Goal: Task Accomplishment & Management: Manage account settings

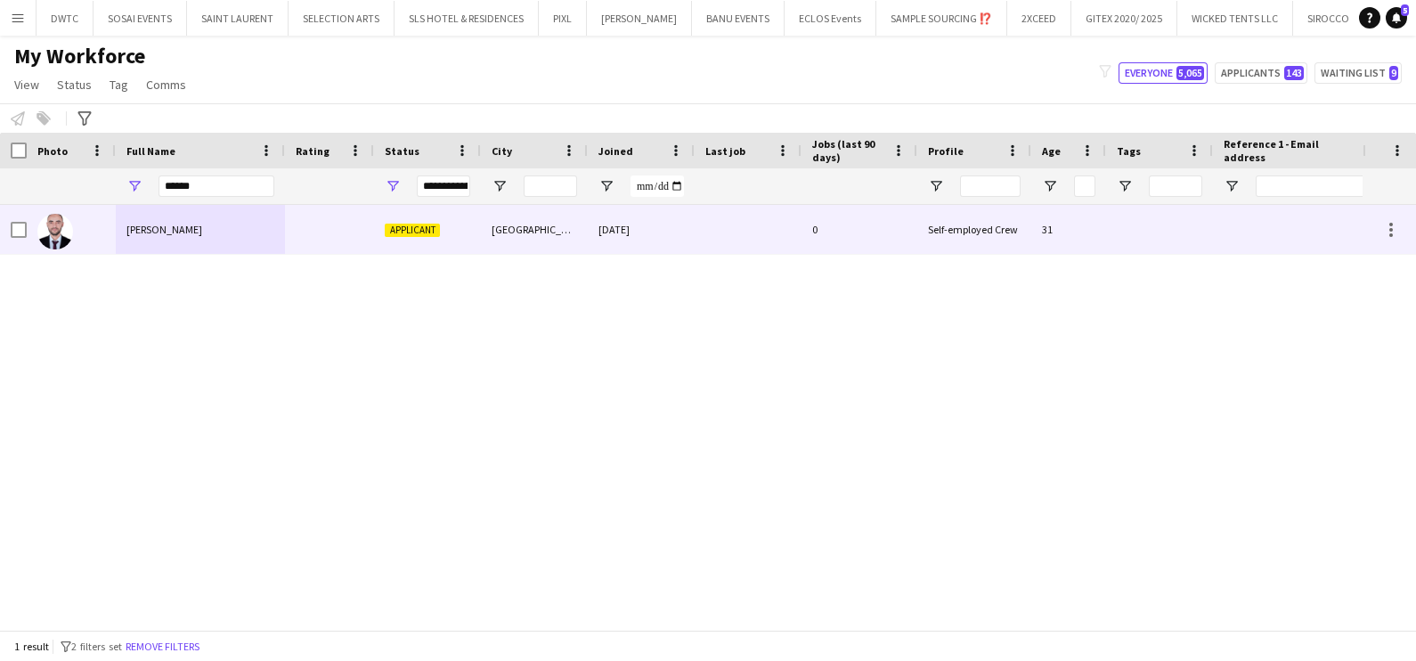
click at [450, 240] on div "Applicant" at bounding box center [427, 229] width 107 height 49
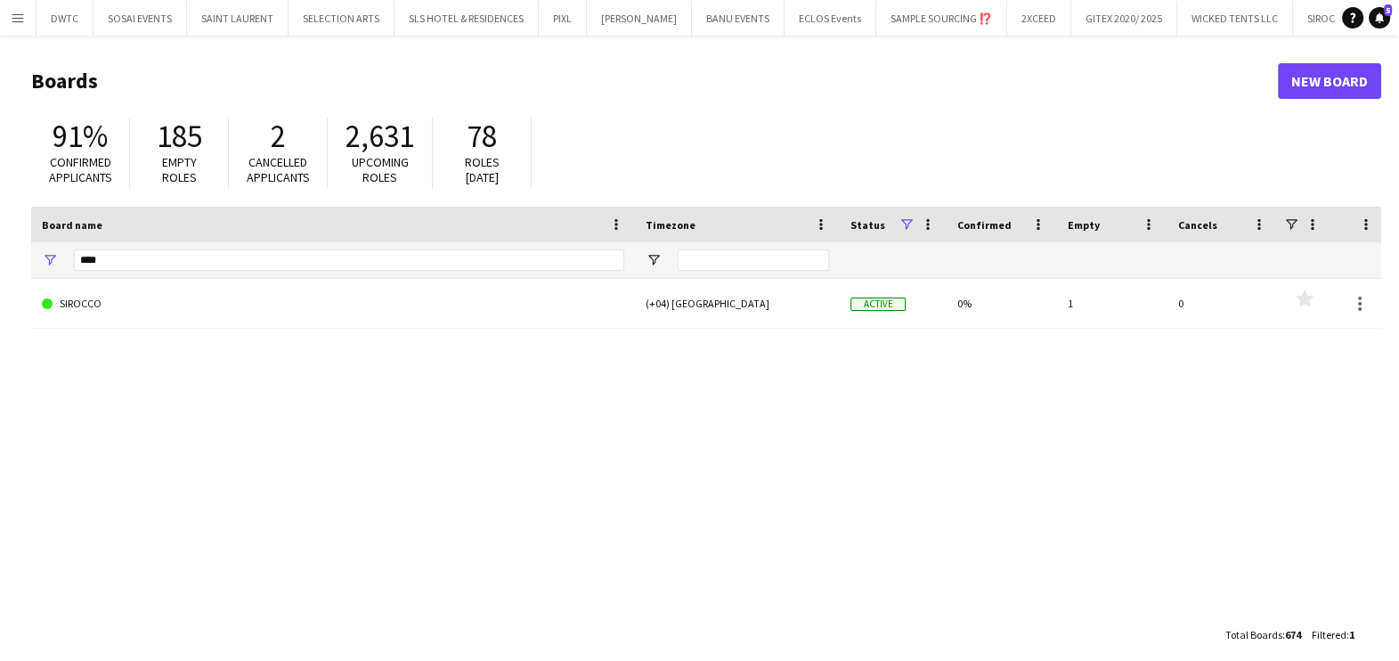
click at [267, 273] on div "****" at bounding box center [349, 260] width 550 height 36
click at [266, 252] on input "****" at bounding box center [349, 259] width 550 height 21
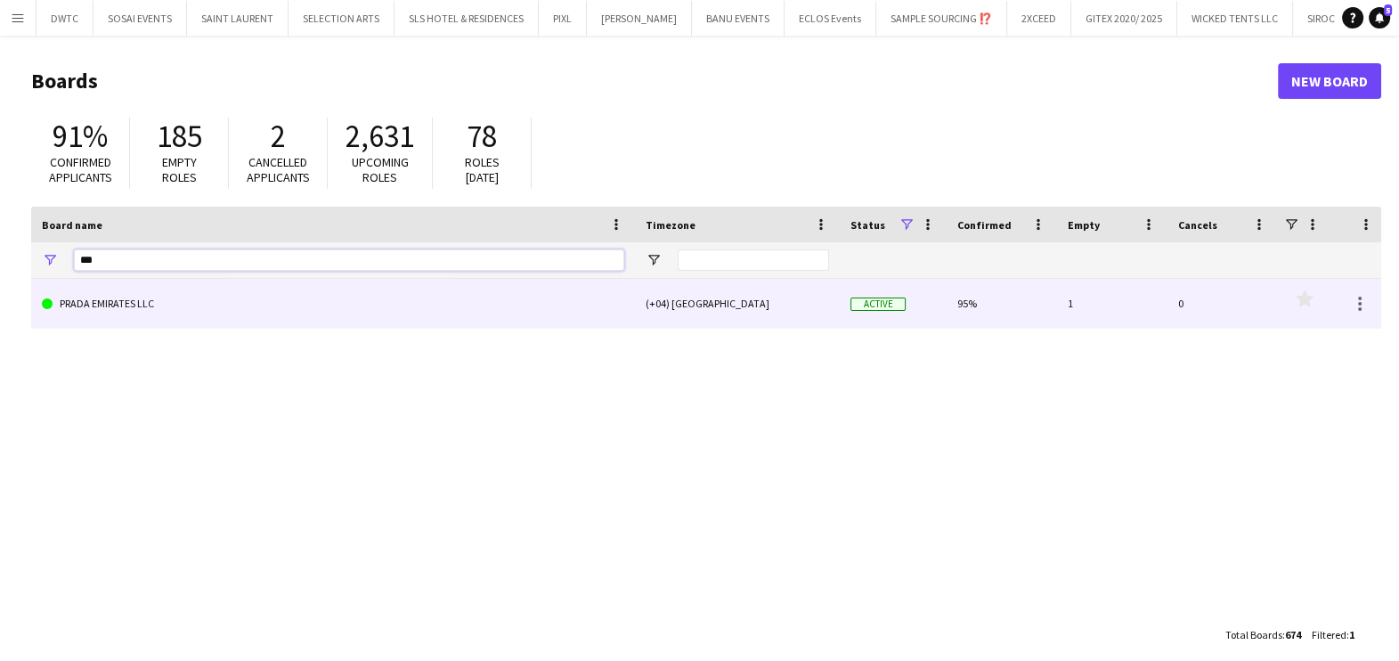
type input "***"
click at [243, 307] on link "PRADA EMIRATES LLC" at bounding box center [333, 304] width 582 height 50
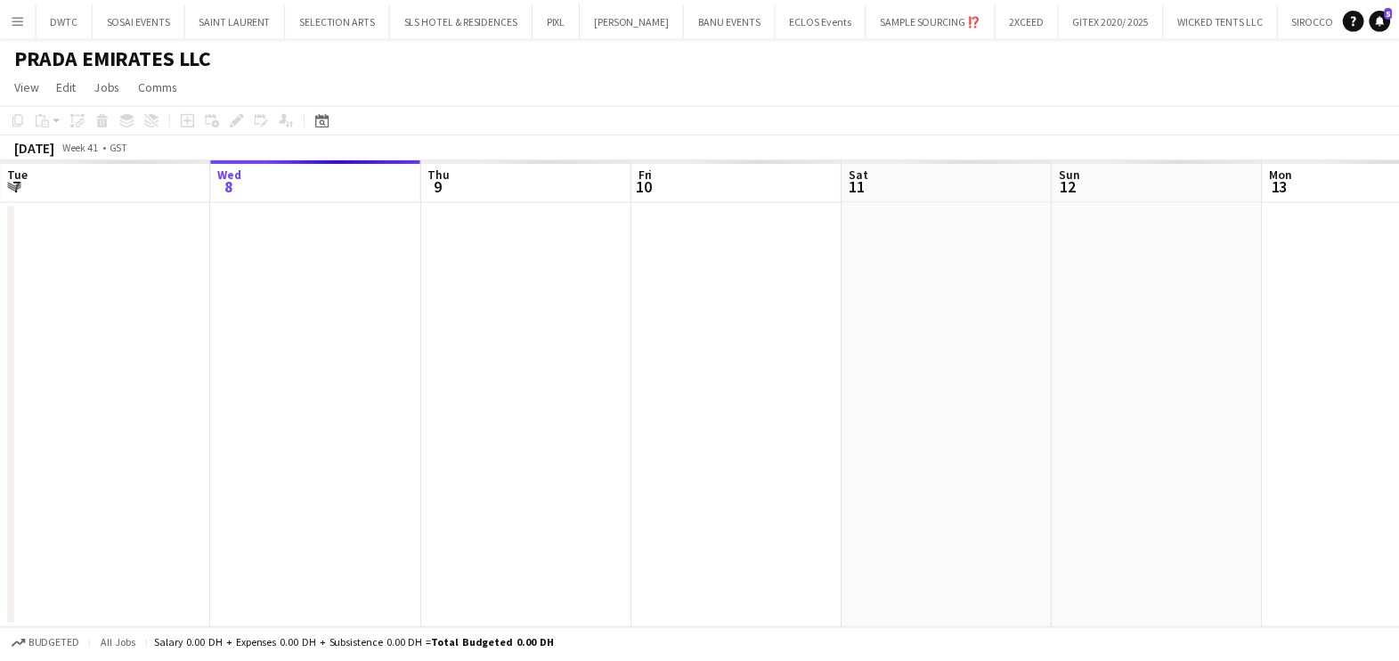
scroll to position [0, 144]
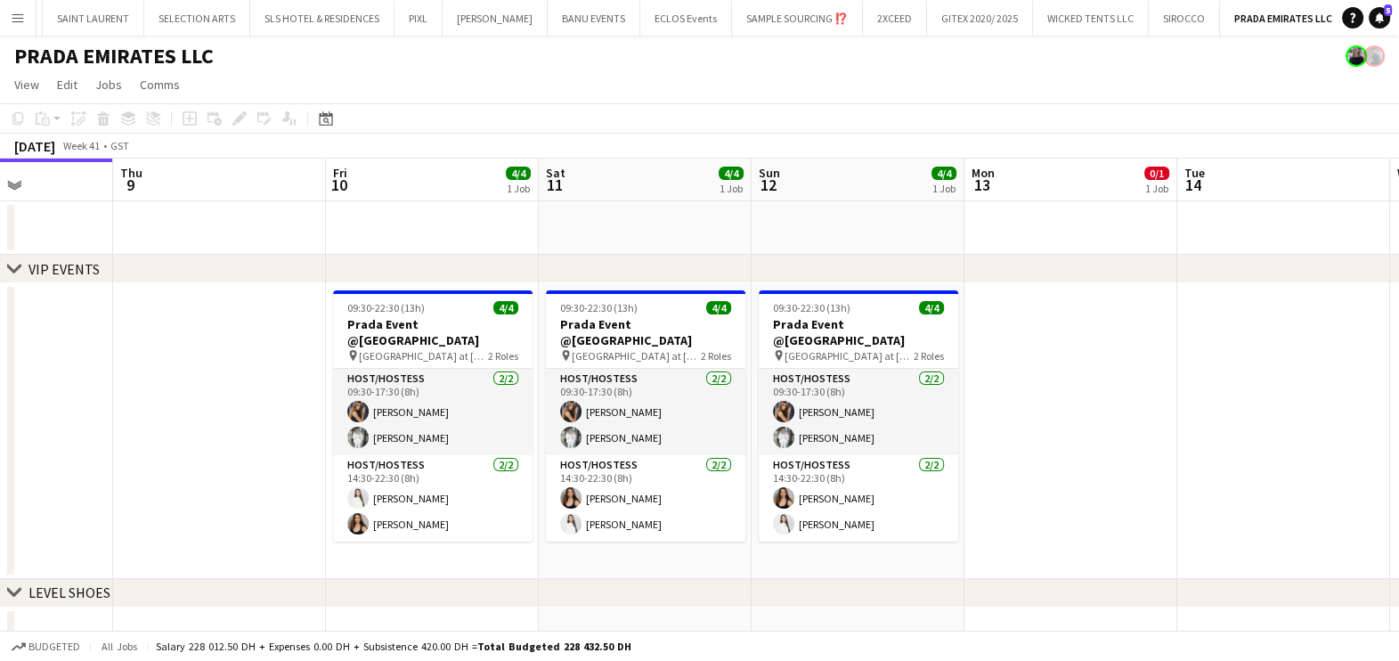
drag, startPoint x: 1318, startPoint y: 433, endPoint x: 552, endPoint y: 460, distance: 766.4
click at [573, 459] on app-calendar-viewport "Mon 6 Tue 7 Wed 8 Thu 9 Fri 10 4/4 1 Job Sat 11 4/4 1 Job Sun 12 4/4 1 Job Mon …" at bounding box center [699, 597] width 1399 height 877
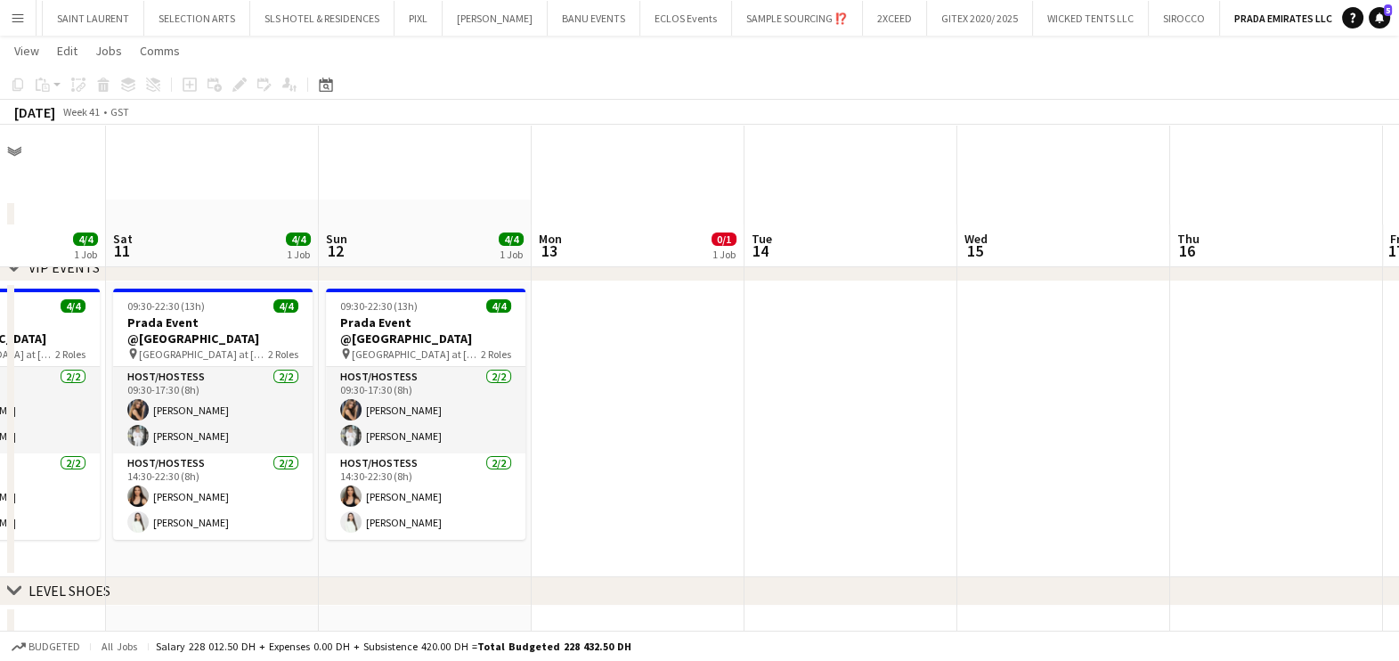
scroll to position [222, 0]
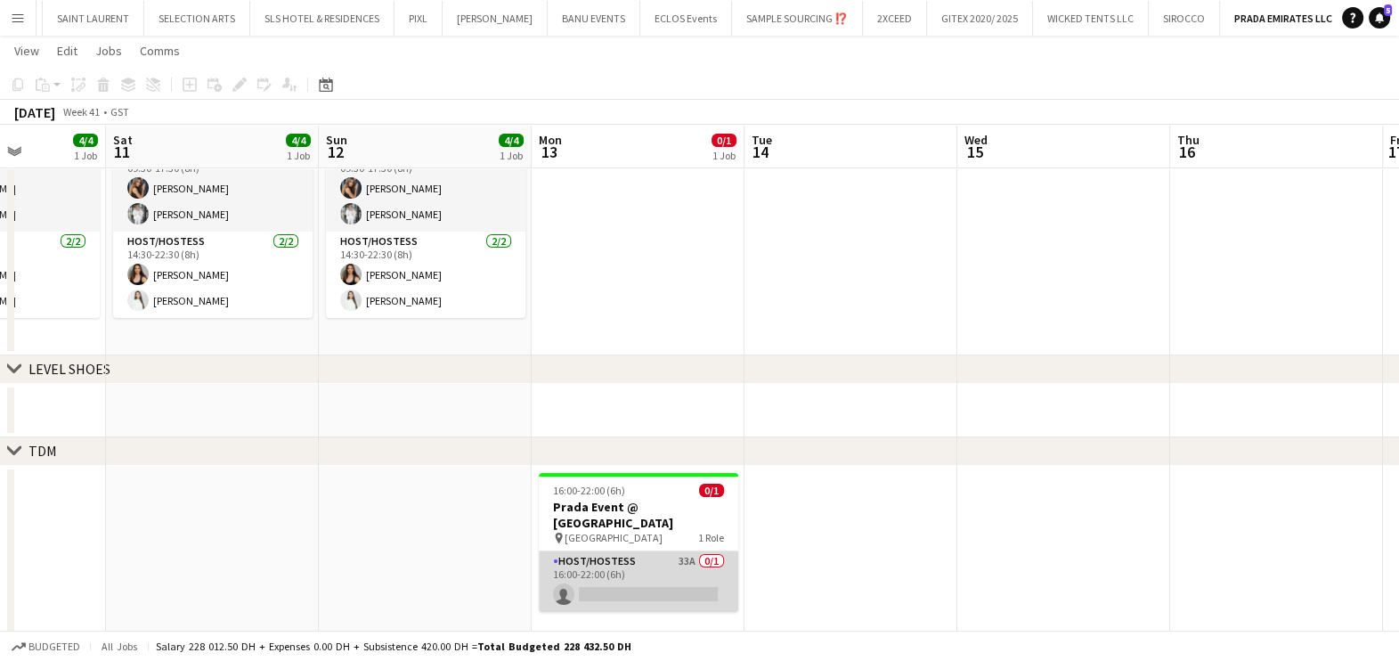
click at [655, 567] on app-card-role "Host/Hostess 33A 0/1 16:00-22:00 (6h) single-neutral-actions" at bounding box center [638, 581] width 199 height 61
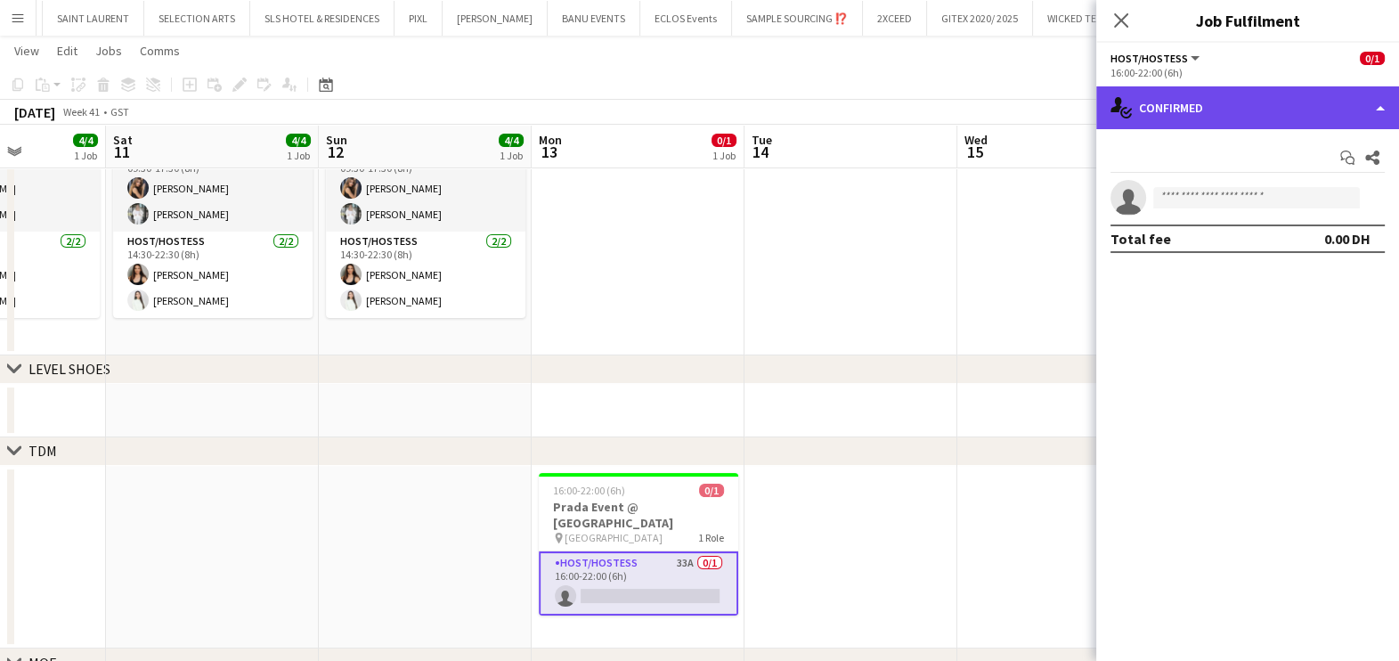
click at [1224, 108] on div "single-neutral-actions-check-2 Confirmed" at bounding box center [1247, 107] width 303 height 43
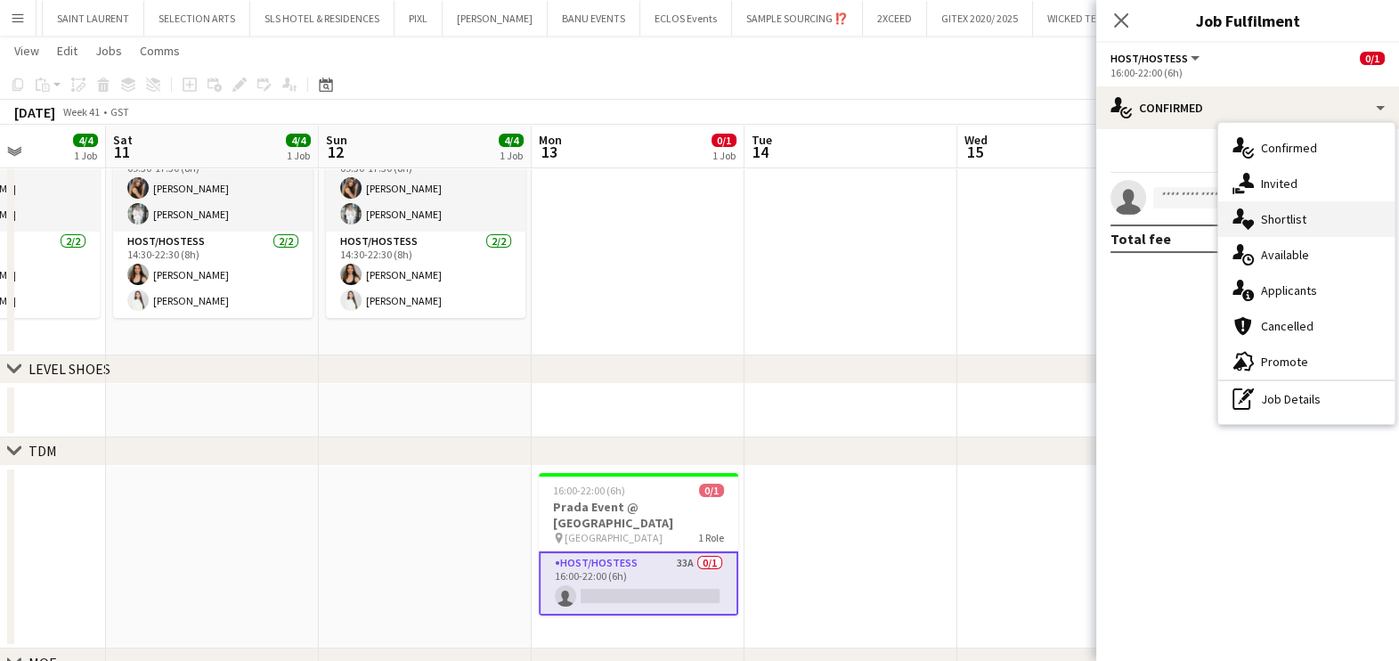
click at [1263, 218] on span "Shortlist" at bounding box center [1283, 219] width 45 height 16
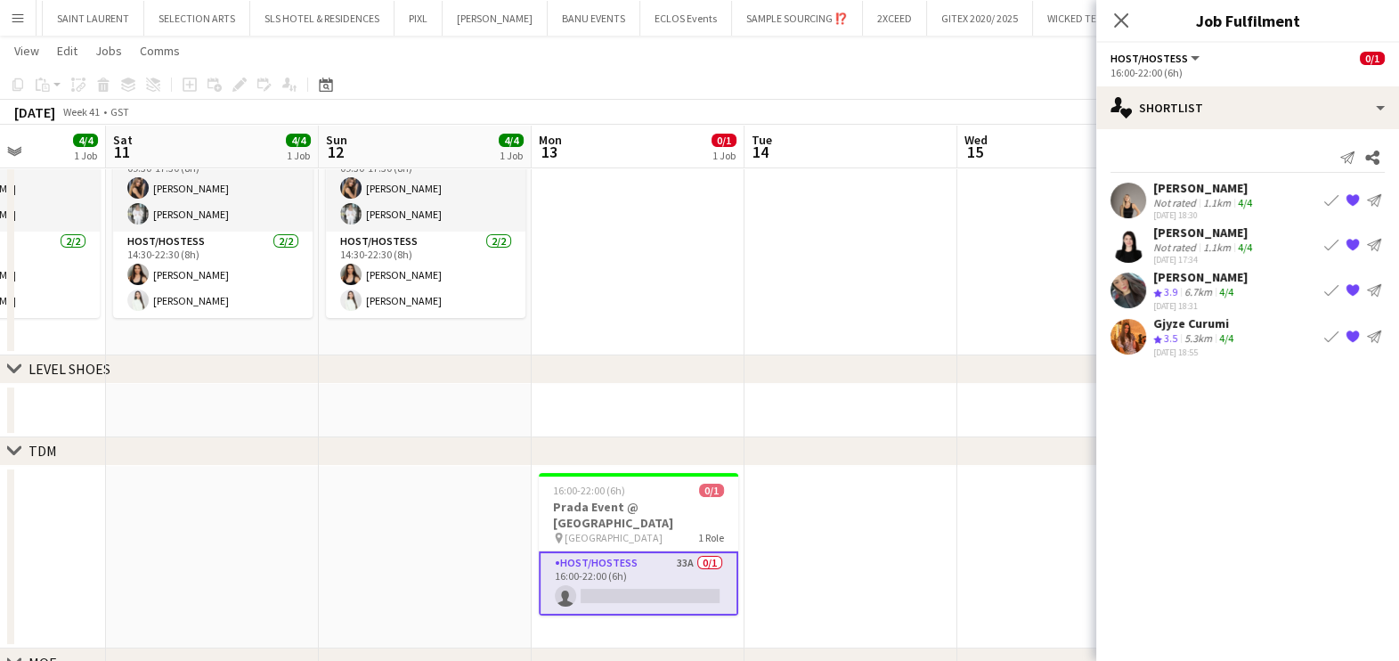
click at [1328, 199] on app-icon "Book crew" at bounding box center [1331, 200] width 14 height 14
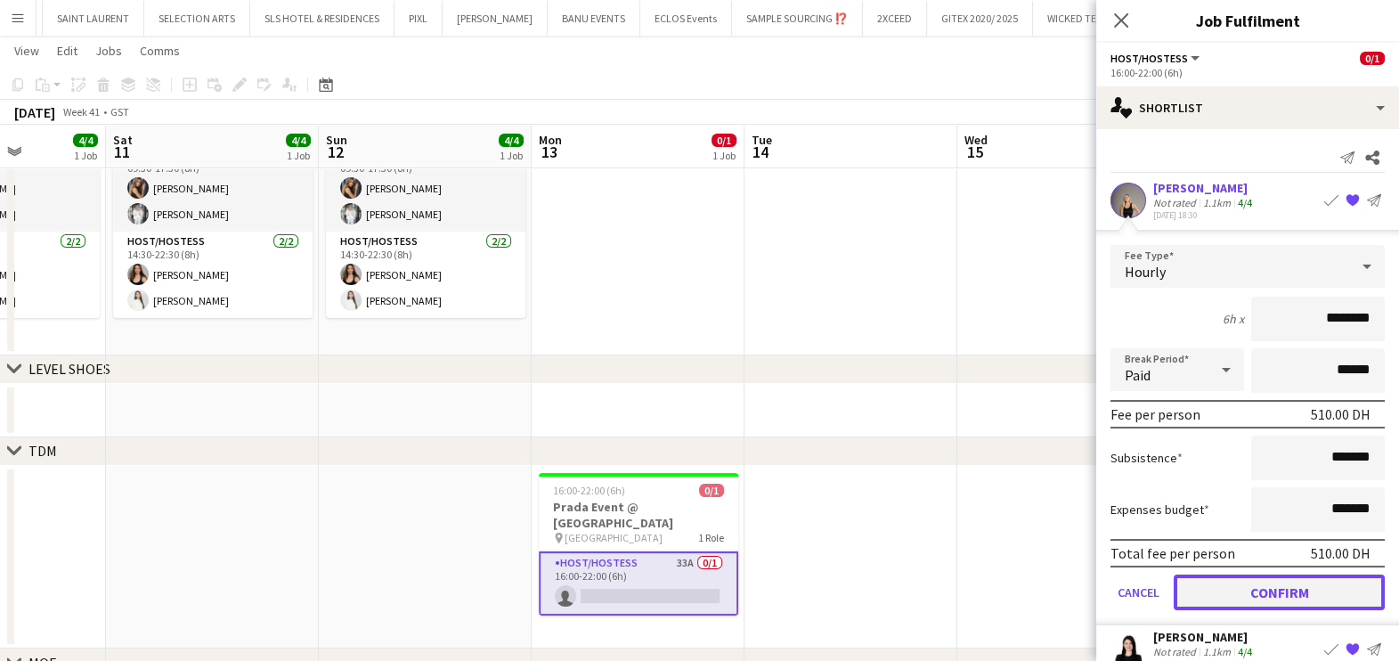
click at [1272, 594] on button "Confirm" at bounding box center [1279, 592] width 211 height 36
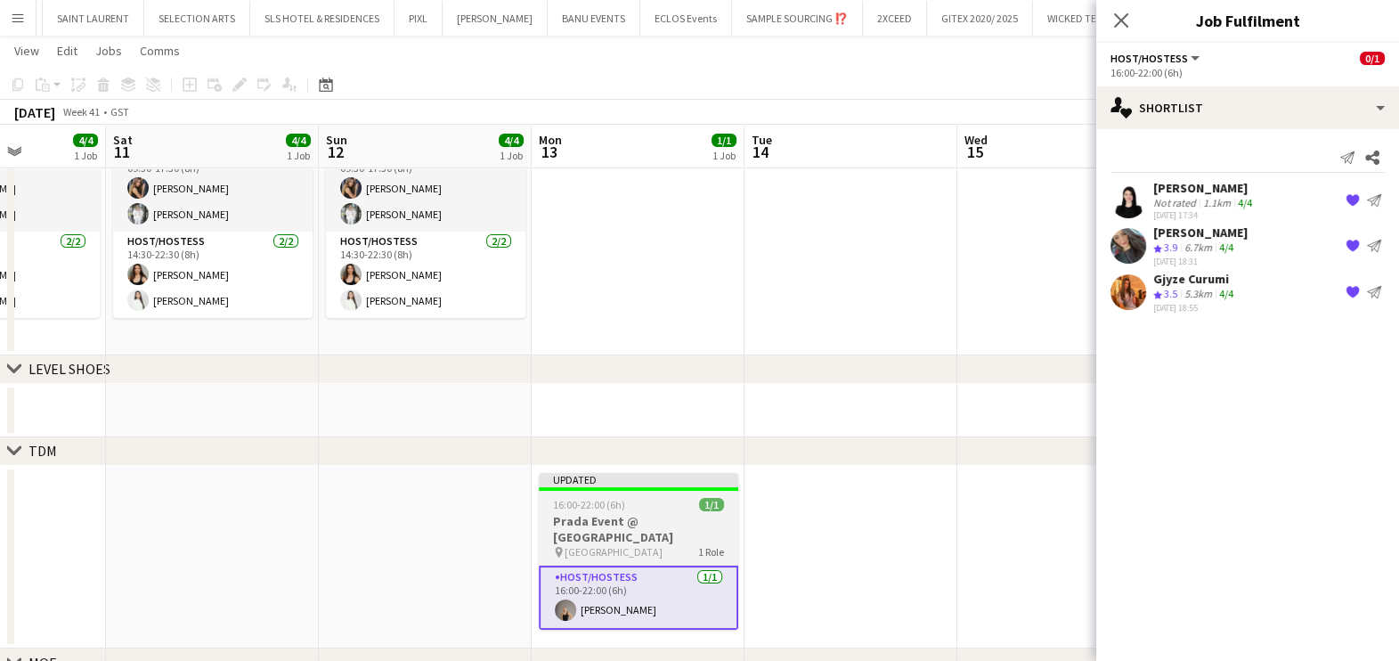
click at [657, 509] on div "16:00-22:00 (6h) 1/1" at bounding box center [638, 504] width 199 height 13
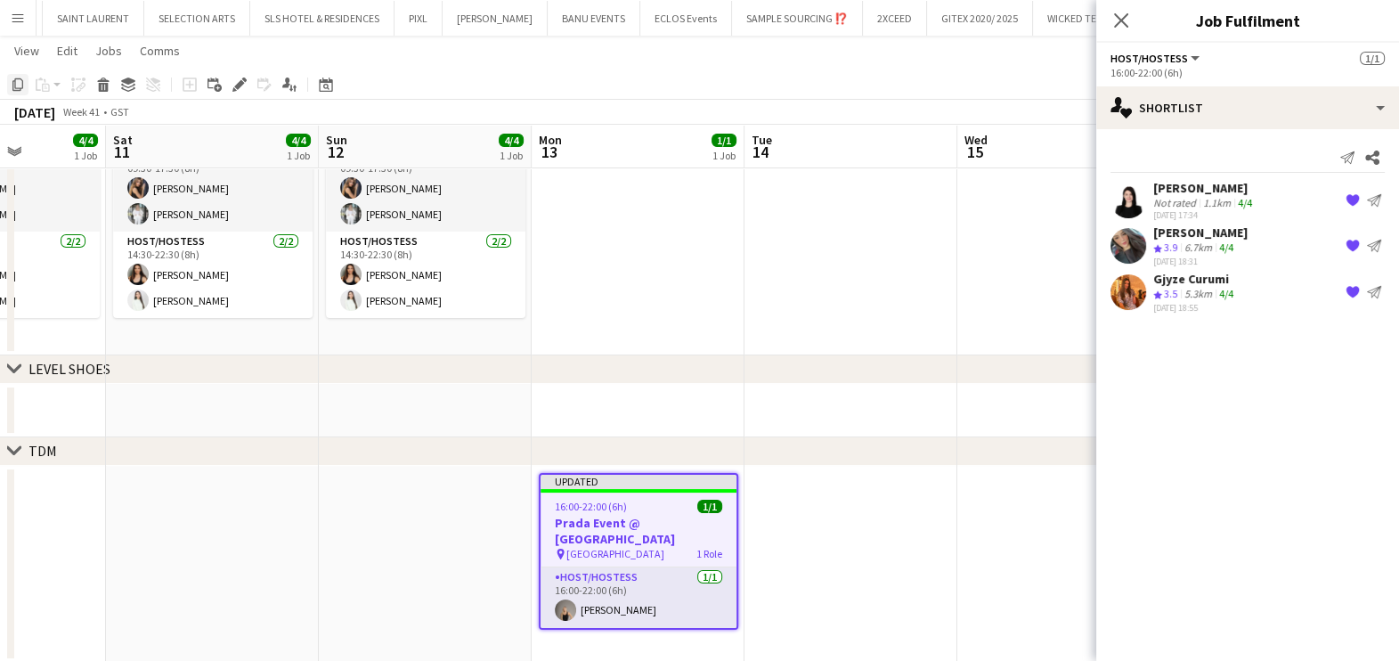
click at [12, 80] on icon "Copy" at bounding box center [18, 84] width 14 height 14
click at [790, 495] on app-date-cell at bounding box center [851, 565] width 213 height 198
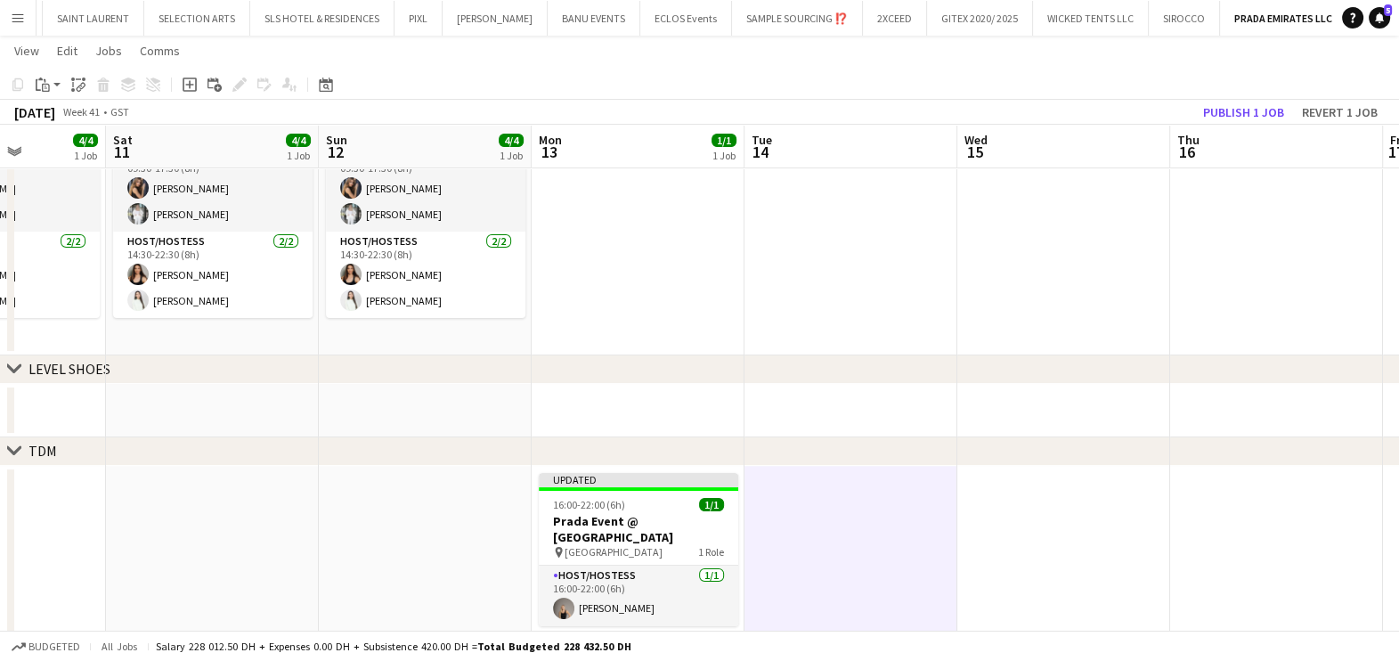
click at [1027, 508] on app-date-cell at bounding box center [1063, 565] width 213 height 198
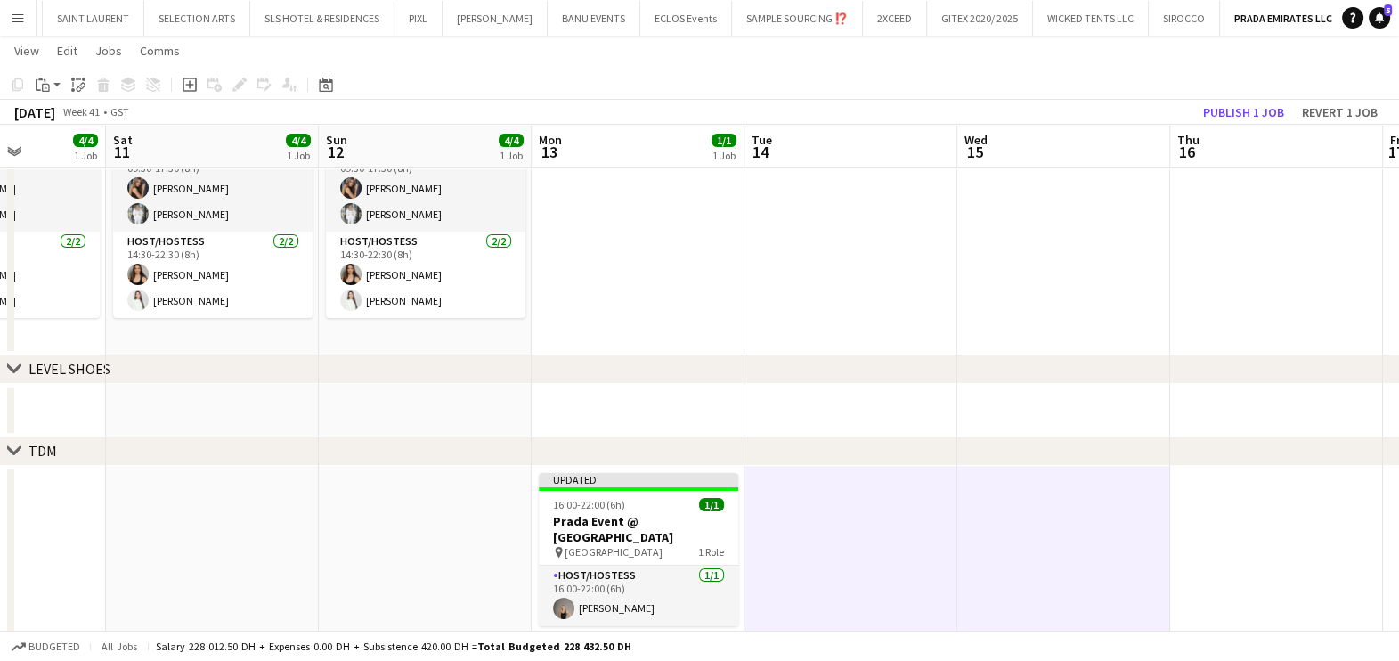
drag, startPoint x: 1253, startPoint y: 503, endPoint x: 1262, endPoint y: 509, distance: 10.4
click at [1254, 503] on app-date-cell at bounding box center [1276, 565] width 213 height 198
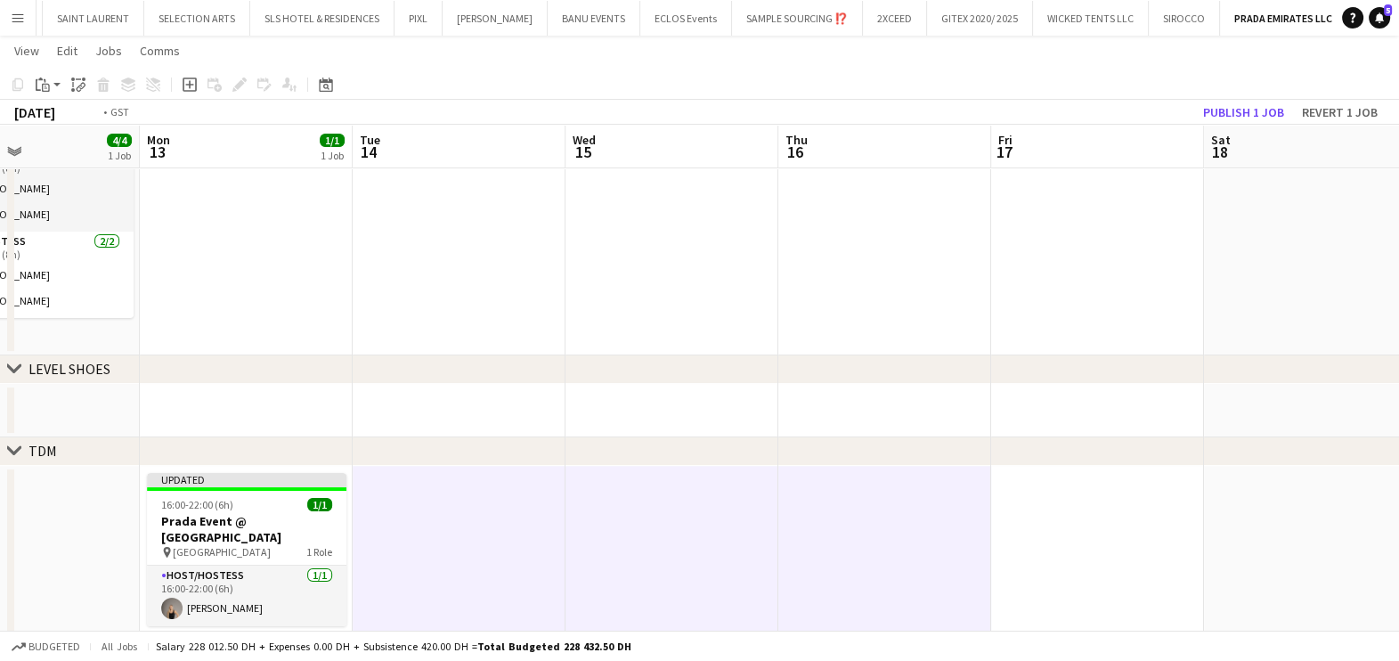
drag, startPoint x: 1230, startPoint y: 517, endPoint x: 395, endPoint y: 528, distance: 834.6
click at [400, 528] on app-calendar-viewport "Thu 9 Fri 10 4/4 1 Job Sat 11 4/4 1 Job Sun 12 4/4 1 Job Mon 13 1/1 1 Job Tue 1…" at bounding box center [699, 337] width 1399 height 979
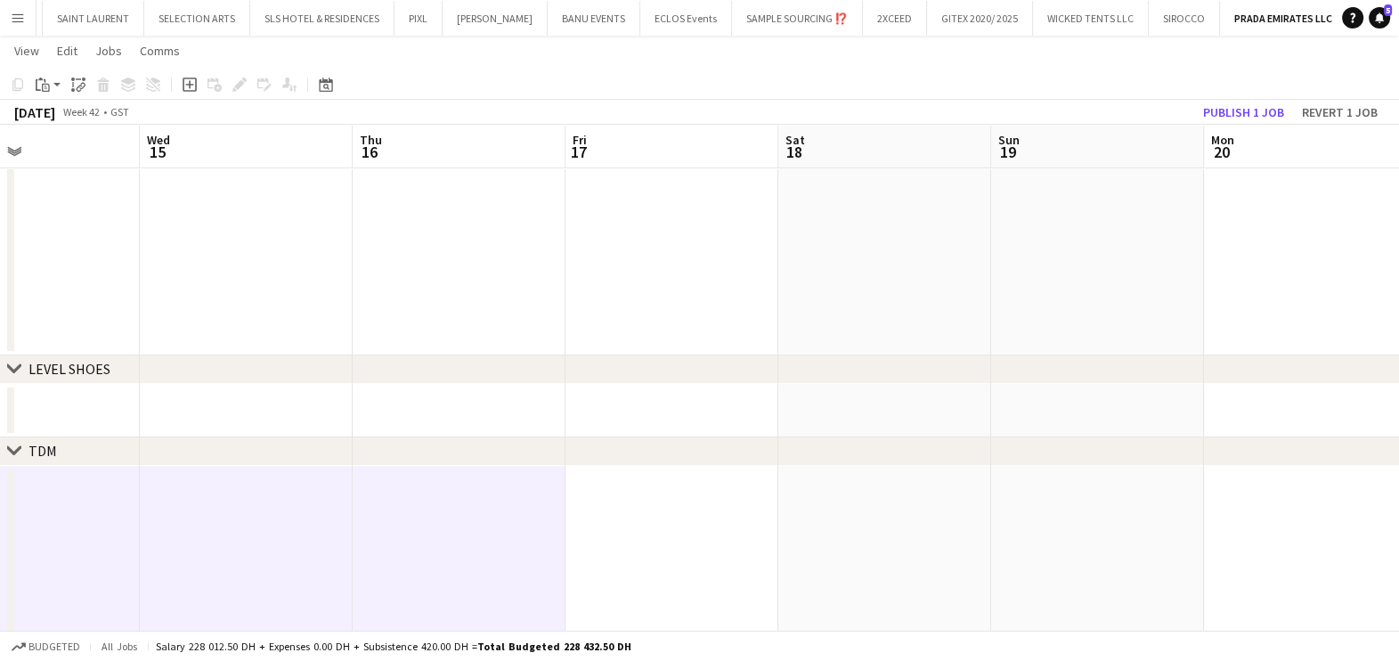
scroll to position [0, 754]
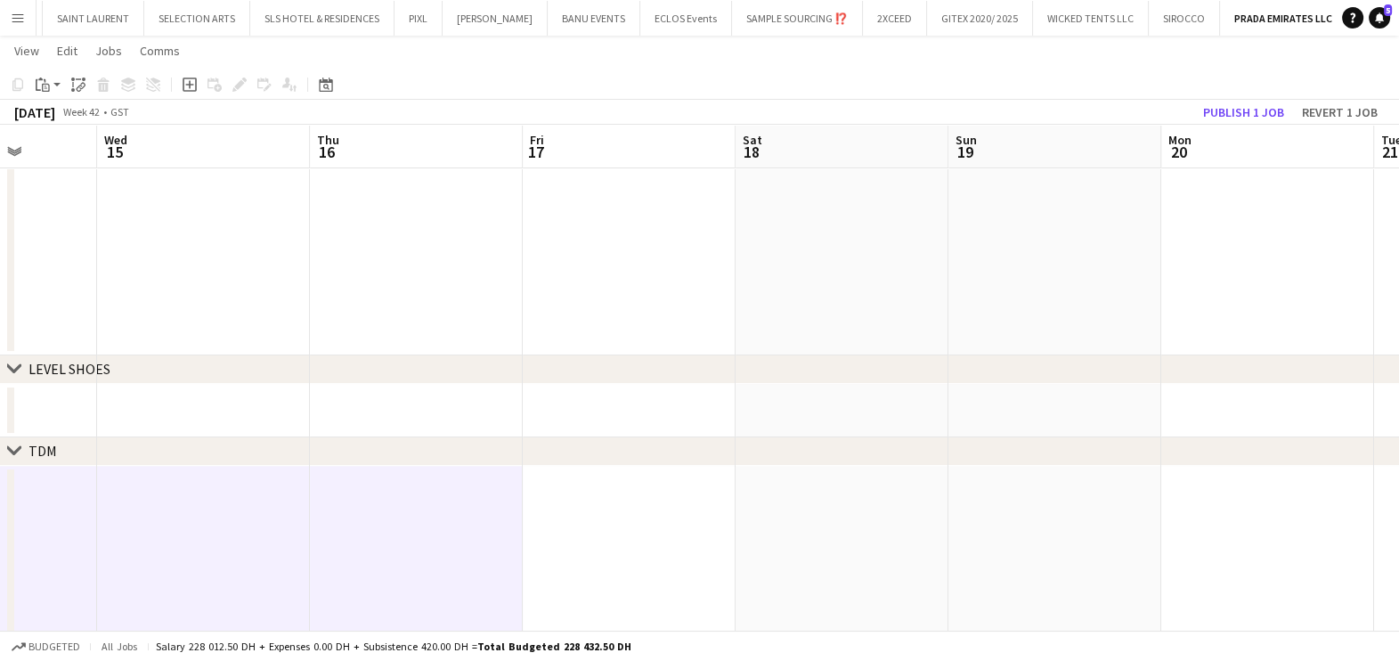
click at [566, 534] on app-date-cell at bounding box center [629, 565] width 213 height 198
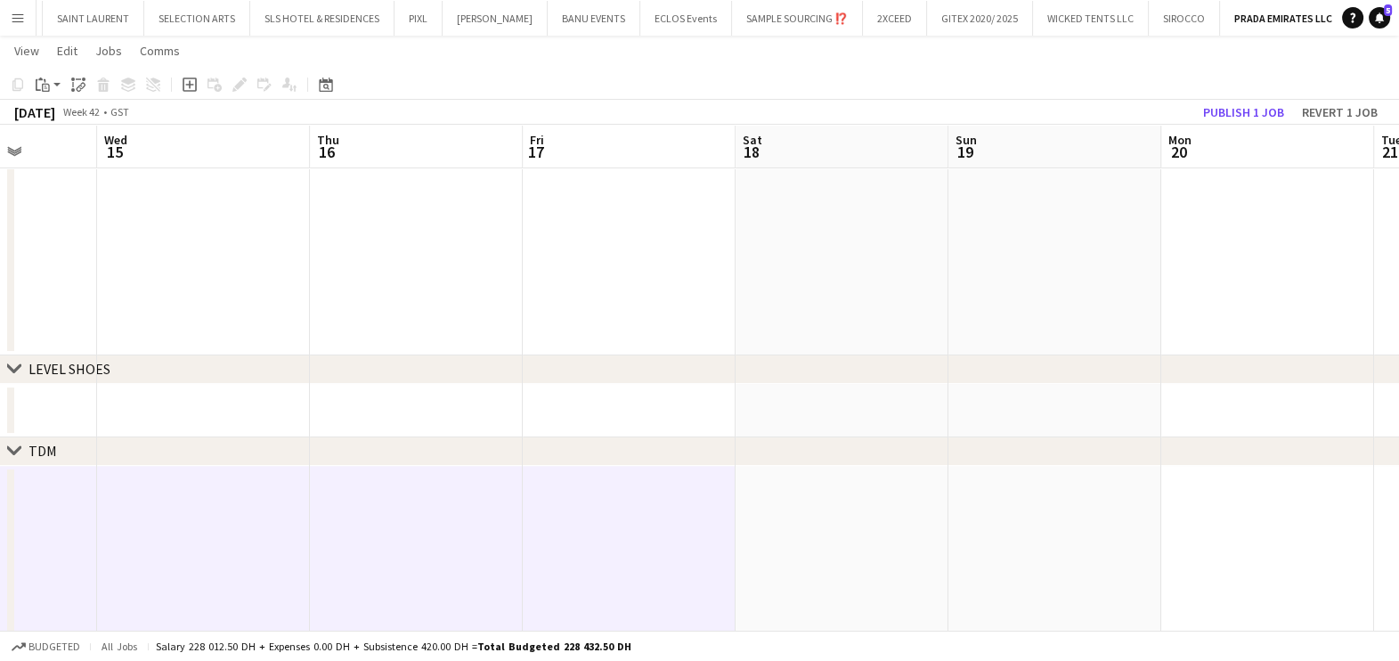
click at [824, 527] on app-date-cell at bounding box center [842, 565] width 213 height 198
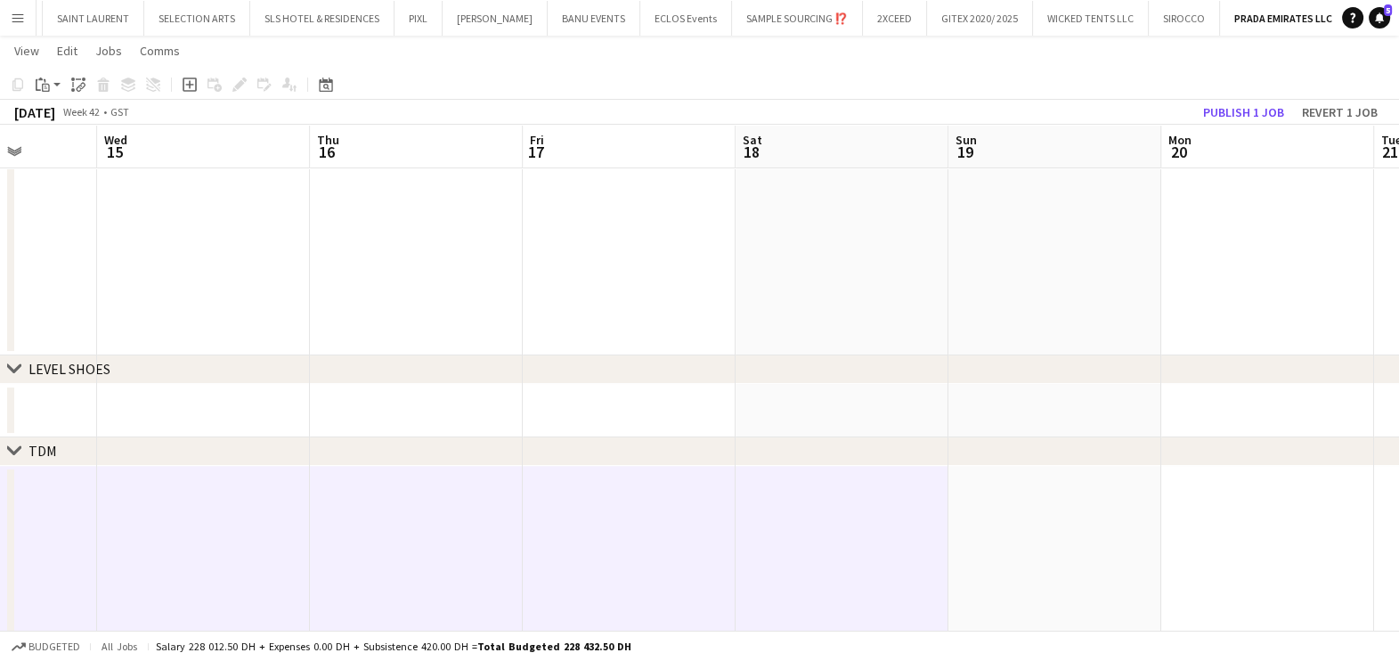
click at [1033, 533] on app-date-cell at bounding box center [1054, 565] width 213 height 198
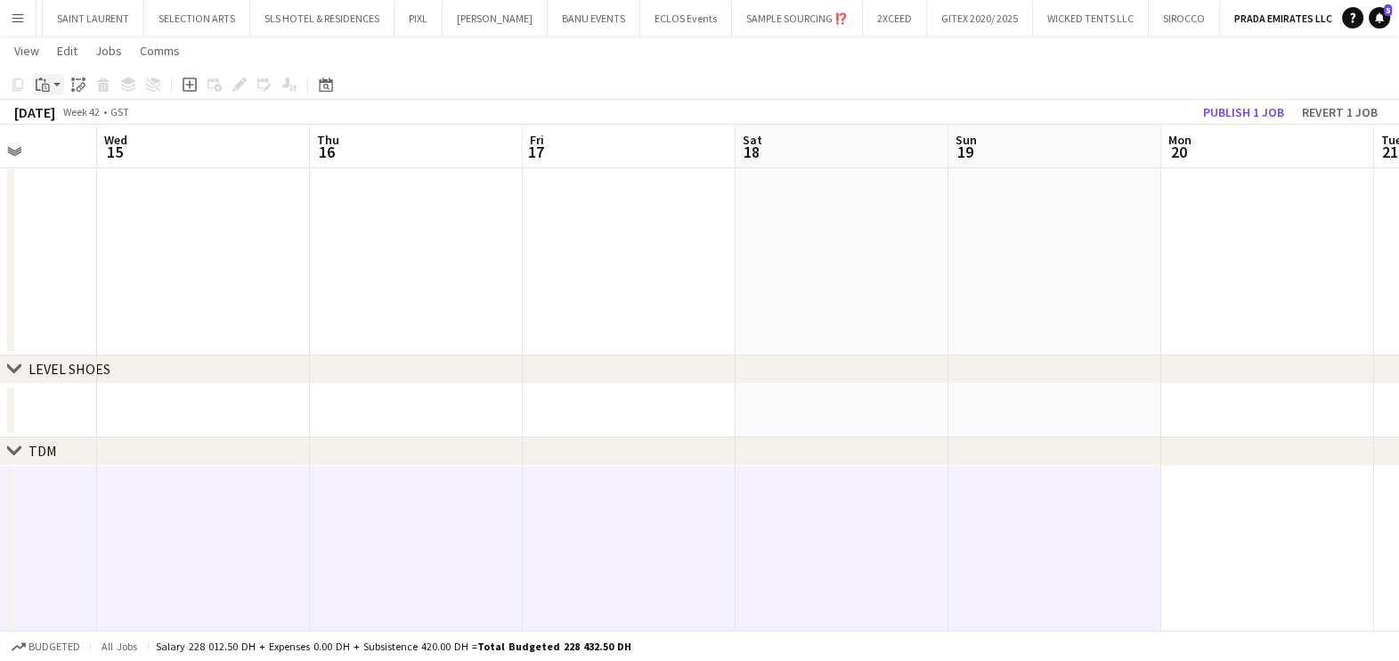
click at [61, 87] on app-action-btn "Paste" at bounding box center [48, 84] width 32 height 21
click at [74, 147] on link "Paste with crew Ctrl+Shift+V" at bounding box center [130, 149] width 167 height 16
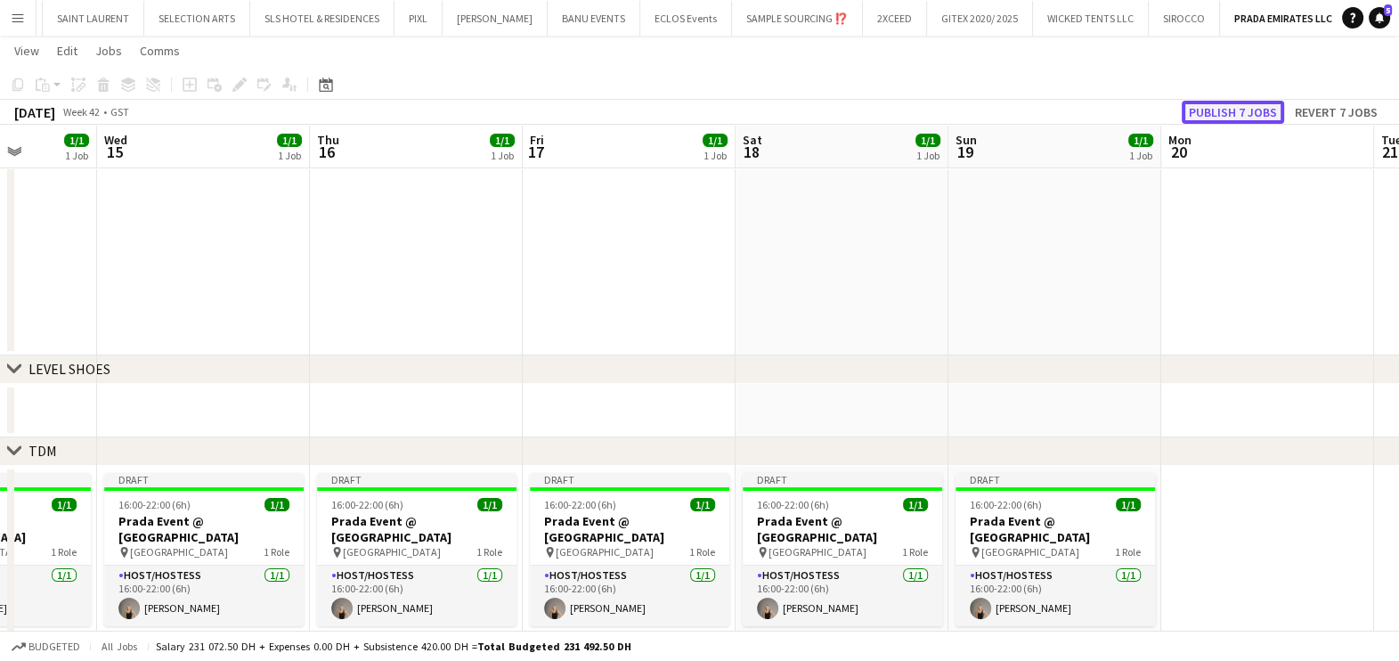
click at [1226, 110] on button "Publish 7 jobs" at bounding box center [1233, 112] width 102 height 23
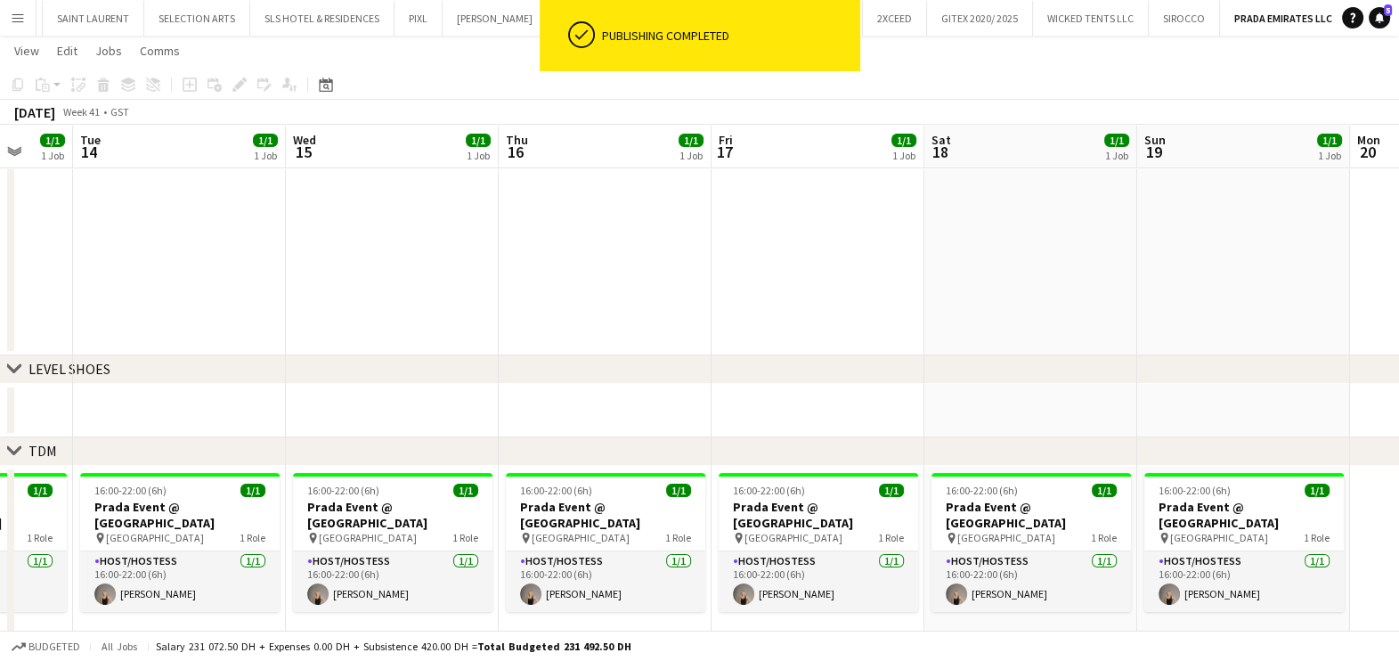
drag, startPoint x: 561, startPoint y: 347, endPoint x: 1054, endPoint y: 348, distance: 492.5
click at [1060, 353] on app-calendar-viewport "Sat 11 4/4 1 Job Sun 12 4/4 1 Job Mon 13 1/1 1 Job Tue 14 1/1 1 Job Wed 15 1/1 …" at bounding box center [699, 337] width 1399 height 979
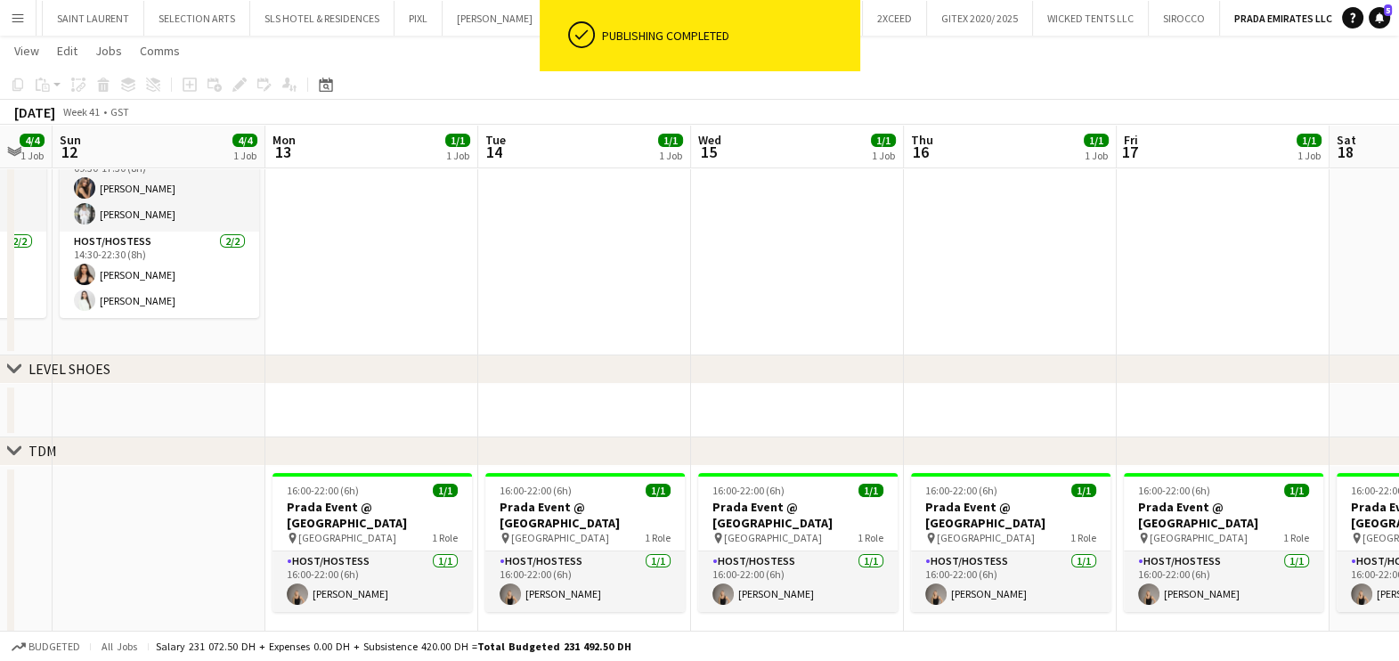
drag, startPoint x: 423, startPoint y: 347, endPoint x: 558, endPoint y: 352, distance: 135.4
click at [558, 352] on app-calendar-viewport "Fri 10 4/4 1 Job Sat 11 4/4 1 Job Sun 12 4/4 1 Job Mon 13 1/1 1 Job Tue 14 1/1 …" at bounding box center [699, 337] width 1399 height 979
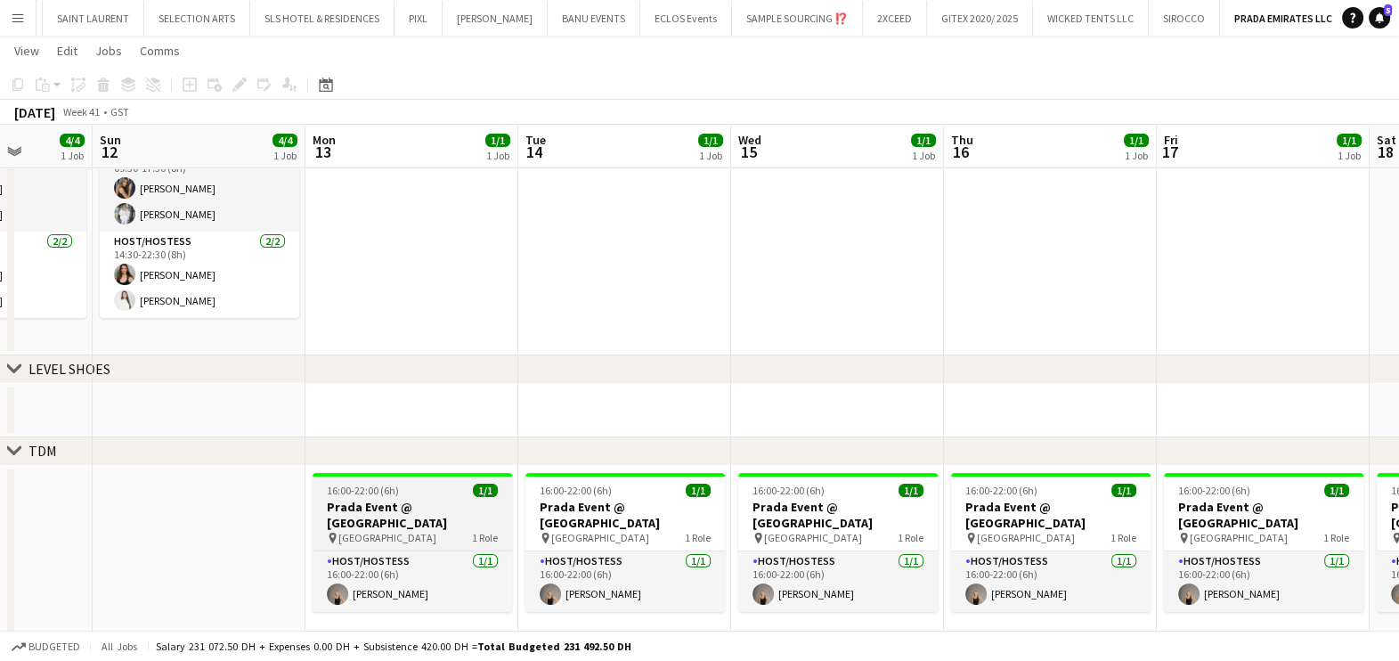
click at [395, 490] on span "16:00-22:00 (6h)" at bounding box center [363, 490] width 72 height 13
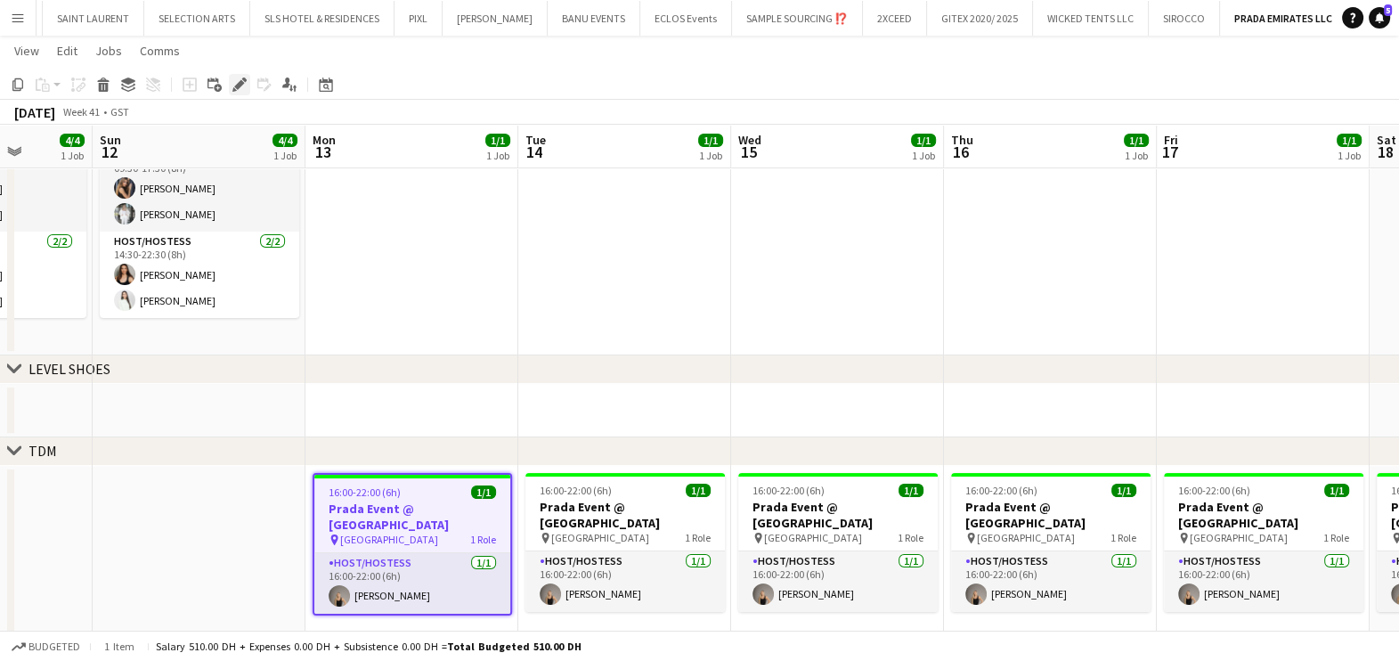
click at [232, 77] on icon "Edit" at bounding box center [239, 84] width 14 height 14
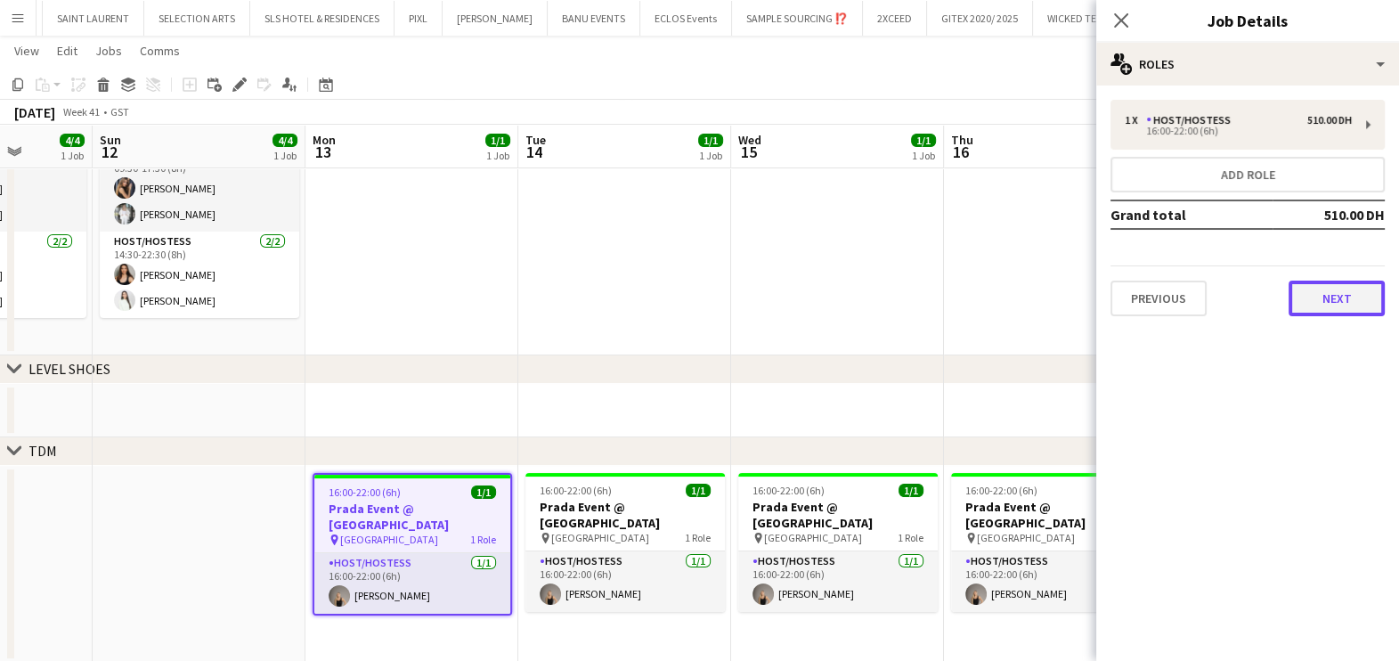
click at [1340, 284] on button "Next" at bounding box center [1337, 299] width 96 height 36
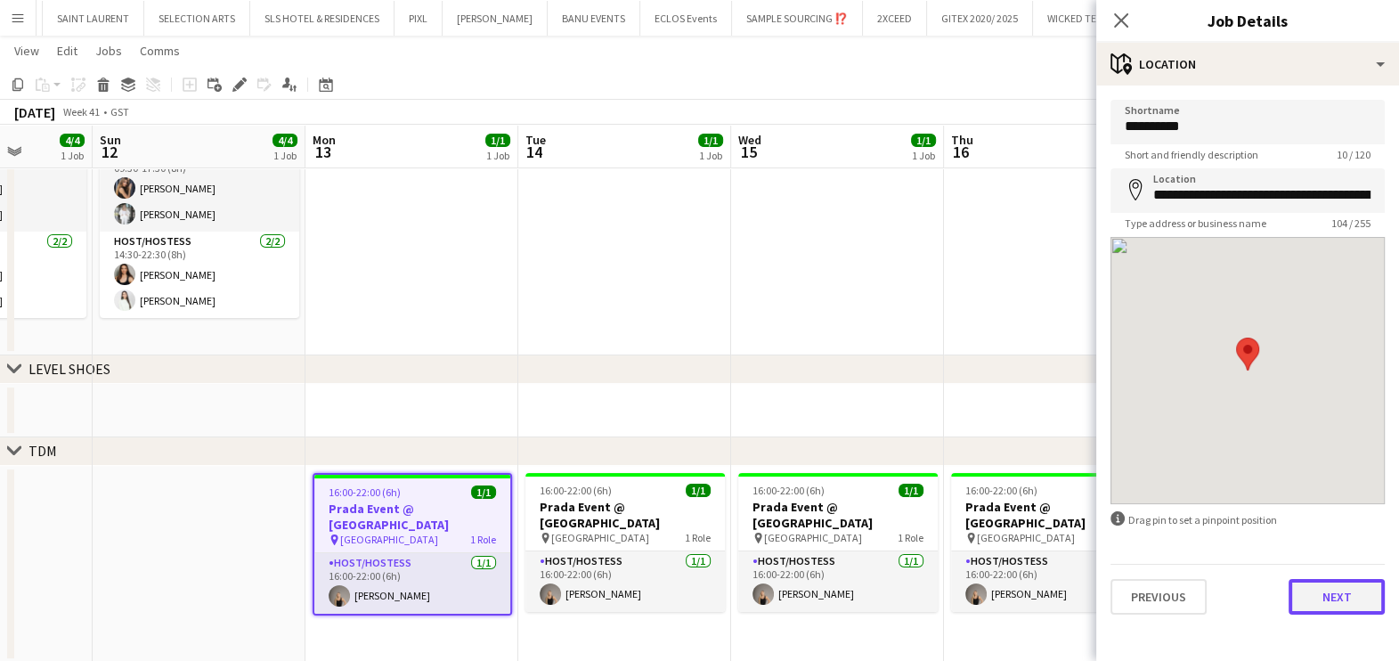
click at [1323, 586] on button "Next" at bounding box center [1337, 597] width 96 height 36
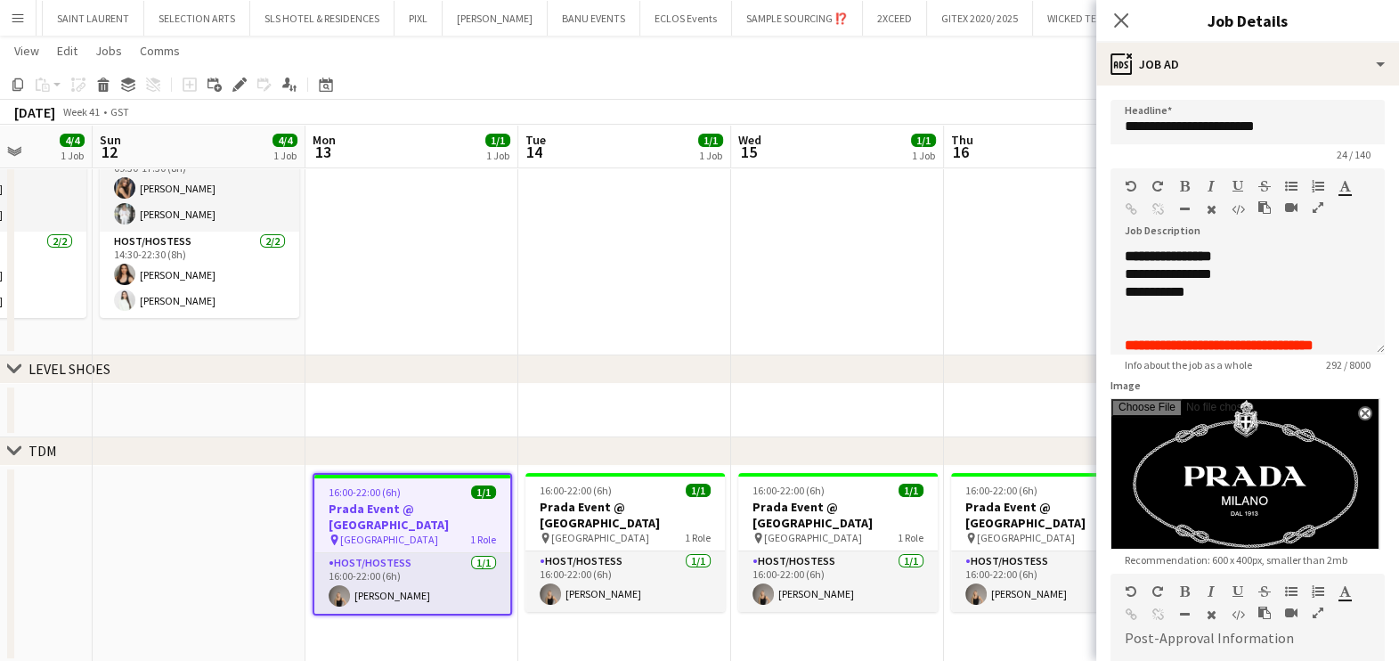
click at [718, 385] on app-date-cell at bounding box center [624, 410] width 213 height 53
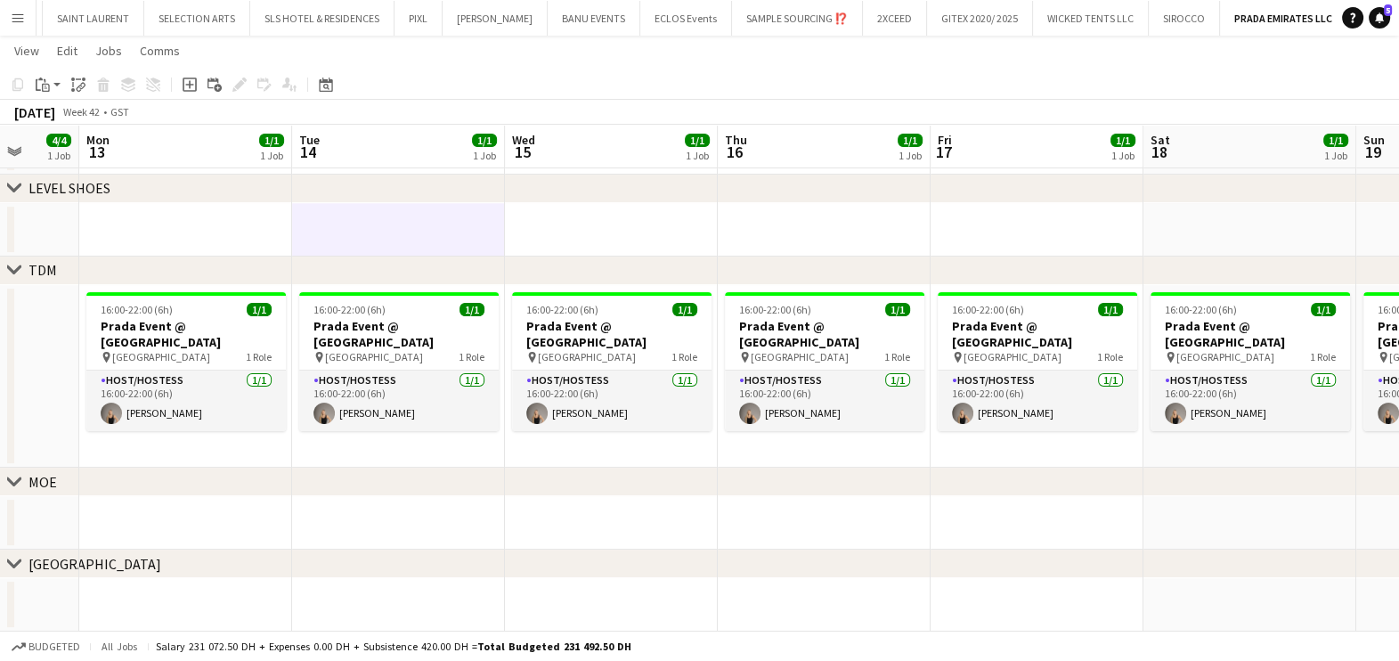
scroll to position [0, 485]
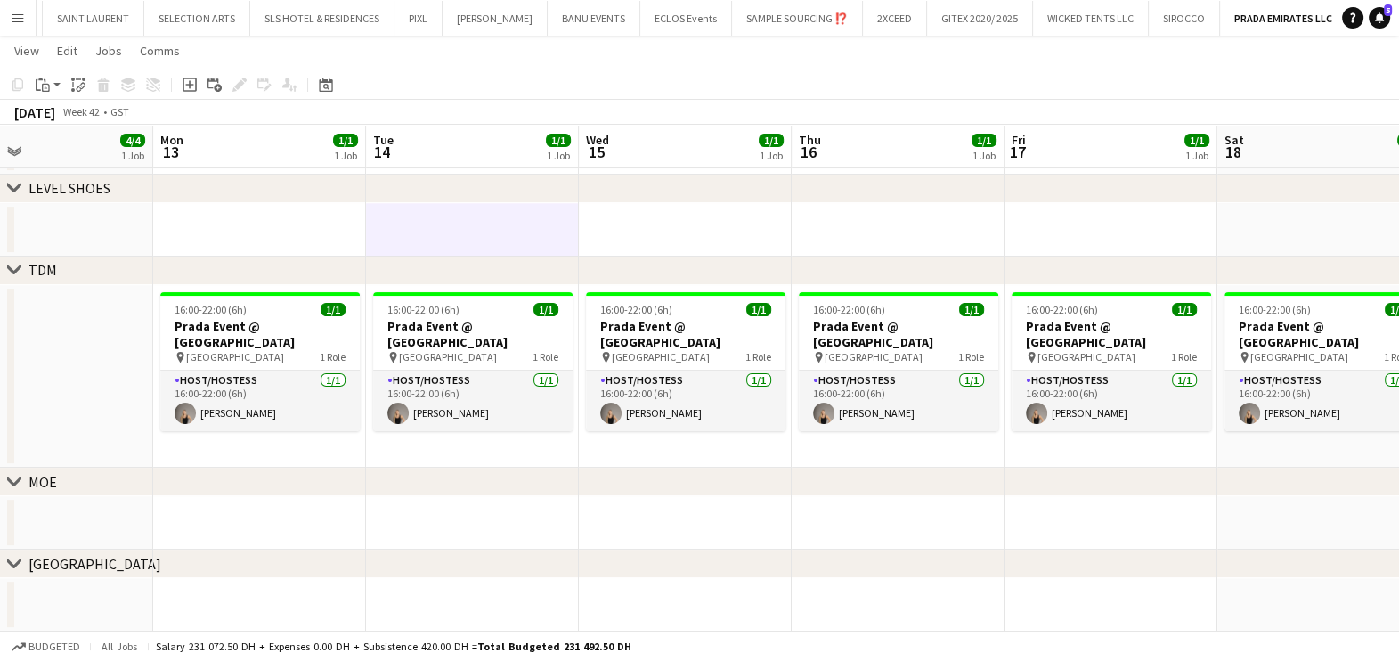
drag, startPoint x: 1075, startPoint y: 422, endPoint x: 924, endPoint y: 439, distance: 152.3
click at [924, 439] on app-calendar-viewport "Fri 10 4/4 1 Job Sat 11 4/4 1 Job Sun 12 4/4 1 Job Mon 13 1/1 1 Job Tue 14 1/1 …" at bounding box center [699, 149] width 1399 height 965
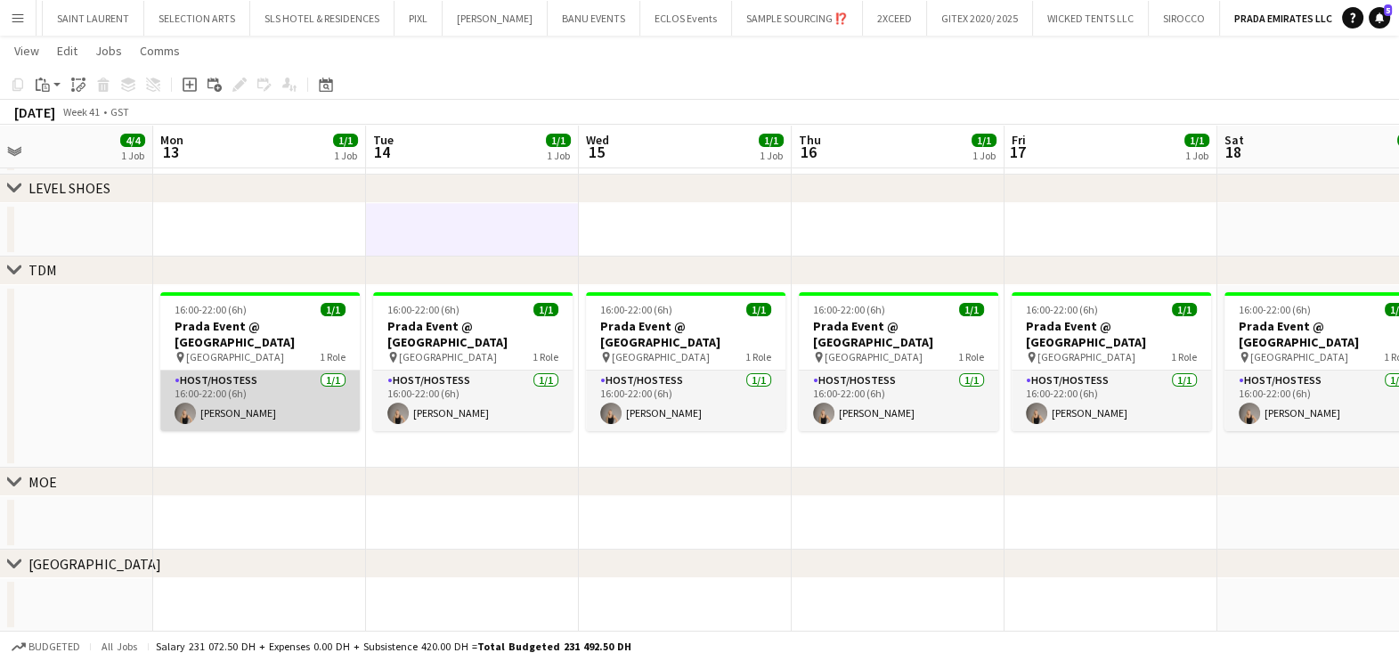
click at [223, 374] on app-card-role "Host/Hostess 1/1 16:00-22:00 (6h) Rosalinda Montereale" at bounding box center [259, 400] width 199 height 61
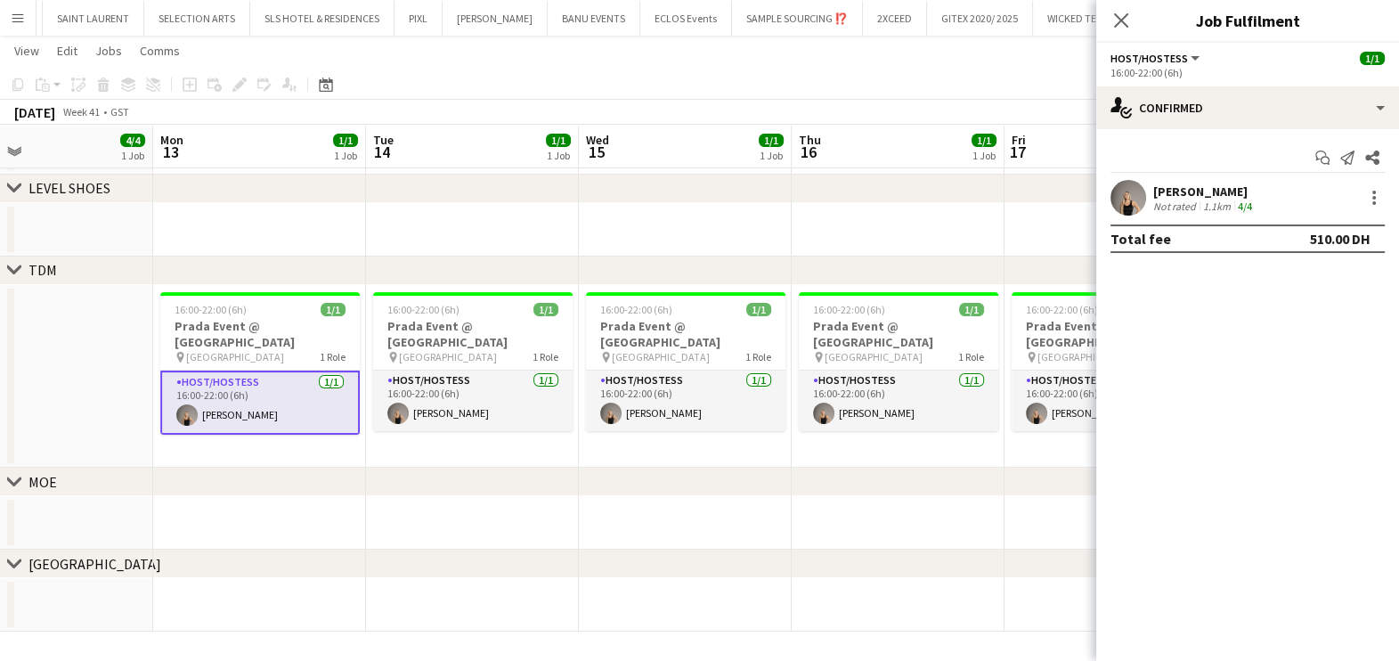
click at [1221, 184] on div "Rosalinda Montereale" at bounding box center [1204, 191] width 102 height 16
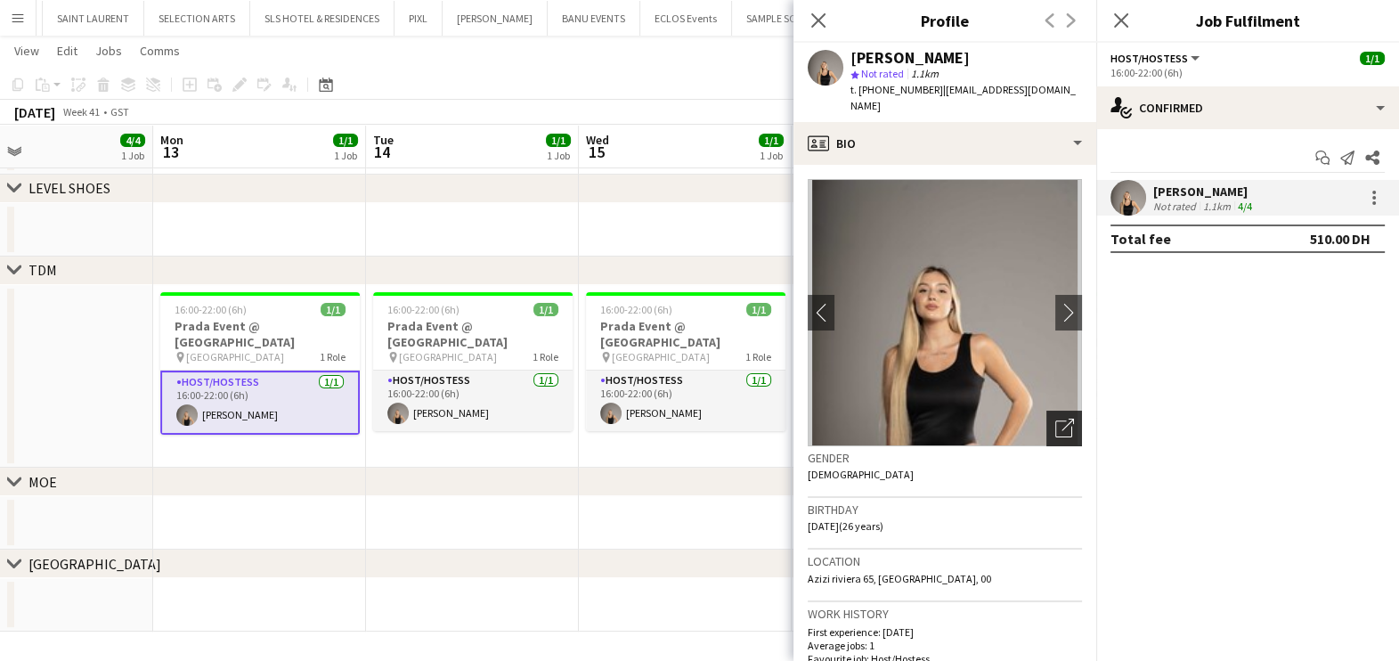
click at [1057, 421] on div "Open photos pop-in" at bounding box center [1064, 429] width 36 height 36
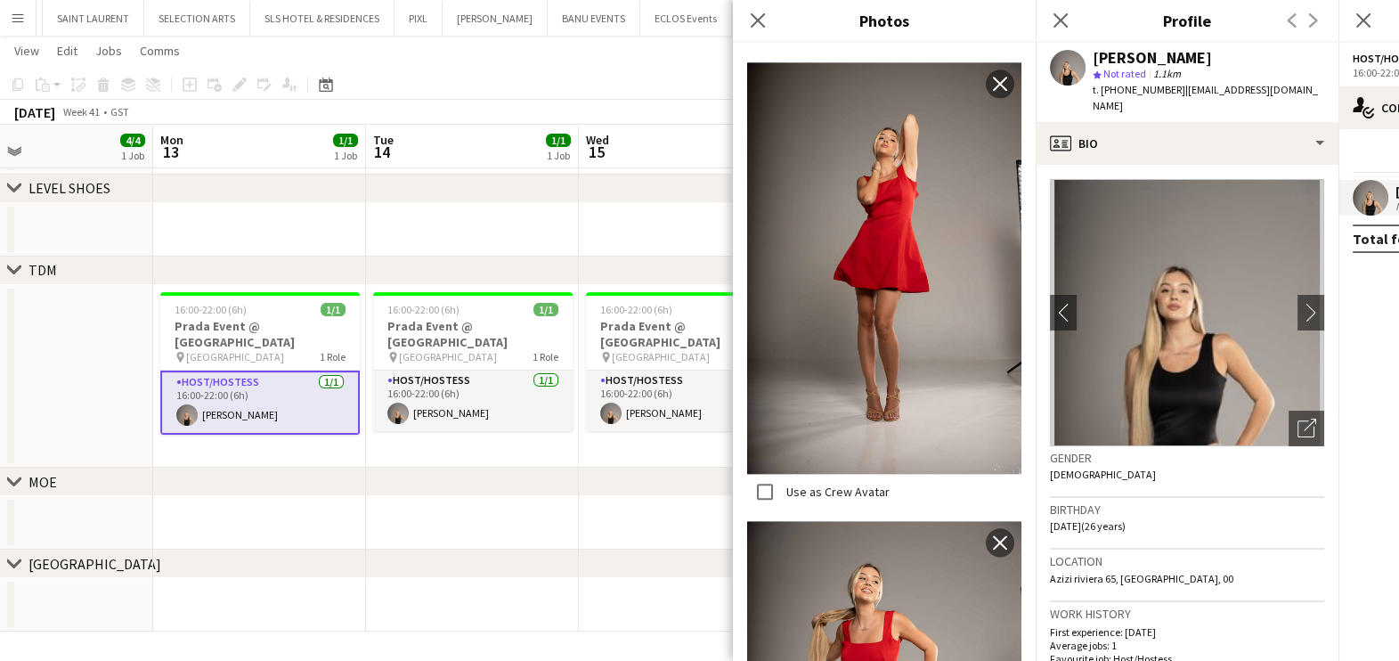
scroll to position [2780, 0]
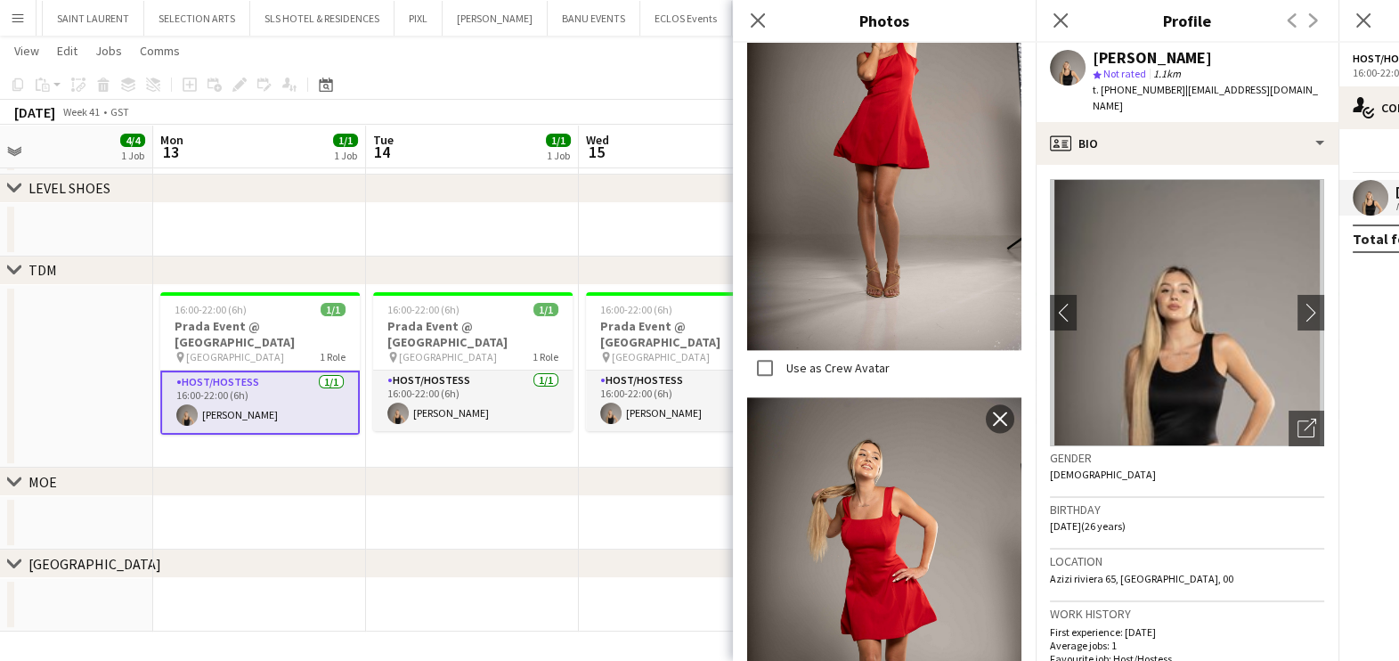
click at [1127, 98] on div "Rosalinda Montereale star Not rated 1.1km t. +971553736150 | rosidxb50m@gmail.c…" at bounding box center [1187, 82] width 303 height 79
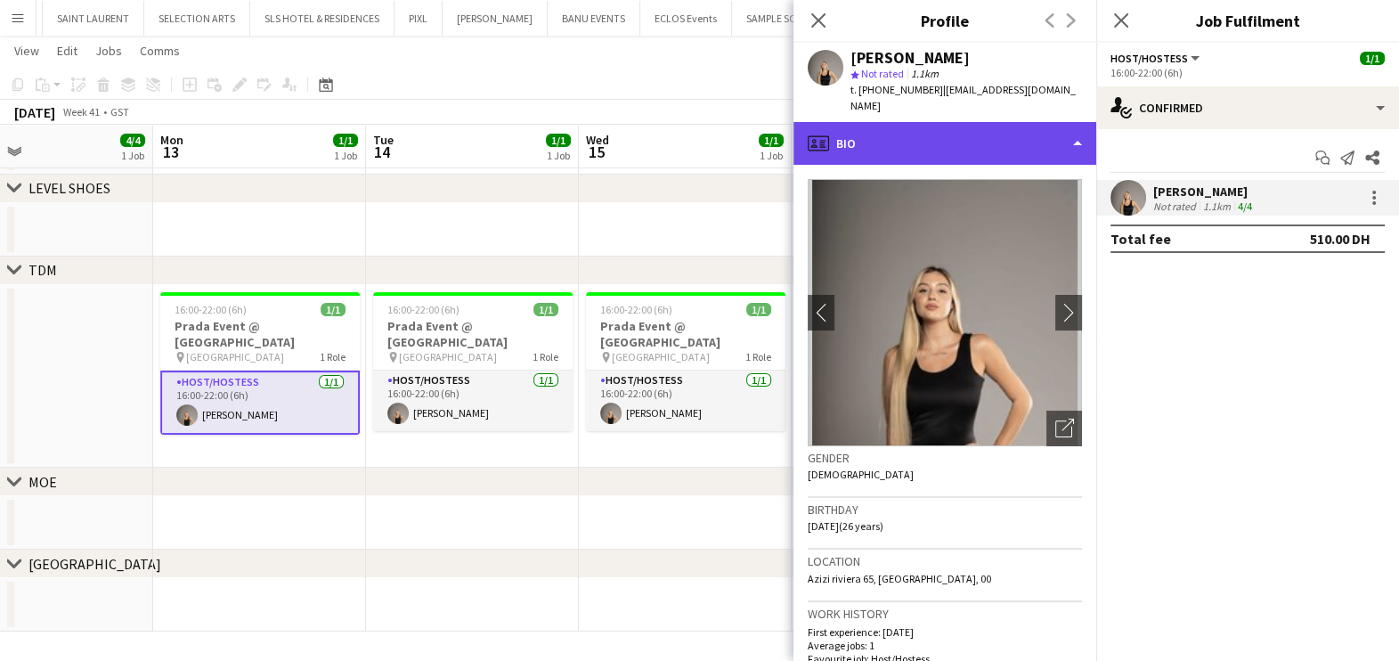
click at [1020, 122] on div "profile Bio" at bounding box center [945, 143] width 303 height 43
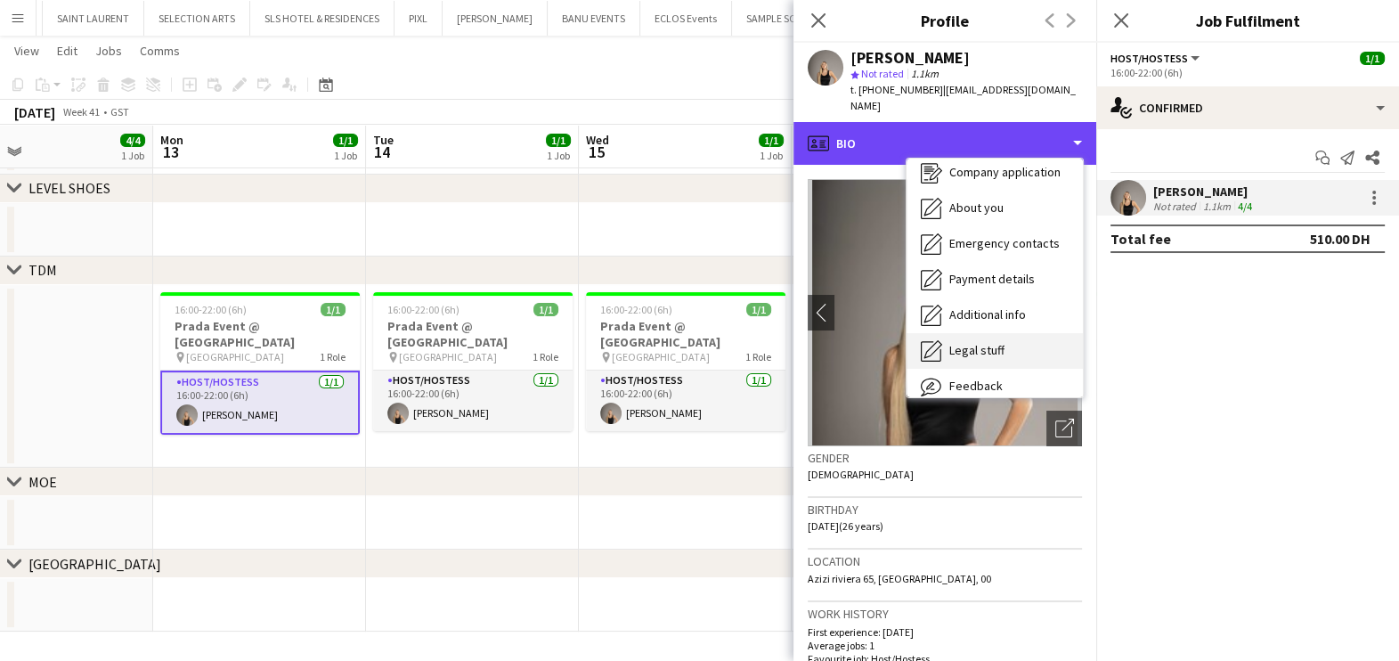
scroll to position [131, 0]
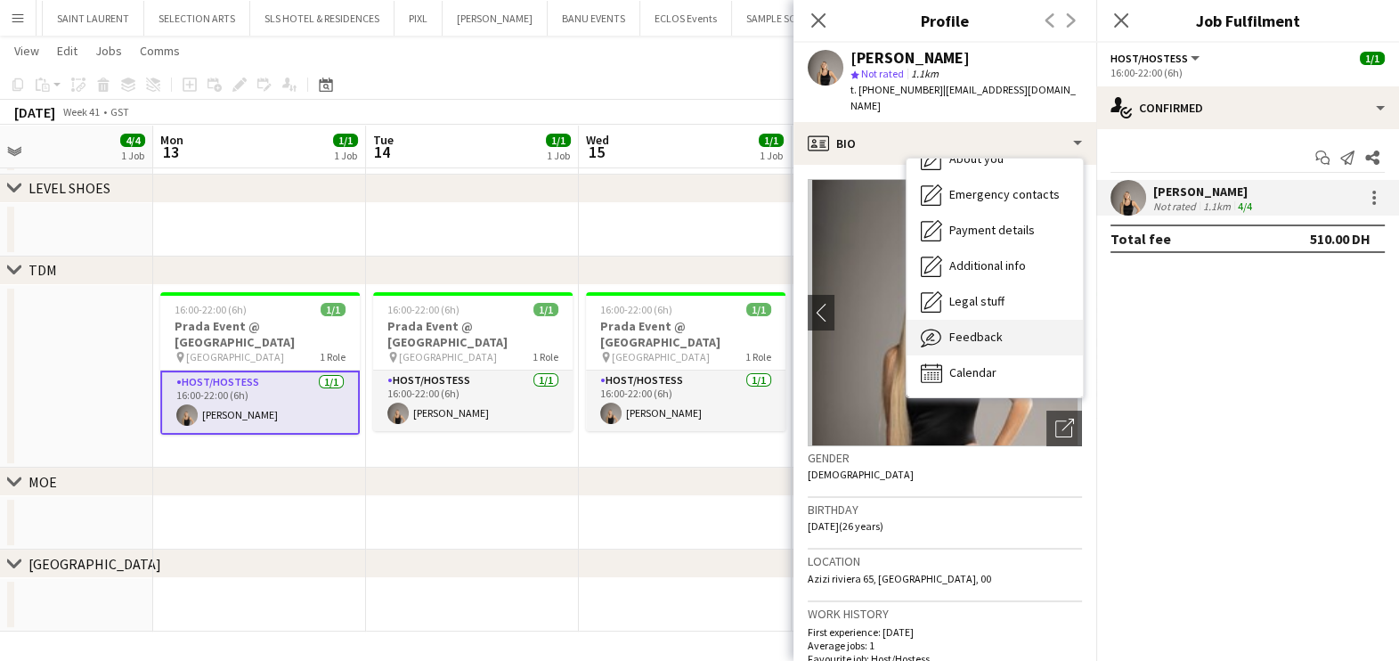
click at [989, 320] on div "Feedback Feedback" at bounding box center [995, 338] width 176 height 36
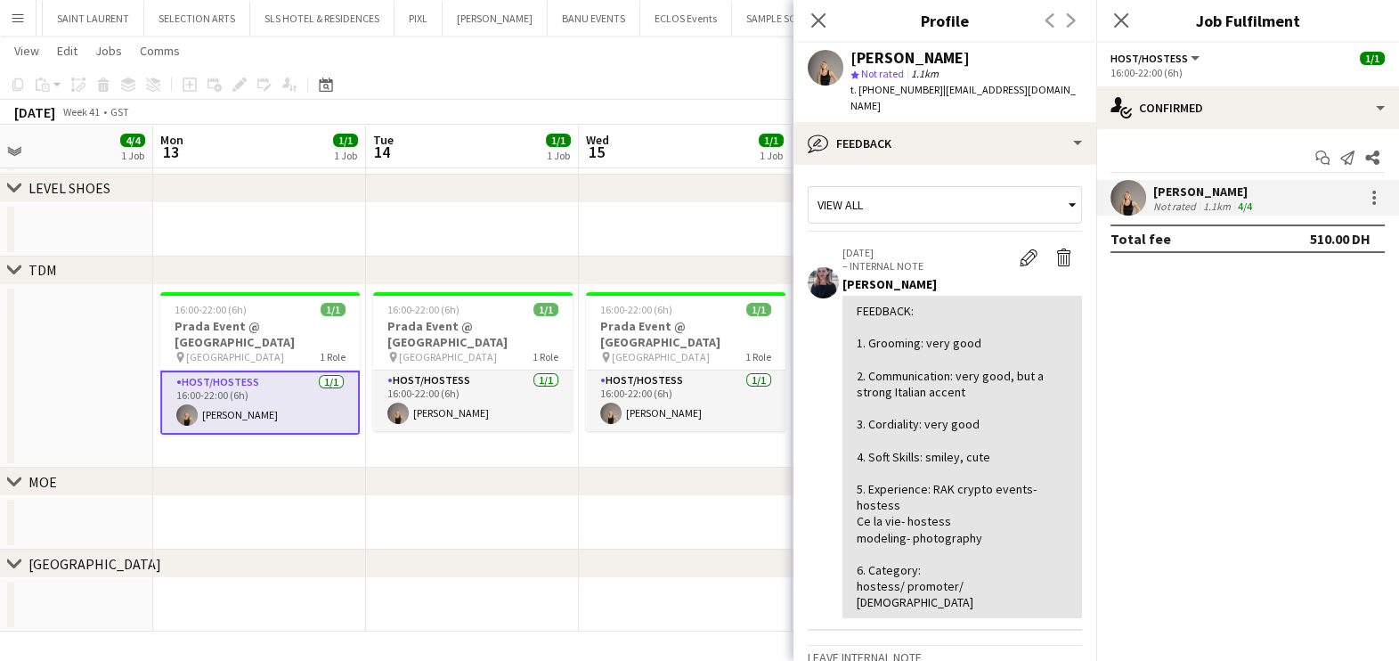
click at [699, 514] on app-date-cell at bounding box center [685, 522] width 213 height 53
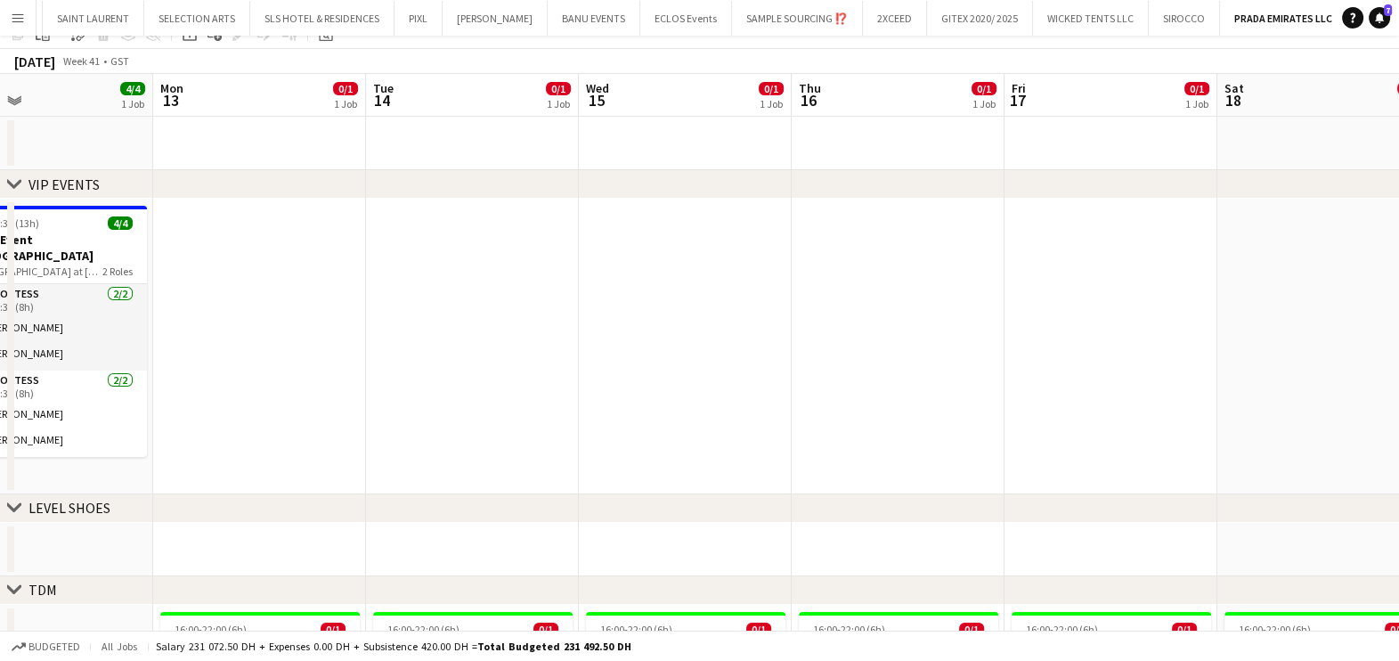
scroll to position [0, 0]
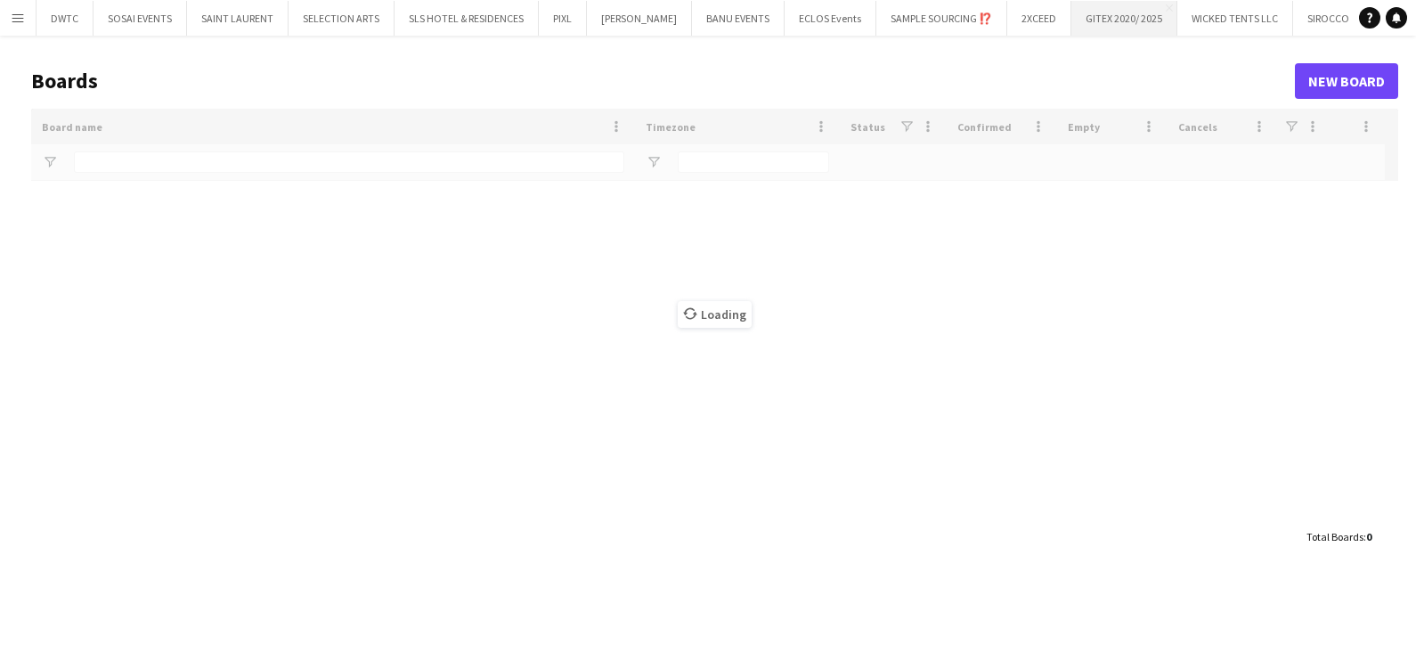
type input "***"
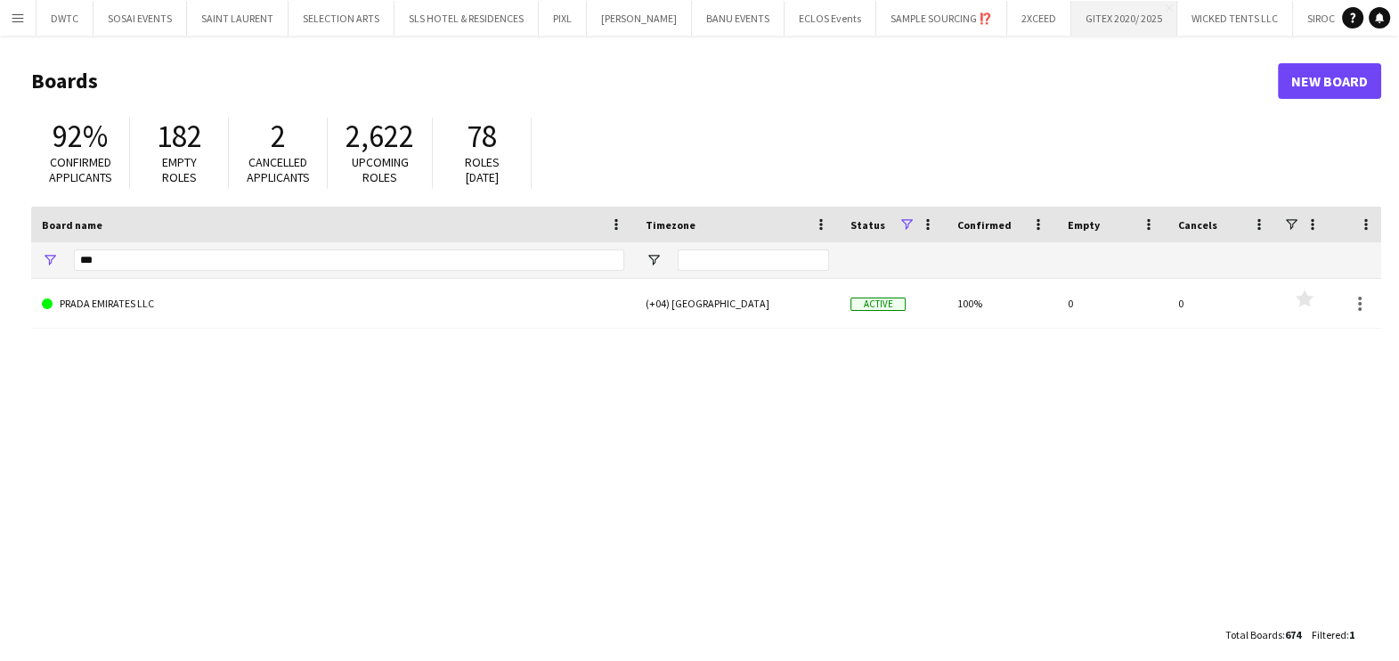
click at [1087, 20] on button "GITEX 2020/ 2025 Close" at bounding box center [1124, 18] width 106 height 35
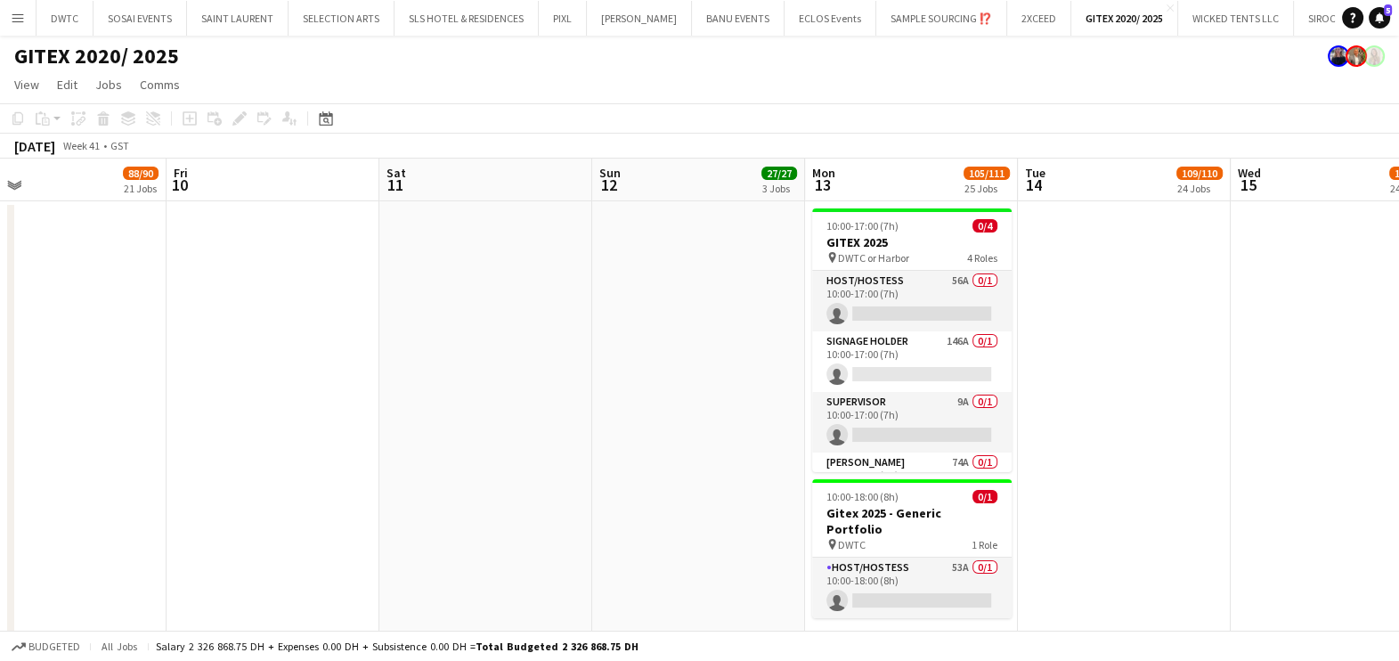
scroll to position [0, 688]
drag, startPoint x: 1129, startPoint y: 383, endPoint x: 654, endPoint y: 411, distance: 476.4
drag, startPoint x: 974, startPoint y: 383, endPoint x: 882, endPoint y: 392, distance: 93.0
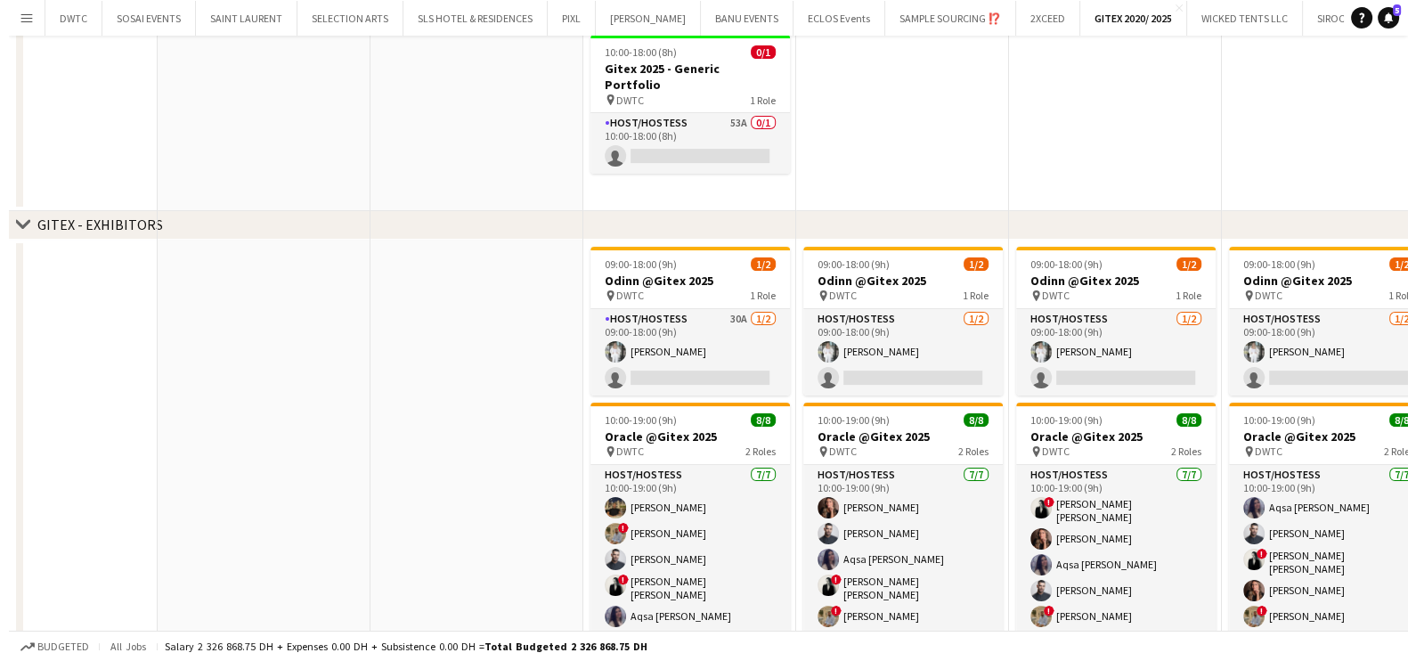
scroll to position [0, 0]
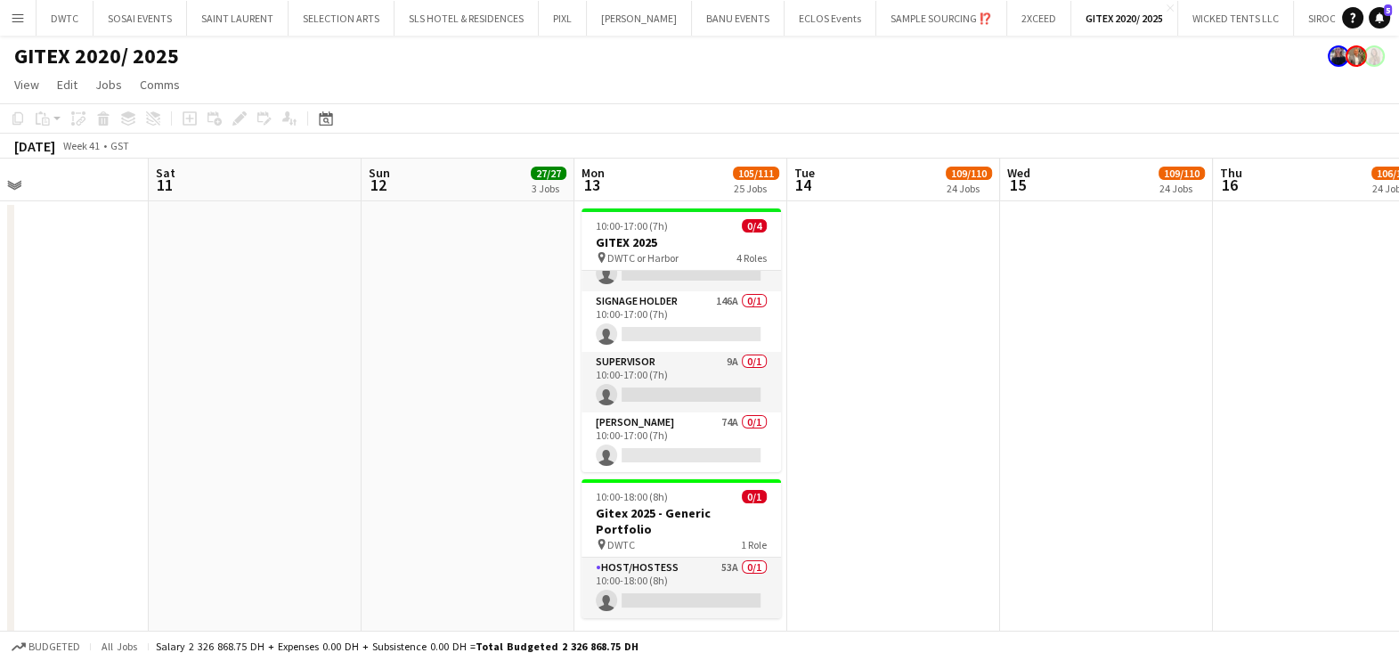
click at [22, 22] on app-icon "Menu" at bounding box center [18, 18] width 14 height 14
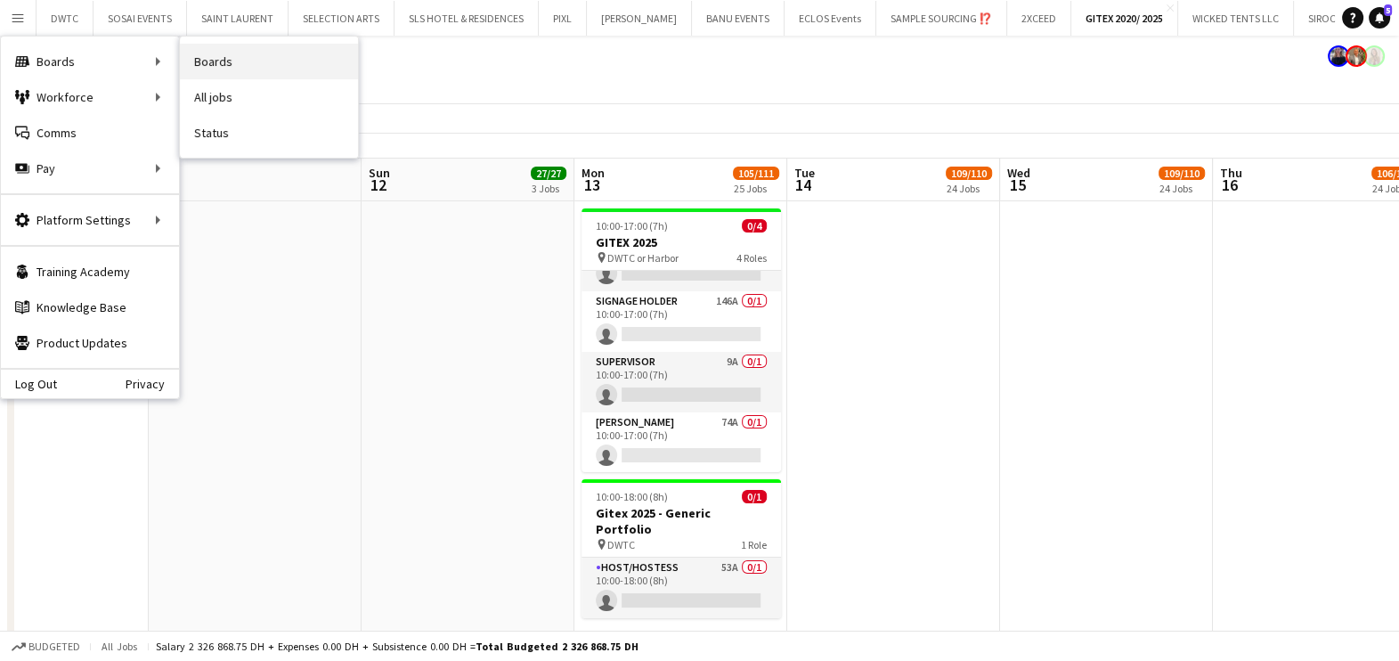
click at [264, 61] on link "Boards" at bounding box center [269, 62] width 178 height 36
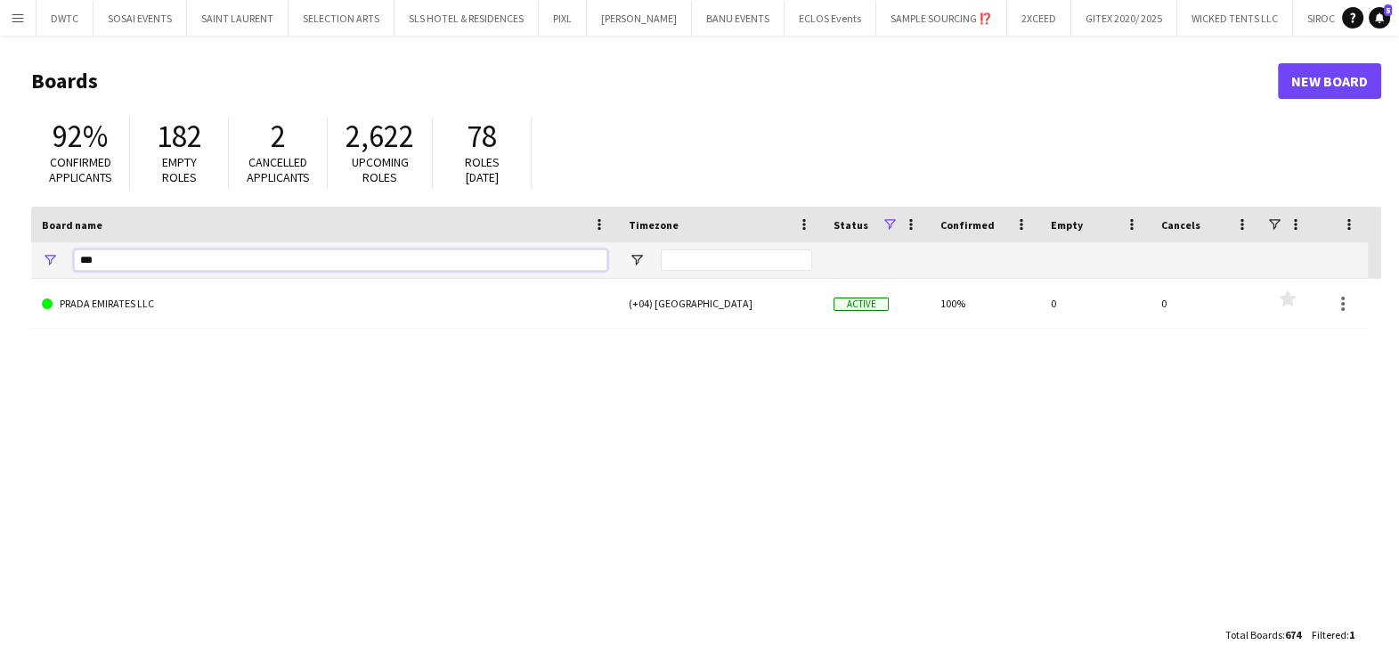
click at [249, 263] on input "***" at bounding box center [340, 259] width 533 height 21
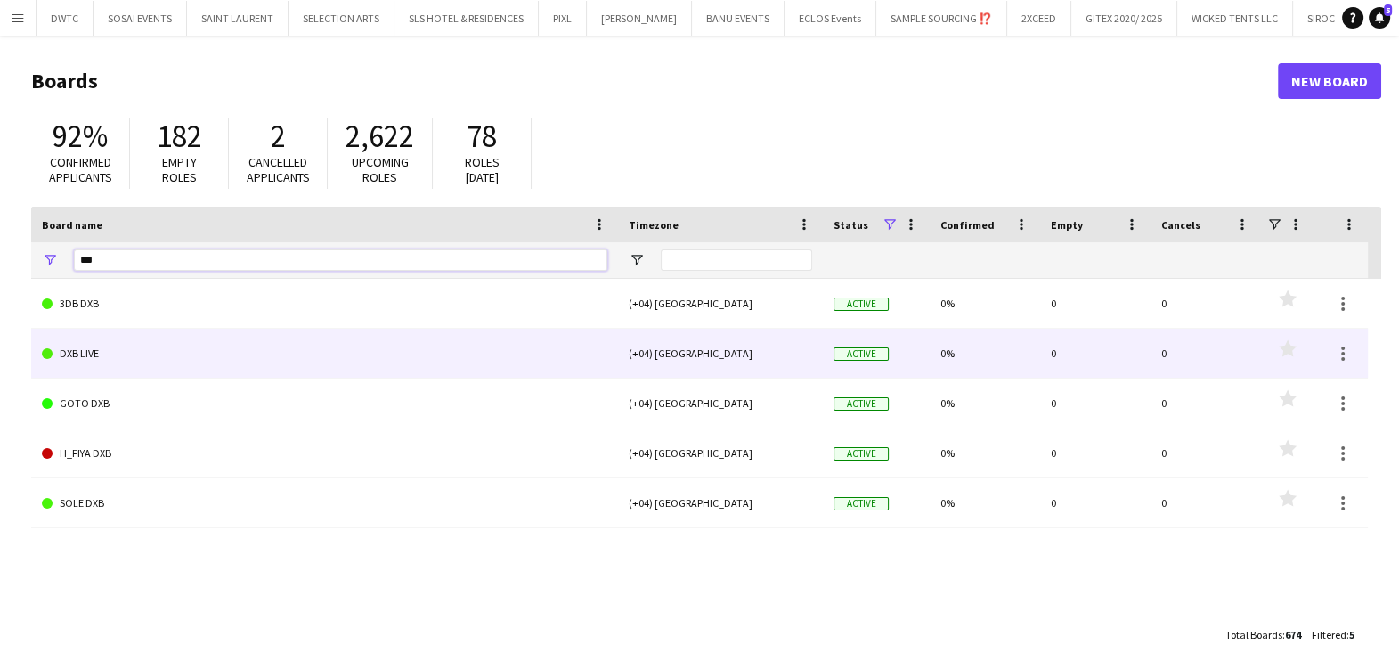
type input "***"
click at [197, 354] on link "DXB LIVE" at bounding box center [325, 354] width 566 height 50
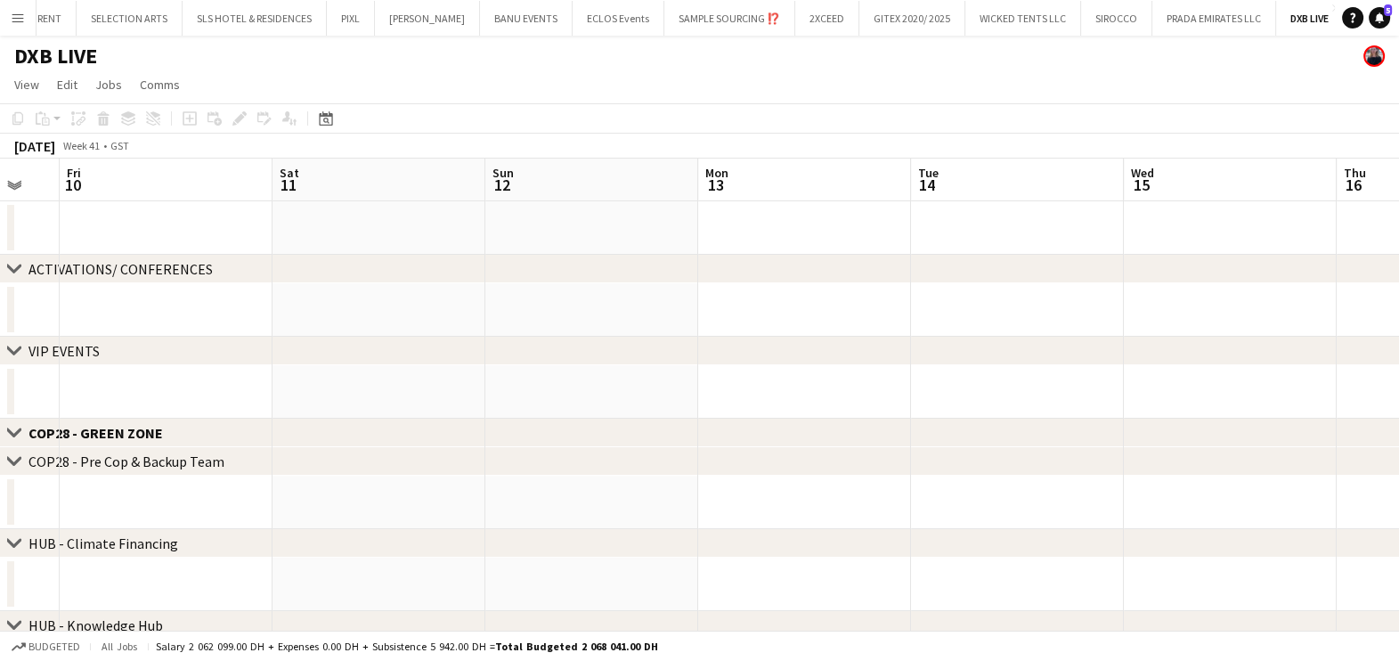
scroll to position [0, 652]
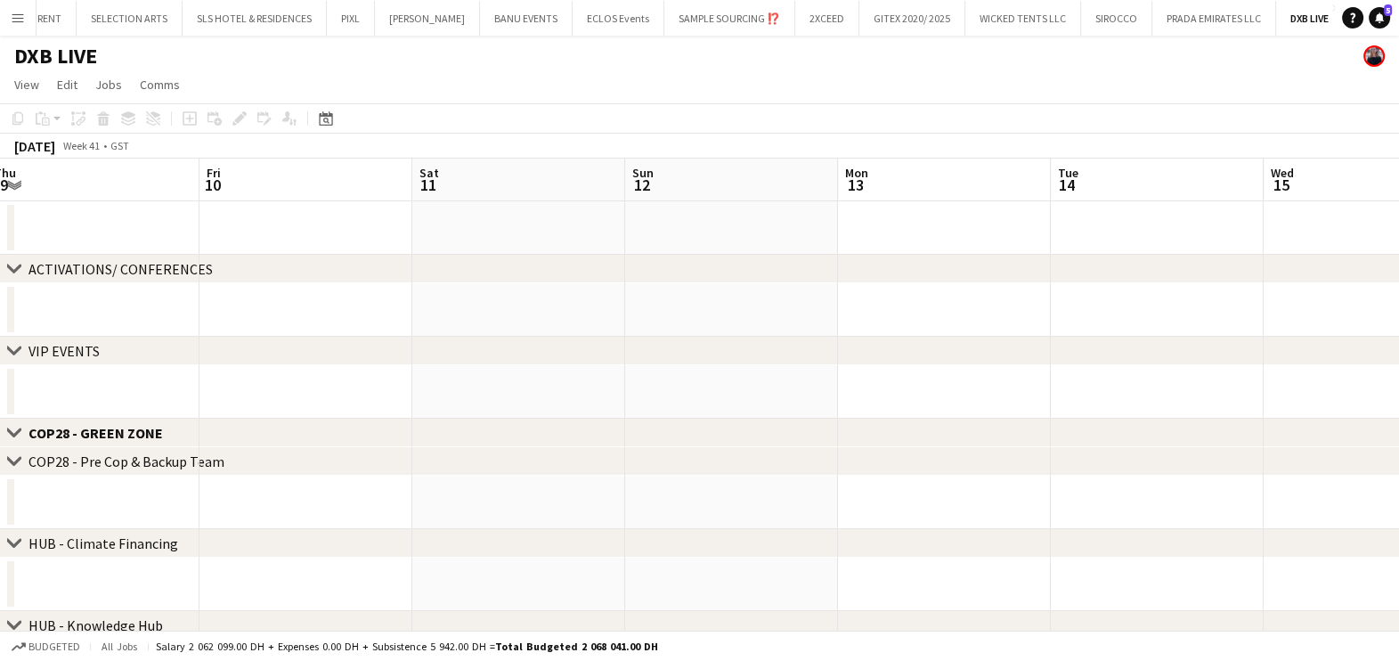
drag, startPoint x: 867, startPoint y: 323, endPoint x: 452, endPoint y: 337, distance: 414.3
click at [452, 338] on div "chevron-right ACTIVATIONS/ CONFERENCES chevron-right VIP EVENTS Close set COP28…" at bounding box center [699, 549] width 1399 height 780
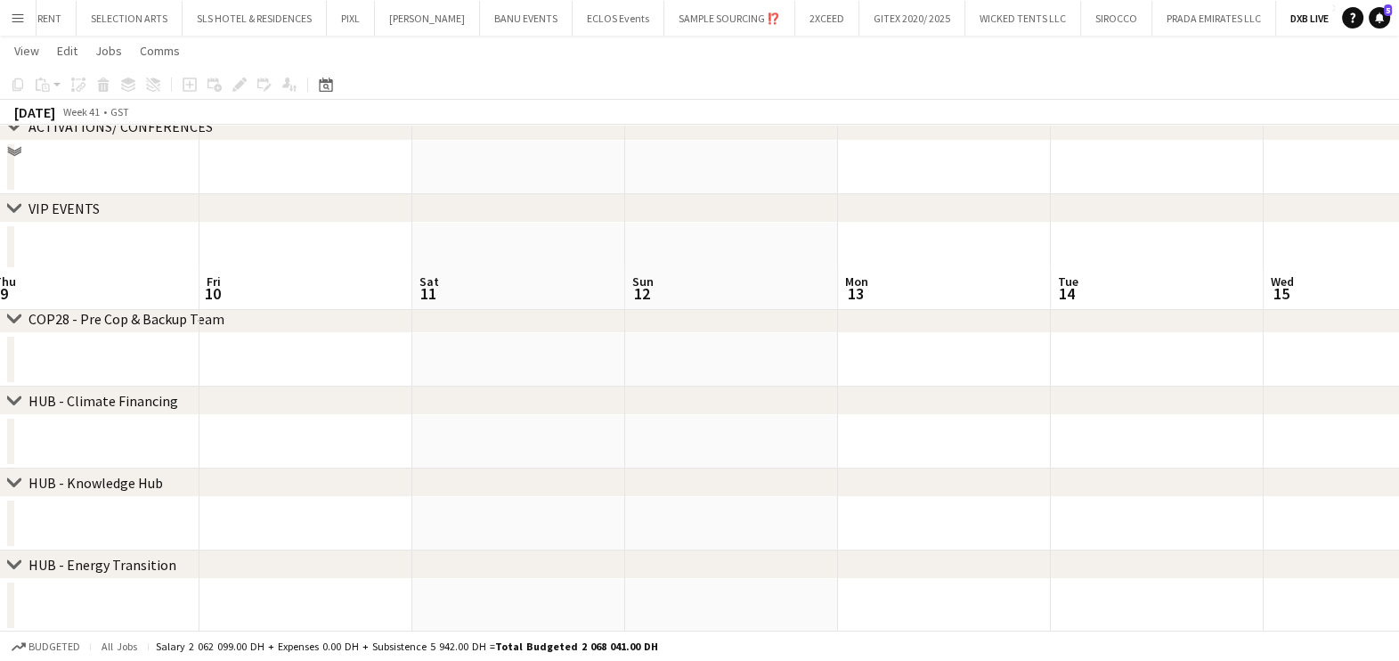
scroll to position [0, 0]
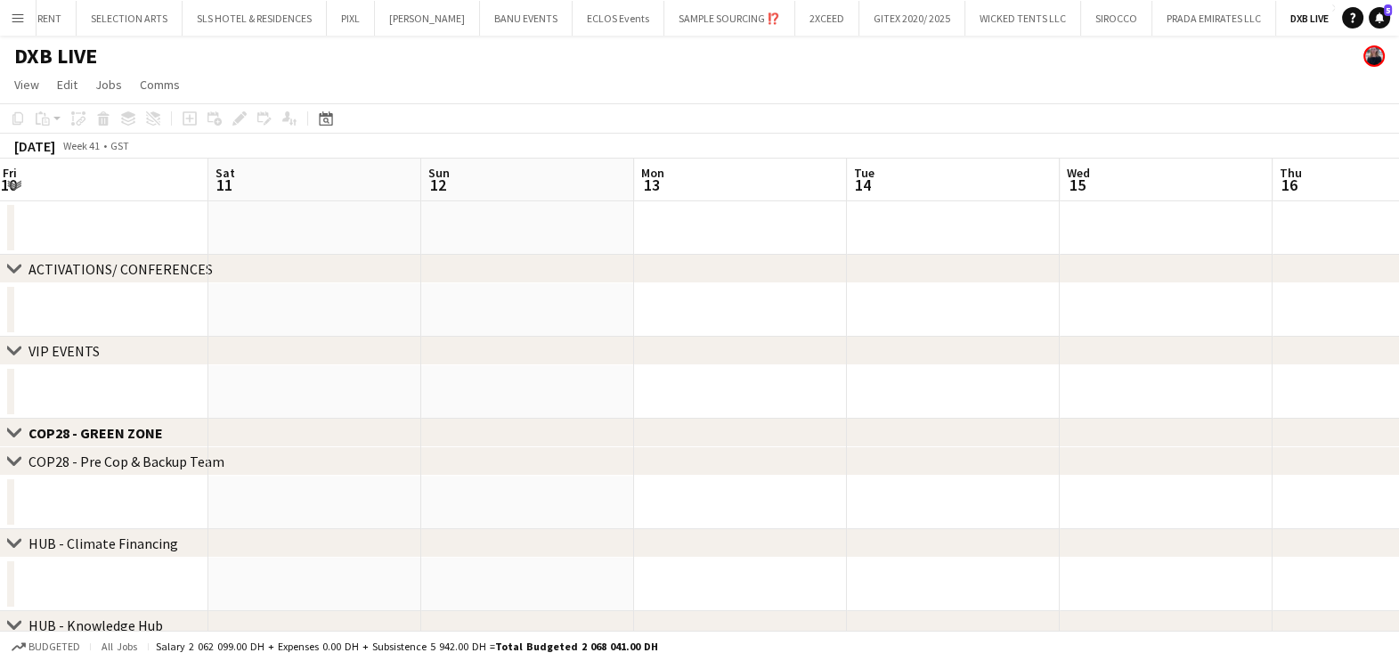
drag, startPoint x: 854, startPoint y: 333, endPoint x: 484, endPoint y: 334, distance: 369.6
click at [484, 337] on div "chevron-right ACTIVATIONS/ CONFERENCES chevron-right VIP EVENTS Close set COP28…" at bounding box center [699, 549] width 1399 height 780
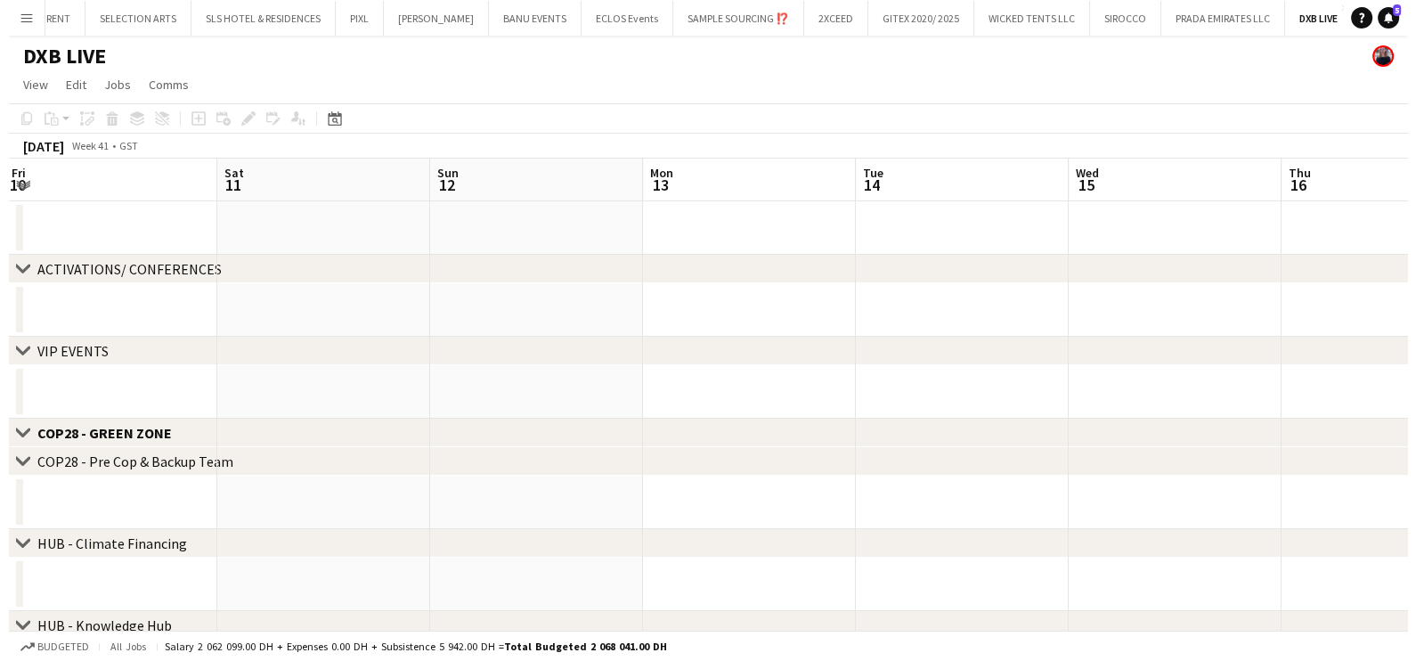
scroll to position [0, 519]
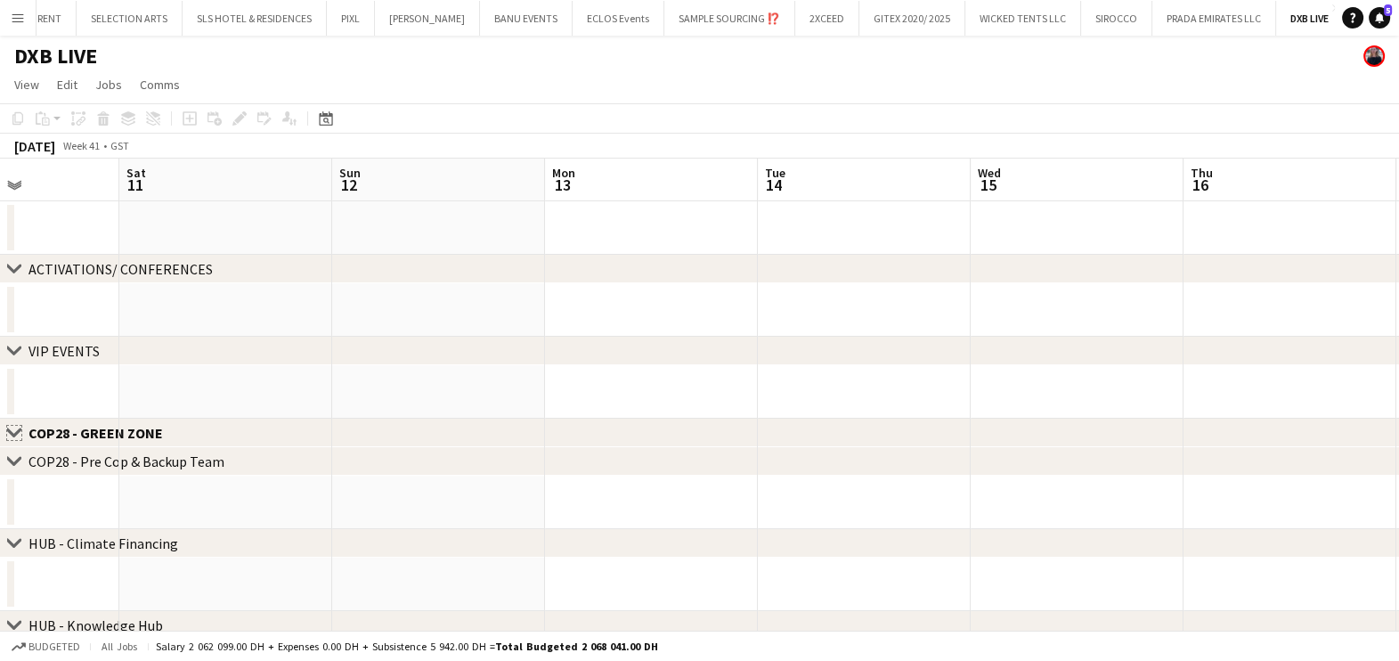
click at [7, 430] on app-icon "Close set" at bounding box center [14, 433] width 14 height 14
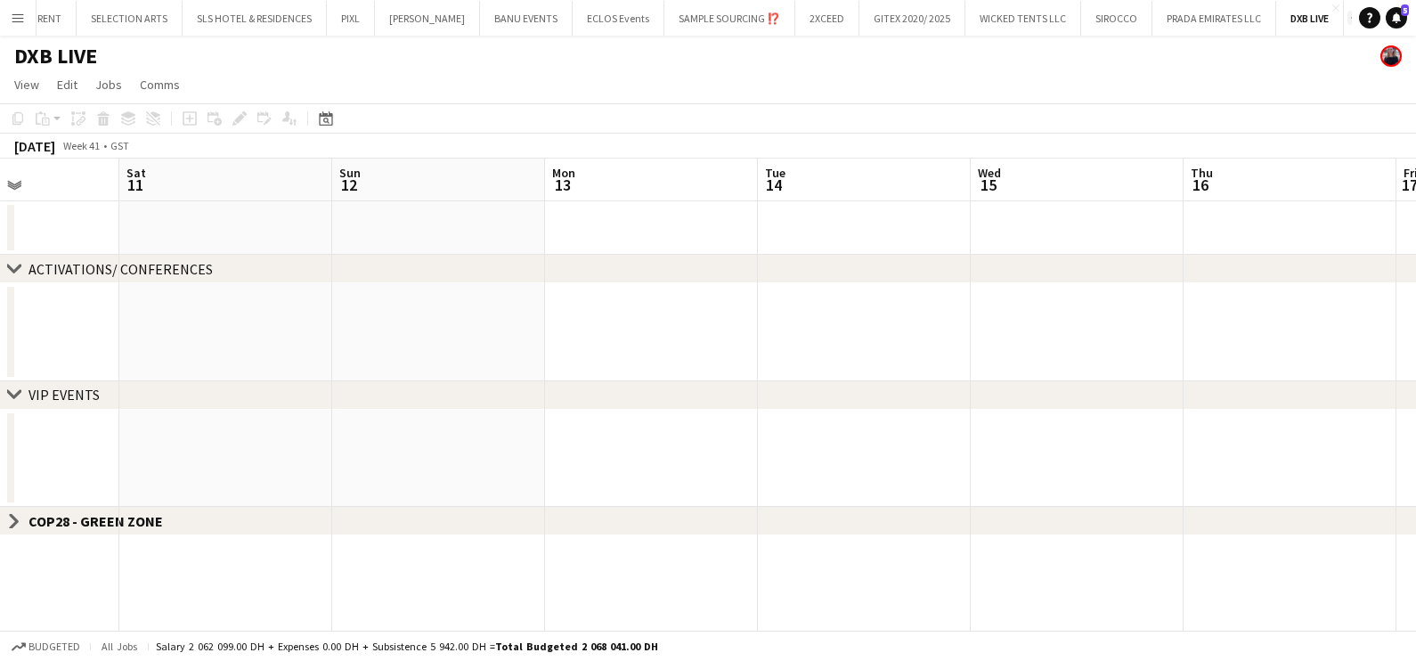
click at [1351, 18] on app-icon "Add" at bounding box center [1354, 17] width 7 height 7
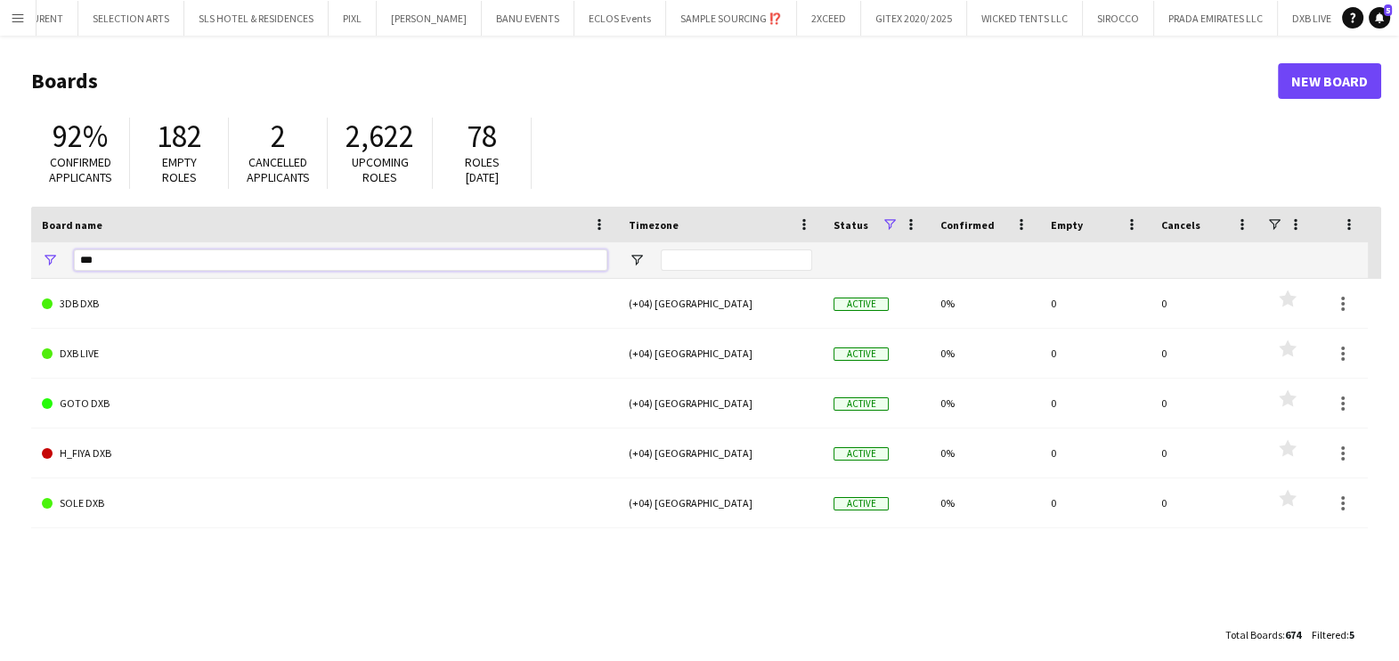
click at [422, 256] on input "***" at bounding box center [340, 259] width 533 height 21
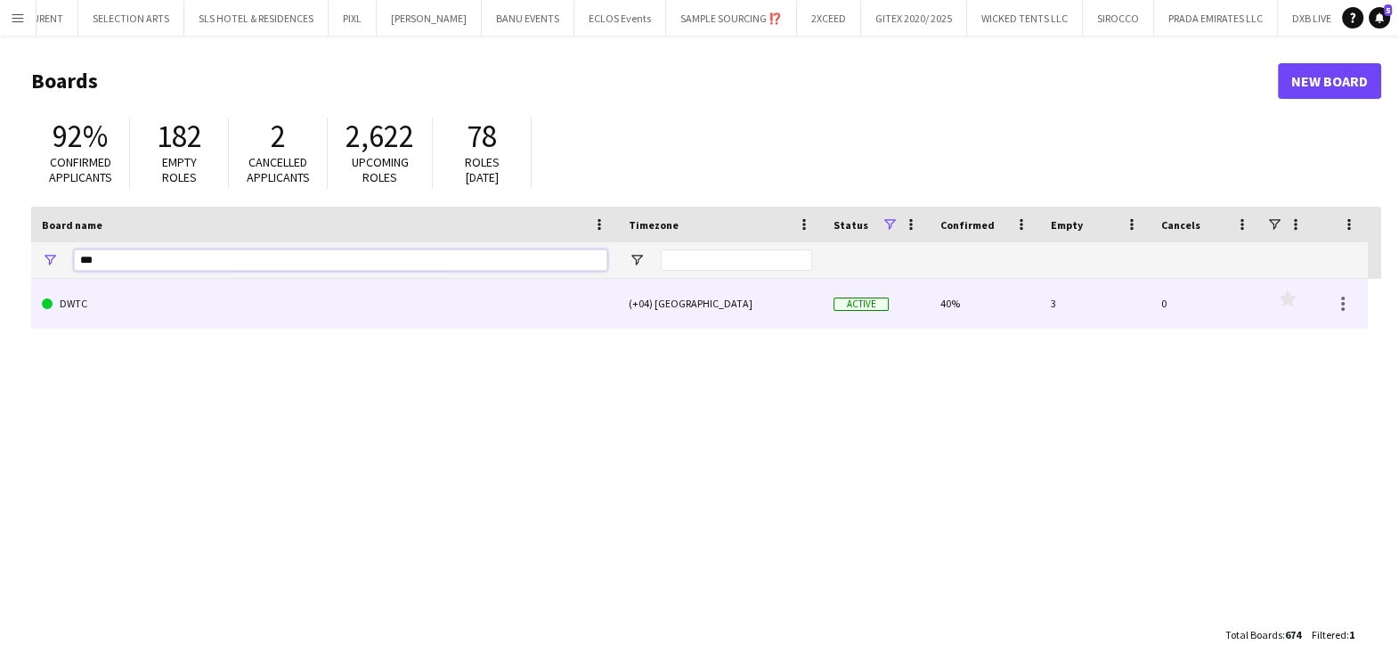
type input "***"
click at [399, 310] on link "DWTC" at bounding box center [325, 304] width 566 height 50
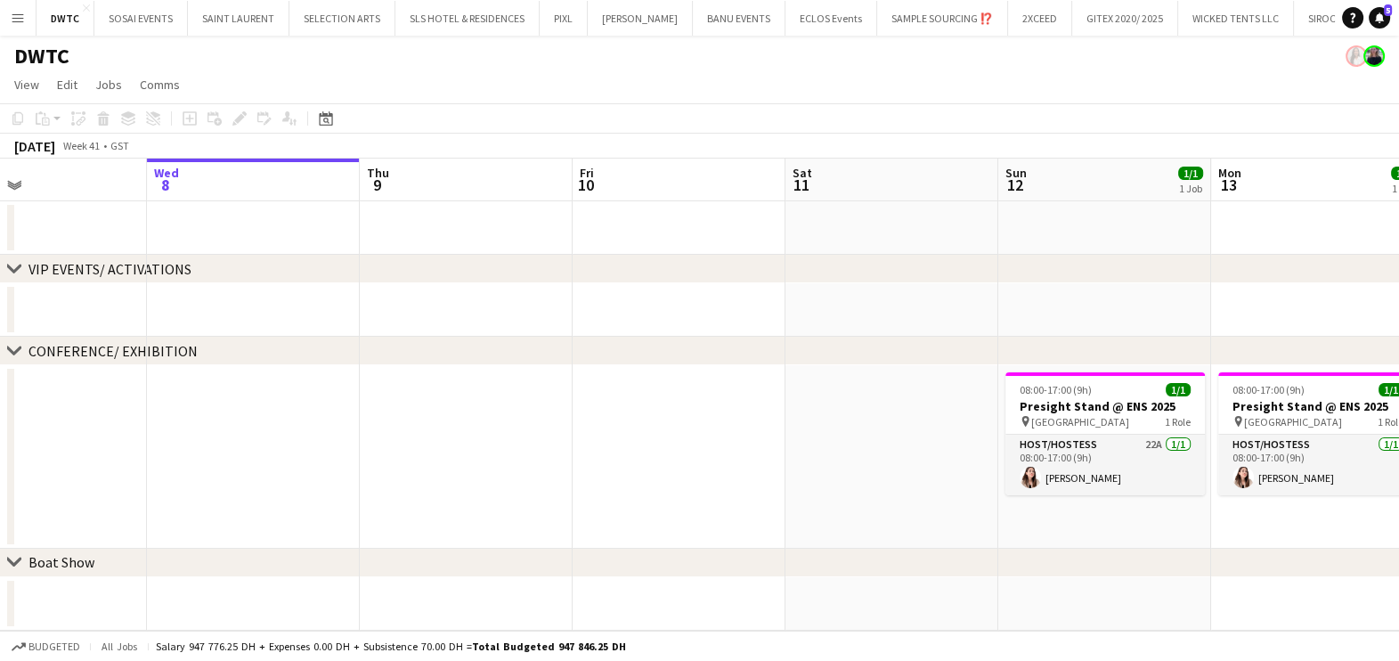
scroll to position [0, 620]
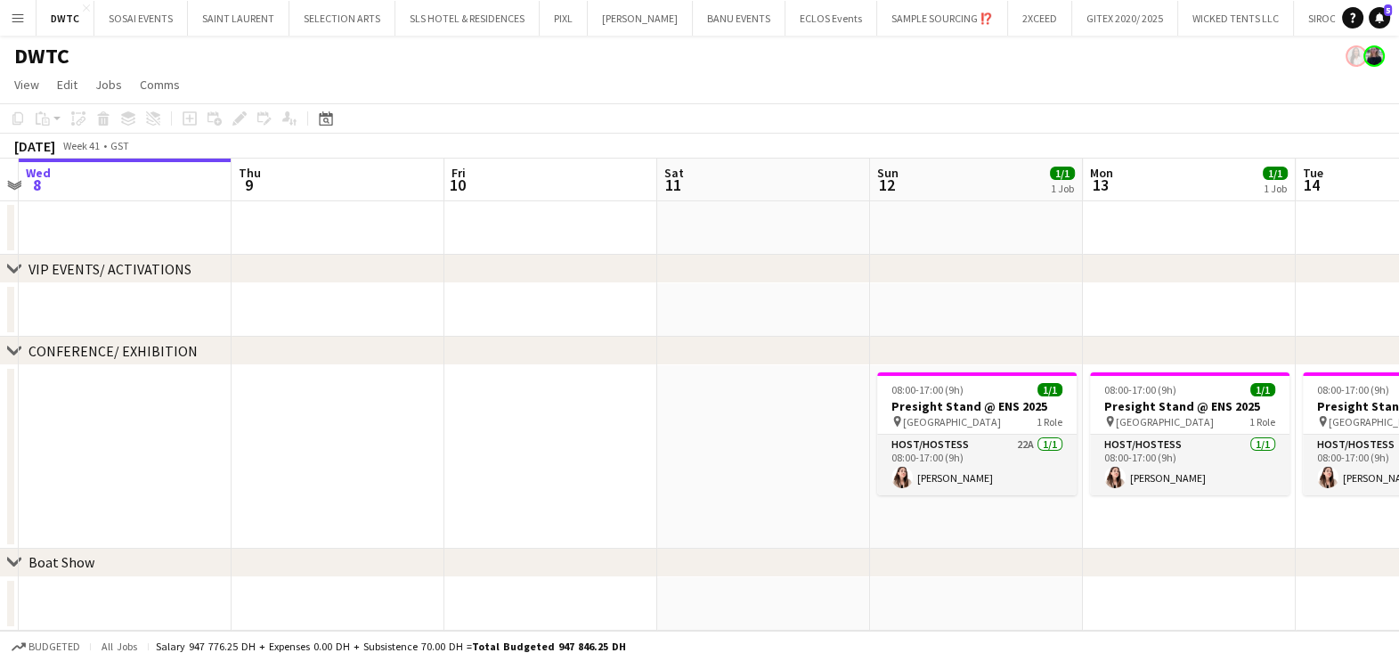
drag, startPoint x: 953, startPoint y: 468, endPoint x: 333, endPoint y: 492, distance: 620.3
click at [333, 492] on app-calendar-viewport "Sun 5 Mon 6 Tue 7 Wed 8 Thu 9 Fri 10 Sat 11 Sun 12 1/1 1 Job Mon 13 1/1 1 Job T…" at bounding box center [699, 600] width 1399 height 882
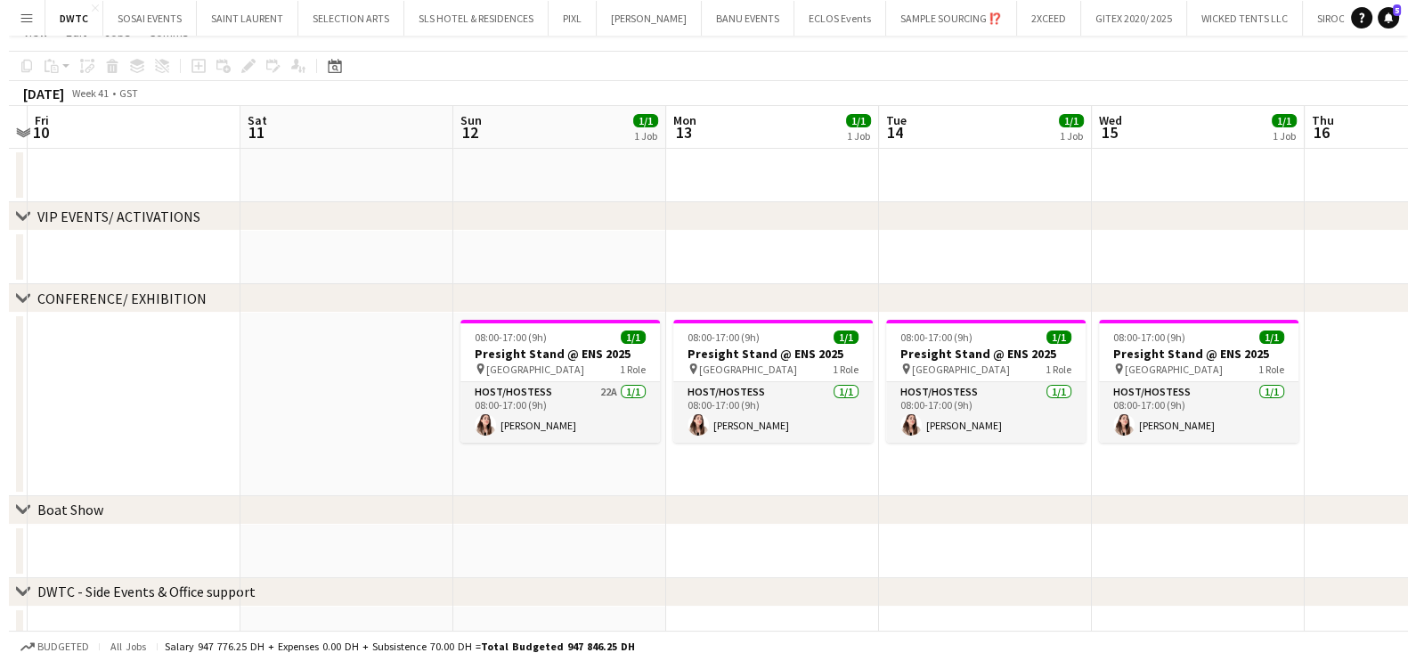
scroll to position [0, 0]
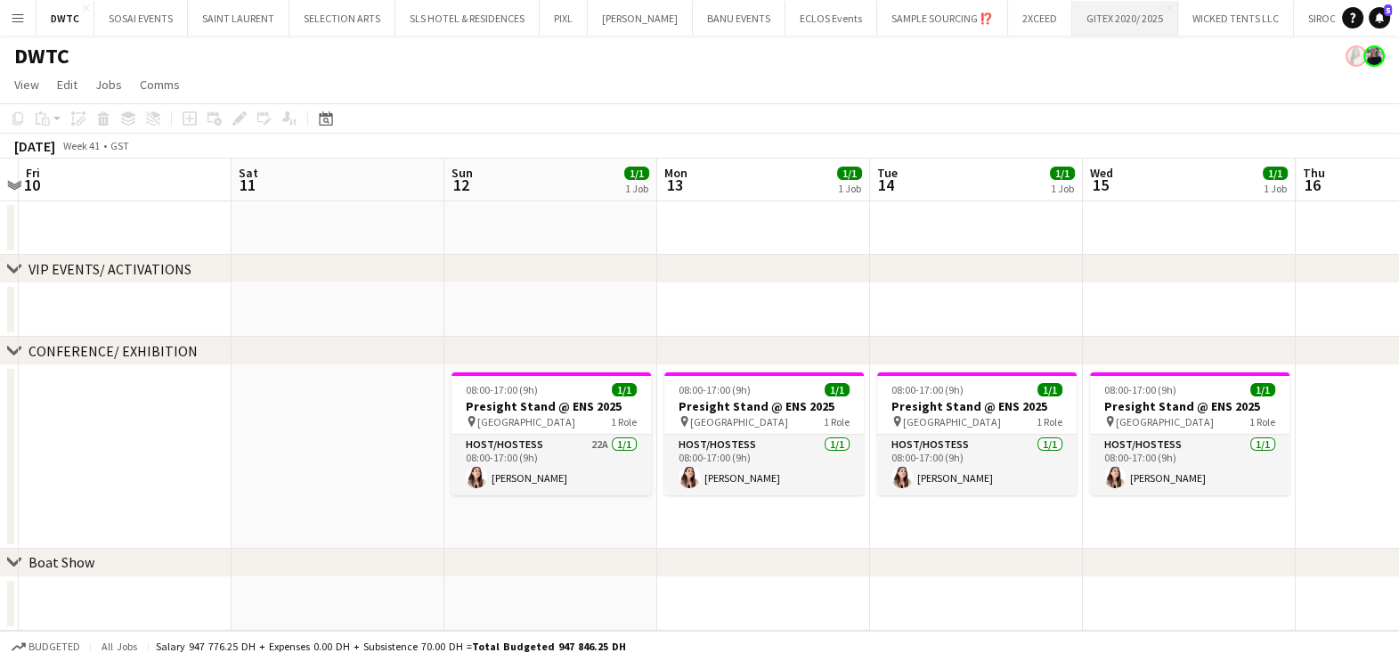
click at [1111, 15] on button "GITEX 2020/ 2025 Close" at bounding box center [1125, 18] width 106 height 35
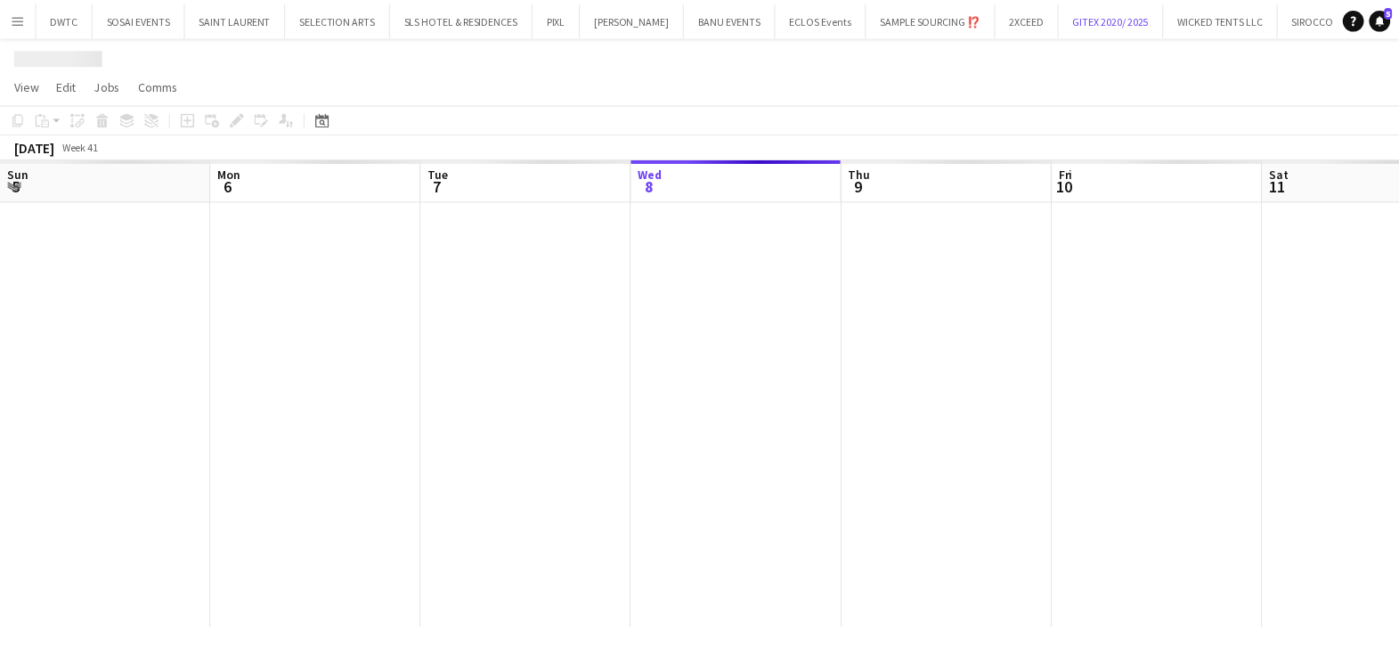
scroll to position [0, 426]
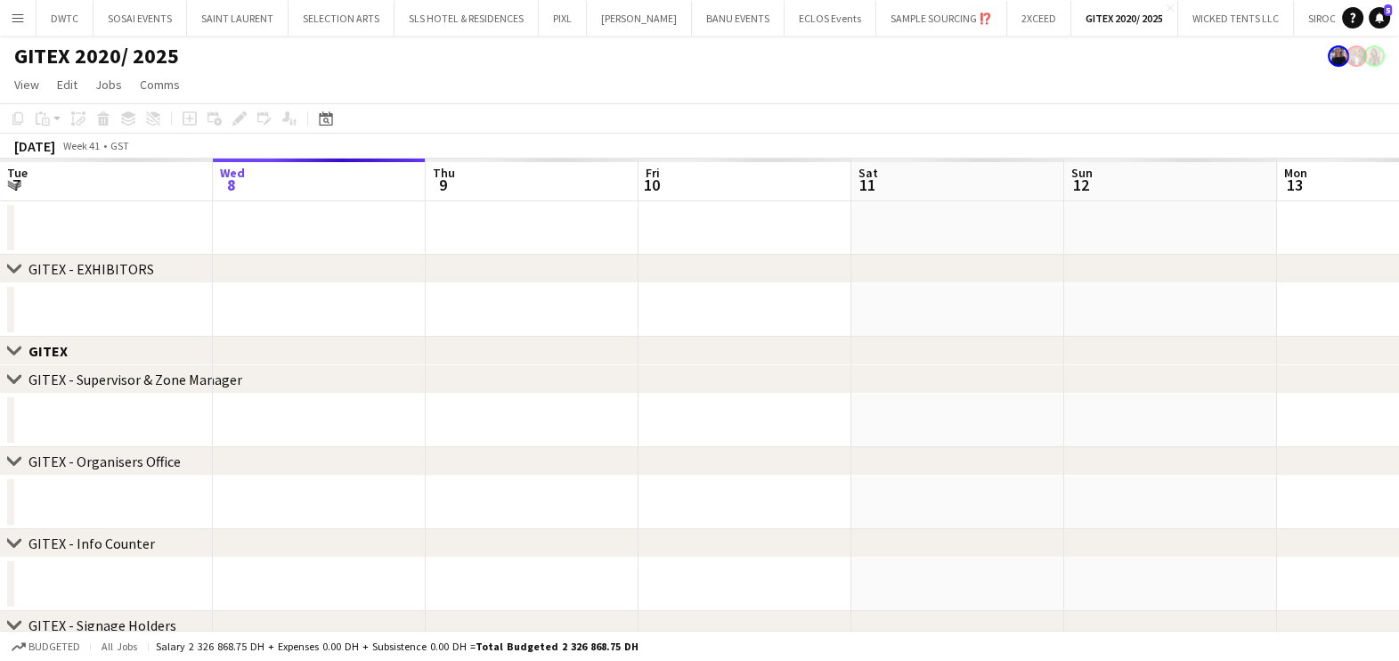
drag, startPoint x: 740, startPoint y: 395, endPoint x: 481, endPoint y: 435, distance: 262.2
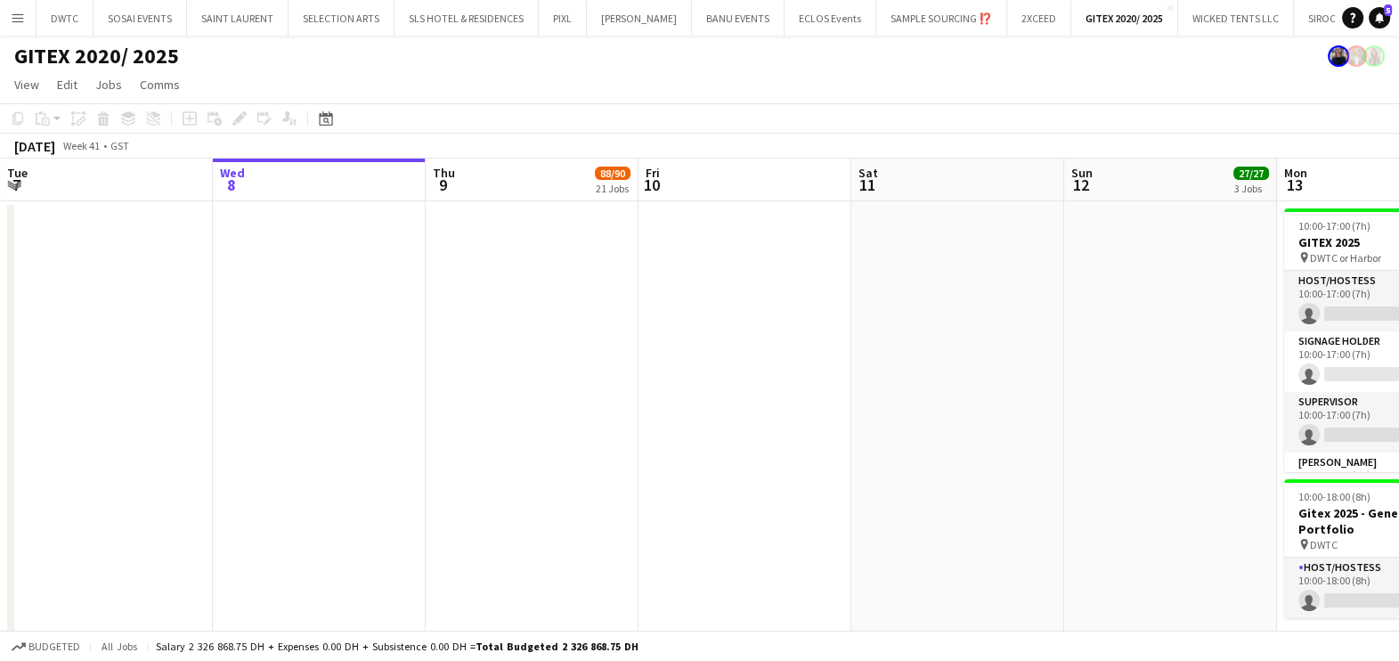
drag, startPoint x: 767, startPoint y: 314, endPoint x: 682, endPoint y: 330, distance: 86.1
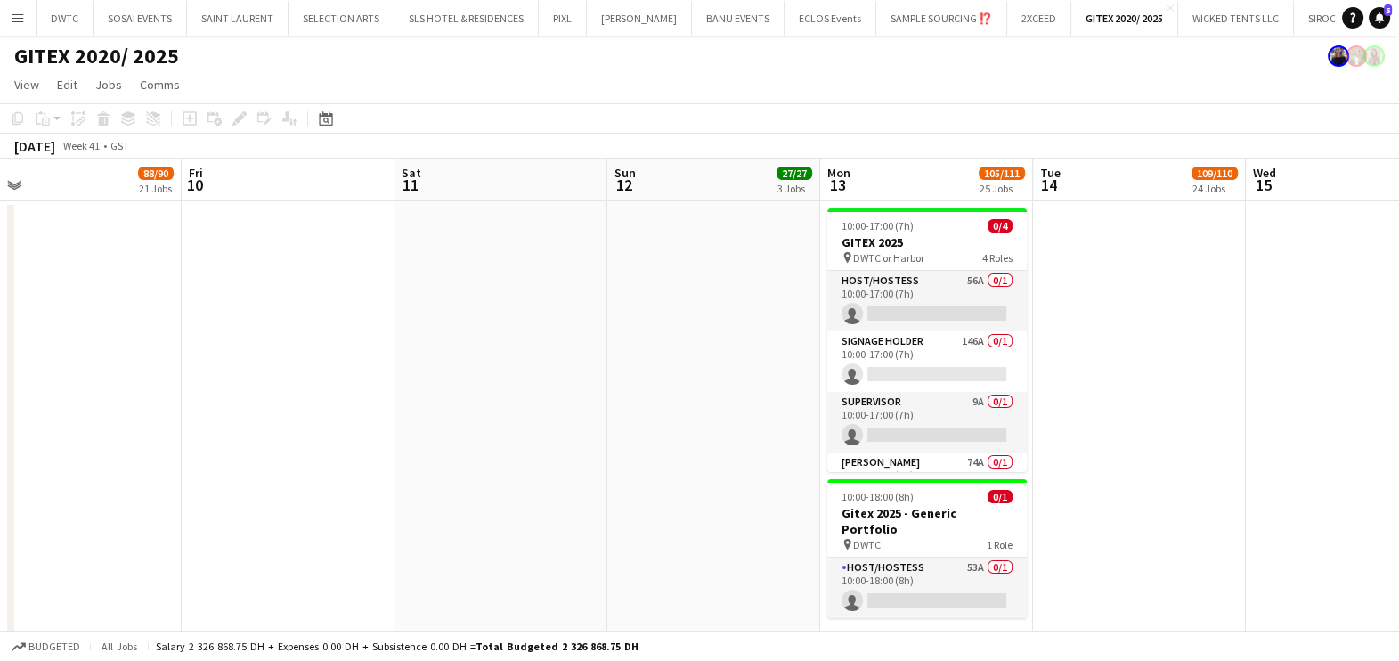
drag, startPoint x: 1250, startPoint y: 300, endPoint x: 1030, endPoint y: 315, distance: 220.5
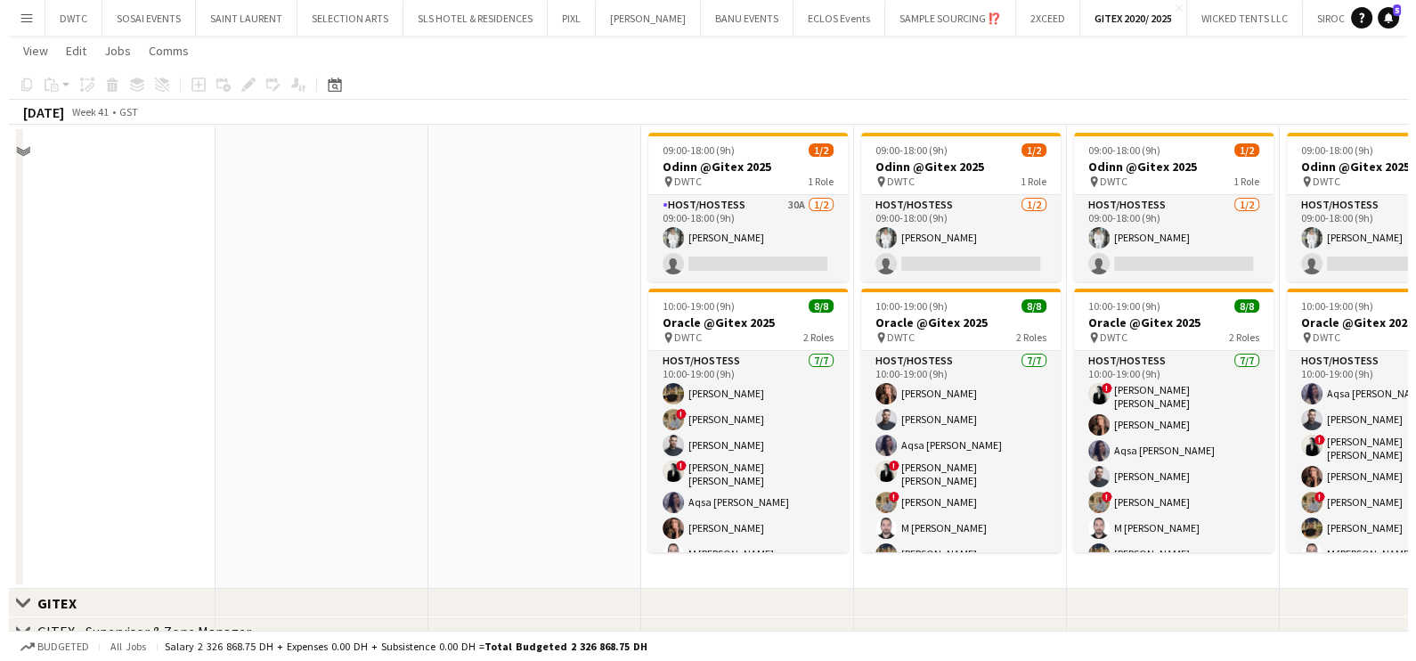
scroll to position [0, 0]
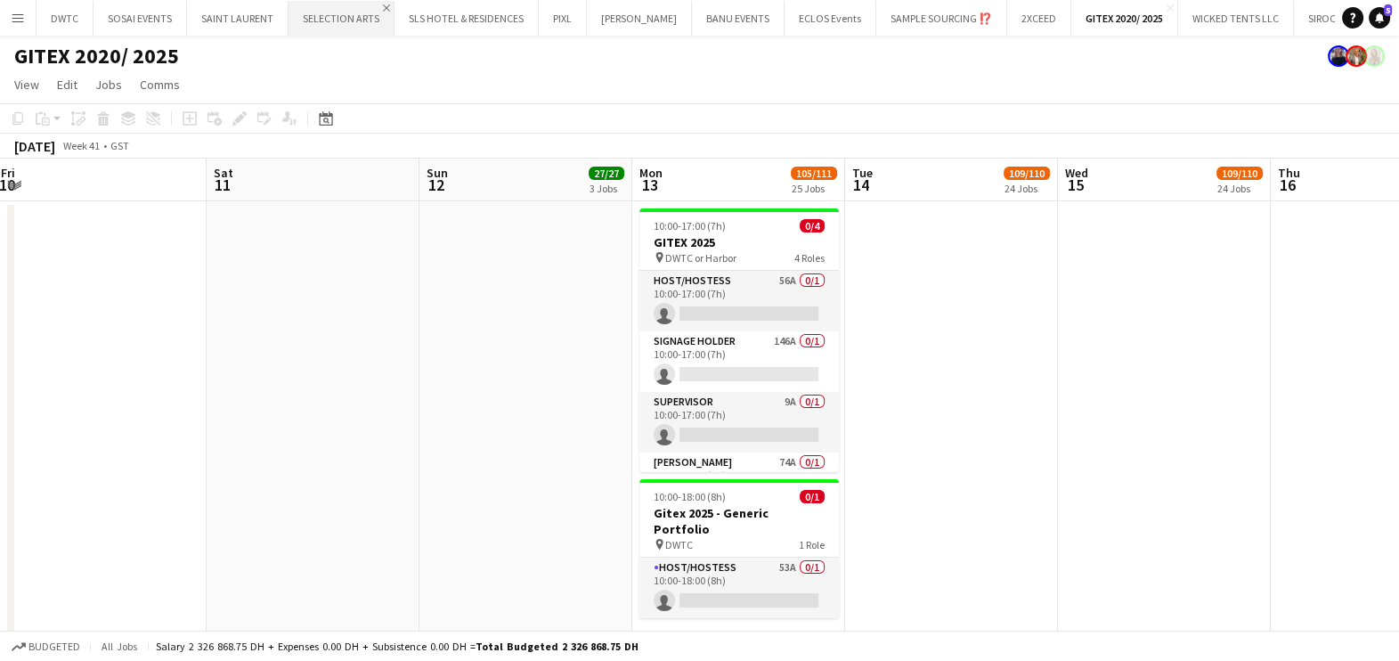
click at [383, 8] on app-icon "Close" at bounding box center [386, 7] width 7 height 7
click at [423, 6] on app-icon "Close" at bounding box center [424, 7] width 7 height 7
click at [66, 28] on button "DWTC Close" at bounding box center [65, 18] width 57 height 35
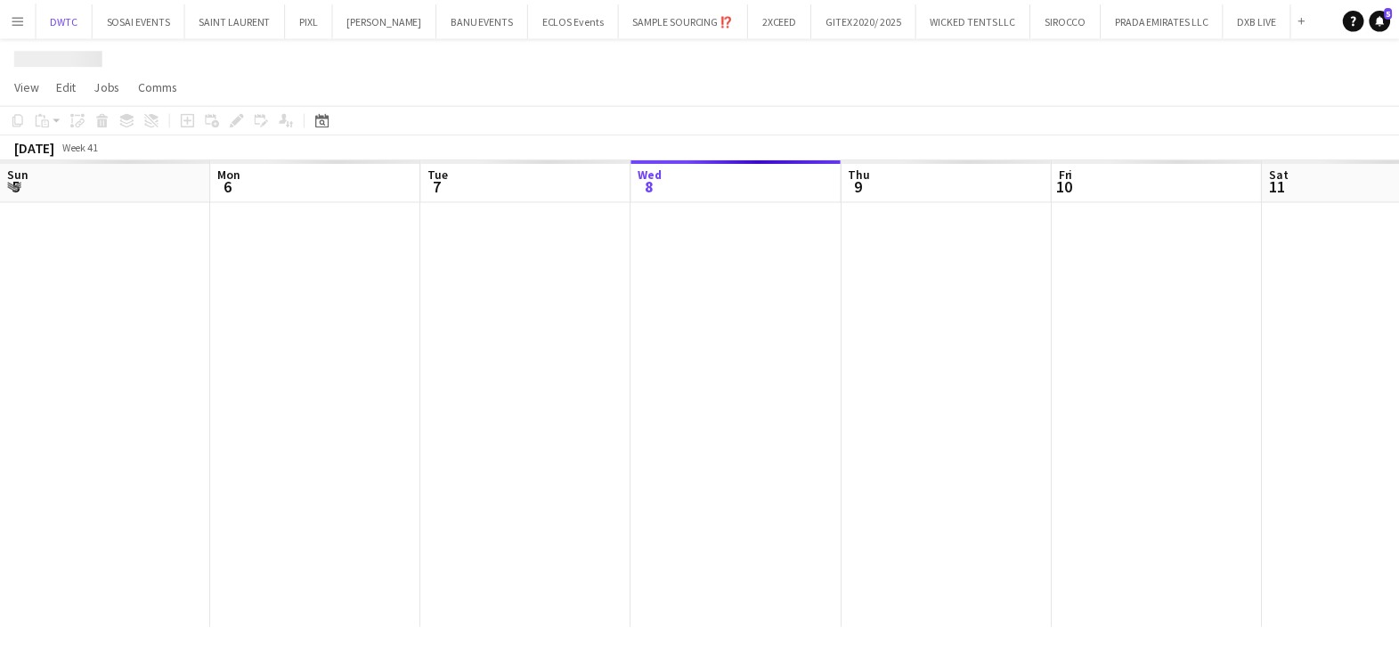
scroll to position [0, 426]
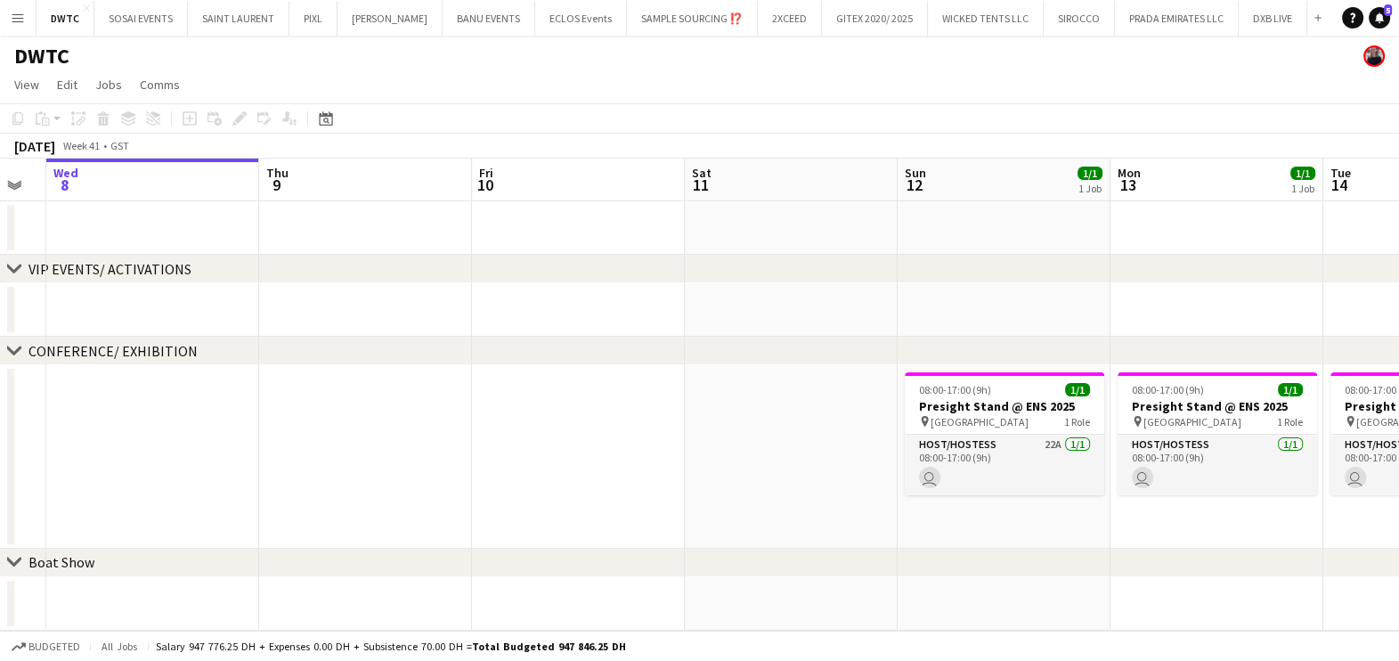
click at [387, 395] on app-calendar-viewport "Sun 5 Mon 6 Tue 7 Wed 8 Thu 9 Fri 10 Sat 11 Sun 12 1/1 1 Job Mon 13 1/1 1 Job T…" at bounding box center [699, 600] width 1399 height 882
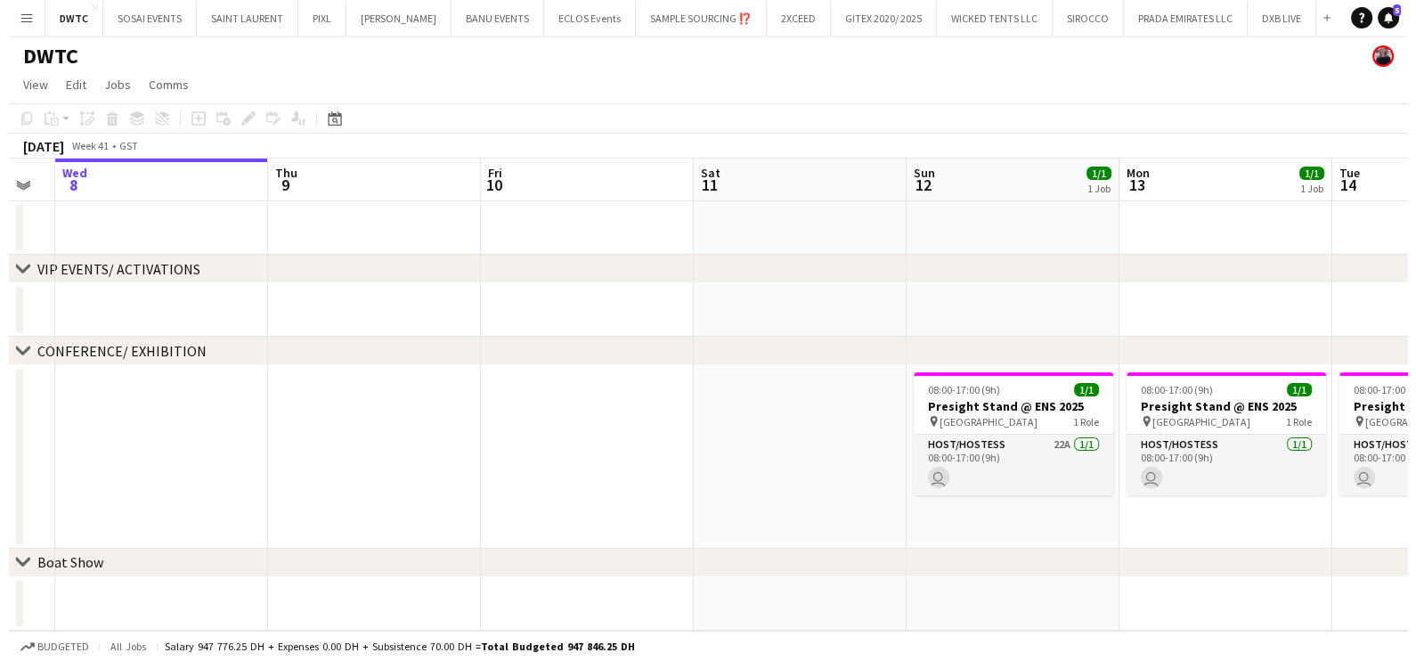
scroll to position [0, 487]
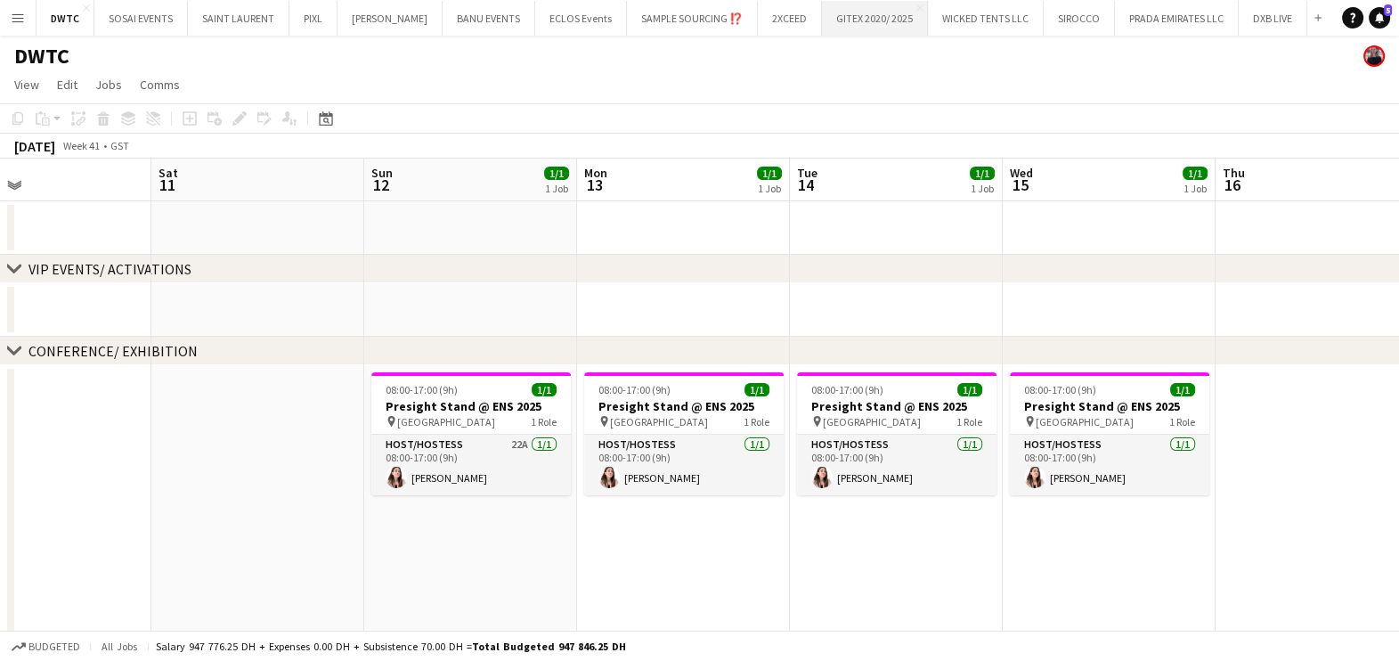
click at [826, 23] on button "GITEX 2020/ 2025 Close" at bounding box center [875, 18] width 106 height 35
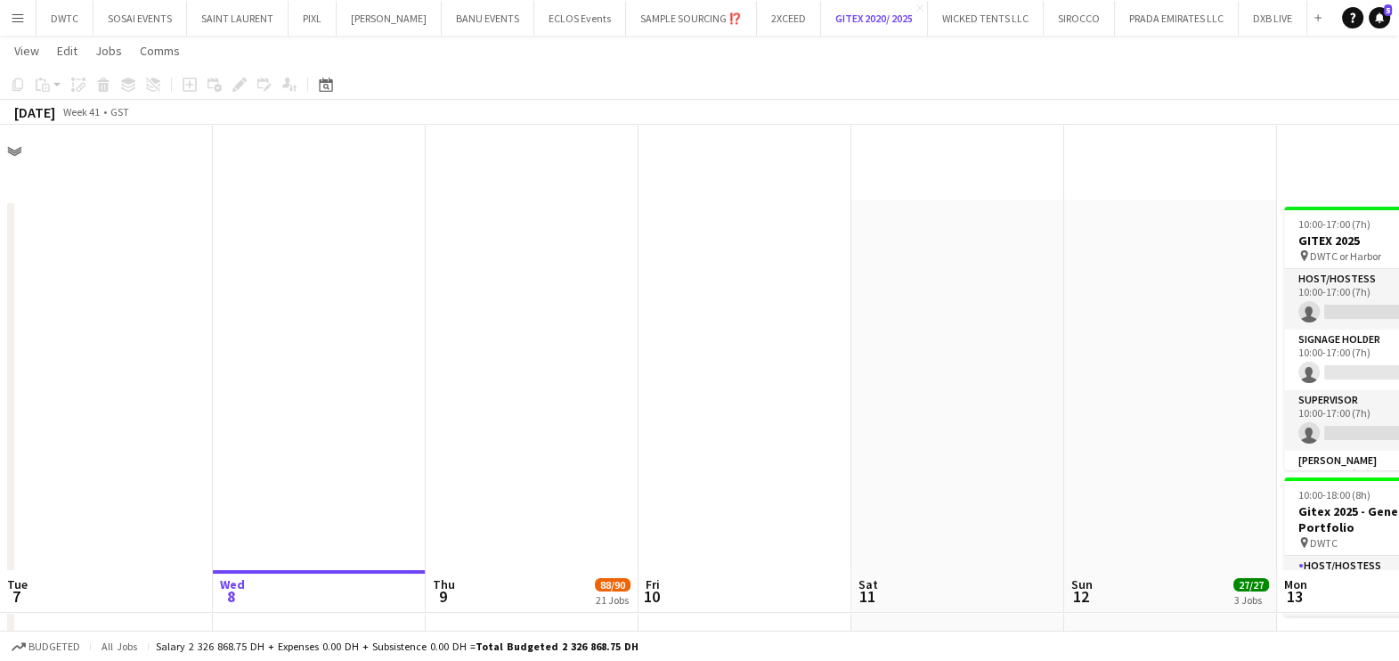
scroll to position [444, 0]
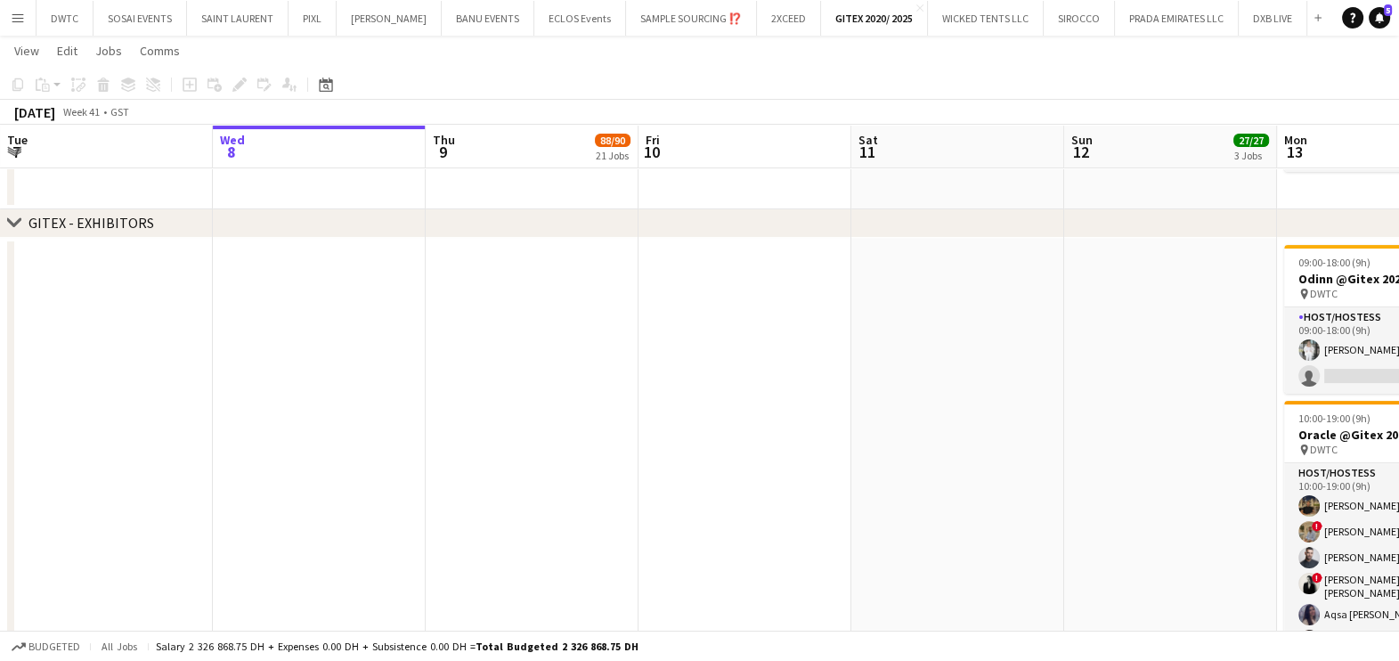
drag, startPoint x: 708, startPoint y: 472, endPoint x: 133, endPoint y: 472, distance: 575.3
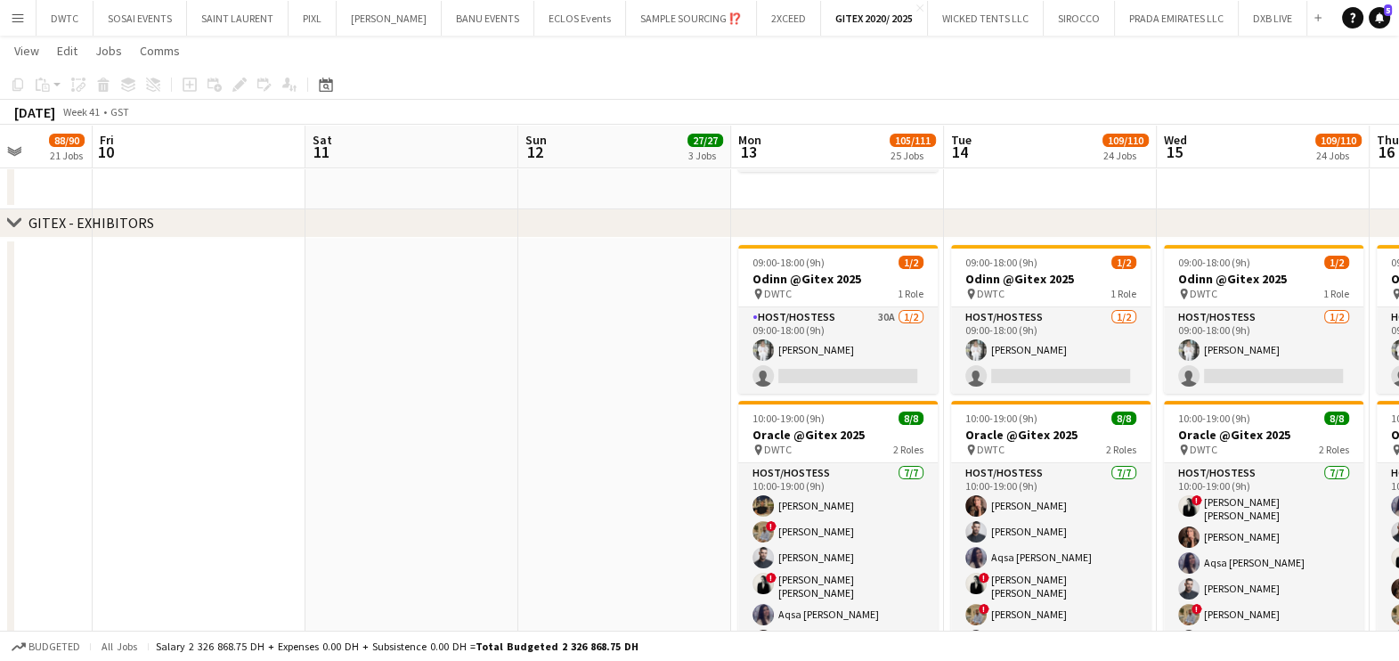
drag, startPoint x: 406, startPoint y: 491, endPoint x: 347, endPoint y: 490, distance: 58.8
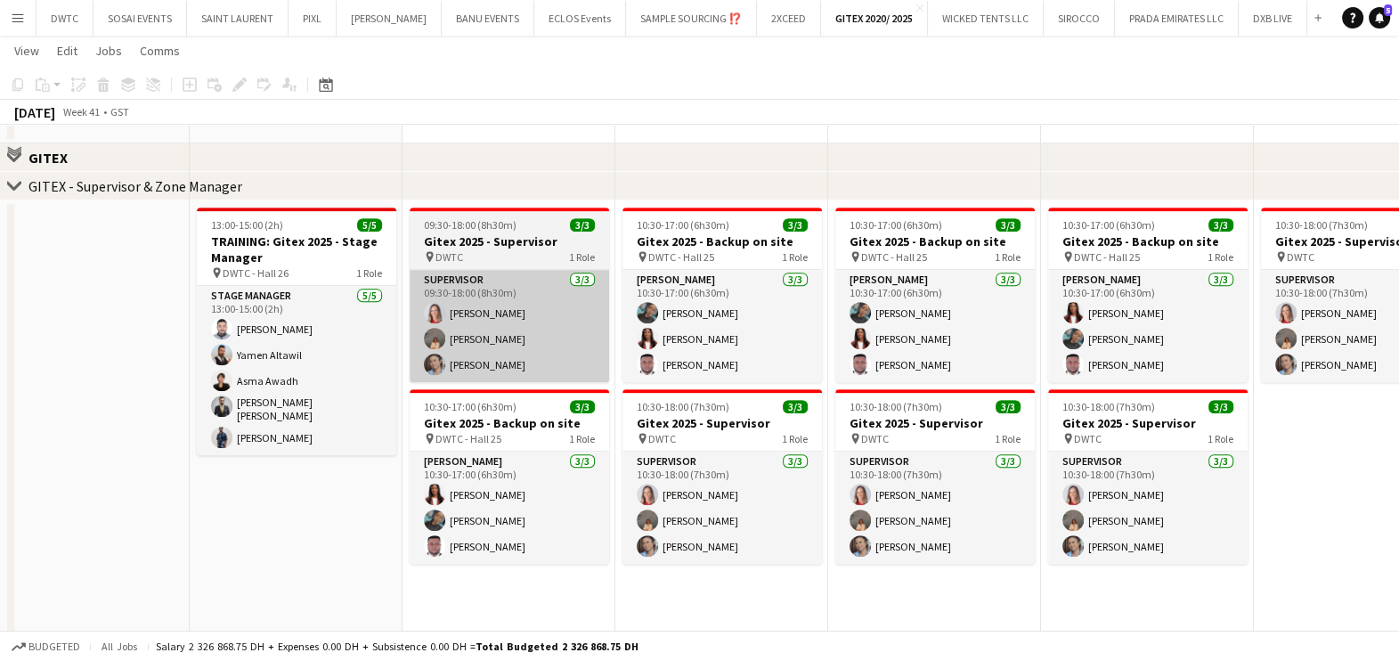
scroll to position [778, 0]
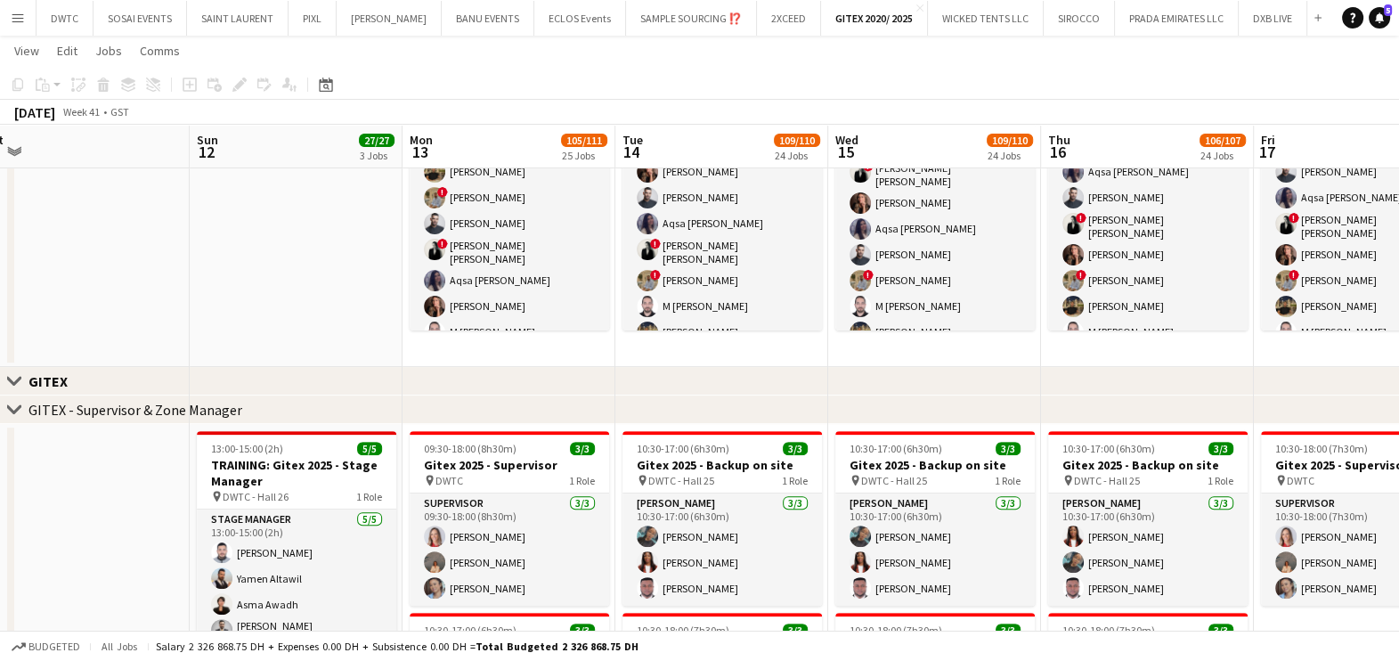
click at [476, 354] on app-date-cell "09:00-18:00 (9h) 1/2 Odinn @Gitex 2025 pin DWTC 1 Role Host/Hostess 30A [DATE] …" at bounding box center [509, 136] width 213 height 464
click at [187, 85] on icon "Add job" at bounding box center [190, 84] width 14 height 14
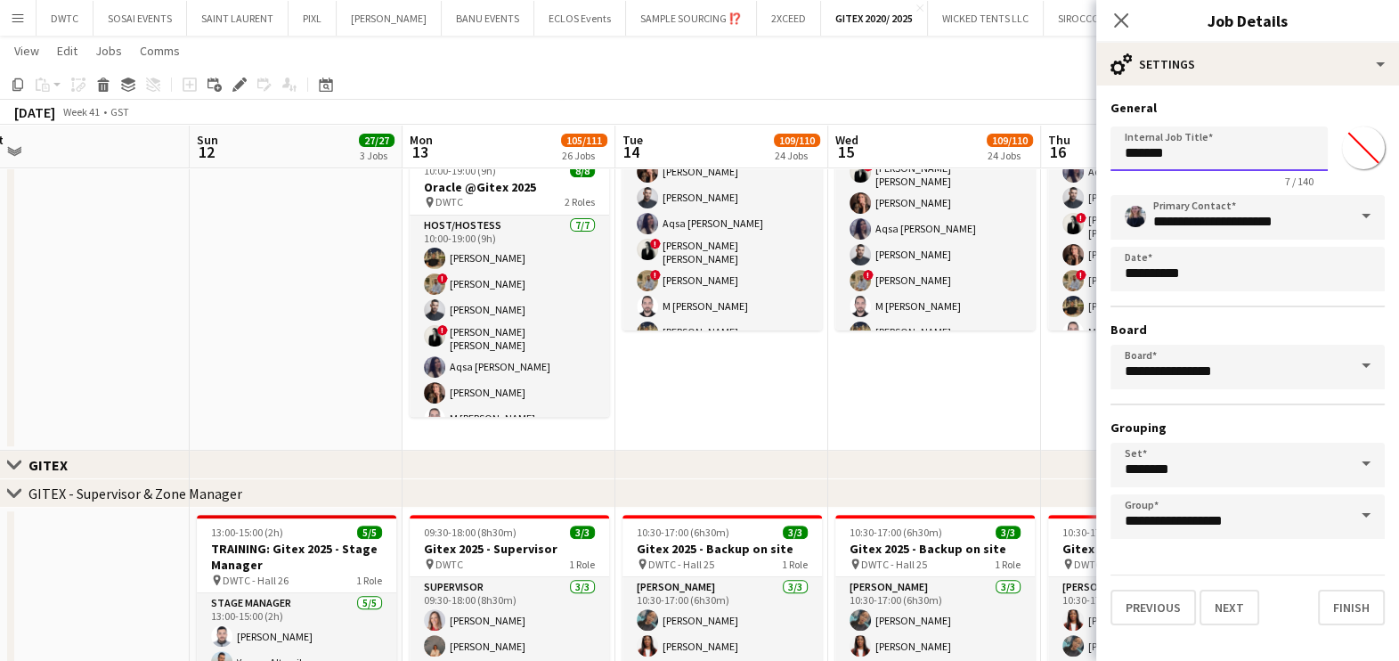
click at [1234, 153] on input "*******" at bounding box center [1219, 148] width 217 height 45
click at [1233, 153] on input "*******" at bounding box center [1219, 148] width 217 height 45
paste input "**********"
drag, startPoint x: 1249, startPoint y: 155, endPoint x: 1184, endPoint y: 161, distance: 65.3
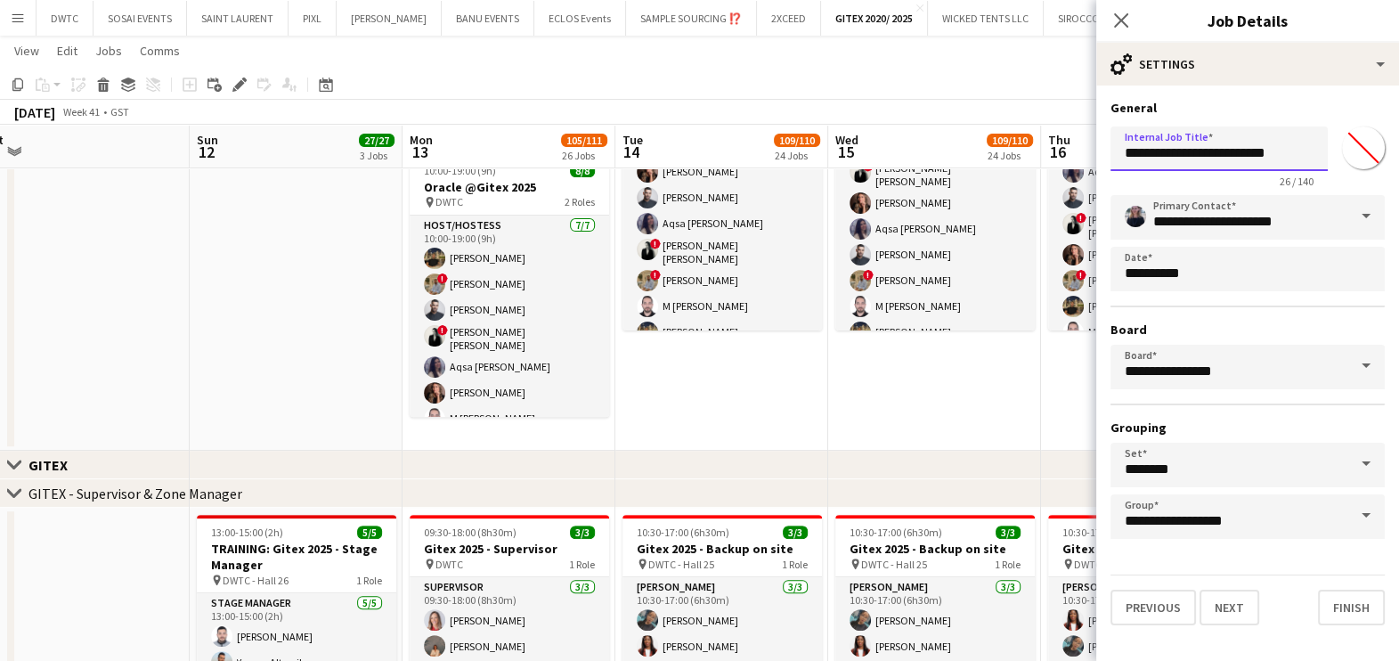
click at [1184, 161] on input "**********" at bounding box center [1219, 148] width 217 height 45
drag, startPoint x: 1184, startPoint y: 147, endPoint x: 1191, endPoint y: 160, distance: 15.1
type input "**********"
click at [1358, 144] on input "*******" at bounding box center [1363, 148] width 64 height 64
type input "*******"
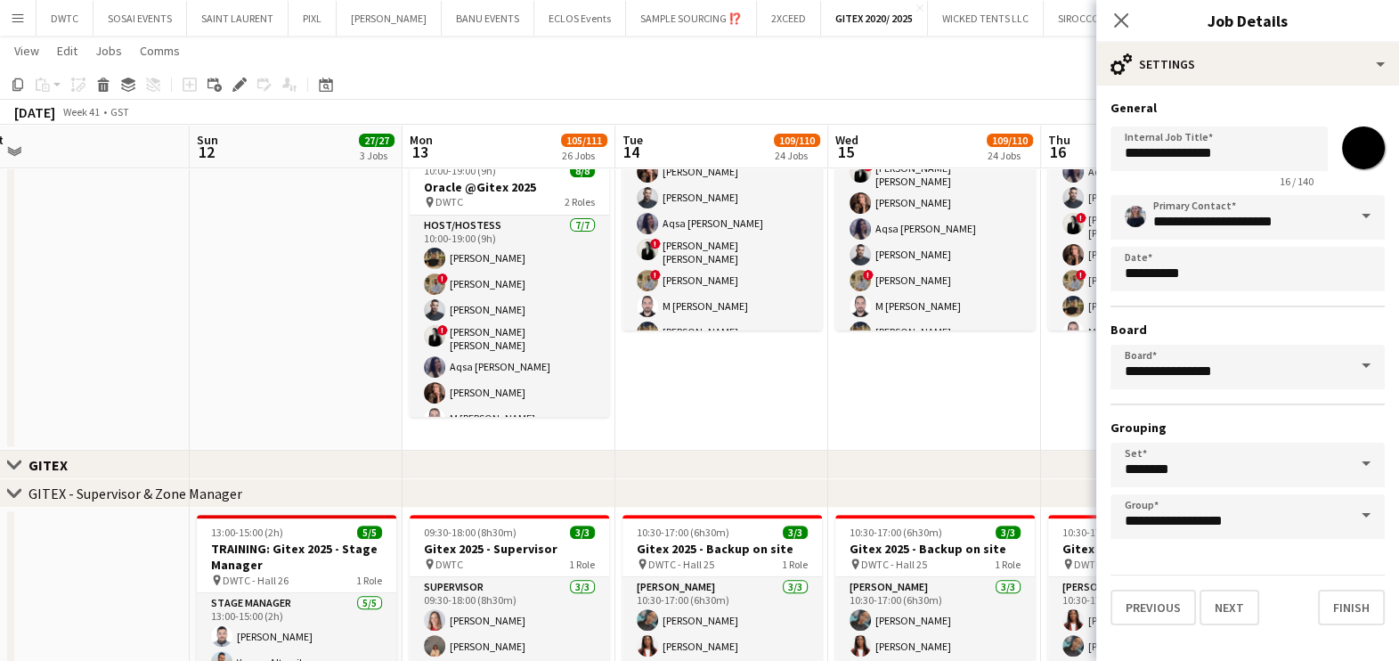
click at [1289, 100] on h3 "General" at bounding box center [1248, 108] width 274 height 16
click at [1216, 606] on button "Next" at bounding box center [1230, 608] width 60 height 36
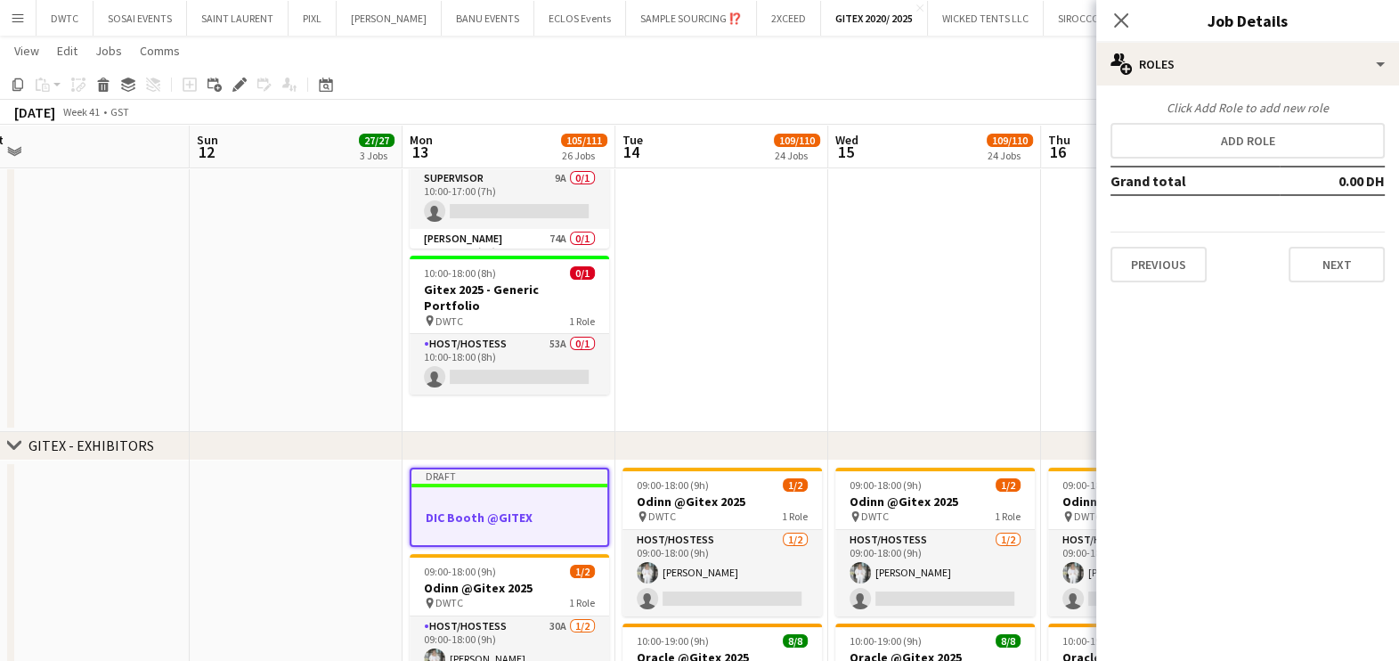
scroll to position [222, 0]
click at [1252, 135] on button "Add role" at bounding box center [1248, 141] width 274 height 36
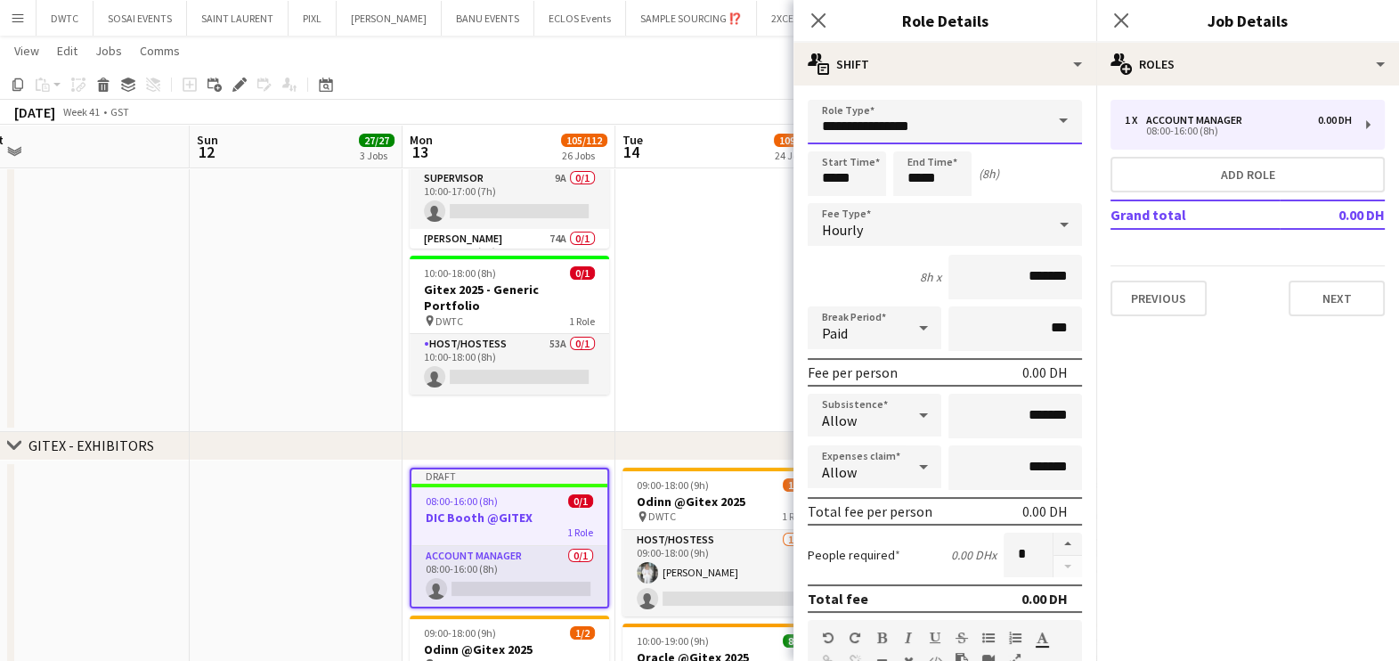
click at [916, 125] on input "**********" at bounding box center [945, 122] width 274 height 45
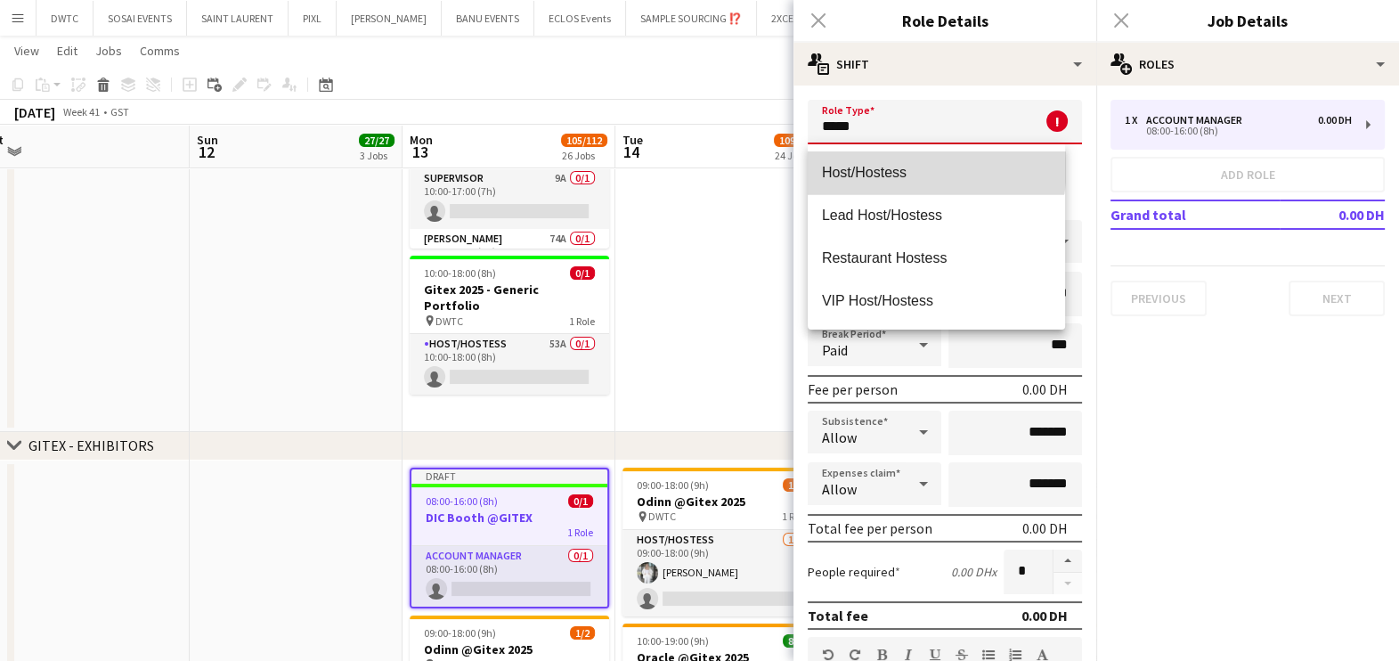
click at [896, 165] on span "Host/Hostess" at bounding box center [936, 172] width 229 height 17
type input "**********"
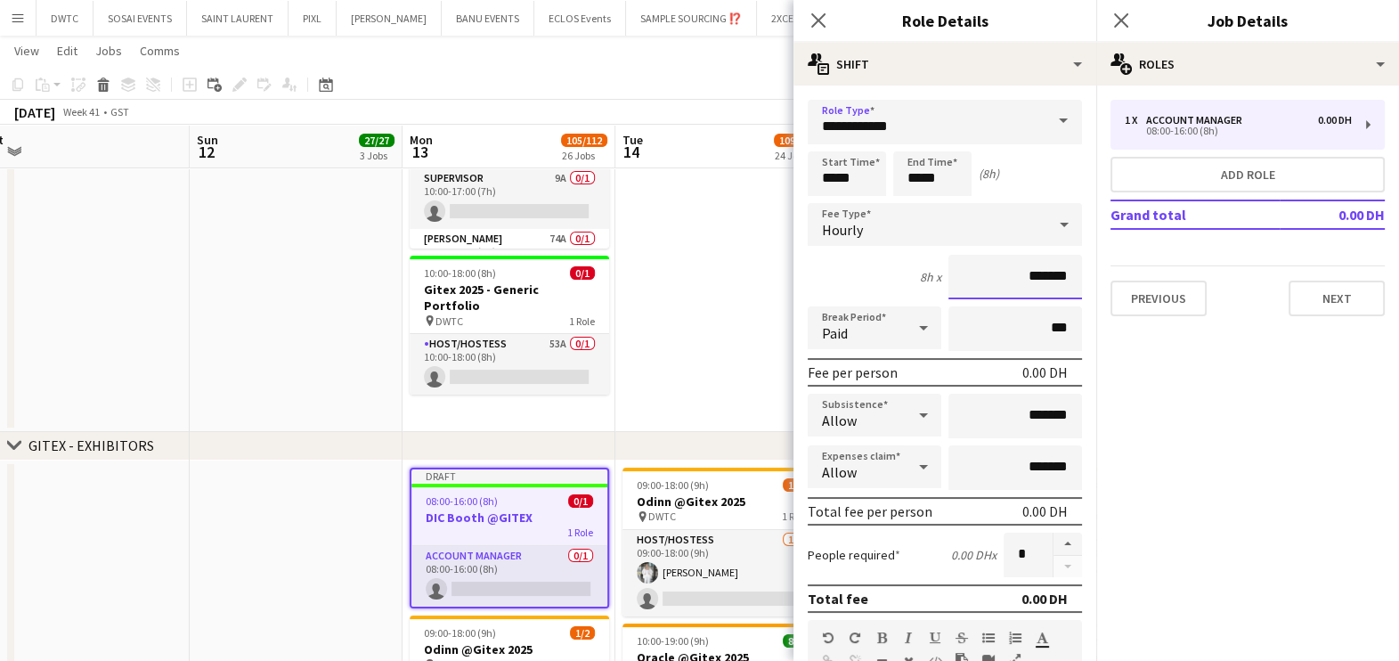
click at [984, 273] on input "*******" at bounding box center [1015, 277] width 134 height 45
type input "********"
click at [870, 170] on input "*****" at bounding box center [847, 173] width 78 height 45
type input "*****"
click at [833, 142] on div at bounding box center [829, 143] width 36 height 18
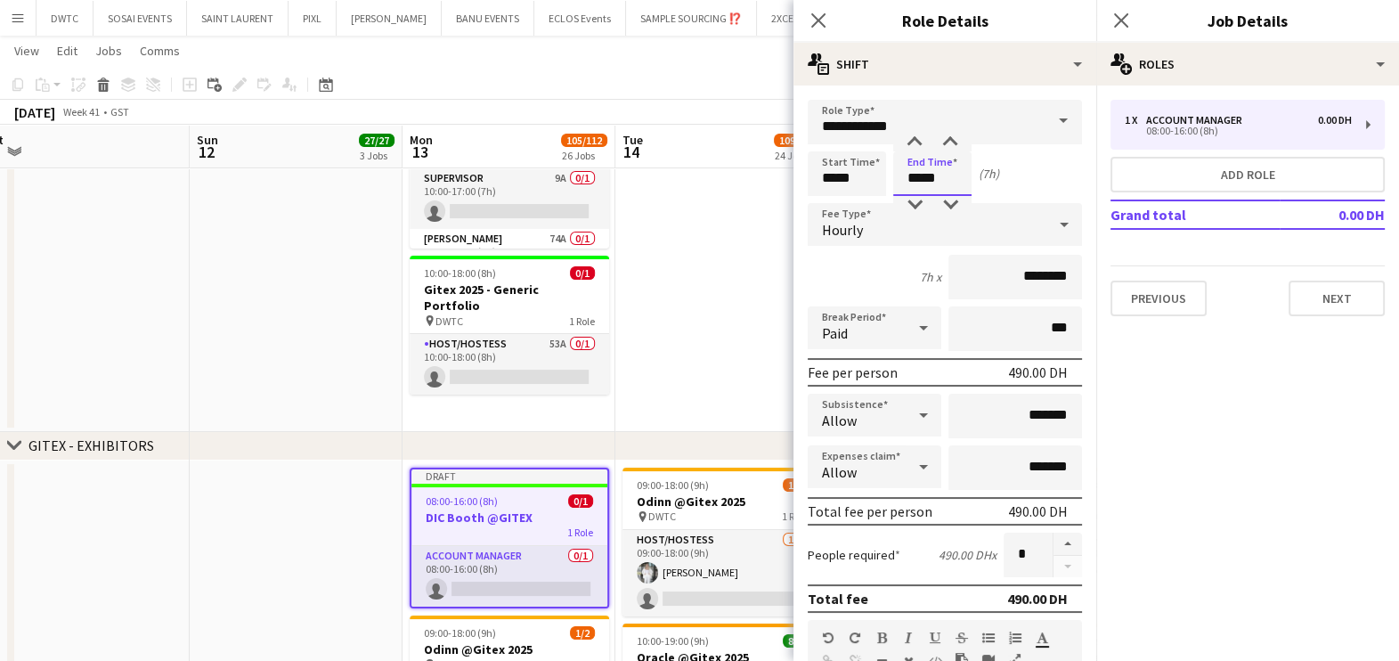
click at [945, 165] on input "*****" at bounding box center [932, 173] width 78 height 45
click at [918, 142] on div at bounding box center [915, 143] width 36 height 18
type input "*****"
click at [918, 142] on div at bounding box center [915, 143] width 36 height 18
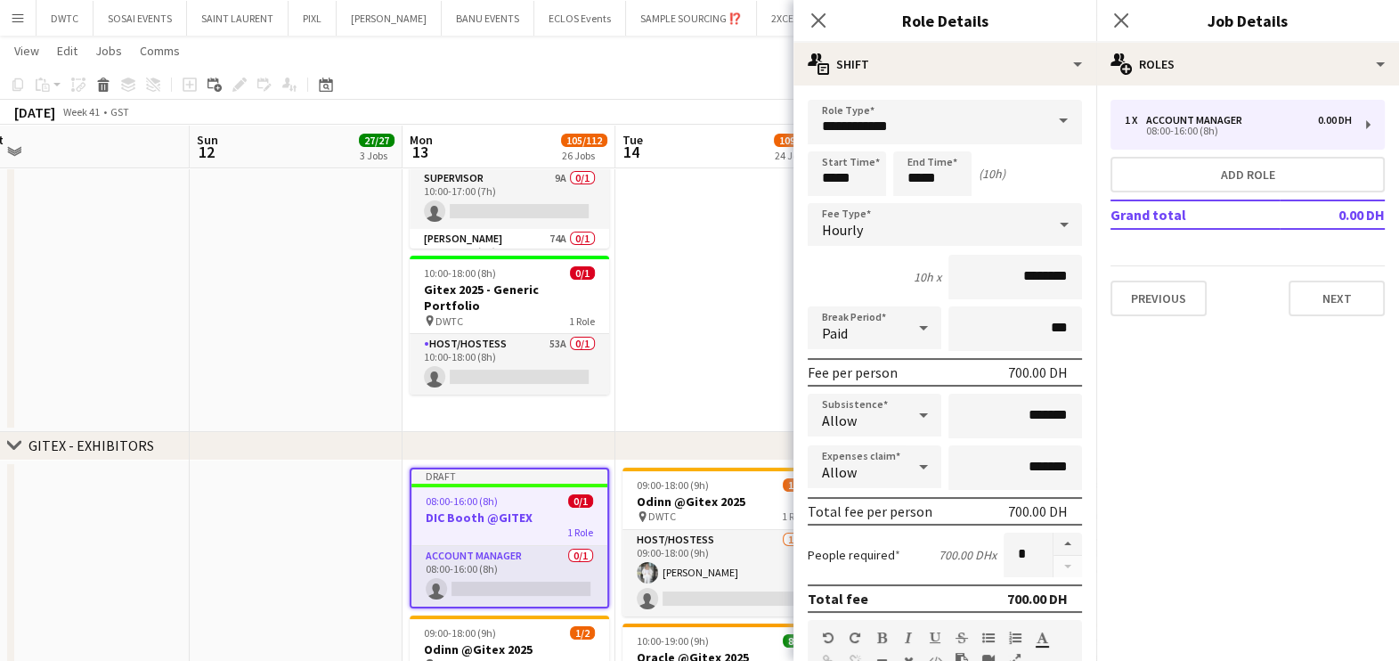
click at [846, 281] on div "10h x ********" at bounding box center [945, 277] width 274 height 45
click at [735, 267] on app-date-cell at bounding box center [721, 205] width 213 height 454
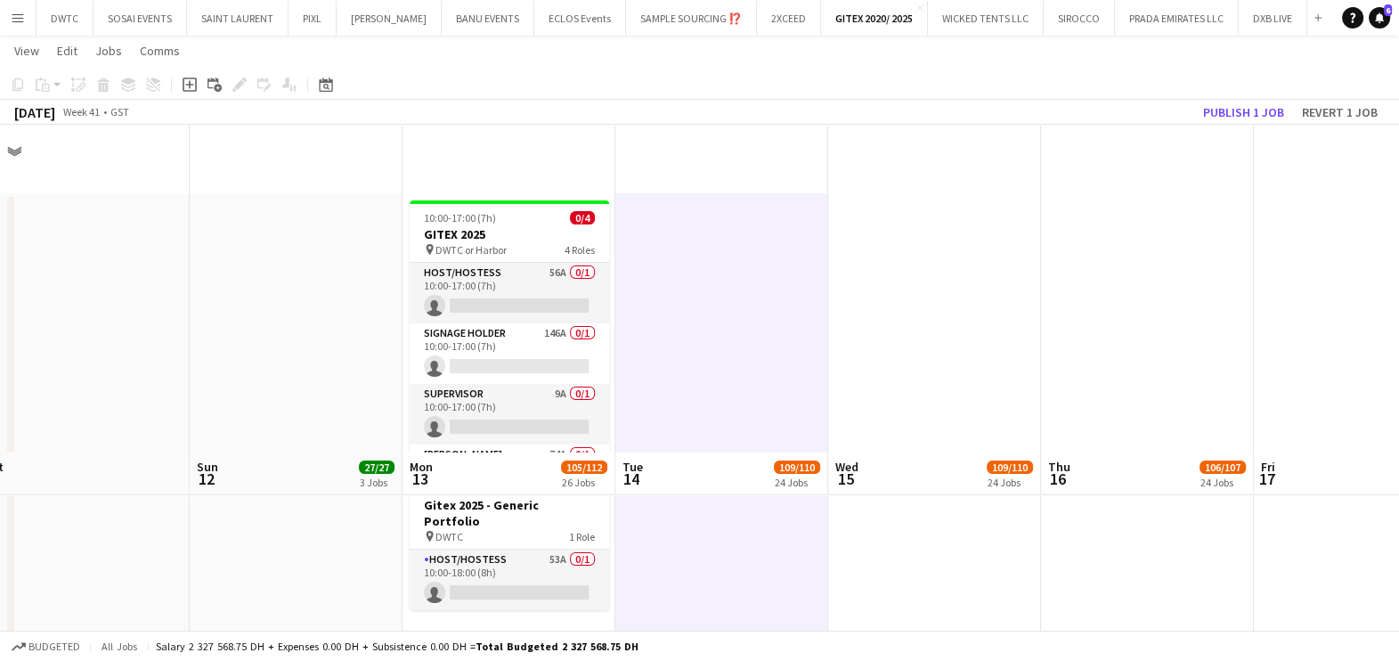
scroll to position [334, 0]
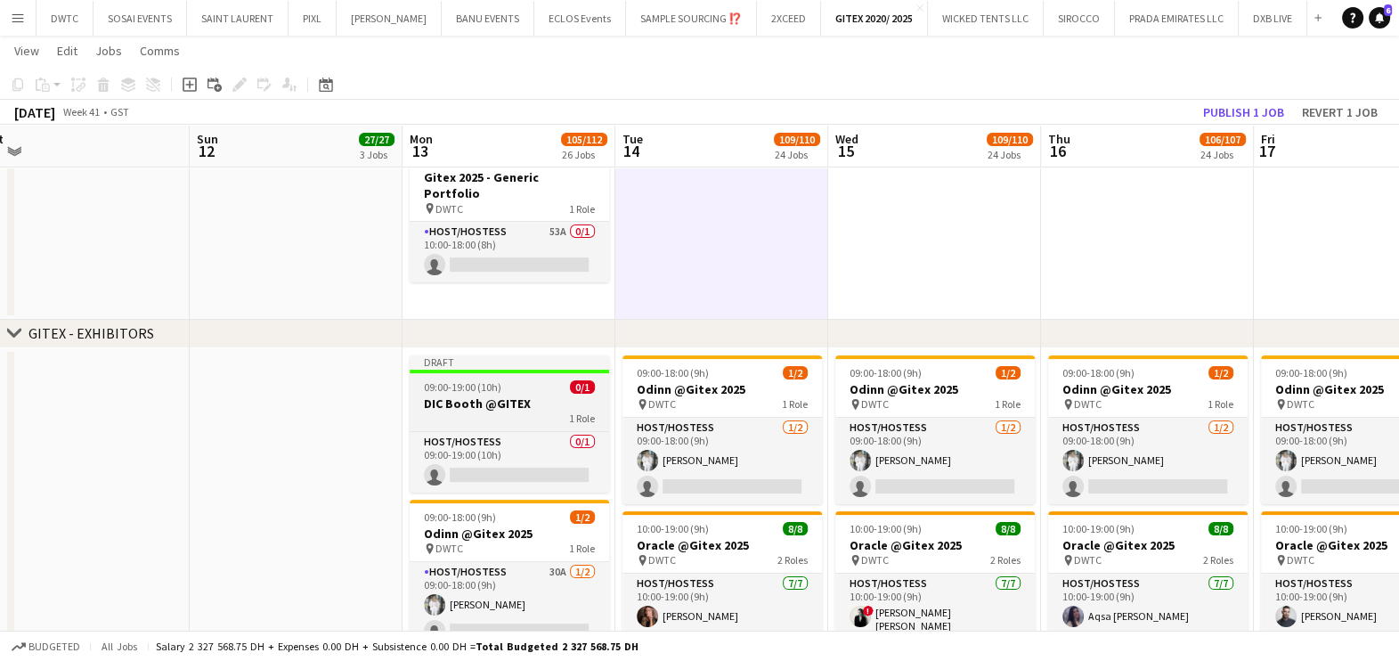
click at [517, 397] on h3 "DIC Booth @GITEX" at bounding box center [509, 403] width 199 height 16
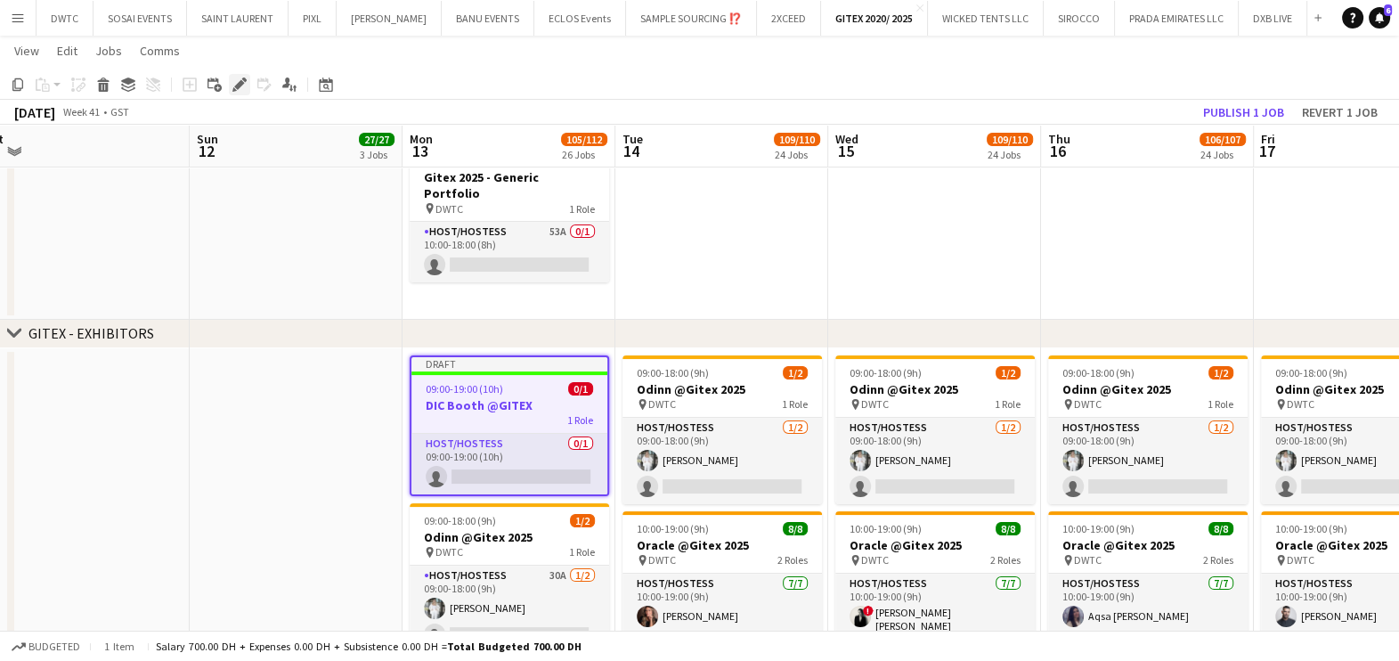
click at [232, 79] on icon "Edit" at bounding box center [239, 84] width 14 height 14
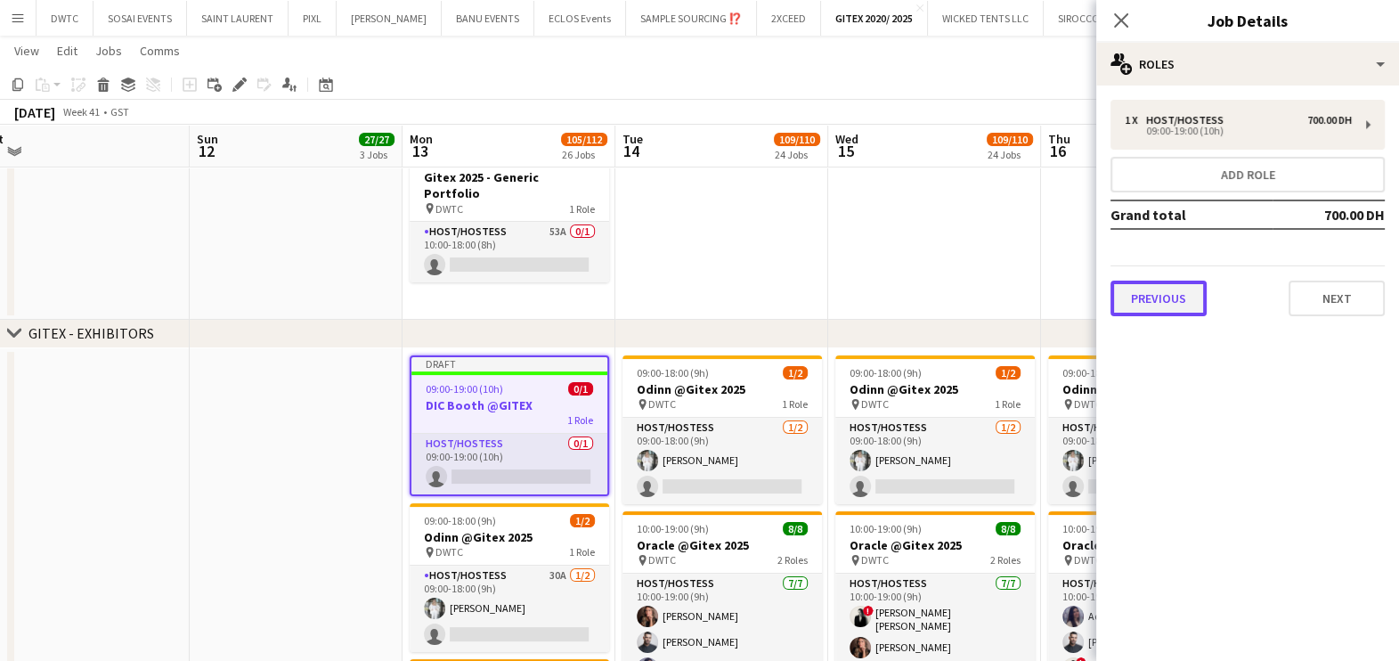
click at [1147, 298] on button "Previous" at bounding box center [1159, 299] width 96 height 36
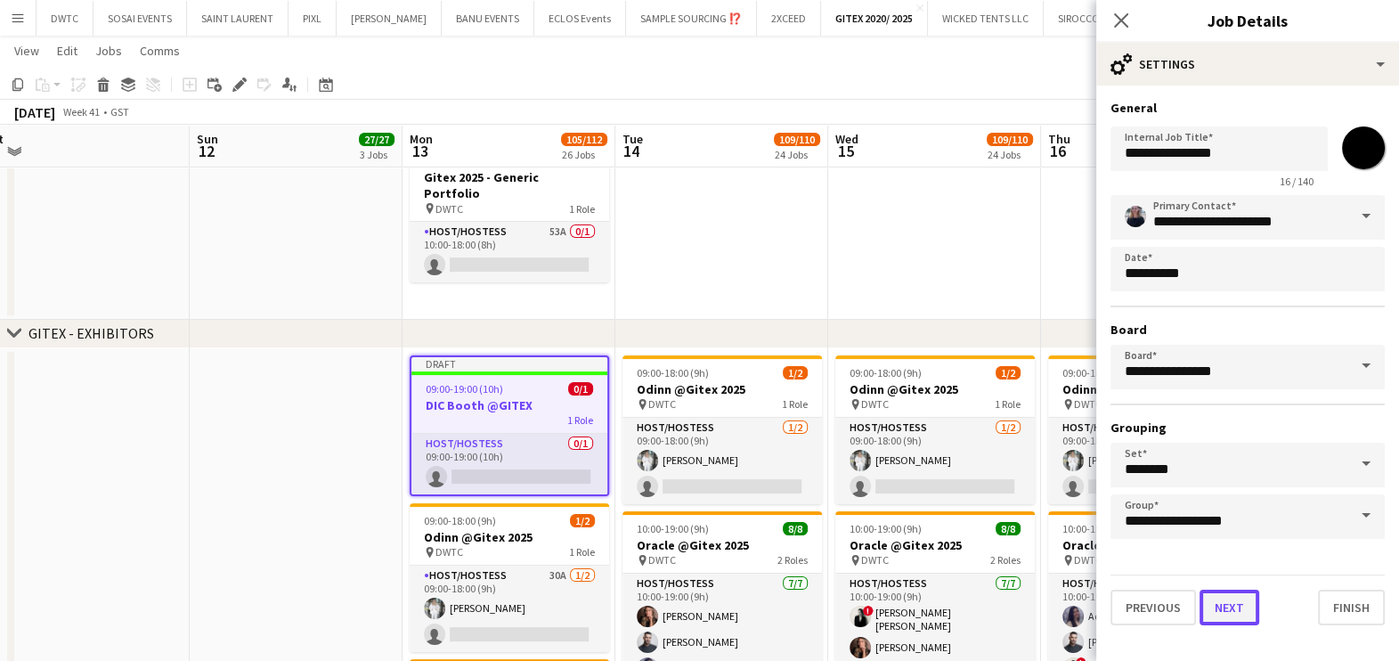
click at [1247, 608] on button "Next" at bounding box center [1230, 608] width 60 height 36
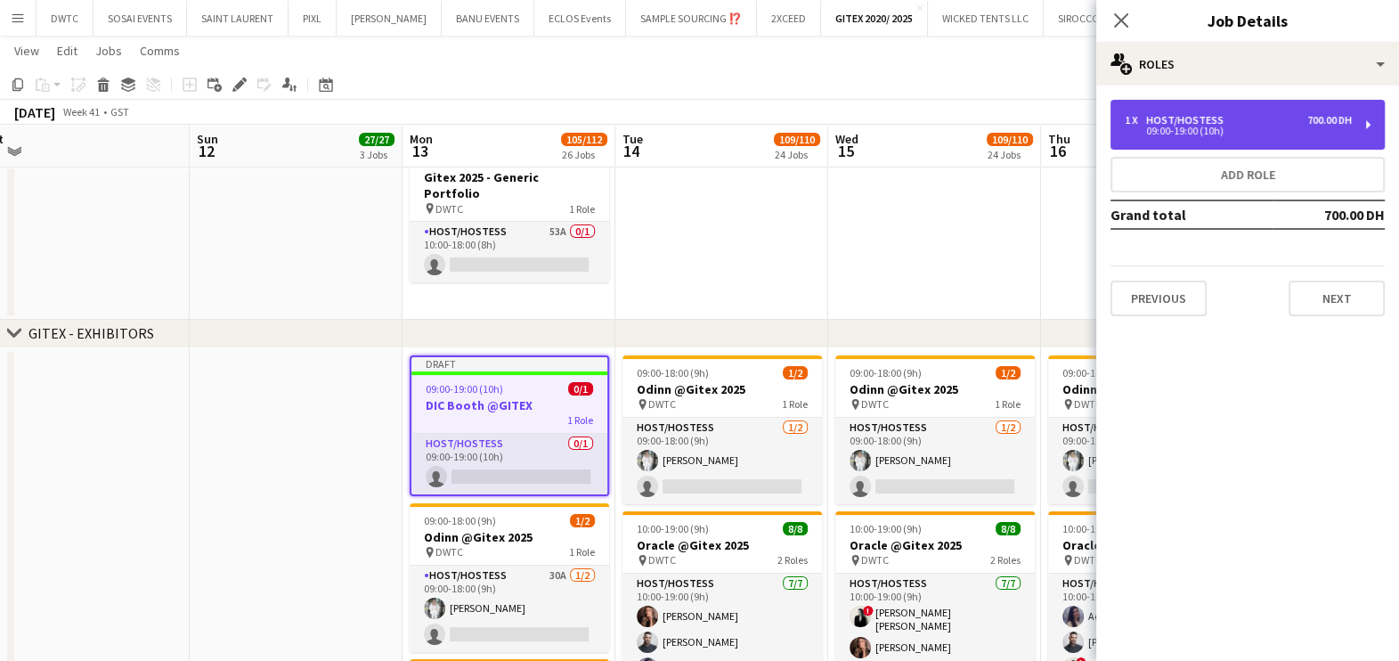
click at [1288, 119] on div "1 x Host/Hostess 700.00 DH" at bounding box center [1238, 120] width 227 height 12
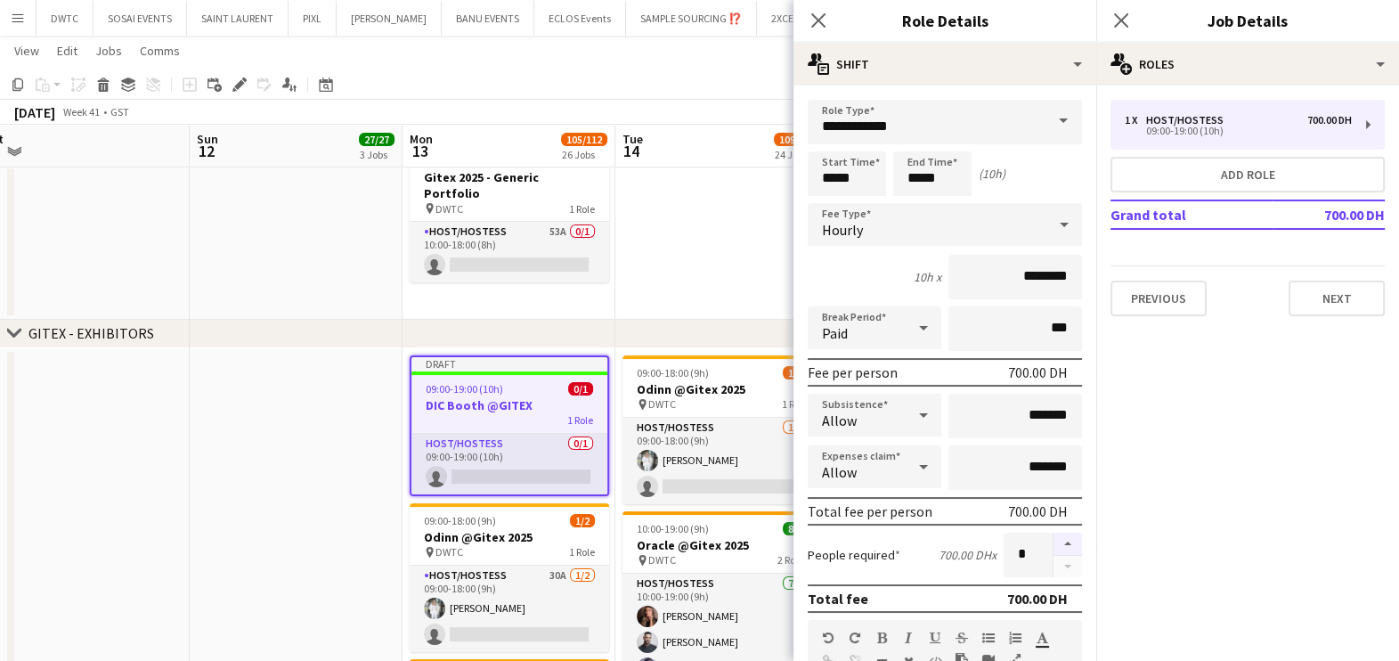
click at [1054, 543] on button "button" at bounding box center [1068, 544] width 28 height 23
click at [1054, 542] on button "button" at bounding box center [1068, 544] width 28 height 23
type input "*"
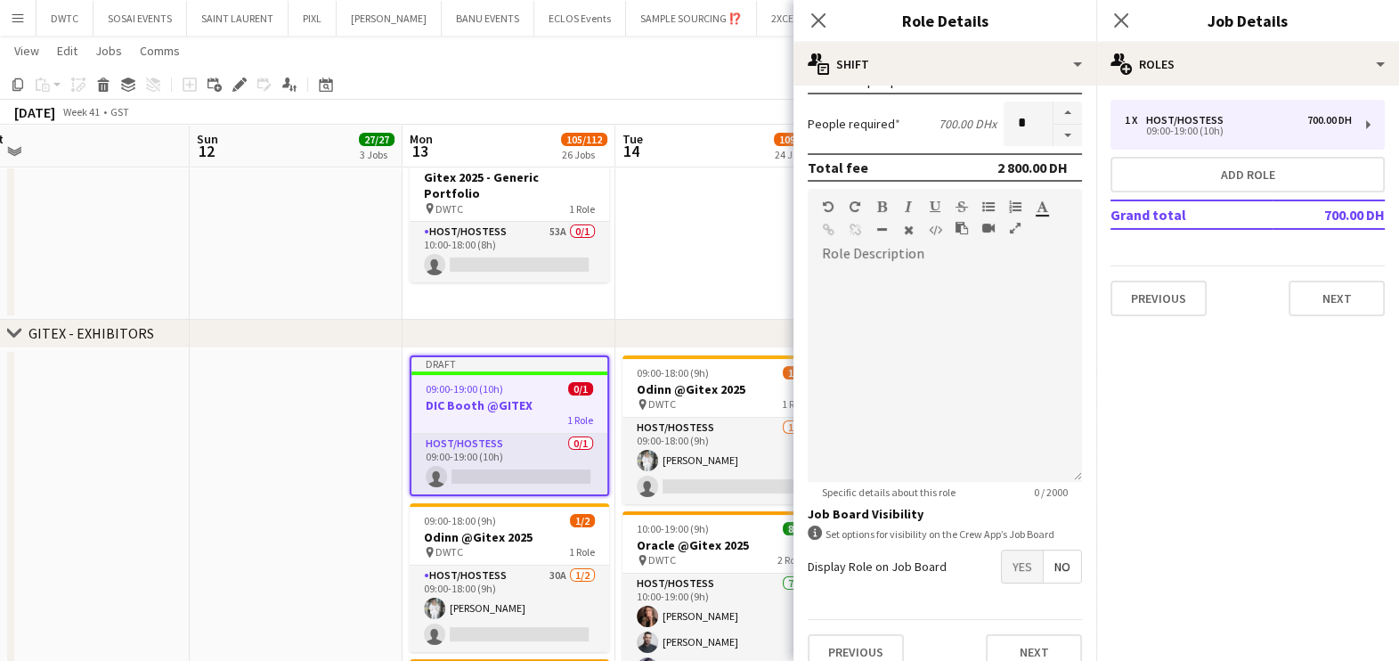
scroll to position [444, 0]
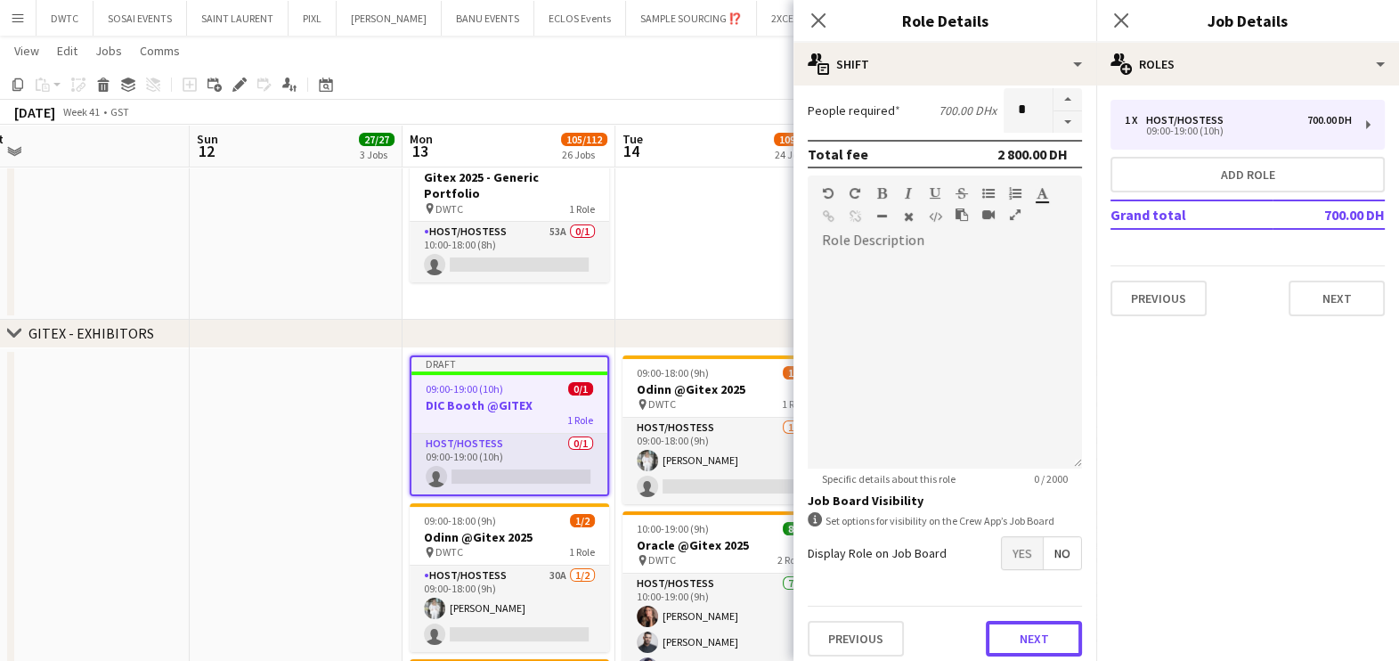
drag, startPoint x: 1012, startPoint y: 631, endPoint x: 926, endPoint y: 360, distance: 284.8
click at [1013, 631] on button "Next" at bounding box center [1034, 639] width 96 height 36
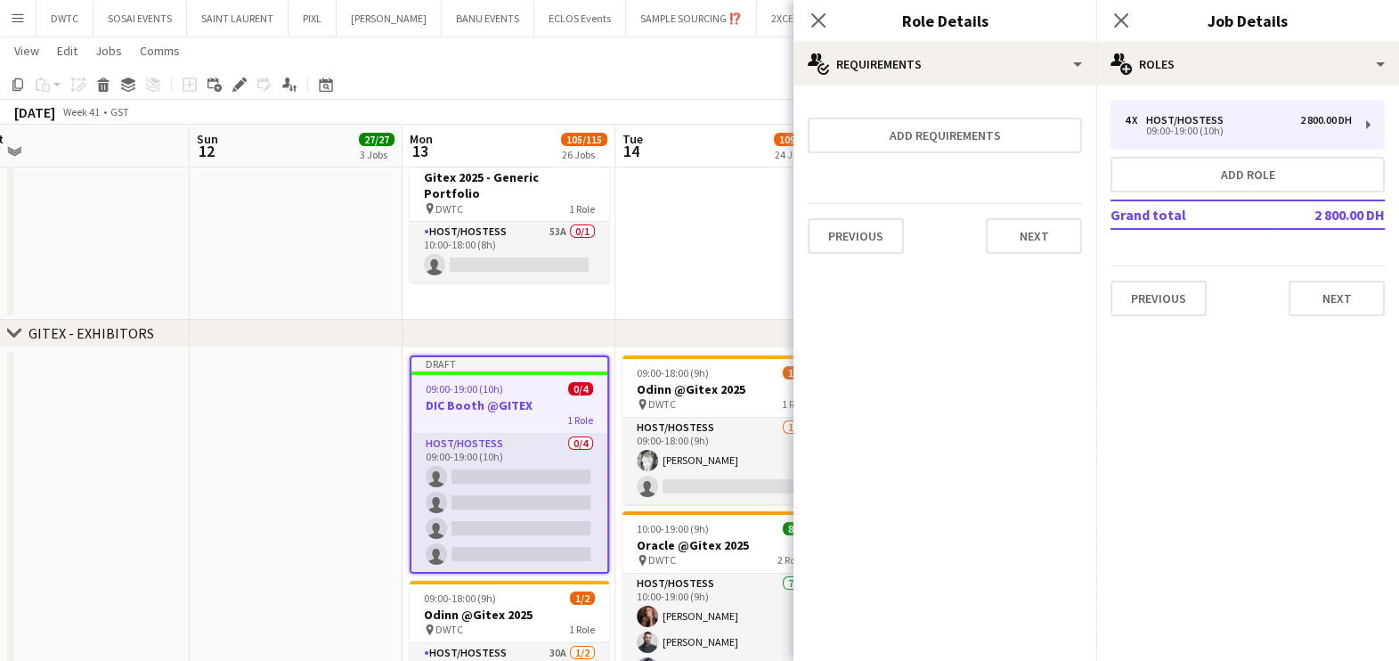
scroll to position [0, 0]
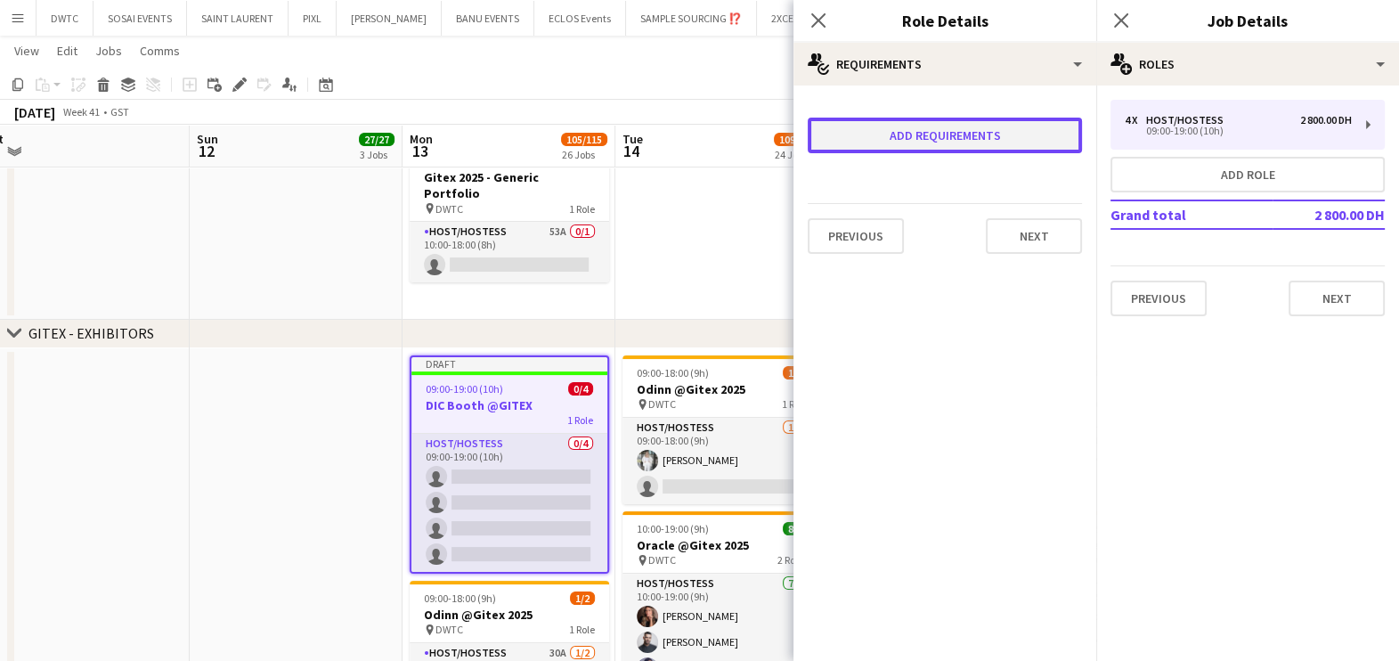
click at [890, 131] on button "Add requirements" at bounding box center [945, 136] width 274 height 36
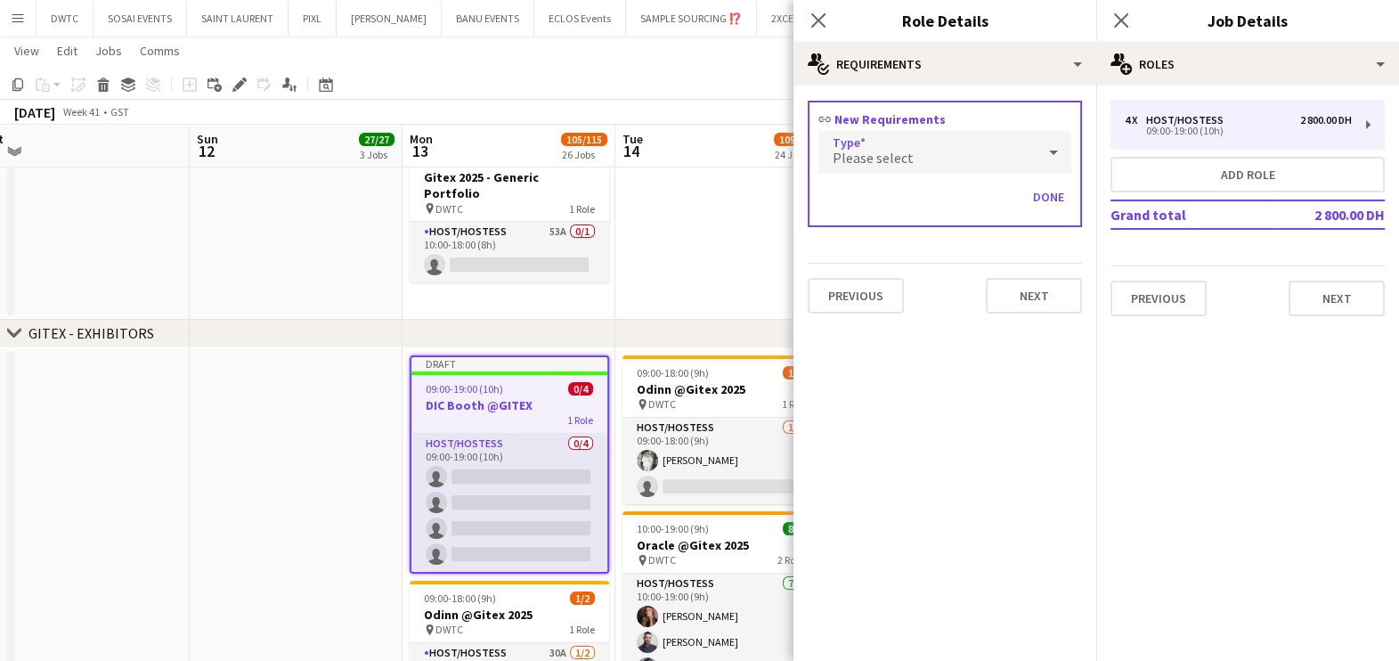
click at [877, 147] on div "Please select" at bounding box center [926, 152] width 217 height 43
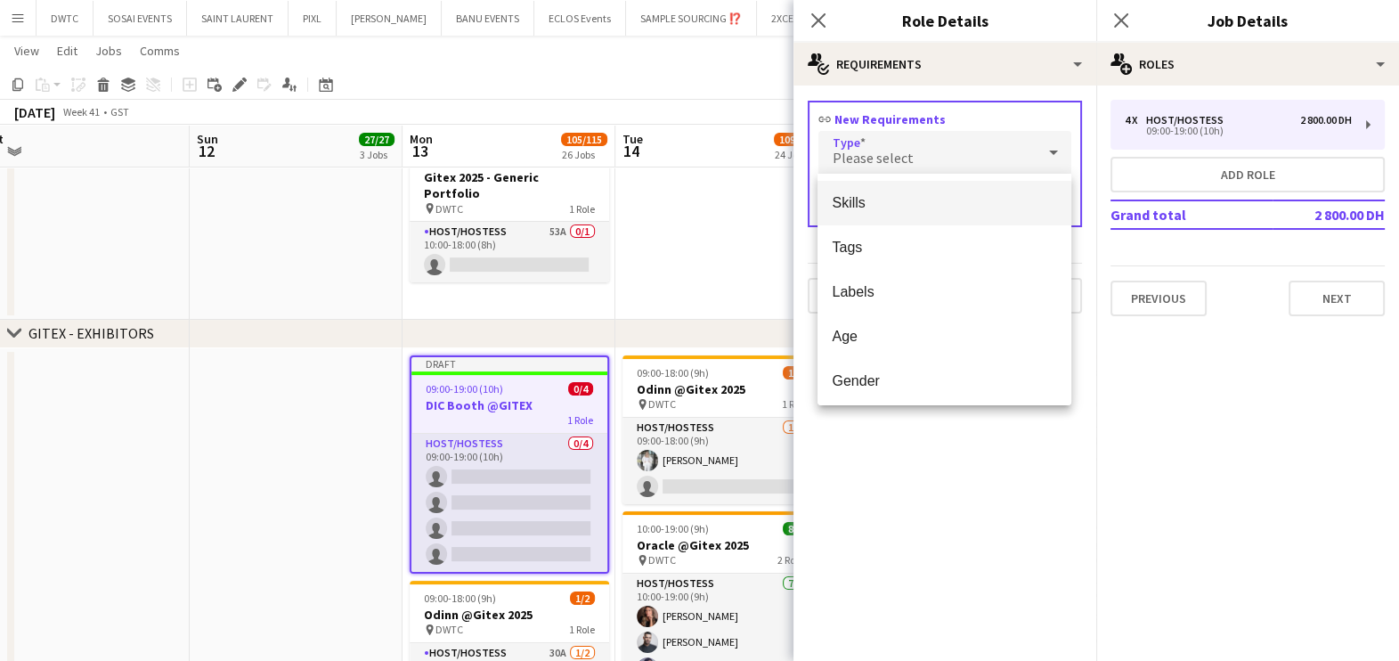
click at [901, 213] on mat-option "Skills" at bounding box center [945, 203] width 254 height 45
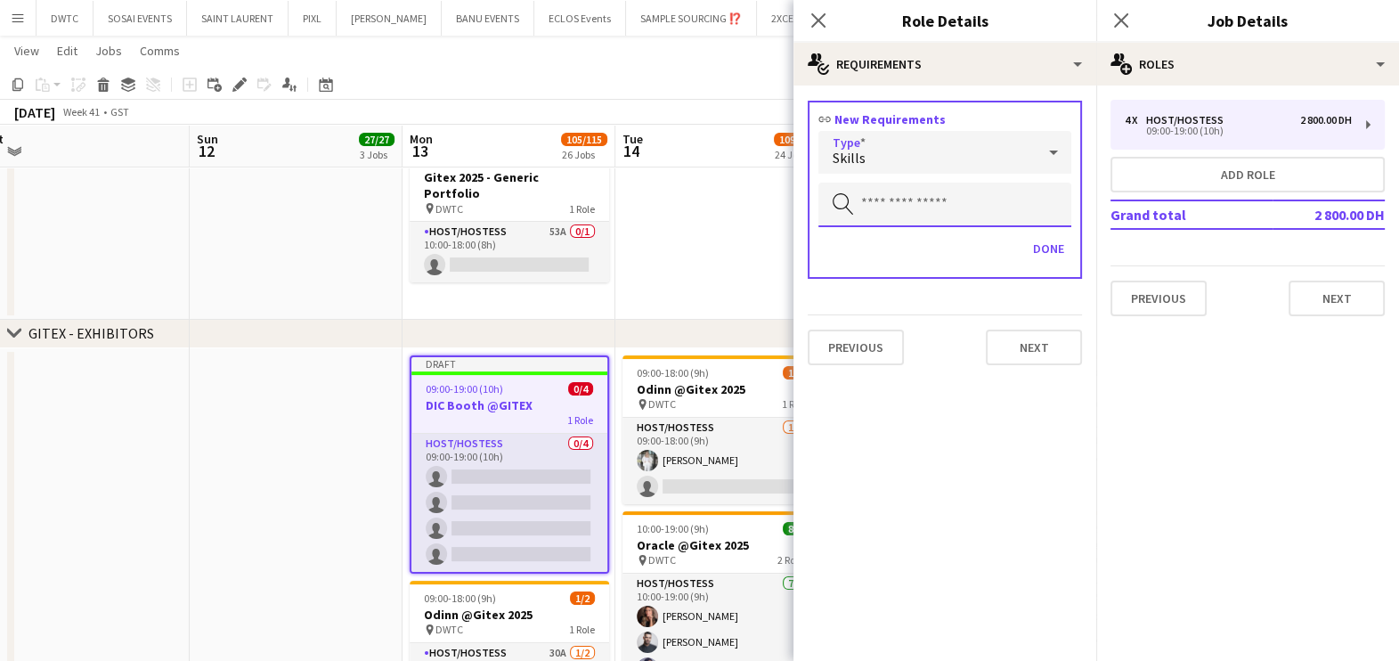
click at [896, 187] on input "text" at bounding box center [944, 205] width 253 height 45
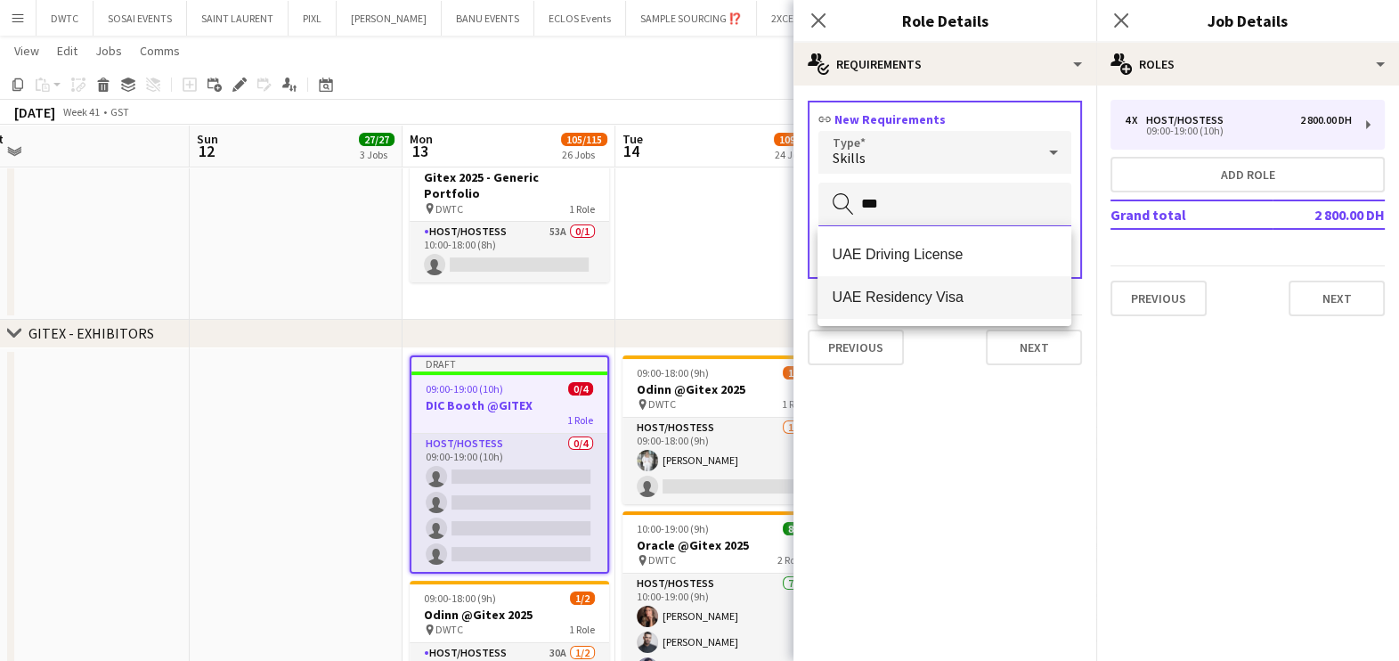
type input "***"
click at [920, 285] on mat-option "UAE Residency Visa" at bounding box center [945, 297] width 254 height 43
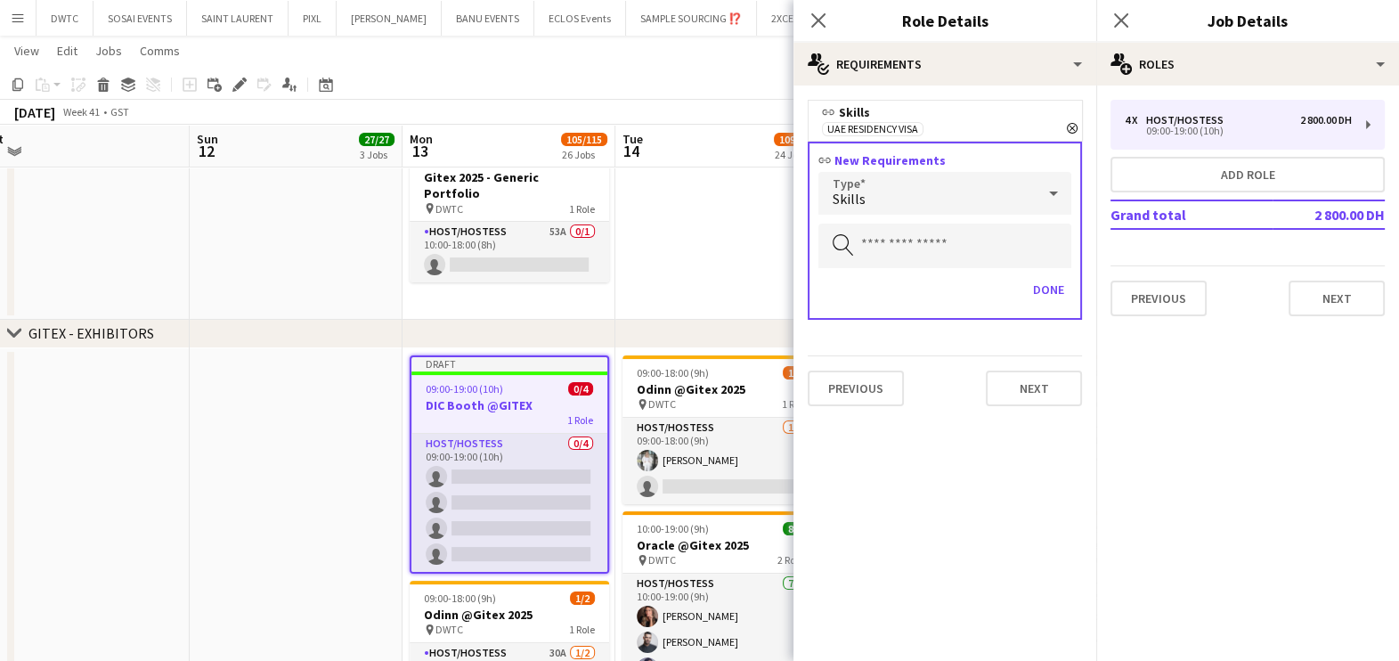
click at [924, 179] on div "Skills" at bounding box center [926, 193] width 217 height 43
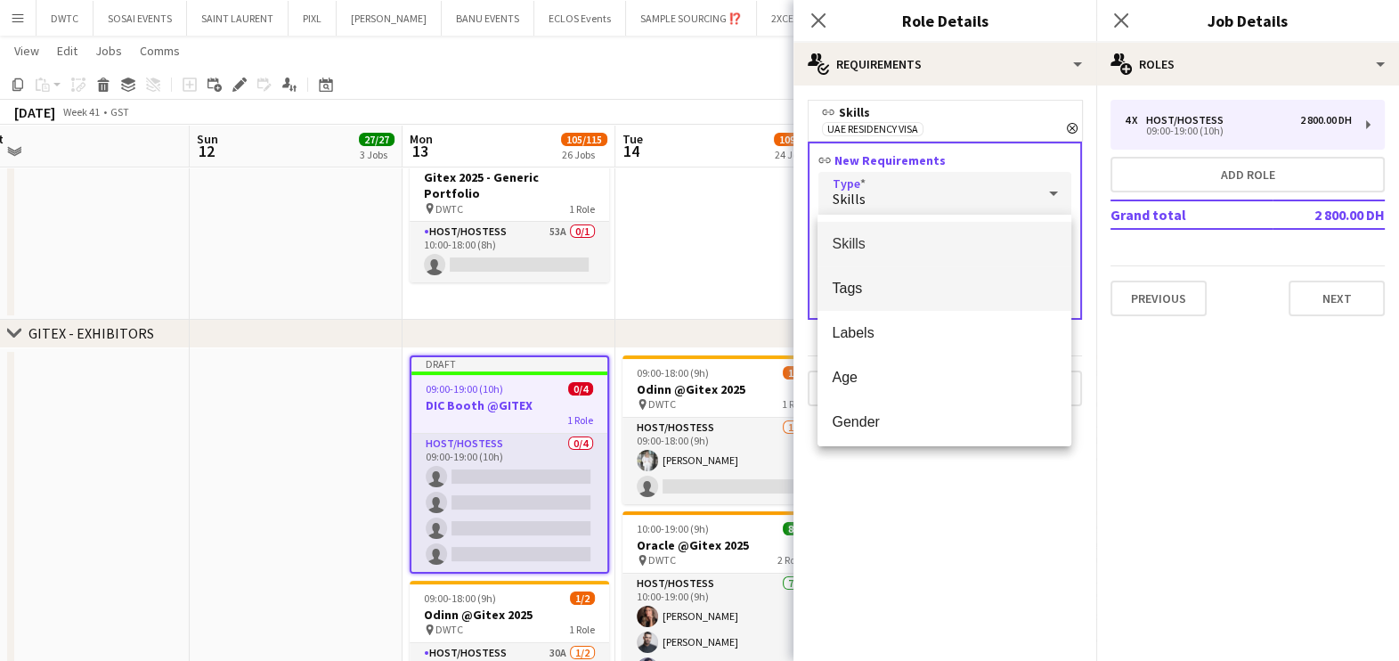
click at [927, 281] on span "Tags" at bounding box center [944, 288] width 225 height 17
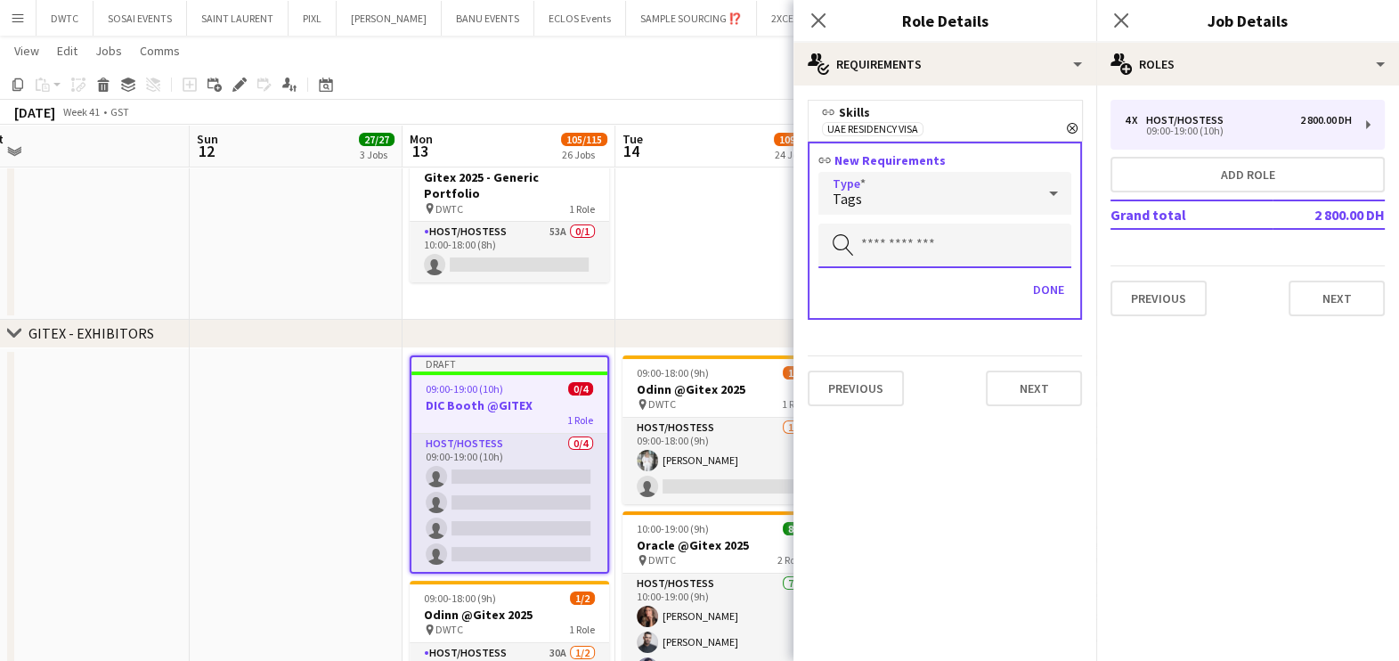
click at [930, 240] on input "text" at bounding box center [944, 246] width 253 height 45
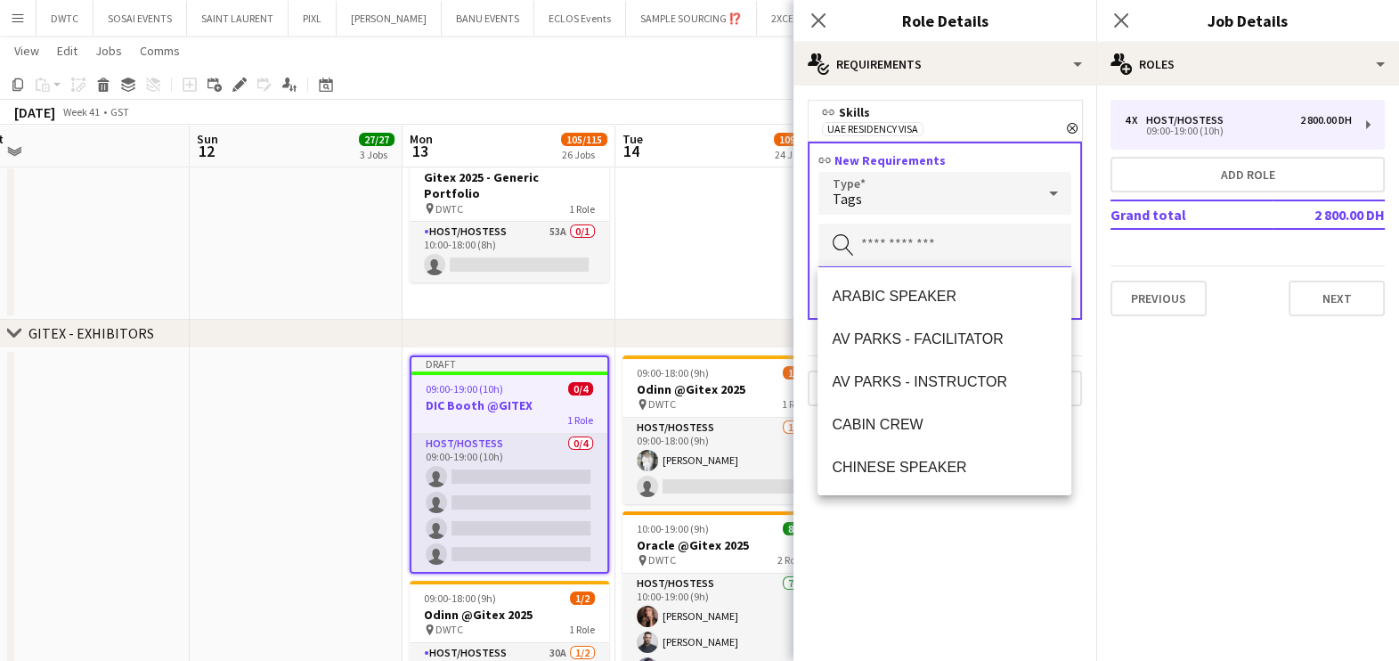
type input "*"
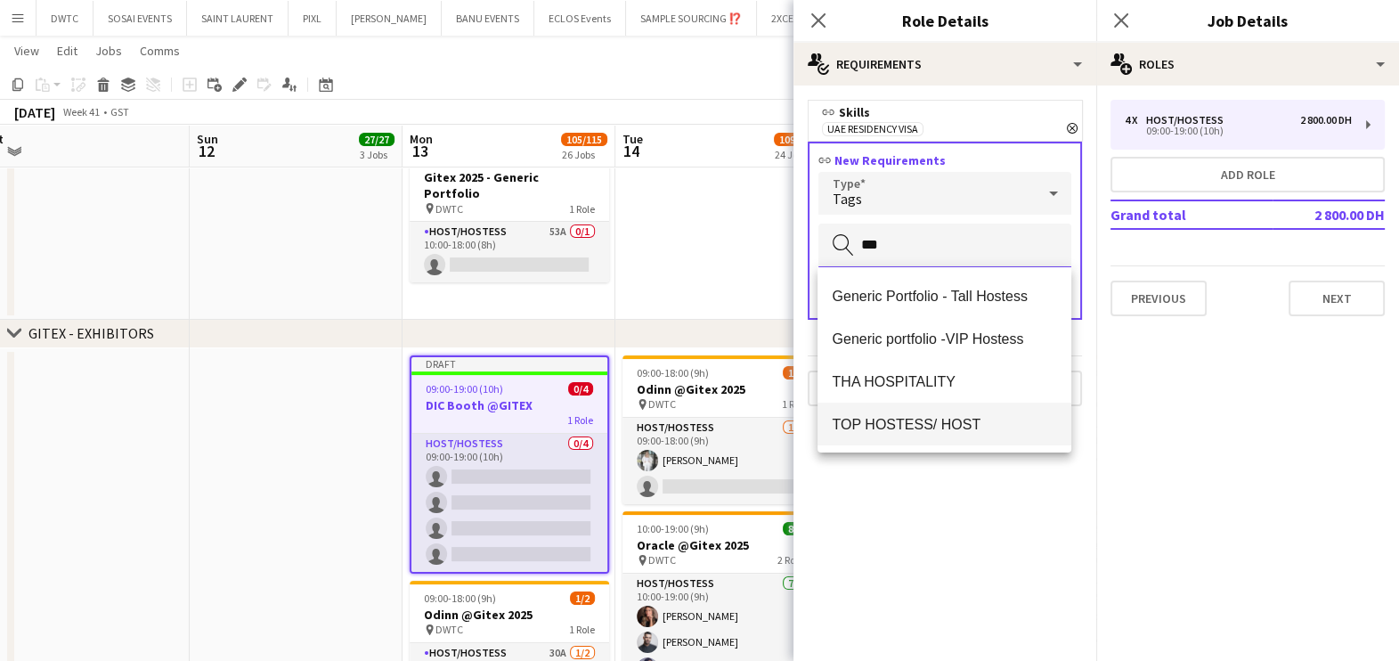
type input "***"
click at [957, 424] on span "TOP HOSTESS/ HOST" at bounding box center [944, 424] width 225 height 17
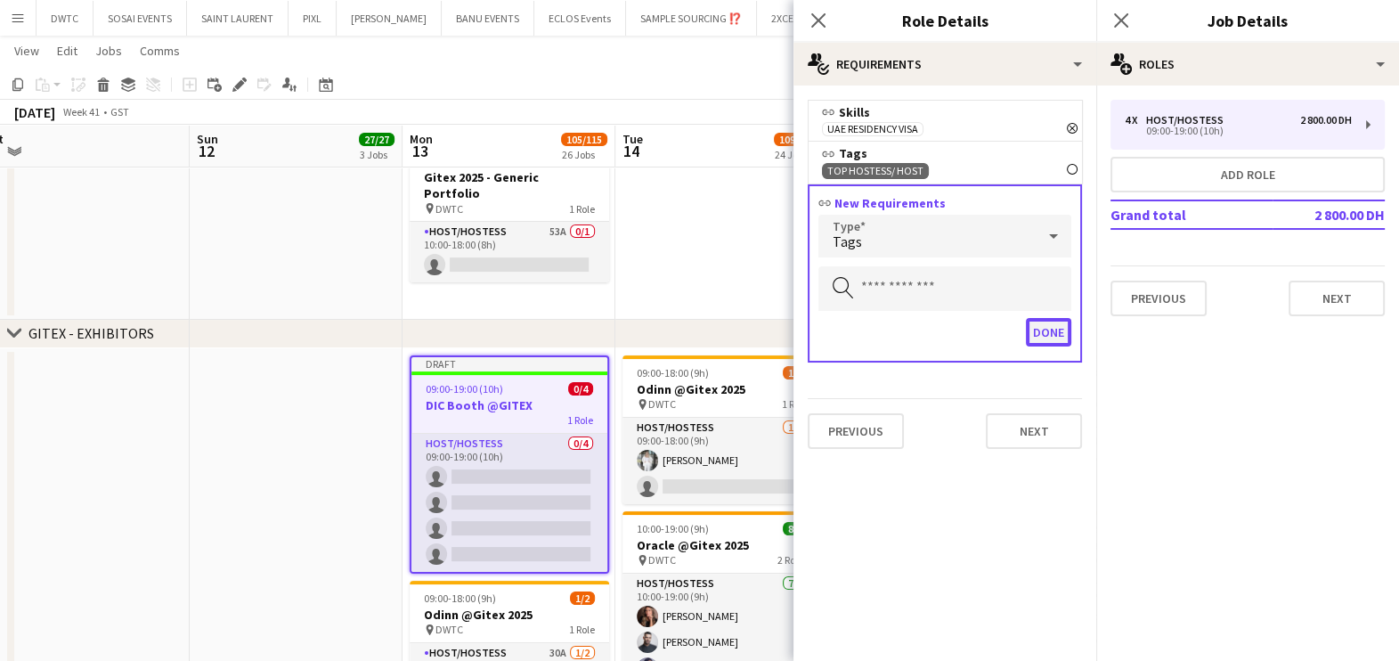
click at [1037, 329] on button "Done" at bounding box center [1048, 332] width 45 height 28
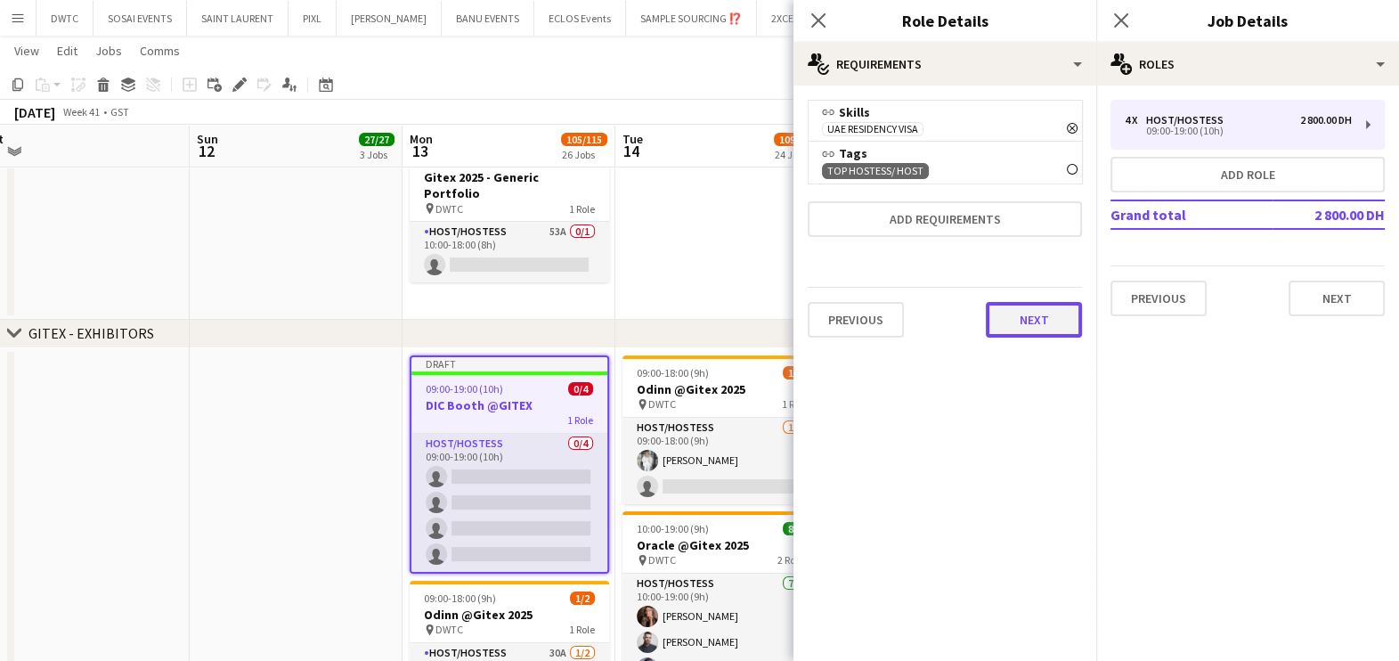
click at [1042, 299] on div "Previous Next" at bounding box center [945, 319] width 274 height 65
click at [1014, 307] on button "Next" at bounding box center [1034, 320] width 96 height 36
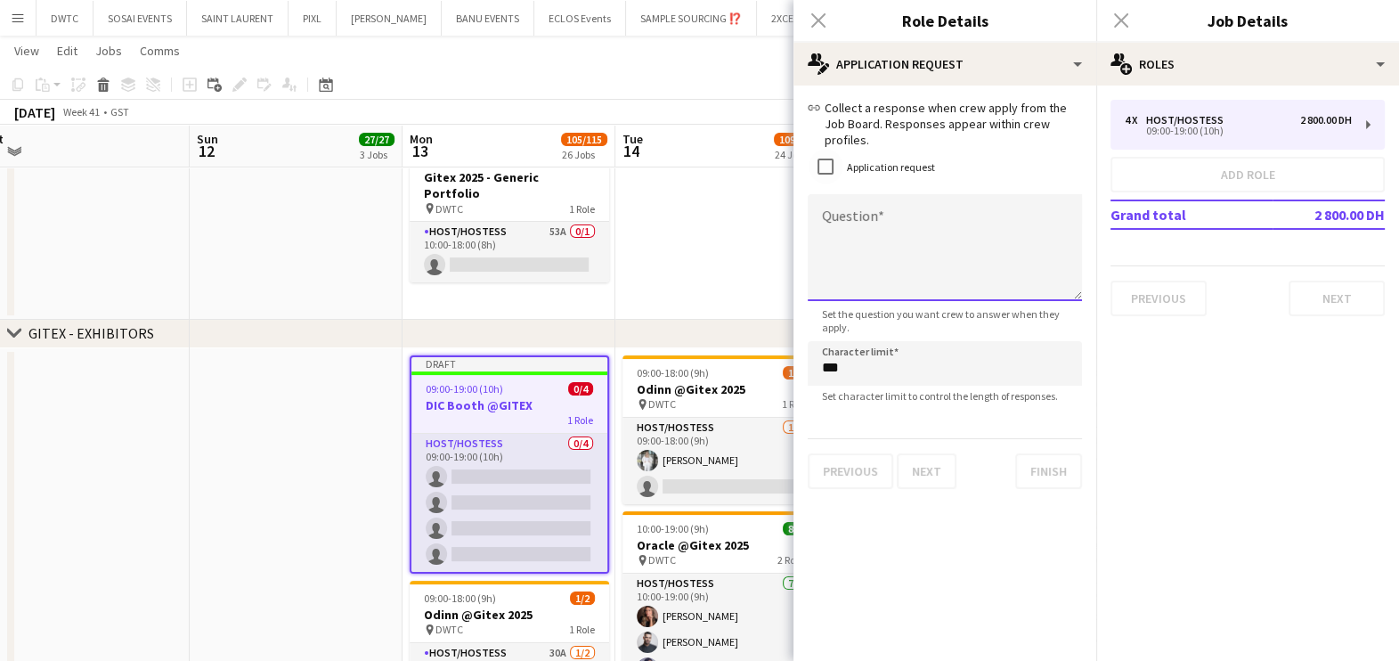
click at [849, 212] on textarea "Question" at bounding box center [945, 247] width 274 height 107
type textarea "**********"
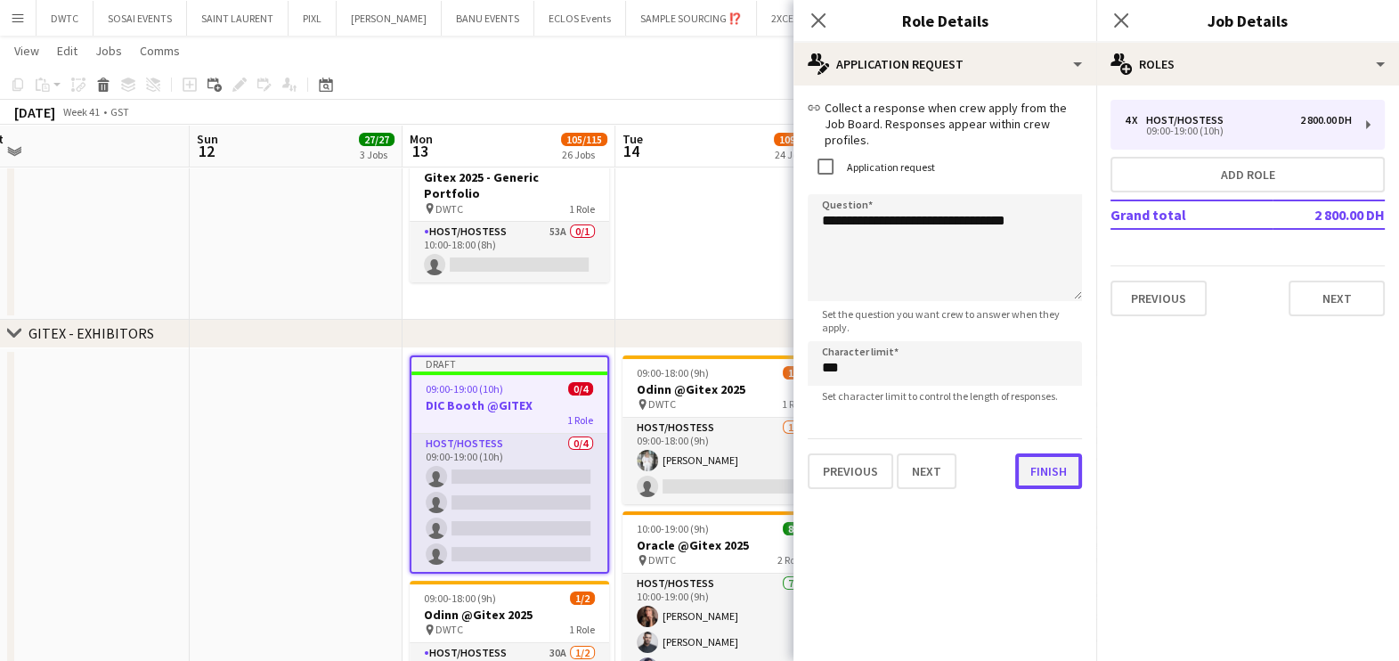
click at [1030, 454] on button "Finish" at bounding box center [1048, 471] width 67 height 36
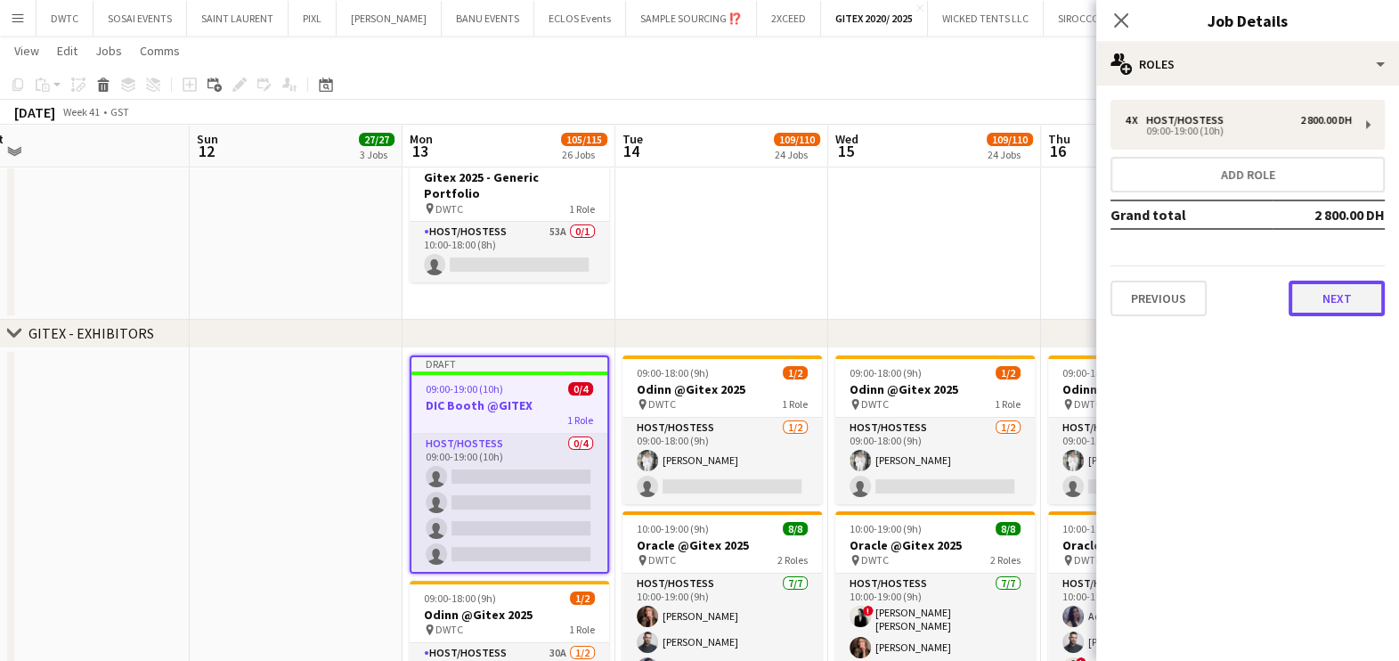
click at [1336, 301] on button "Next" at bounding box center [1337, 299] width 96 height 36
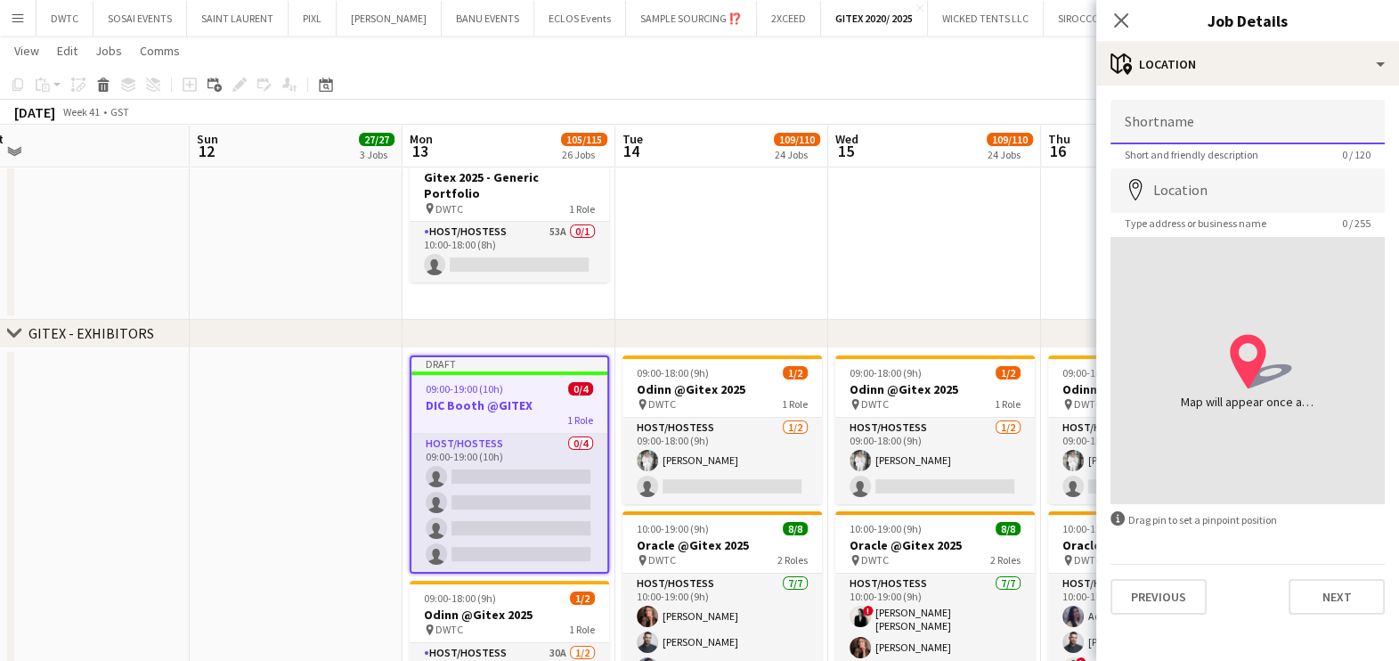
click at [1182, 129] on input "Shortname" at bounding box center [1248, 122] width 274 height 45
type input "****"
click at [1176, 181] on input "Location" at bounding box center [1248, 190] width 274 height 45
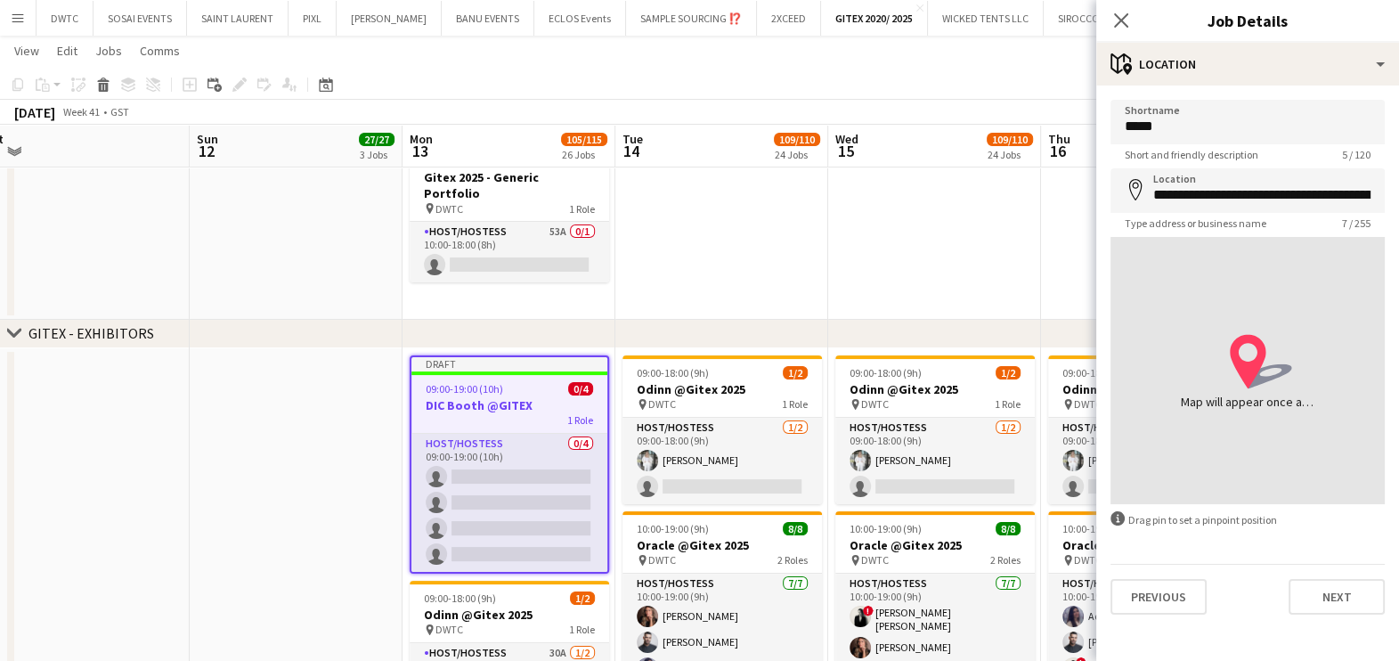
type input "**********"
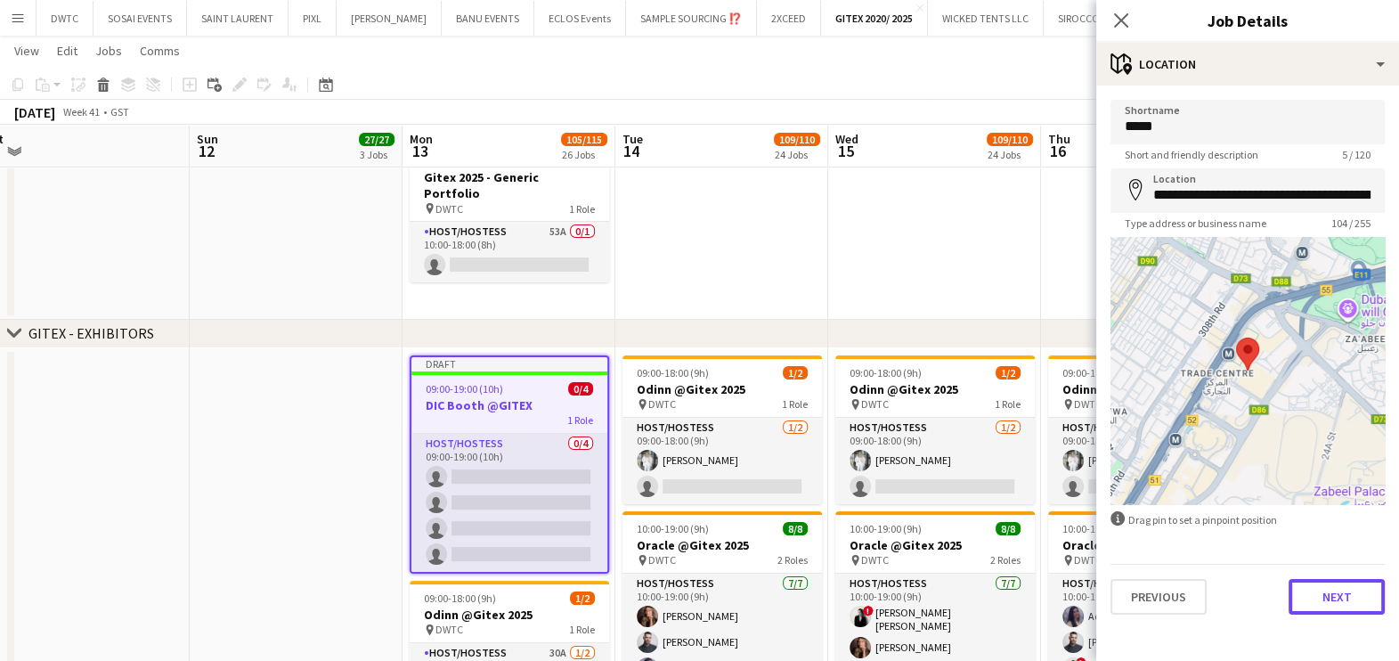
drag, startPoint x: 1341, startPoint y: 591, endPoint x: 1339, endPoint y: 573, distance: 18.9
click at [1345, 591] on button "Next" at bounding box center [1337, 597] width 96 height 36
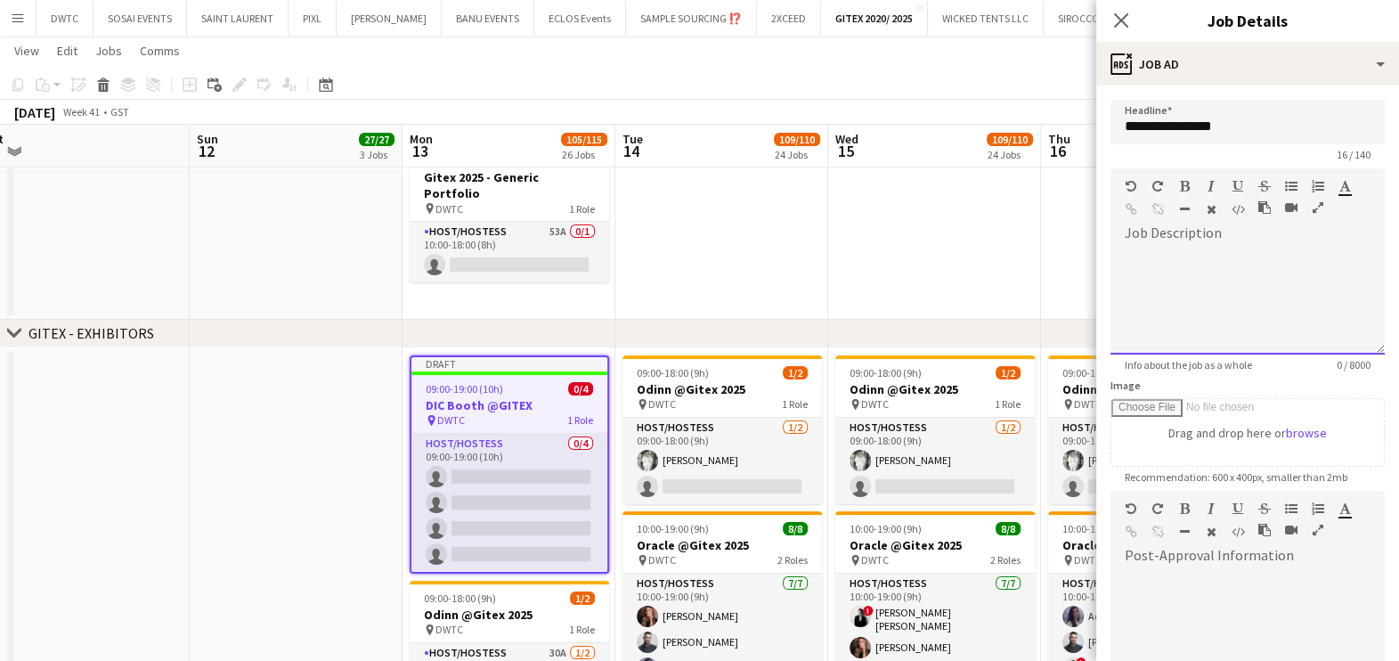
click at [1180, 280] on div at bounding box center [1248, 301] width 274 height 107
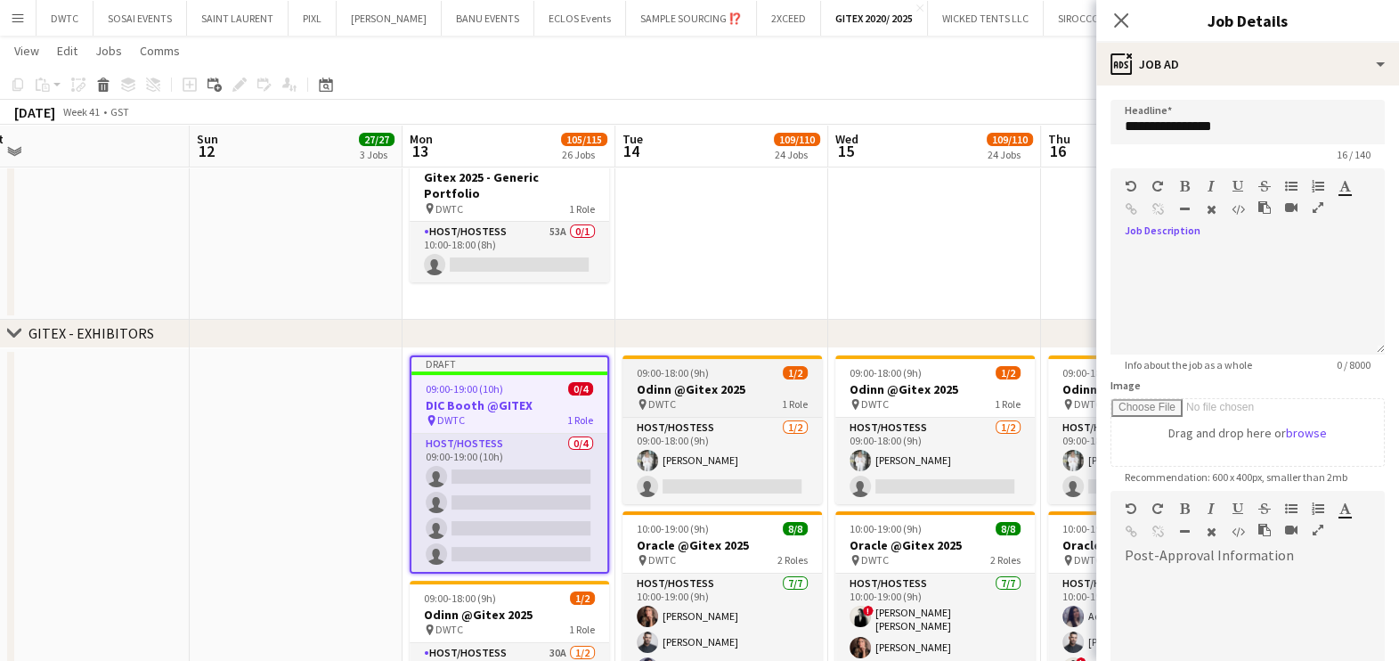
click at [743, 381] on h3 "Odinn @Gitex 2025" at bounding box center [722, 389] width 199 height 16
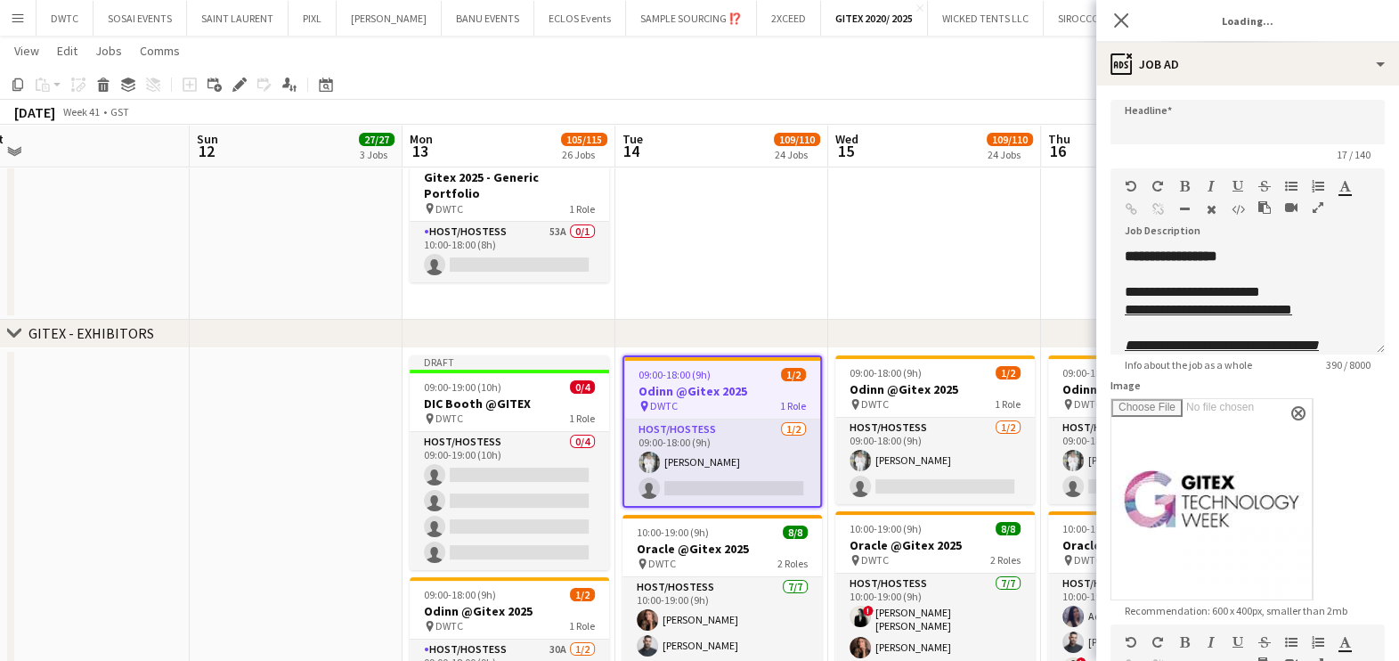
type input "**********"
drag, startPoint x: 240, startPoint y: 87, endPoint x: 417, endPoint y: 116, distance: 179.5
click at [240, 88] on icon "Edit" at bounding box center [239, 84] width 14 height 14
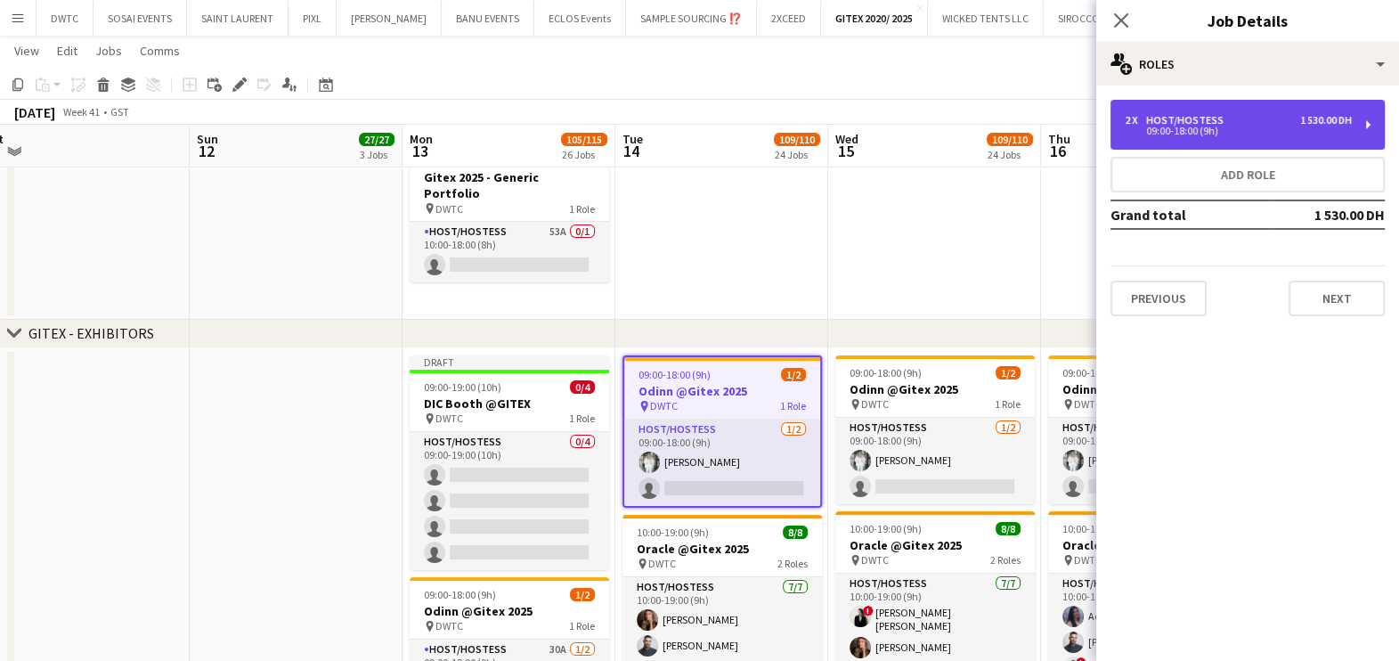
click at [1245, 115] on div "2 x Host/Hostess 1 530.00 DH" at bounding box center [1238, 120] width 227 height 12
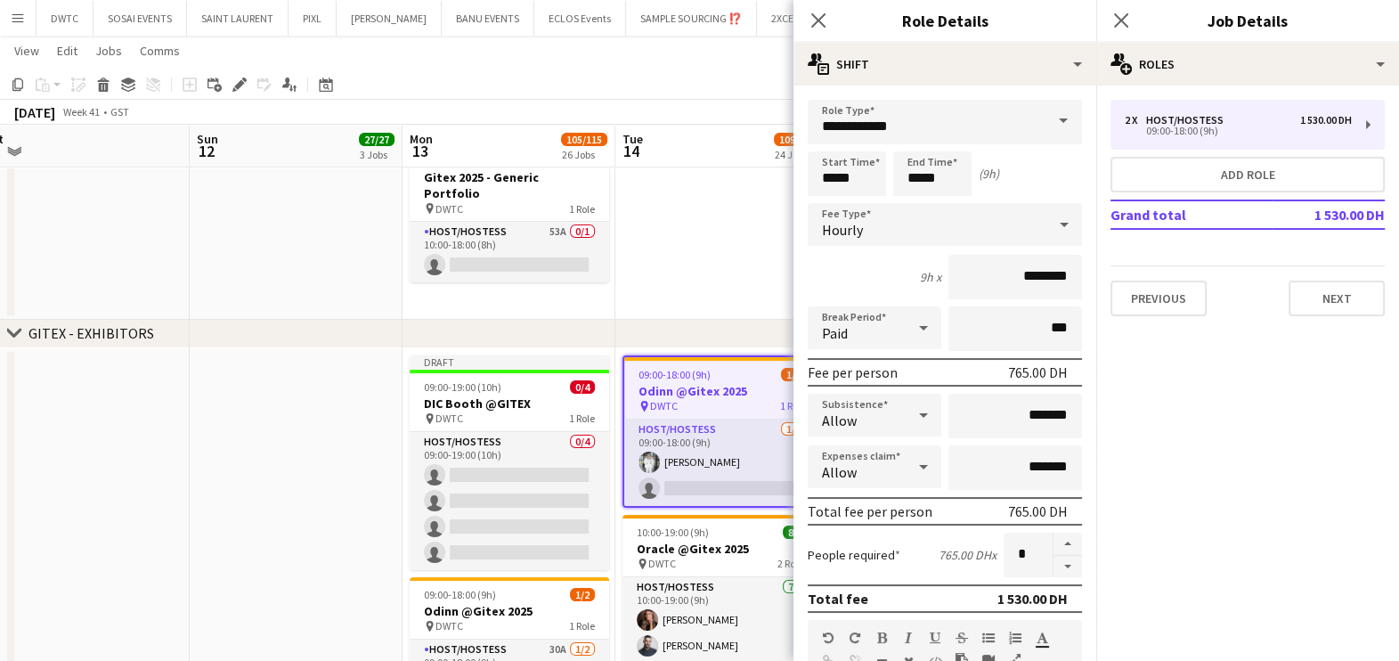
click at [1386, 298] on div "2 x Host/Hostess 1 530.00 DH 09:00-18:00 (9h) Add role Grand total 1 530.00 DH …" at bounding box center [1247, 208] width 303 height 216
click at [1355, 305] on button "Next" at bounding box center [1337, 299] width 96 height 36
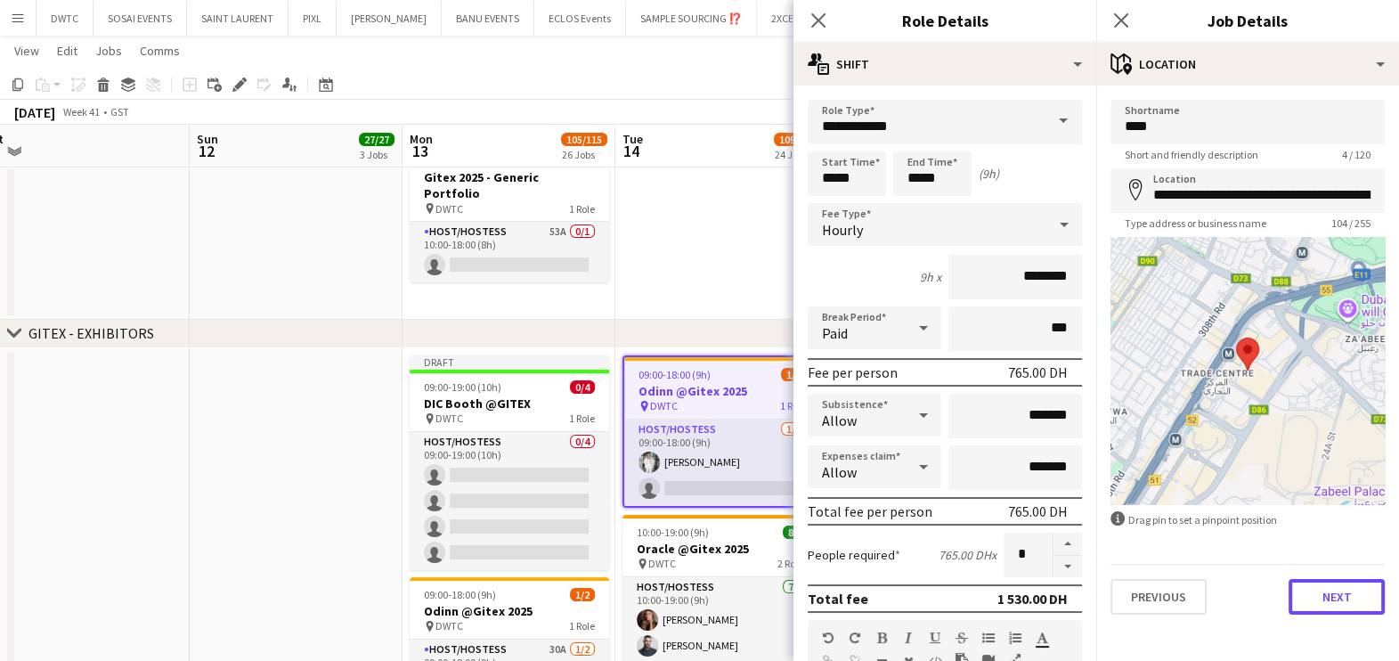
drag, startPoint x: 1363, startPoint y: 593, endPoint x: 1291, endPoint y: 521, distance: 101.4
click at [1363, 594] on button "Next" at bounding box center [1337, 597] width 96 height 36
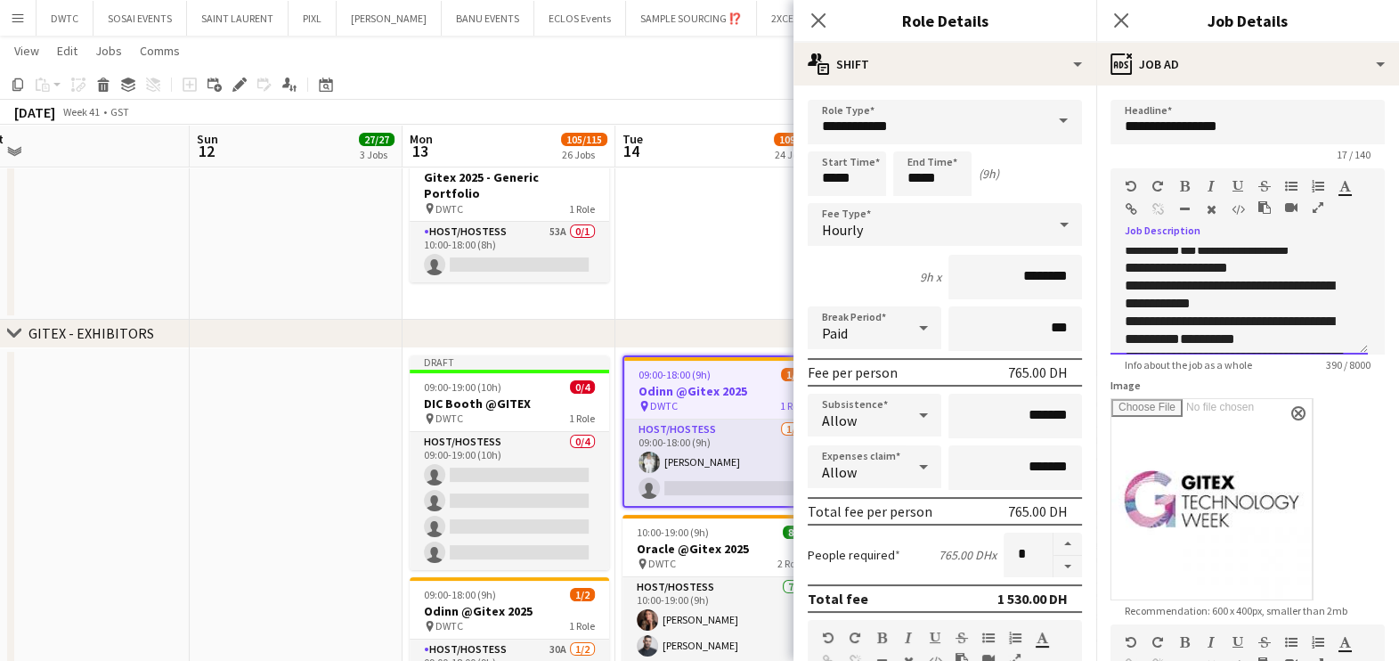
scroll to position [314, 0]
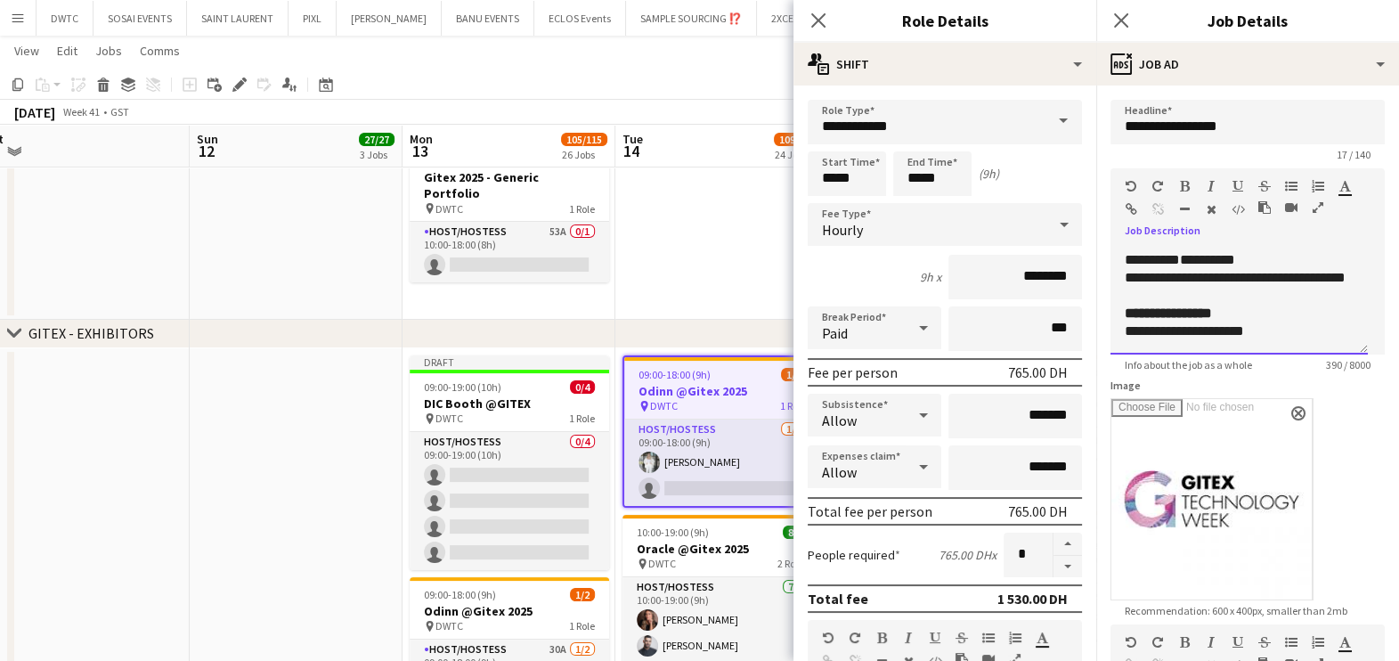
drag, startPoint x: 1119, startPoint y: 320, endPoint x: 1295, endPoint y: 287, distance: 178.5
click at [1295, 287] on div "**********" at bounding box center [1239, 301] width 257 height 107
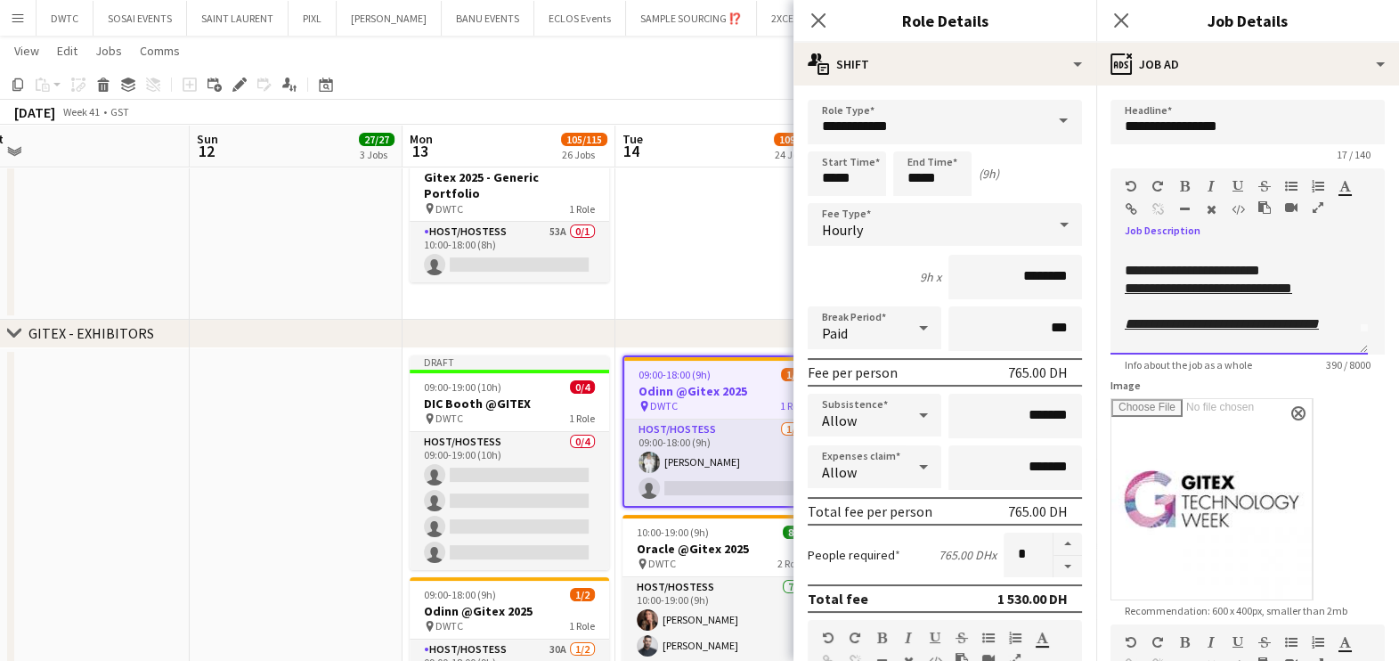
scroll to position [0, 0]
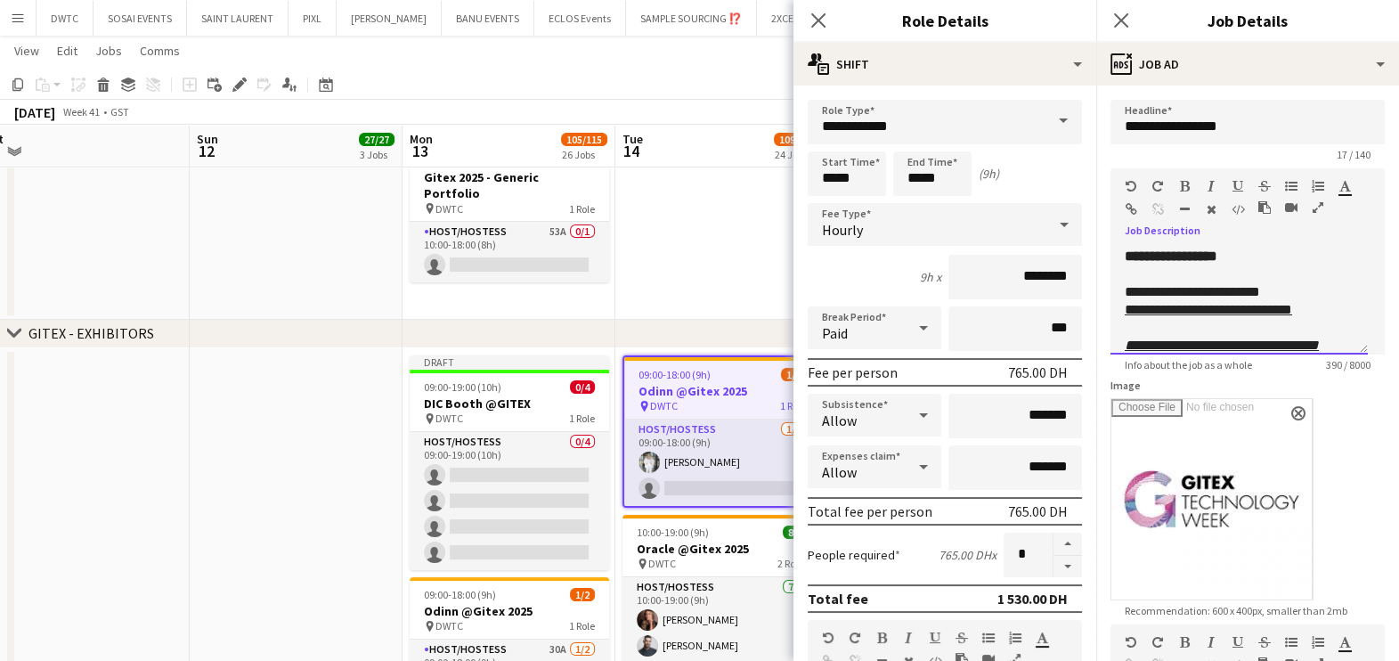
drag, startPoint x: 1274, startPoint y: 338, endPoint x: 1115, endPoint y: 252, distance: 180.9
click at [1115, 252] on div "**********" at bounding box center [1239, 301] width 257 height 107
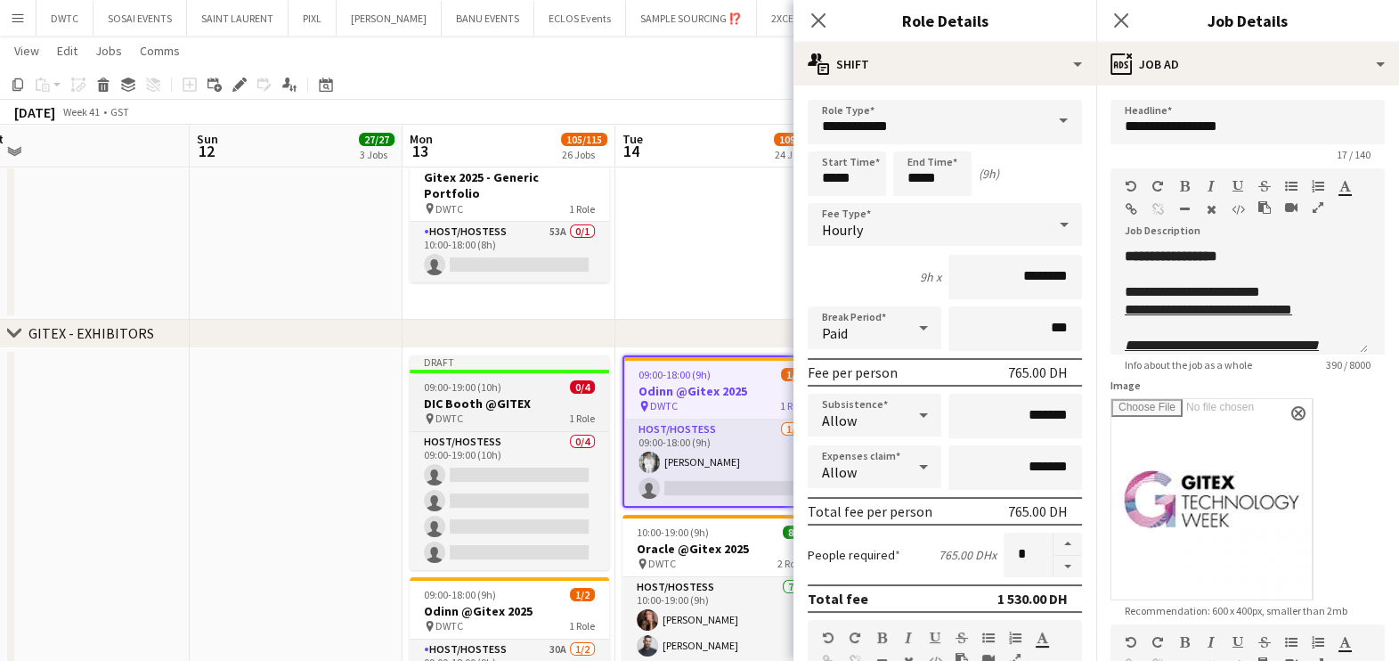
click at [513, 394] on app-job-card "Draft 09:00-19:00 (10h) 0/4 DIC Booth @GITEX pin DWTC 1 Role Host/Hostess 0/4 0…" at bounding box center [509, 462] width 199 height 215
type input "**********"
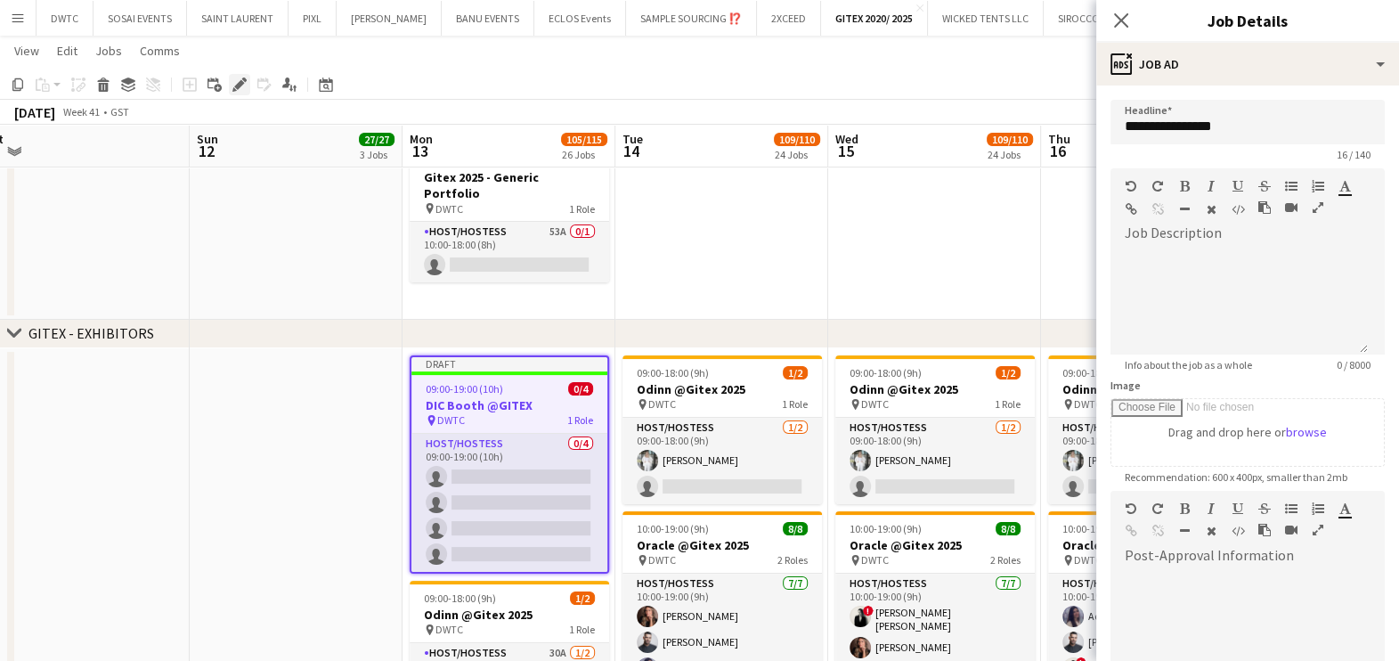
click at [239, 80] on icon at bounding box center [239, 85] width 10 height 10
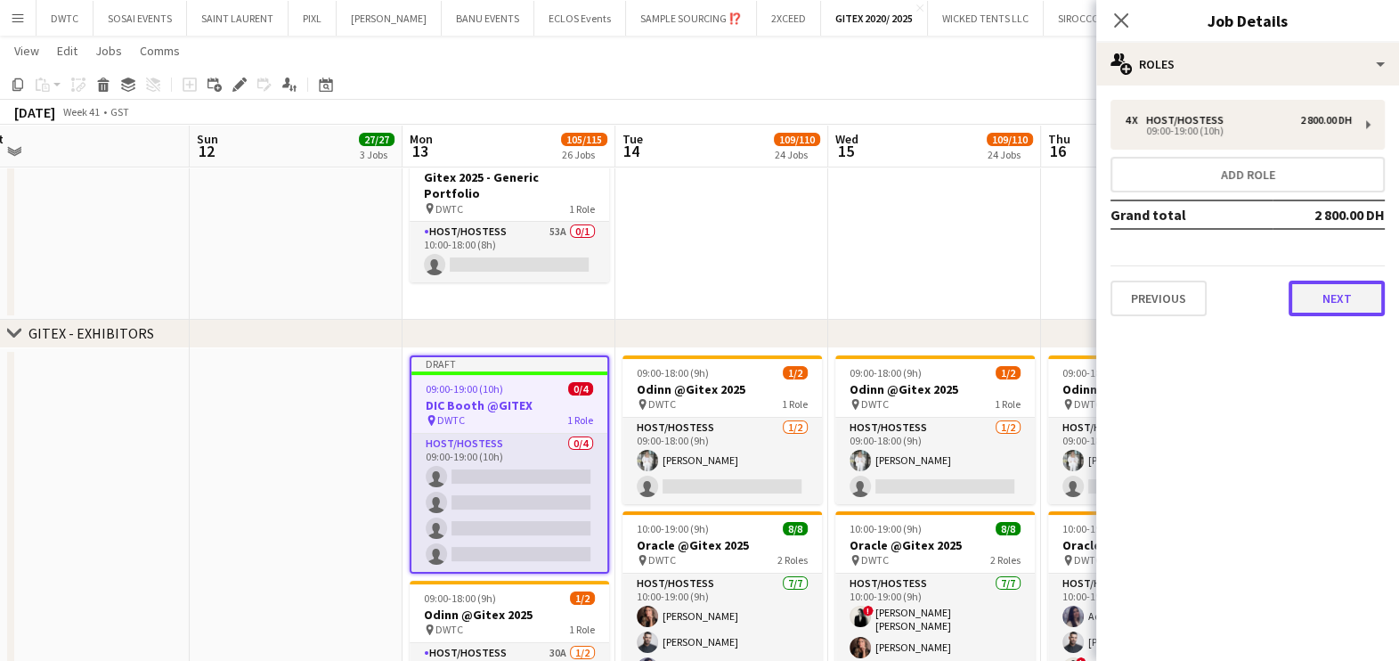
click at [1321, 299] on button "Next" at bounding box center [1337, 299] width 96 height 36
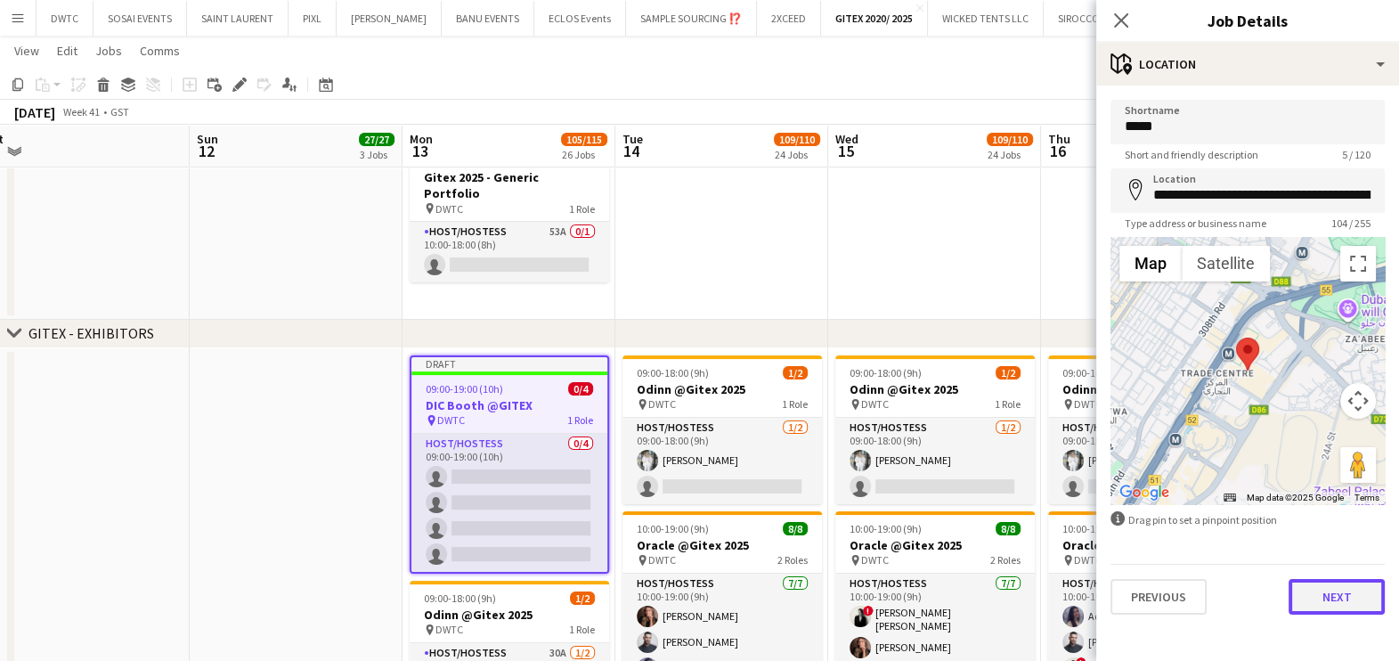
click at [1324, 606] on button "Next" at bounding box center [1337, 597] width 96 height 36
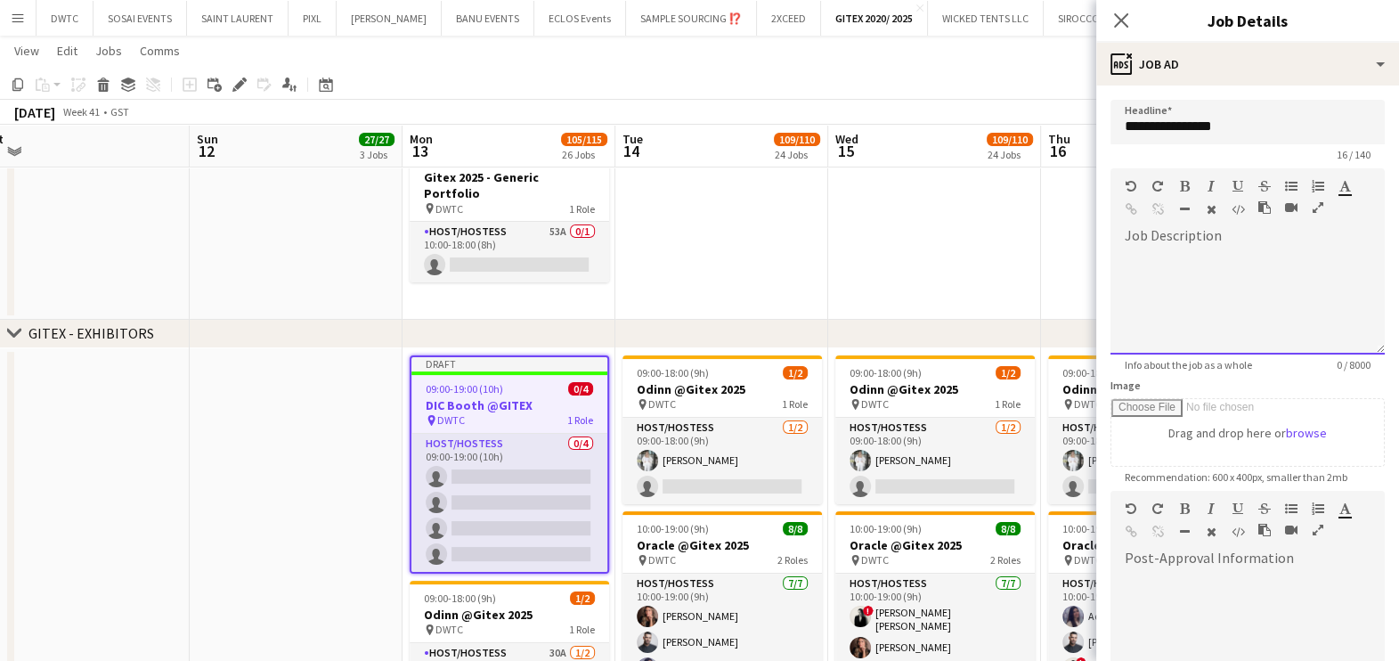
click at [1229, 277] on div at bounding box center [1248, 301] width 274 height 107
paste div
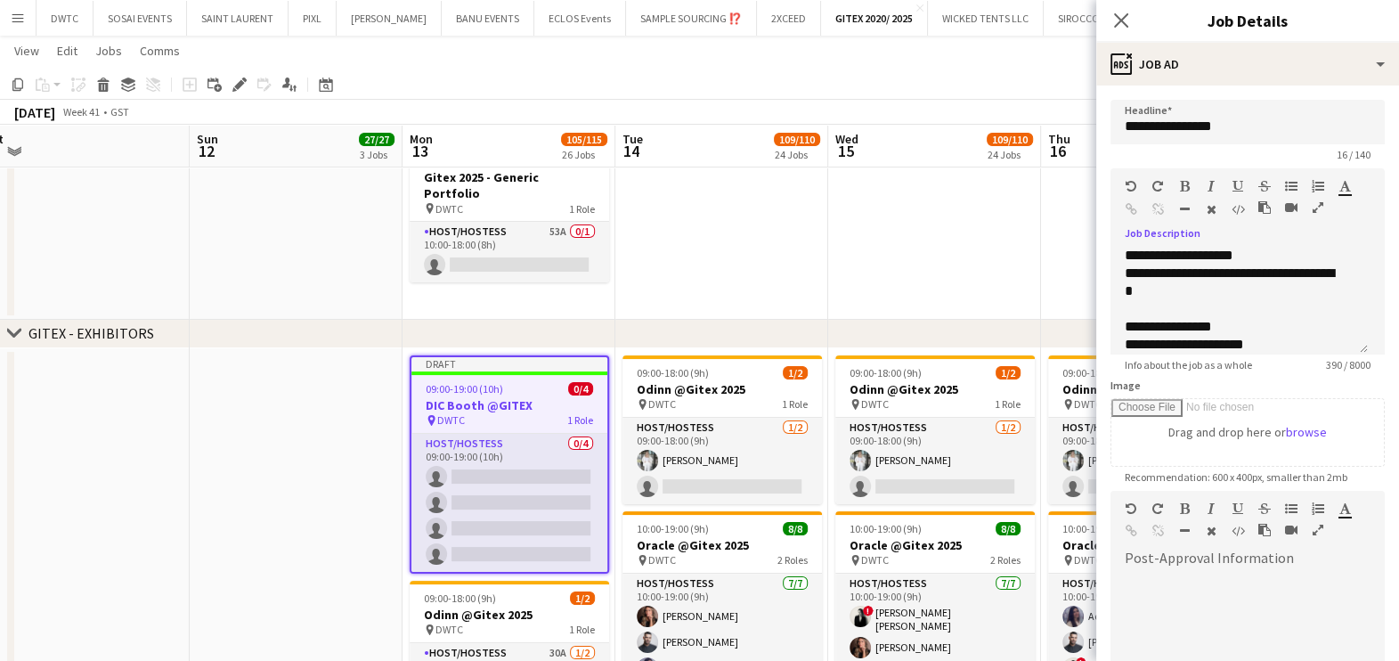
click at [1322, 203] on icon "button" at bounding box center [1318, 207] width 11 height 12
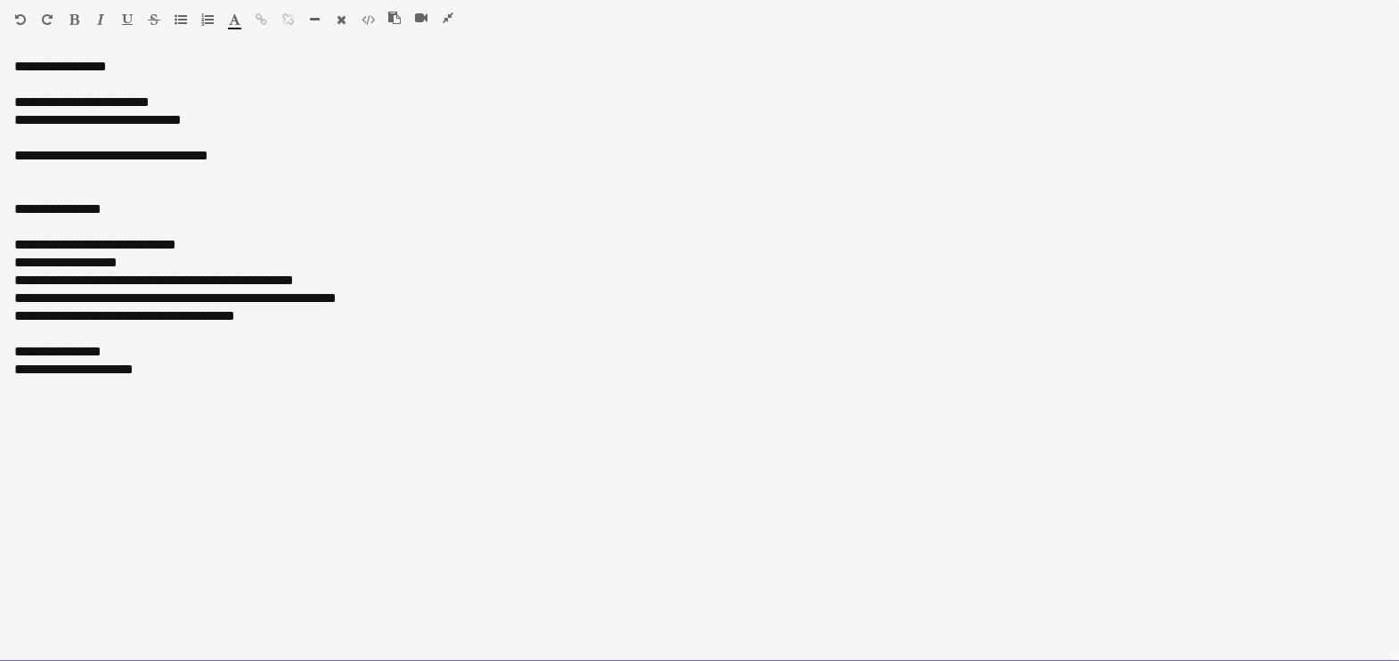
click at [71, 67] on div "**********" at bounding box center [699, 67] width 1371 height 18
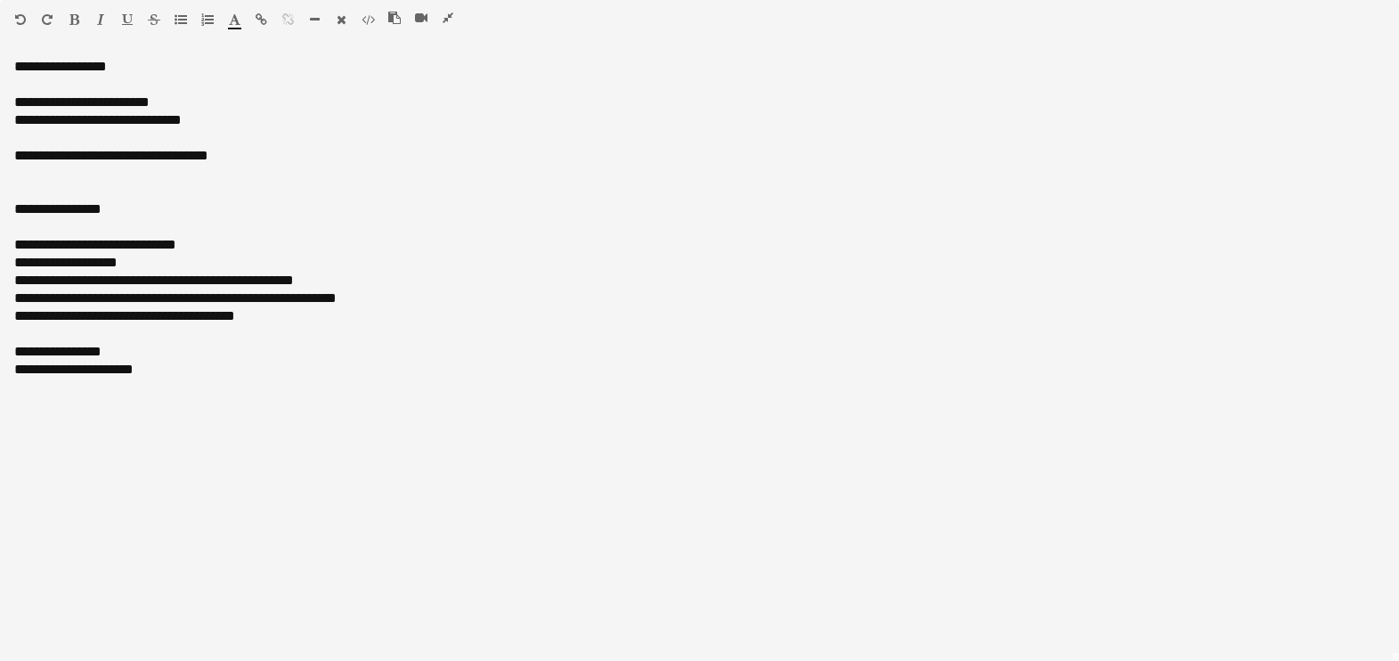
click at [69, 13] on icon "button" at bounding box center [74, 19] width 10 height 12
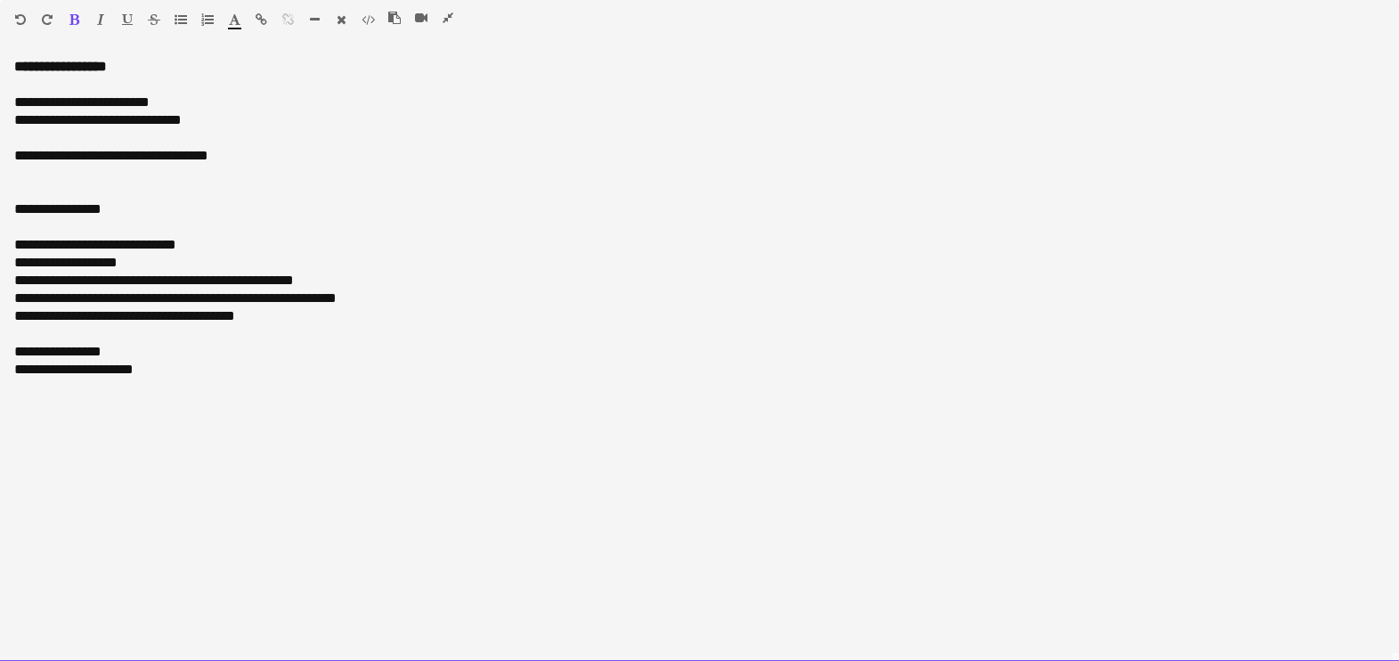
click at [167, 63] on div "**********" at bounding box center [699, 67] width 1371 height 18
click at [146, 116] on div "**********" at bounding box center [699, 120] width 1371 height 18
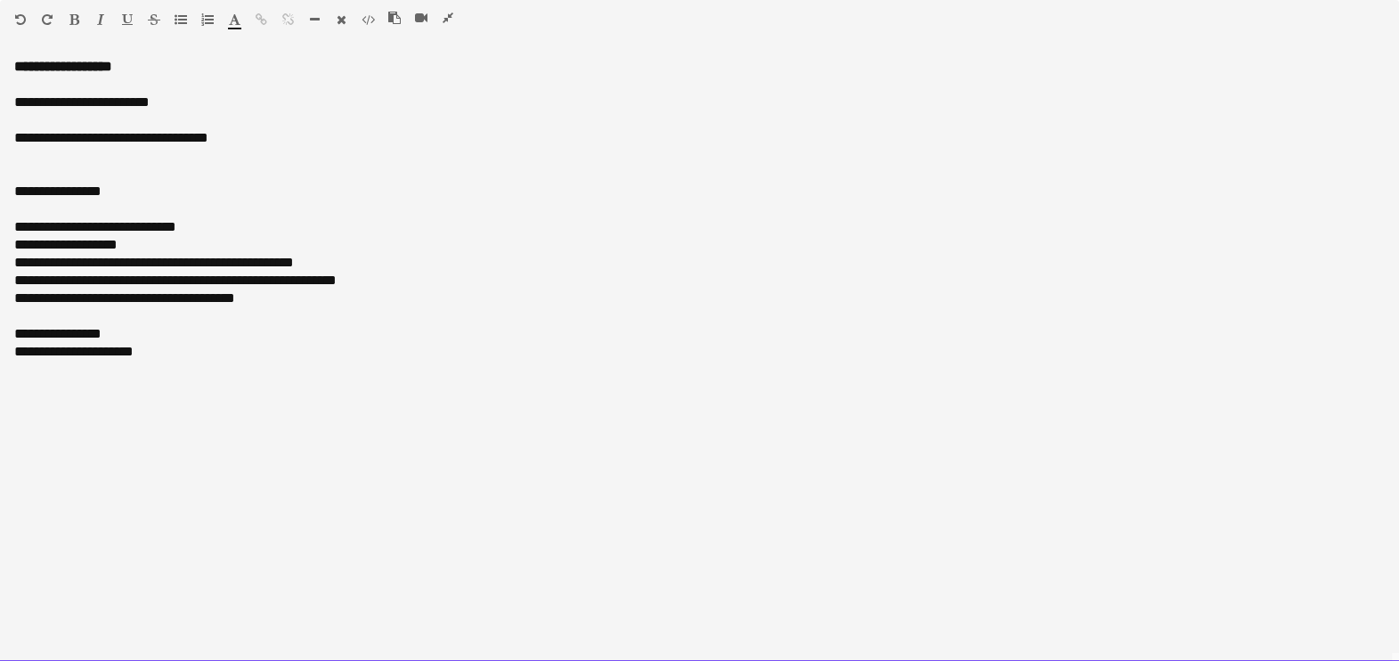
click at [122, 140] on div "**********" at bounding box center [699, 138] width 1371 height 18
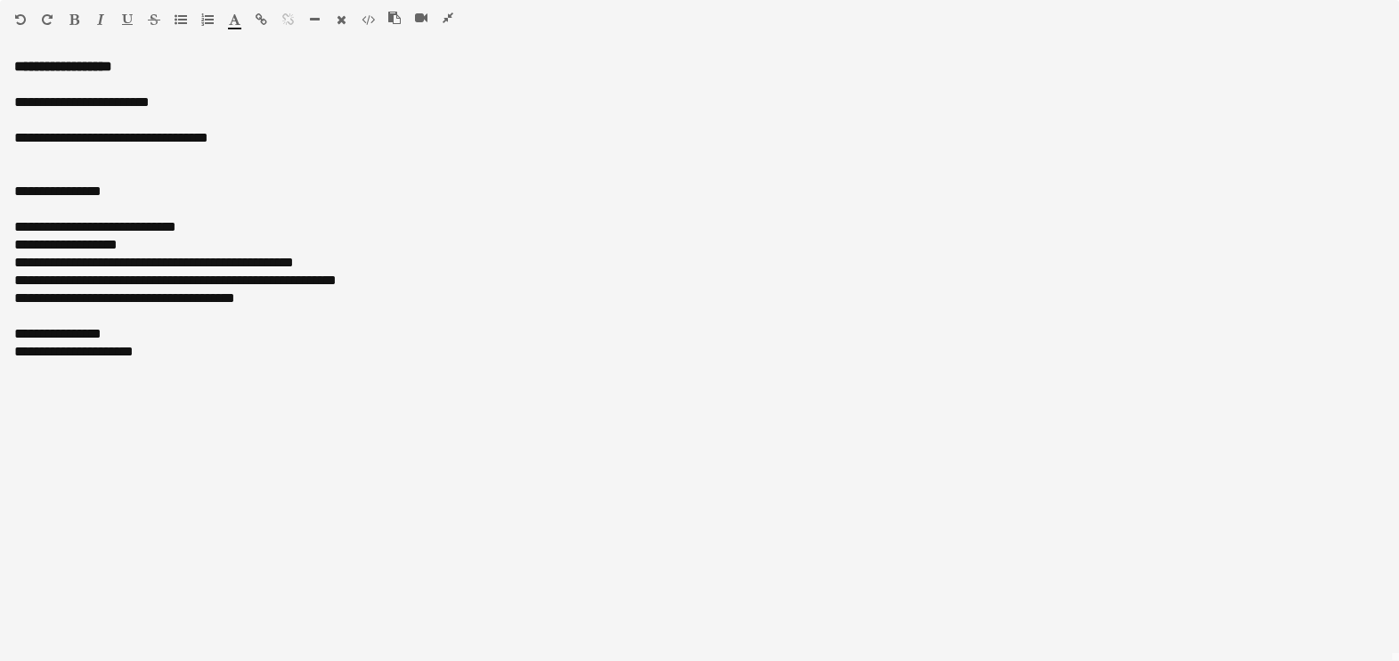
click at [97, 14] on icon "button" at bounding box center [100, 19] width 7 height 12
drag, startPoint x: 122, startPoint y: 15, endPoint x: 101, endPoint y: 33, distance: 27.8
click at [124, 15] on icon "button" at bounding box center [127, 19] width 11 height 12
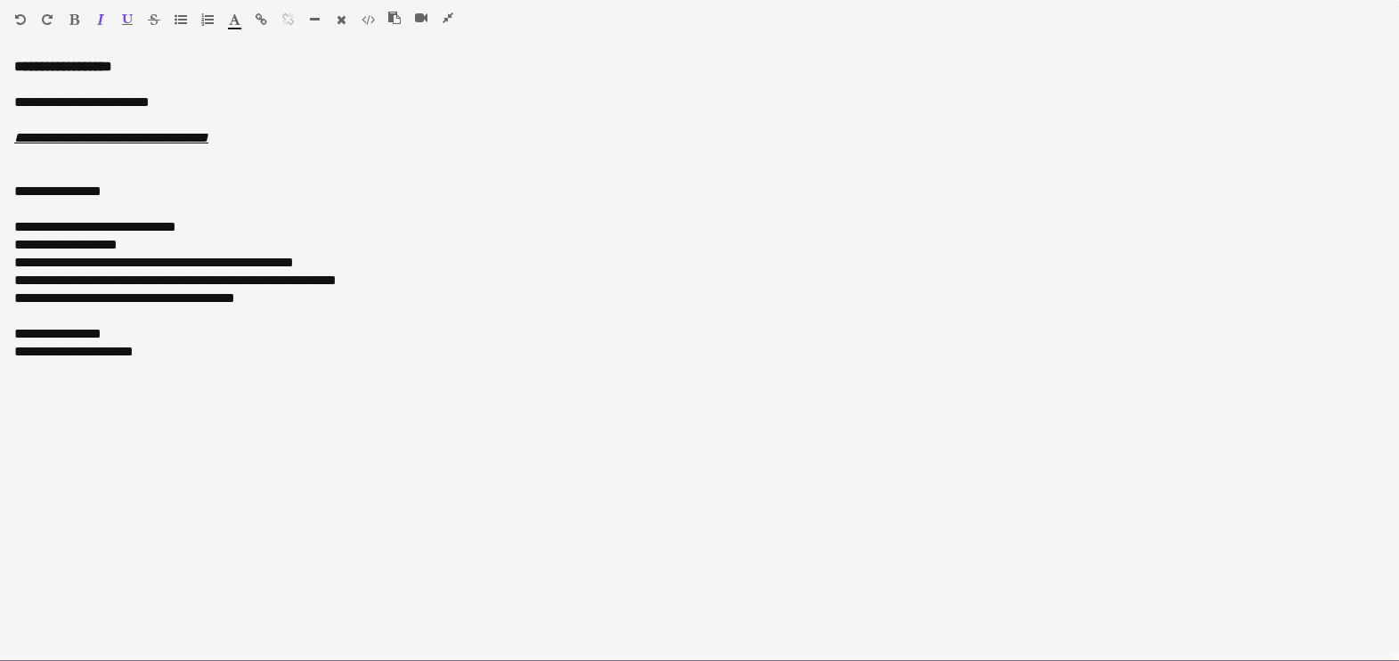
click at [12, 141] on div "**********" at bounding box center [699, 360] width 1399 height 604
click at [19, 144] on u "**********" at bounding box center [111, 137] width 194 height 13
click at [71, 188] on div "**********" at bounding box center [699, 192] width 1371 height 18
click at [80, 179] on div at bounding box center [699, 174] width 1371 height 18
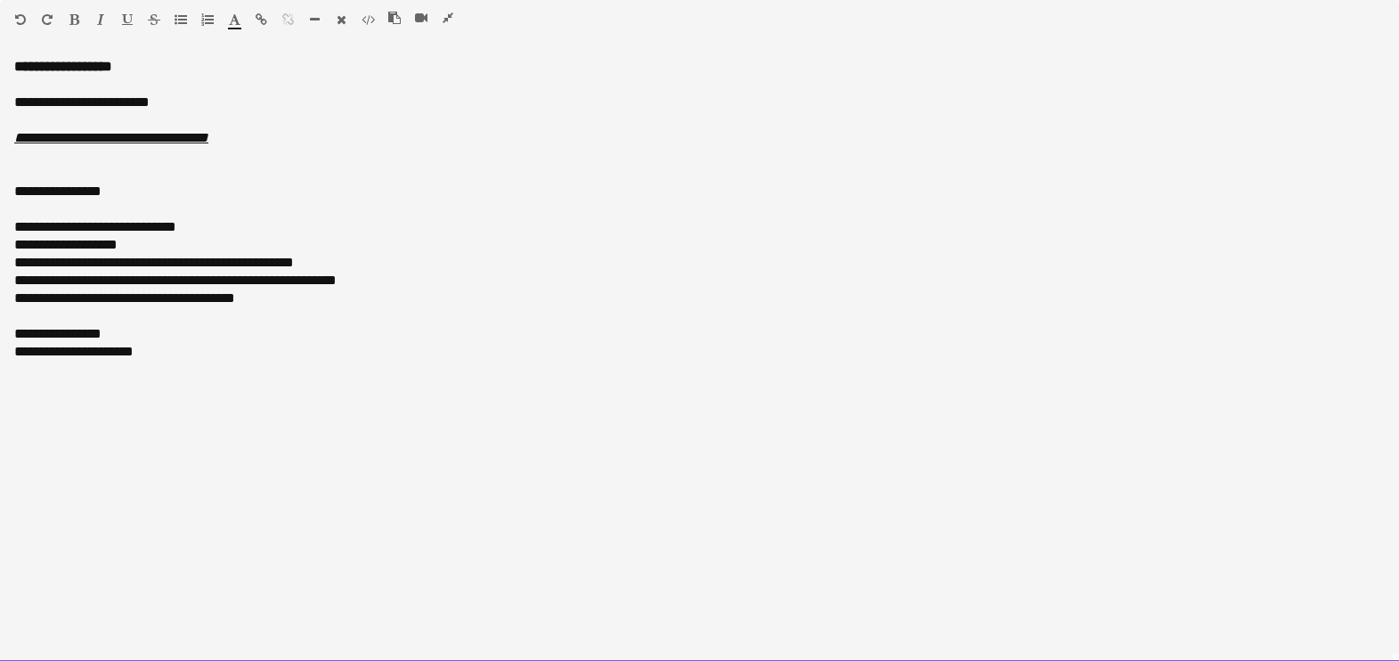
click at [80, 179] on div at bounding box center [699, 174] width 1371 height 18
click at [81, 191] on div "**********" at bounding box center [699, 192] width 1371 height 18
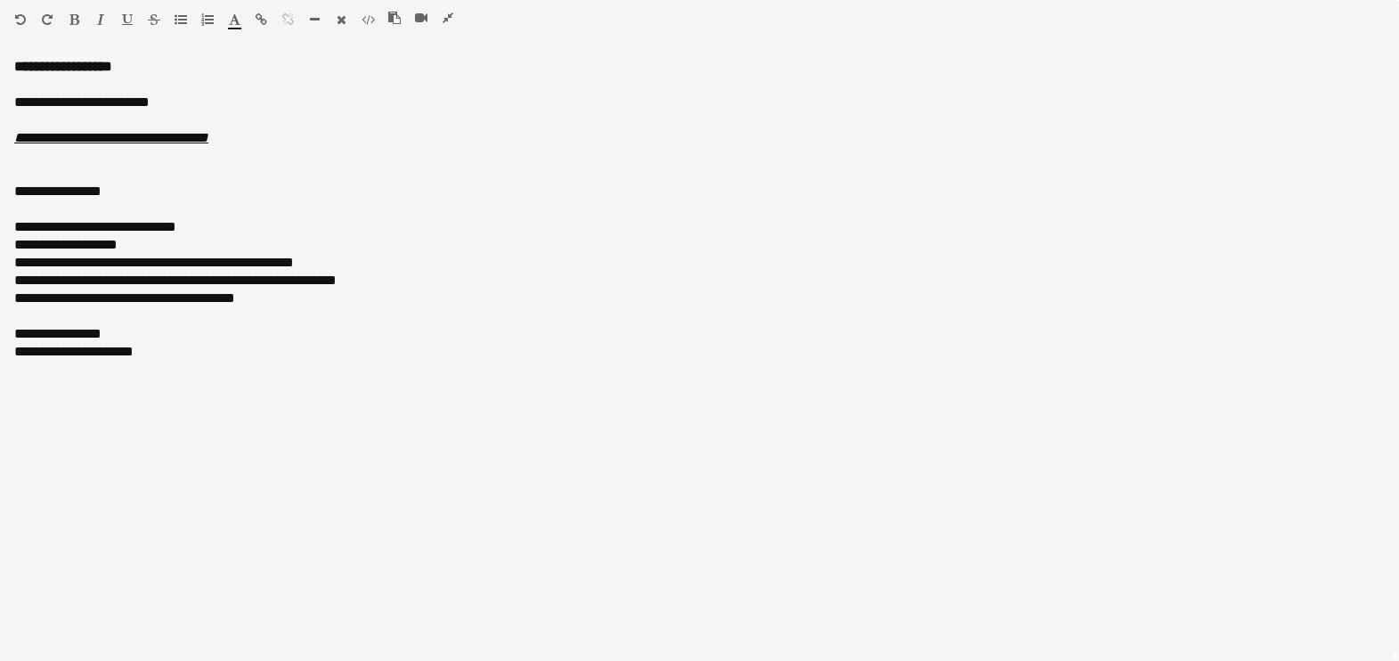
click at [76, 13] on icon "button" at bounding box center [74, 19] width 10 height 12
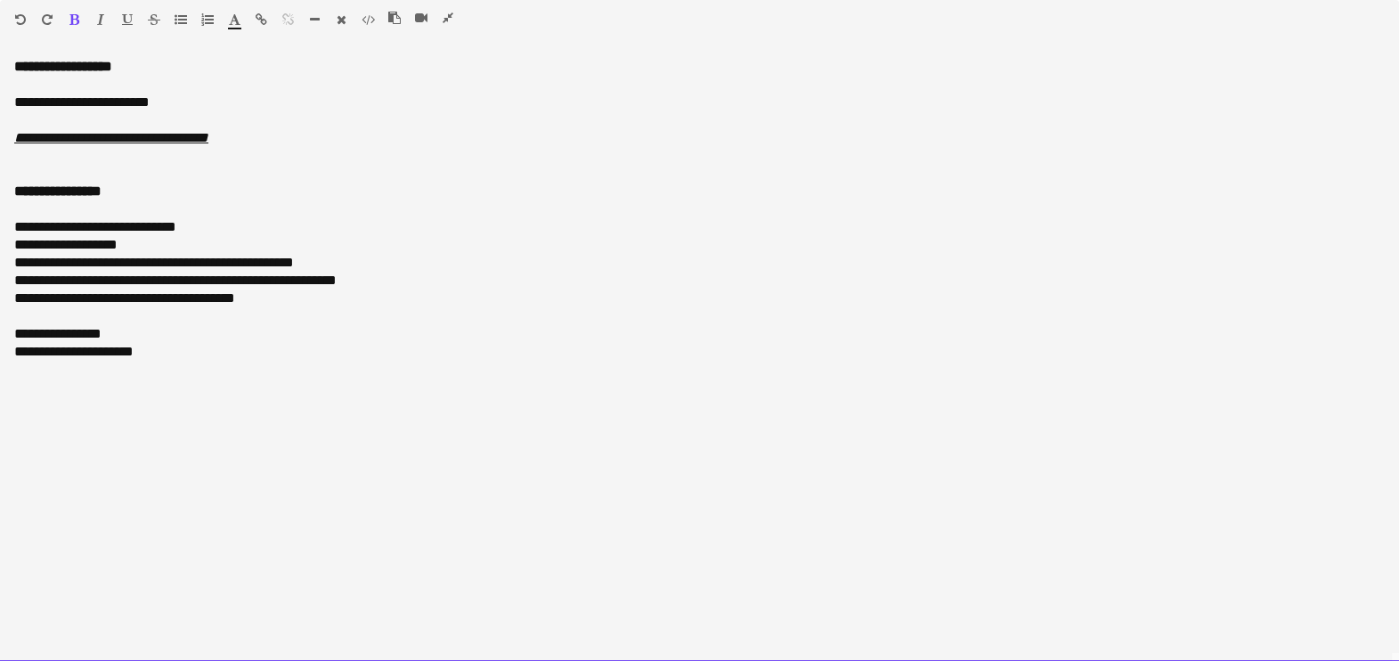
click at [71, 334] on div "**********" at bounding box center [699, 334] width 1371 height 18
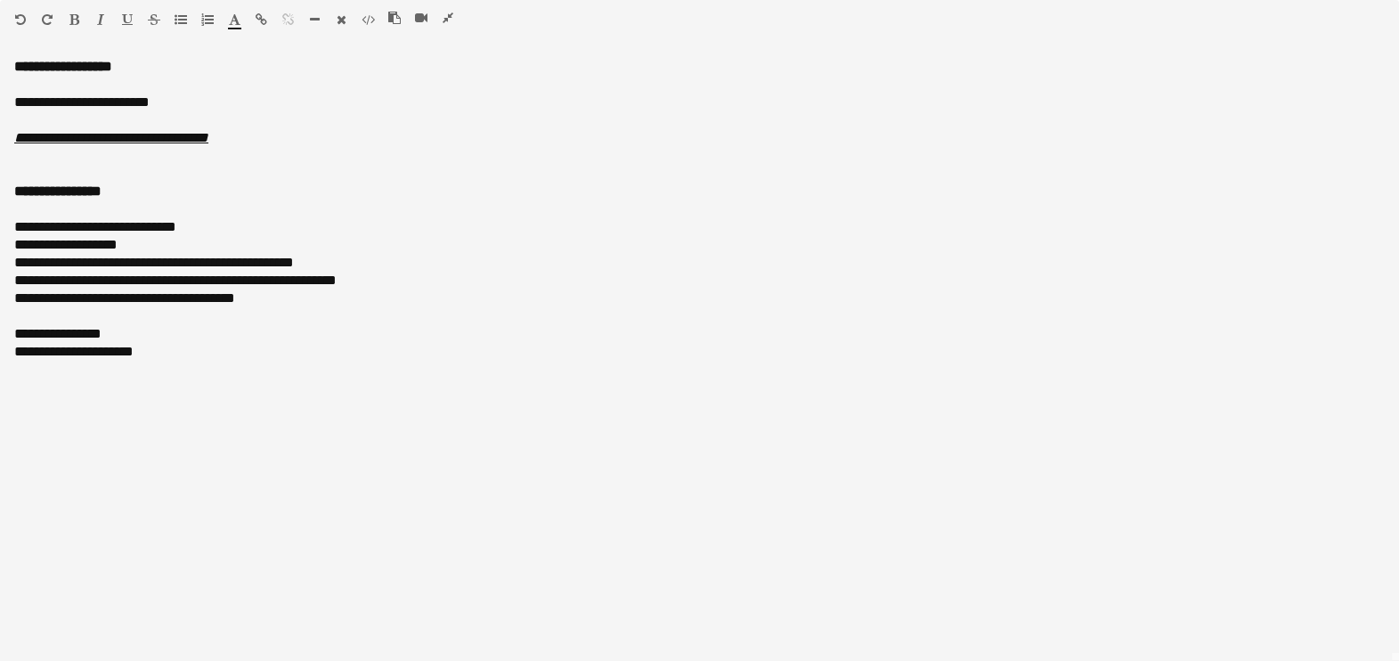
click at [78, 20] on icon "button" at bounding box center [74, 19] width 10 height 12
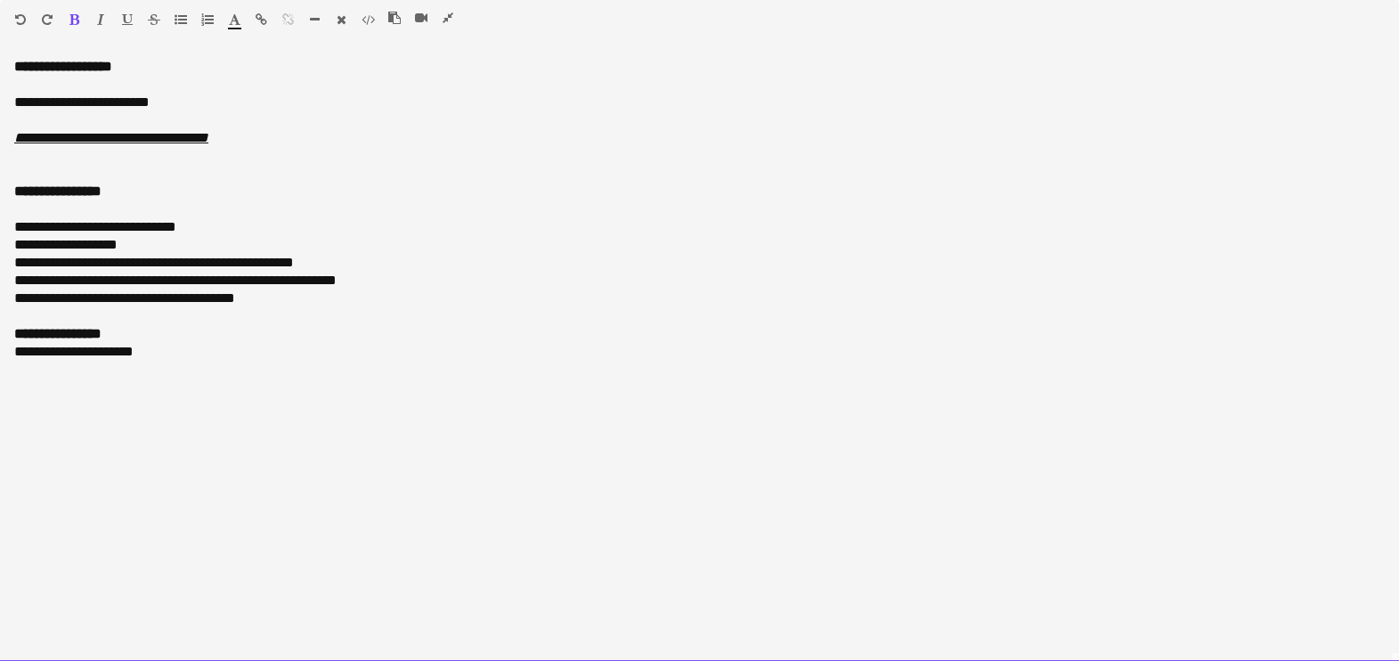
click at [232, 391] on div "**********" at bounding box center [699, 360] width 1399 height 604
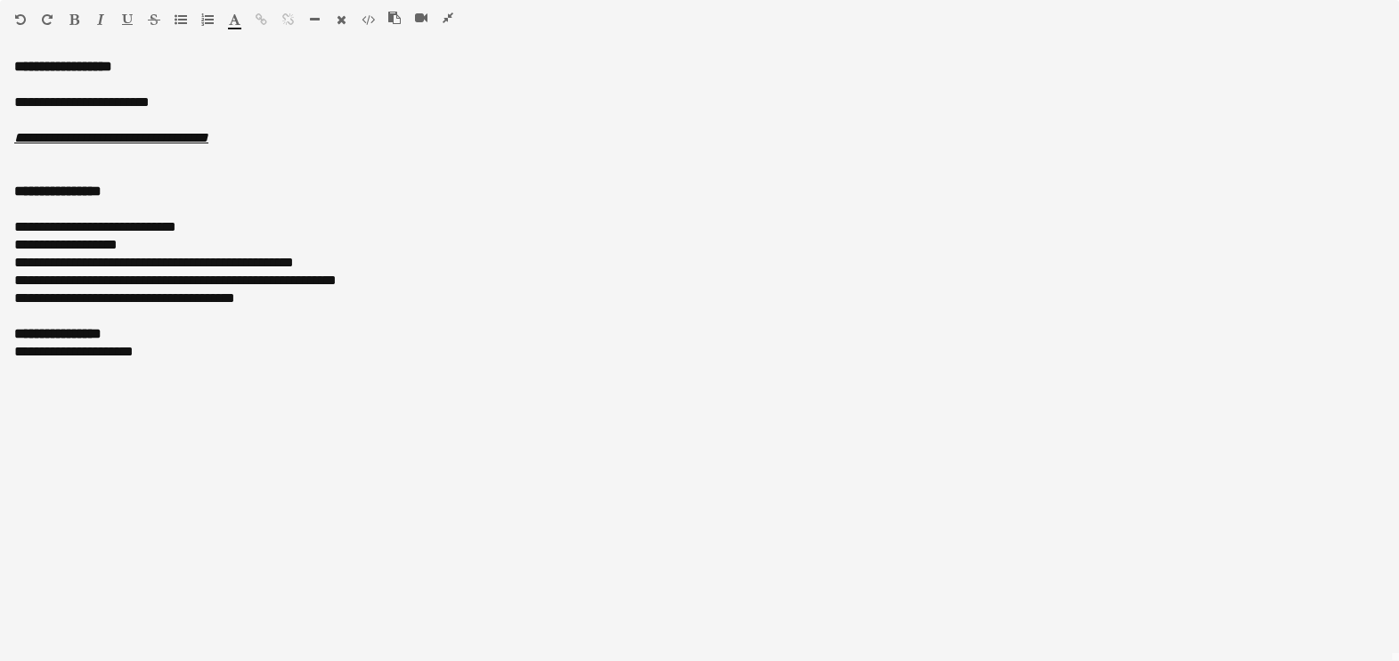
click at [449, 15] on icon "button" at bounding box center [448, 18] width 11 height 12
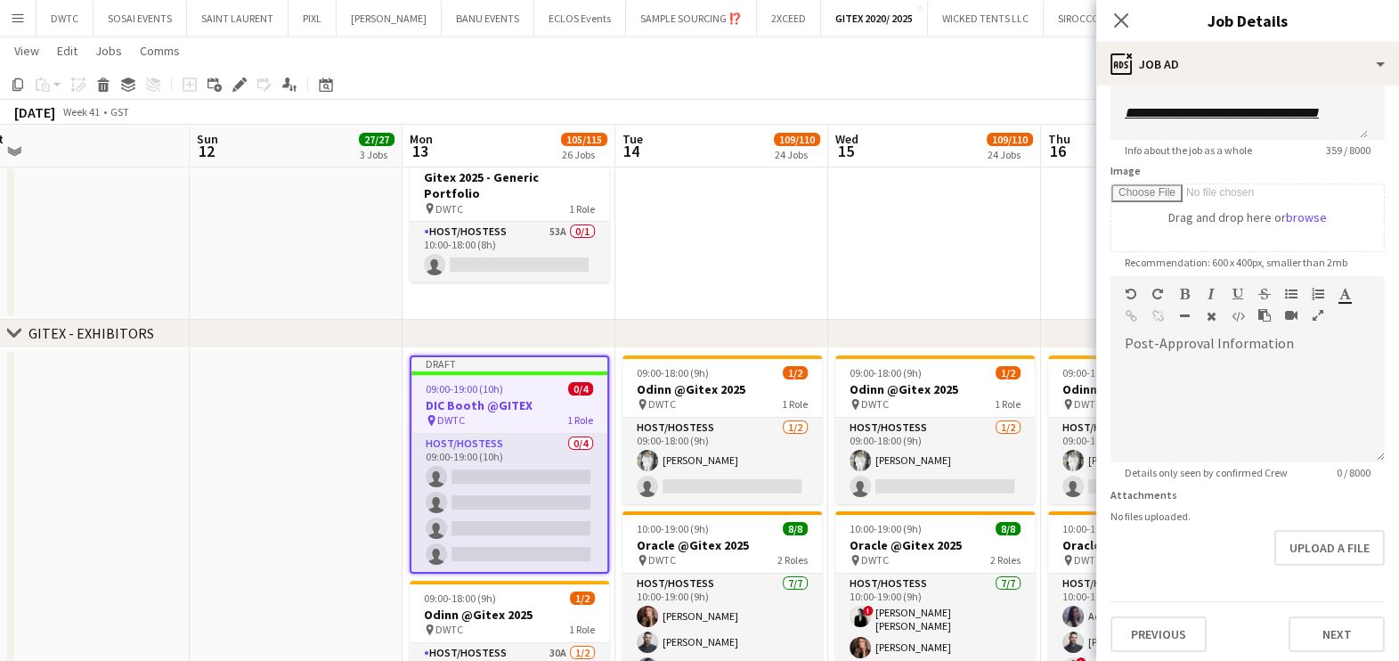
scroll to position [217, 0]
drag, startPoint x: 1309, startPoint y: 623, endPoint x: 1300, endPoint y: 596, distance: 29.0
click at [1312, 624] on button "Next" at bounding box center [1337, 632] width 96 height 36
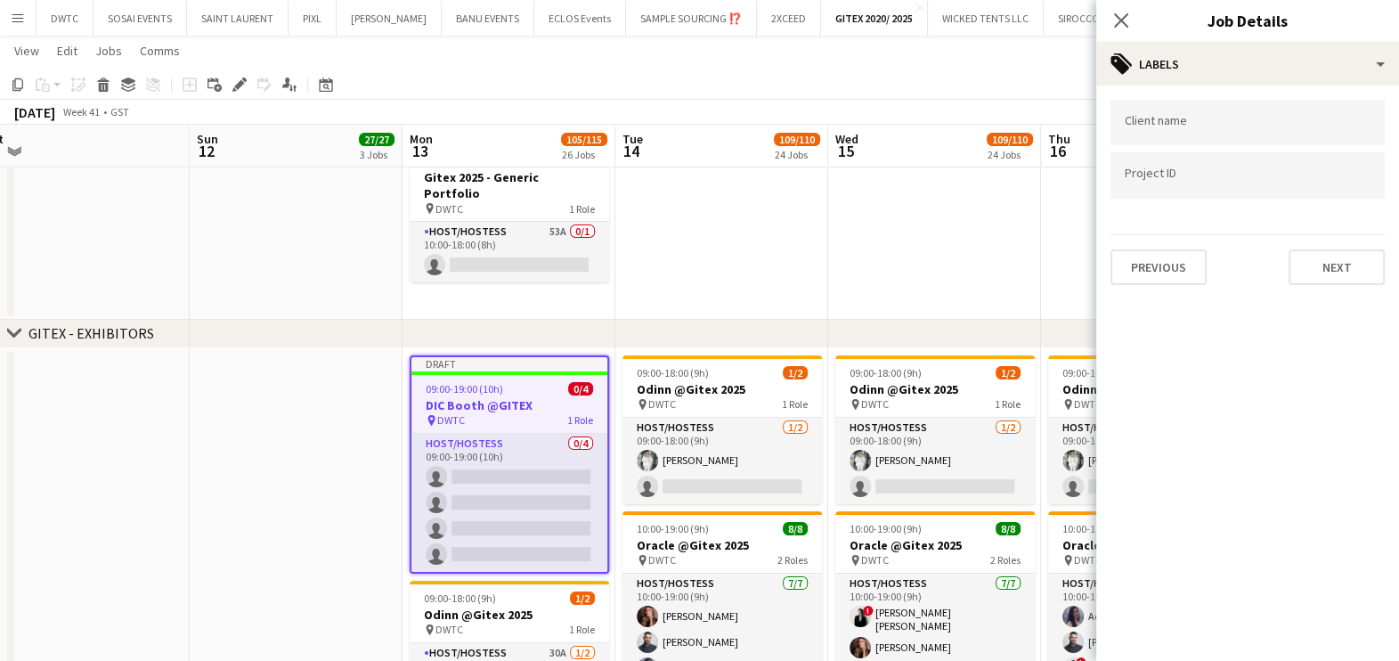
scroll to position [0, 0]
click at [1166, 126] on input "Type to search client labels..." at bounding box center [1248, 128] width 246 height 16
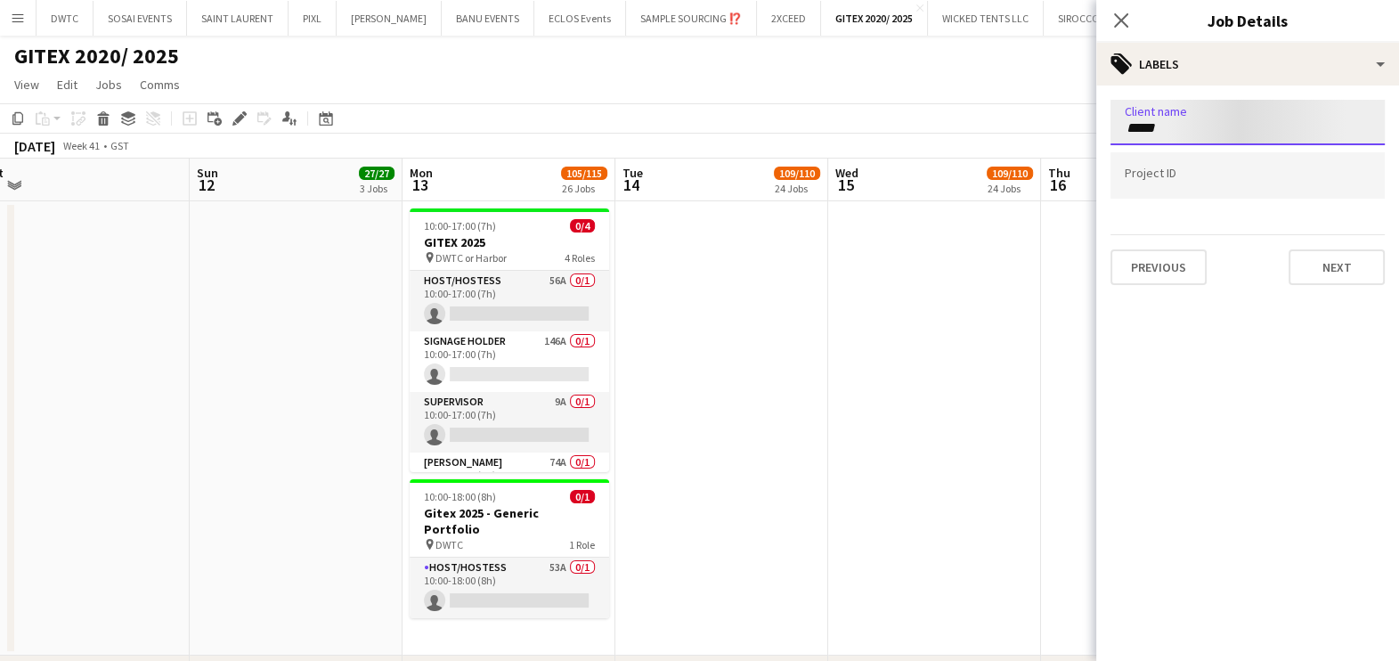
type input "*****"
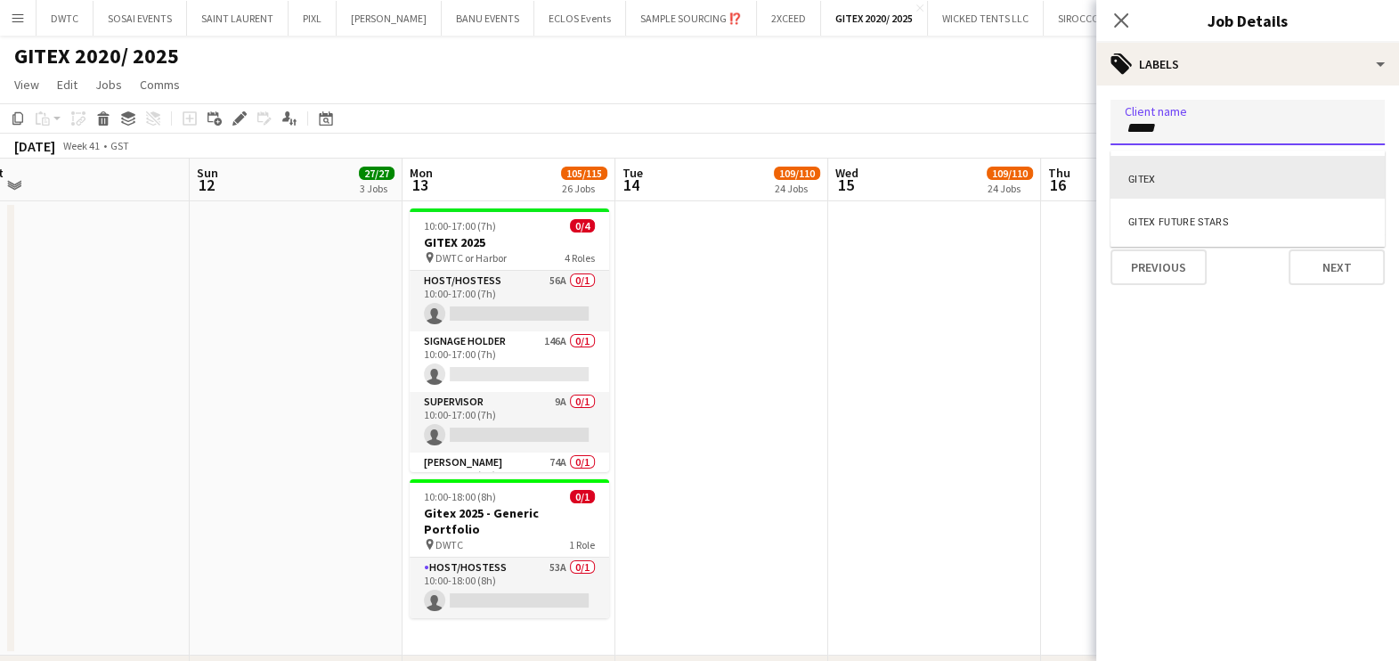
click at [1175, 181] on div "GITEX" at bounding box center [1248, 177] width 274 height 43
drag, startPoint x: 1180, startPoint y: 170, endPoint x: 1171, endPoint y: 209, distance: 40.2
click at [1180, 171] on form at bounding box center [1248, 175] width 246 height 19
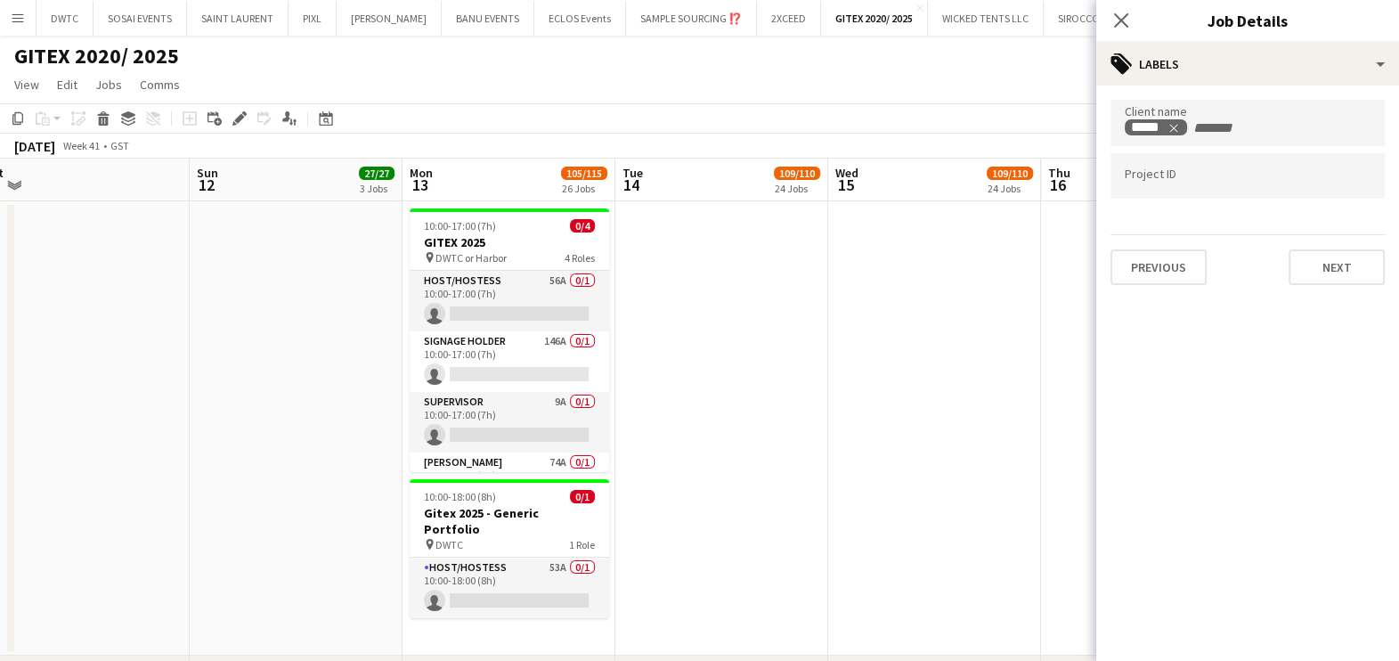
click at [1029, 303] on app-date-cell at bounding box center [934, 428] width 213 height 454
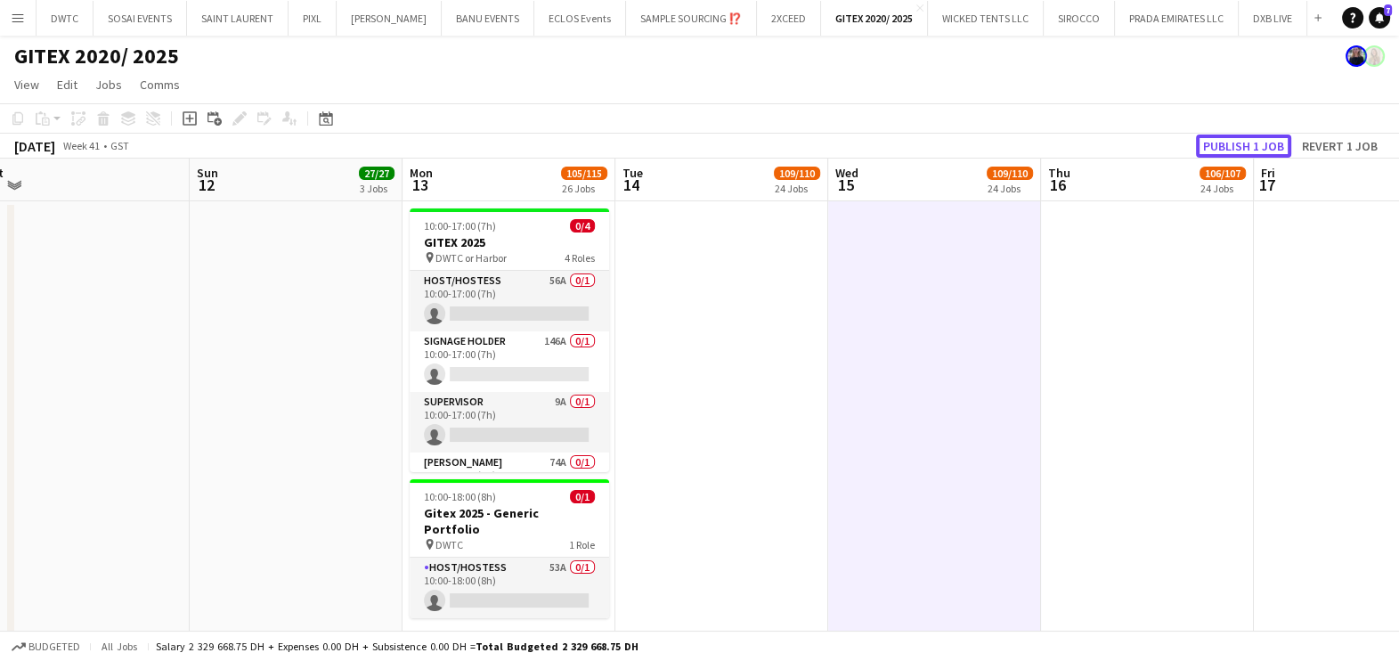
click at [1241, 142] on button "Publish 1 job" at bounding box center [1243, 145] width 95 height 23
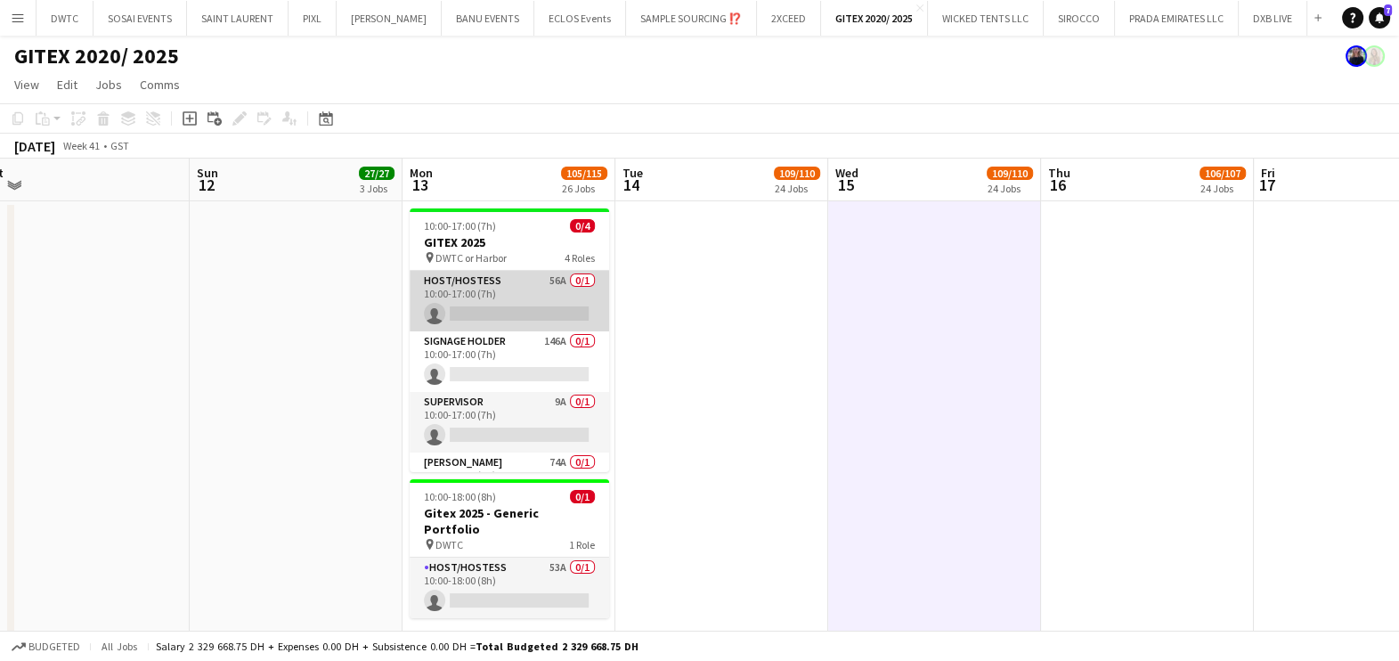
click at [517, 294] on app-card-role "Host/Hostess 56A 0/1 10:00-17:00 (7h) single-neutral-actions" at bounding box center [509, 301] width 199 height 61
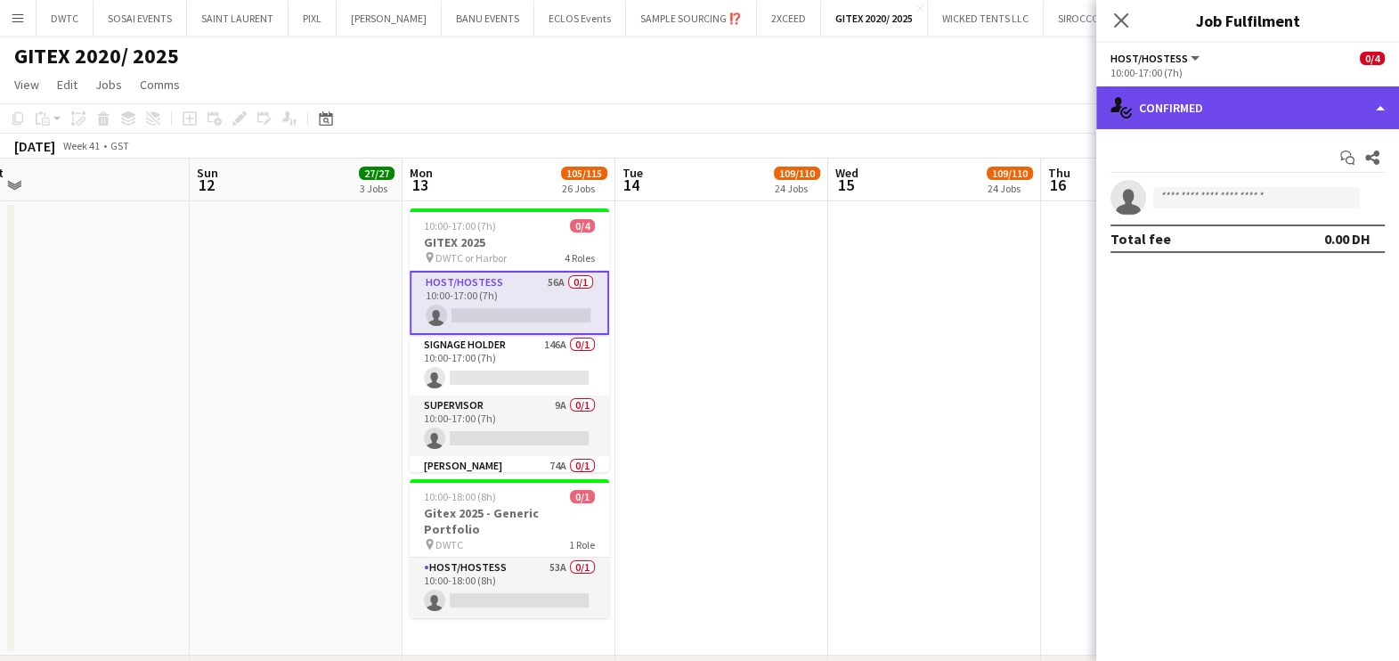
click at [1209, 117] on div "single-neutral-actions-check-2 Confirmed" at bounding box center [1247, 107] width 303 height 43
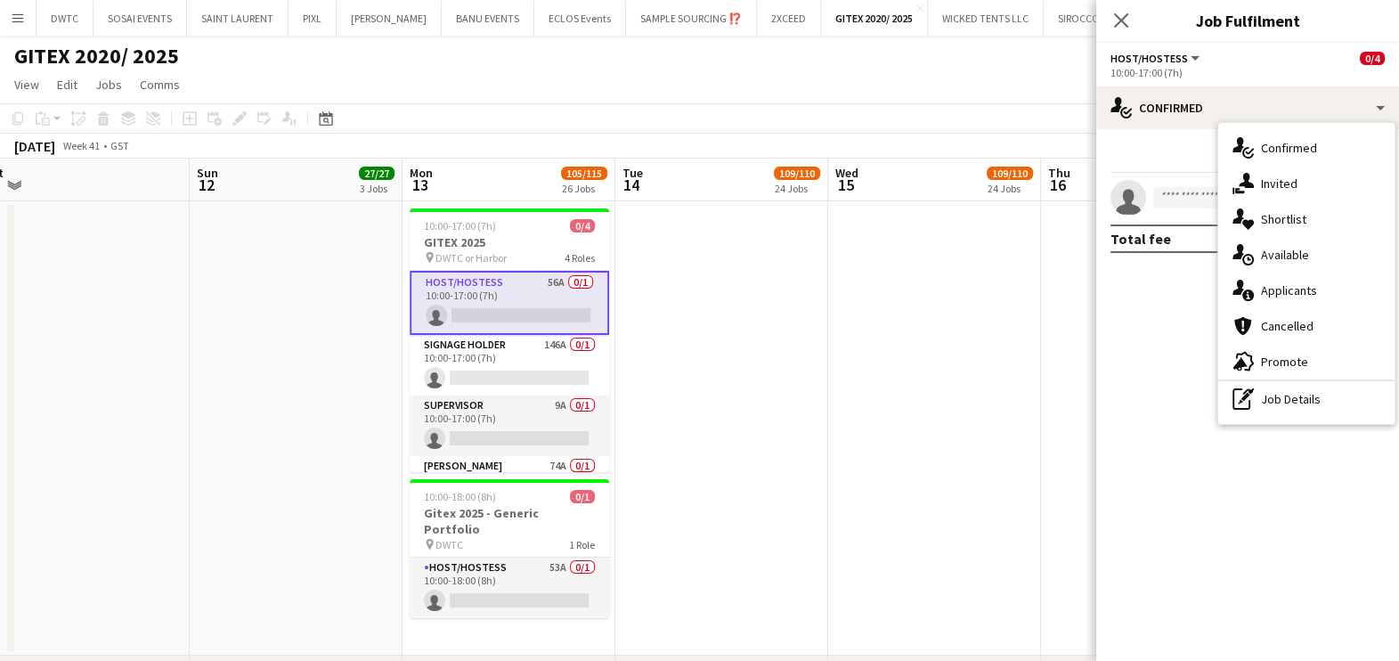
click at [1299, 226] on span "Shortlist" at bounding box center [1283, 219] width 45 height 16
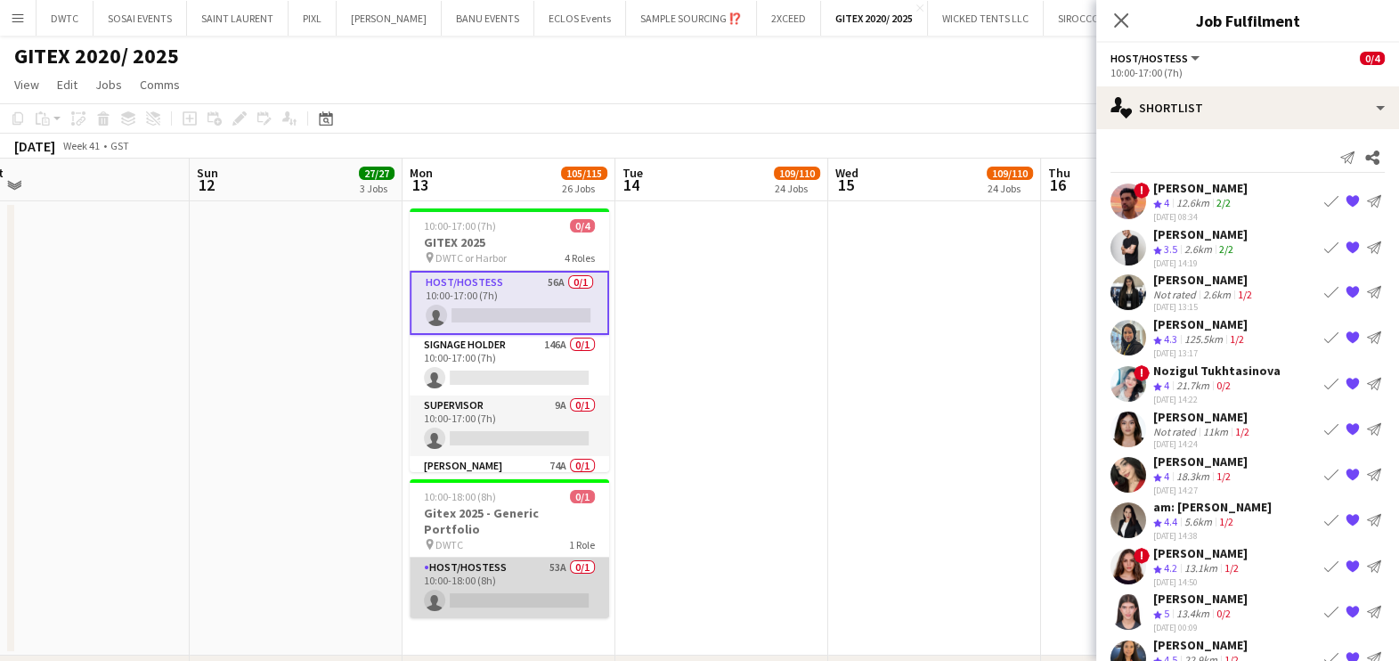
click at [497, 566] on app-card-role "Host/Hostess 53A 0/1 10:00-18:00 (8h) single-neutral-actions" at bounding box center [509, 588] width 199 height 61
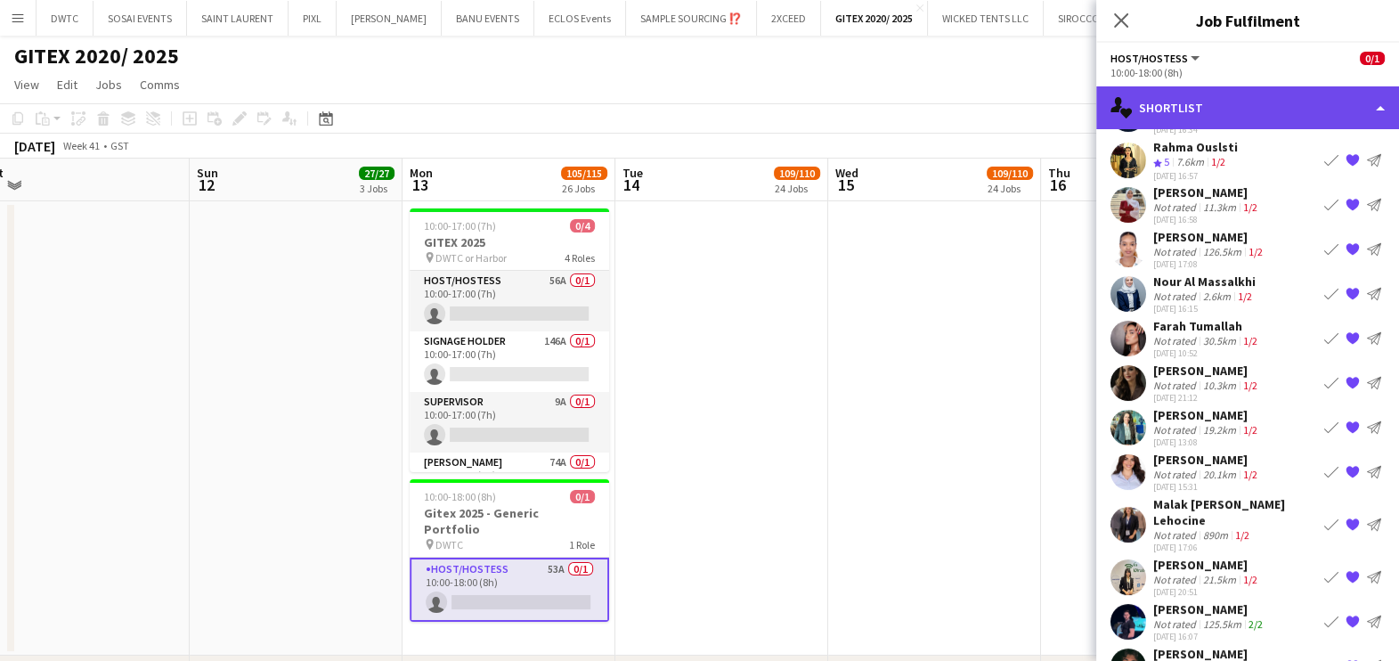
click at [1179, 104] on div "single-neutral-actions-heart Shortlist" at bounding box center [1247, 107] width 303 height 43
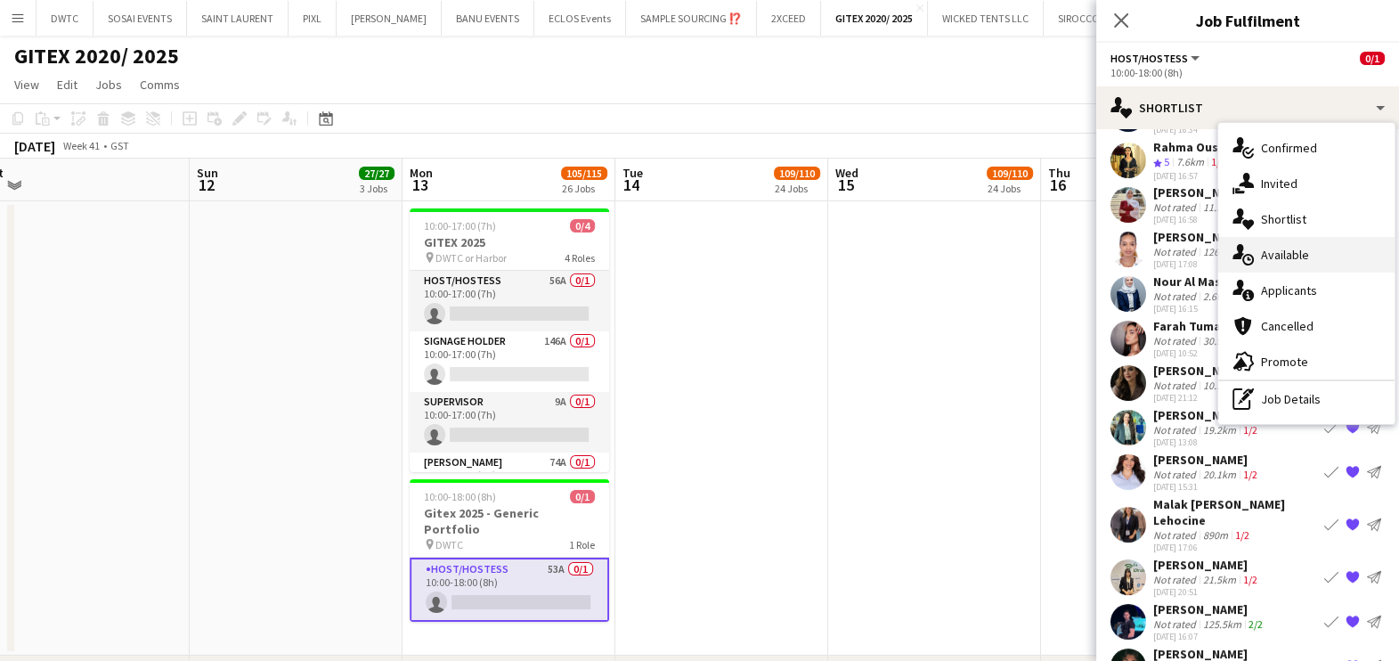
click at [1265, 265] on div "single-neutral-actions-upload Available" at bounding box center [1306, 255] width 176 height 36
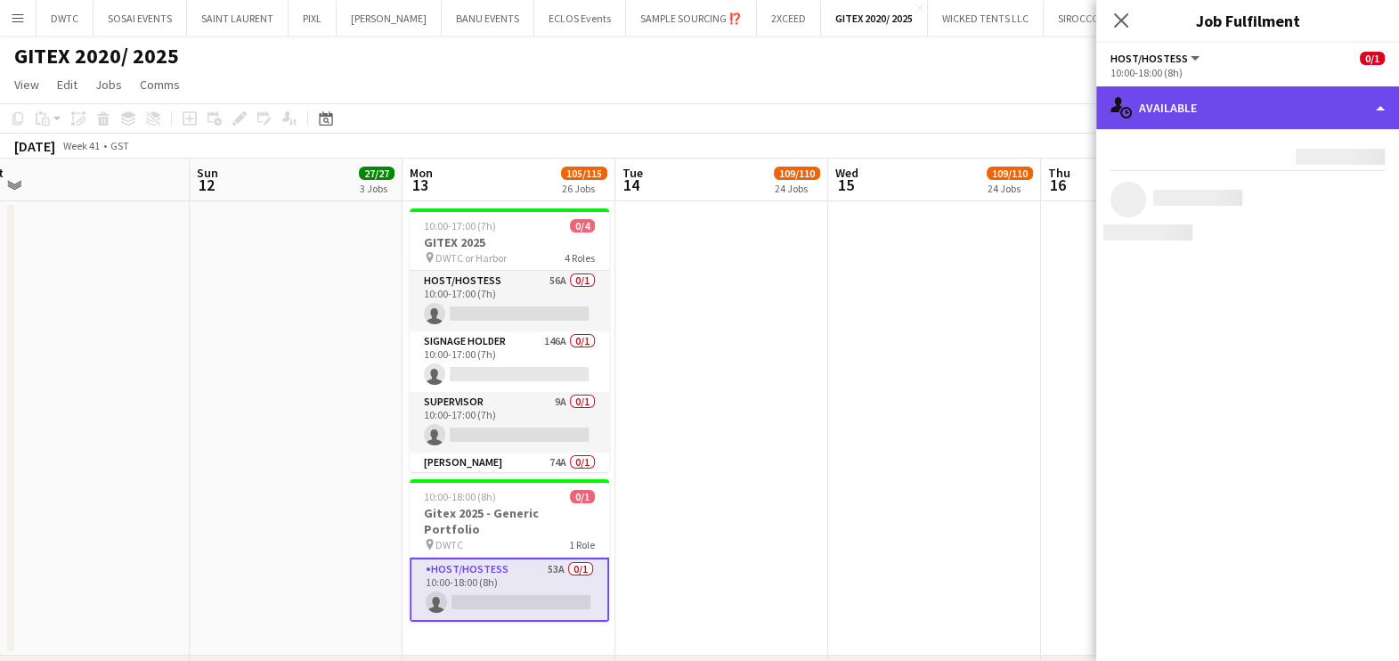
click at [1225, 105] on div "single-neutral-actions-upload Available" at bounding box center [1247, 107] width 303 height 43
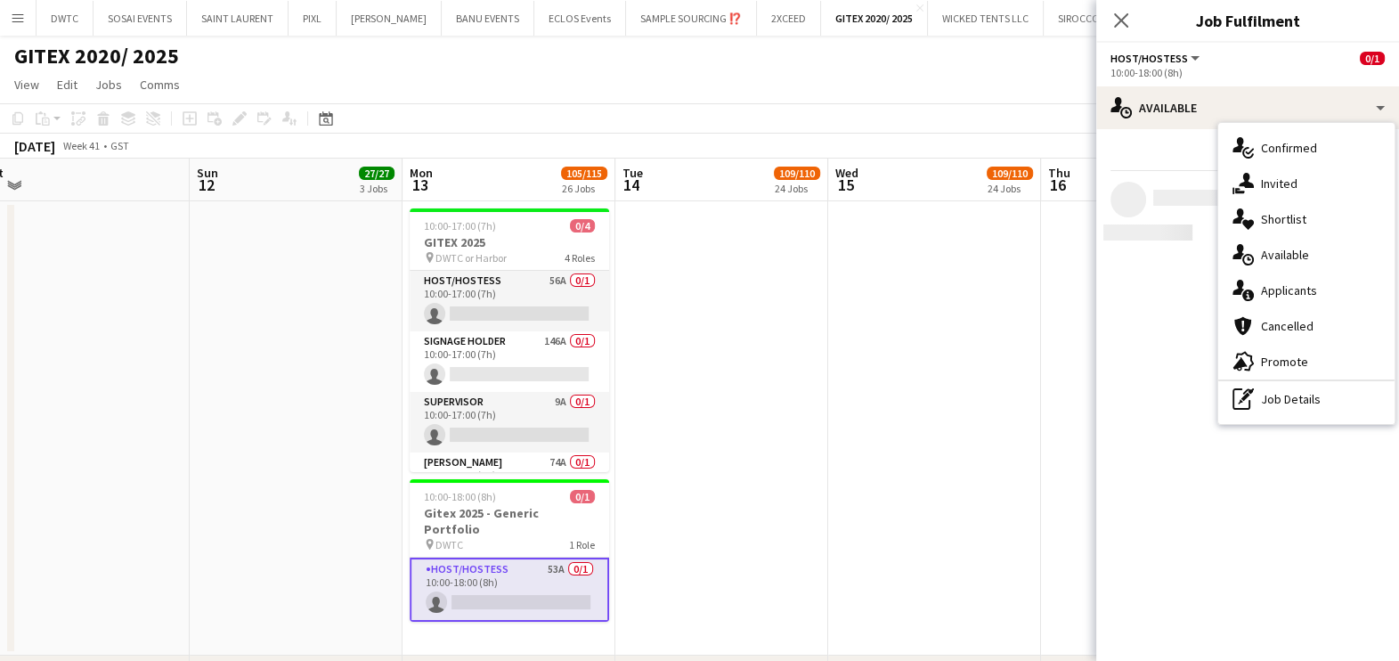
drag, startPoint x: 1280, startPoint y: 294, endPoint x: 1282, endPoint y: 309, distance: 15.4
click at [1282, 302] on div "single-neutral-actions-information Applicants" at bounding box center [1306, 291] width 176 height 36
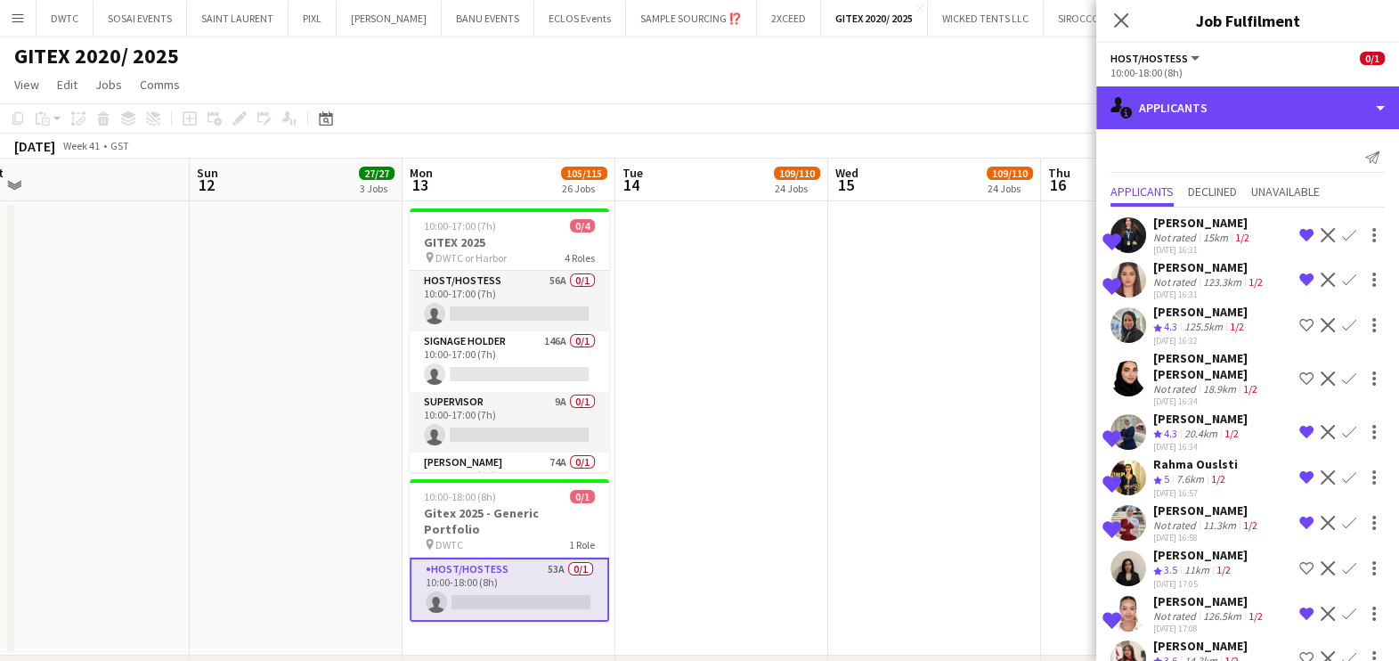
drag, startPoint x: 1208, startPoint y: 120, endPoint x: 1231, endPoint y: 185, distance: 69.0
click at [1209, 124] on div "single-neutral-actions-information Applicants" at bounding box center [1247, 107] width 303 height 43
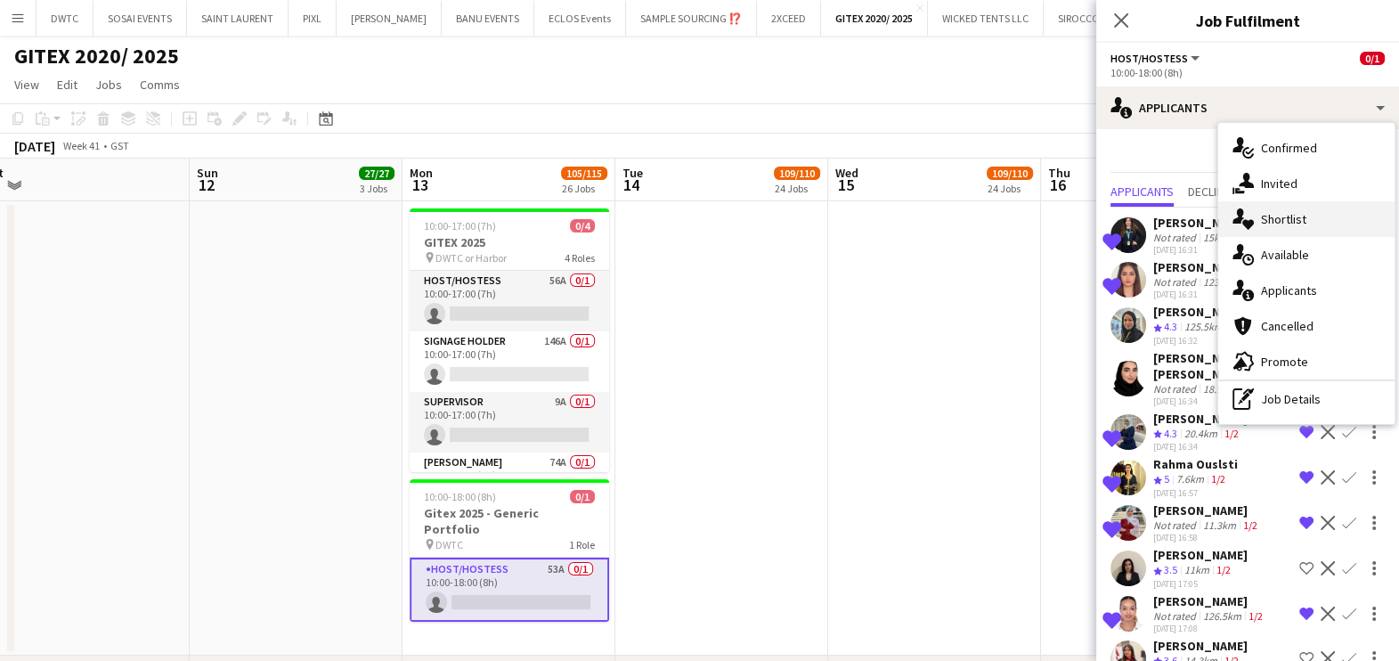
click at [1264, 227] on div "single-neutral-actions-heart Shortlist" at bounding box center [1306, 219] width 176 height 36
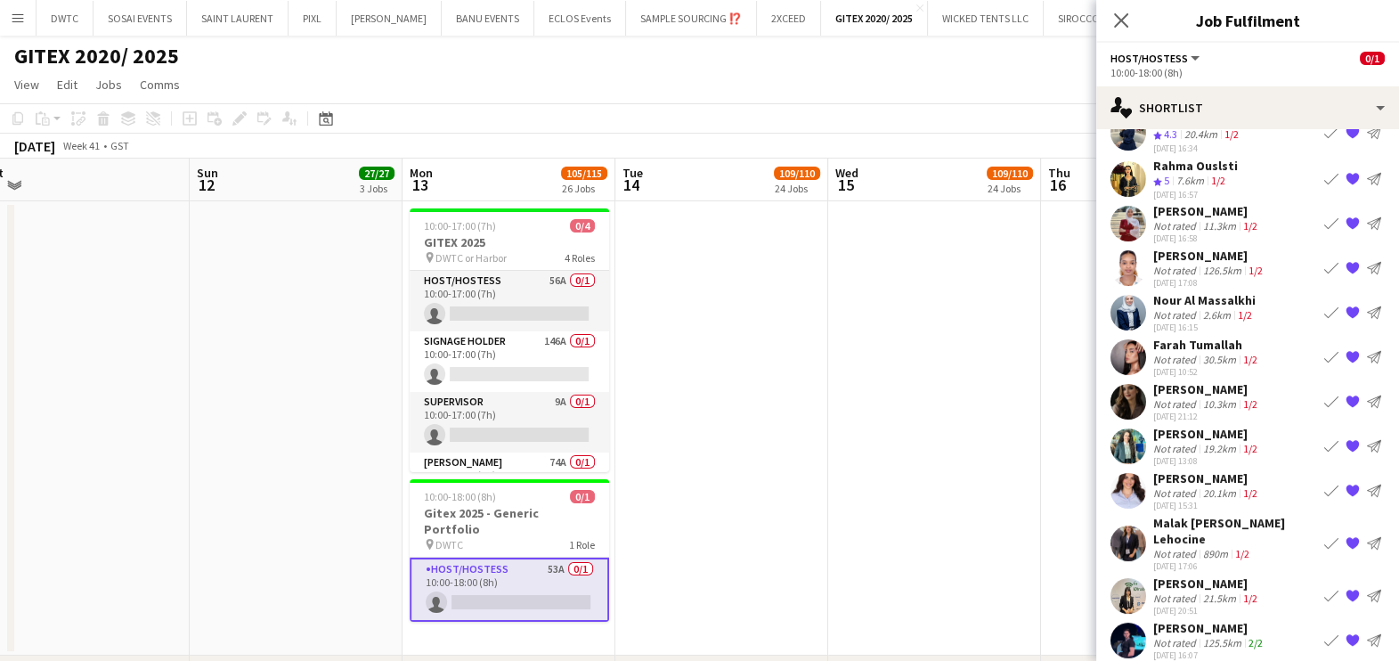
scroll to position [222, 0]
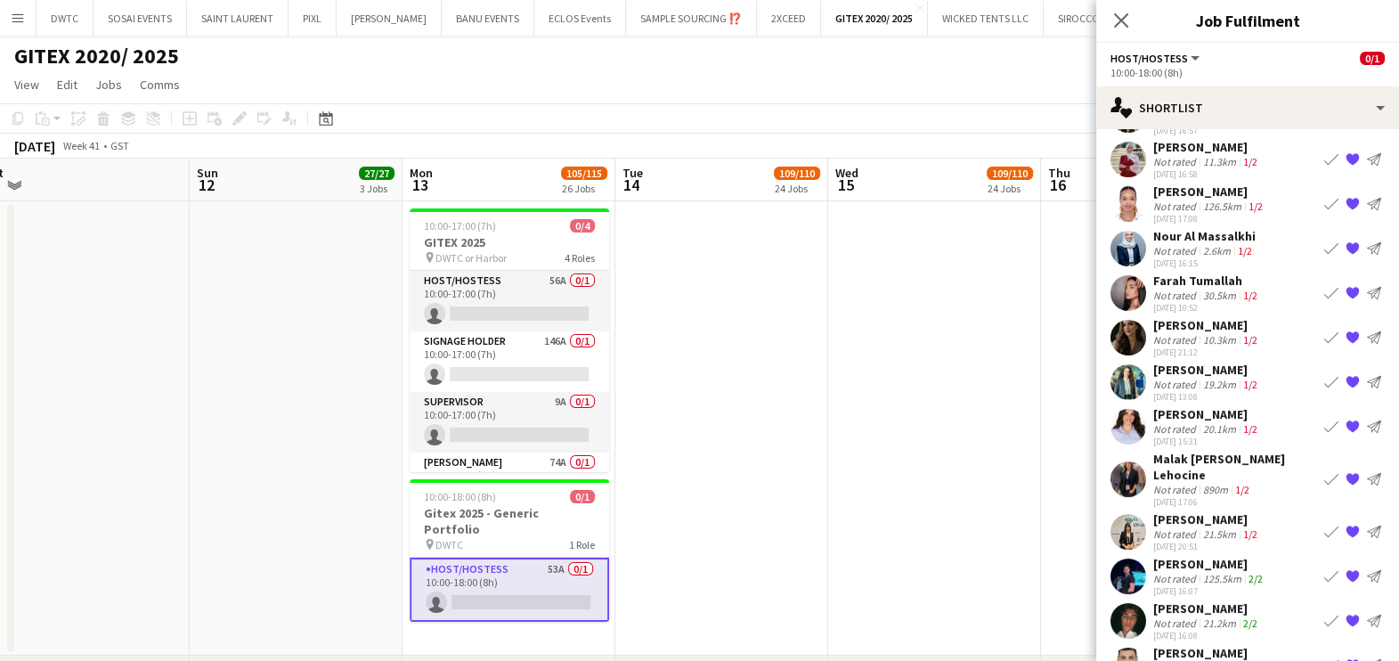
click at [1200, 422] on div "20.1km" at bounding box center [1220, 428] width 40 height 13
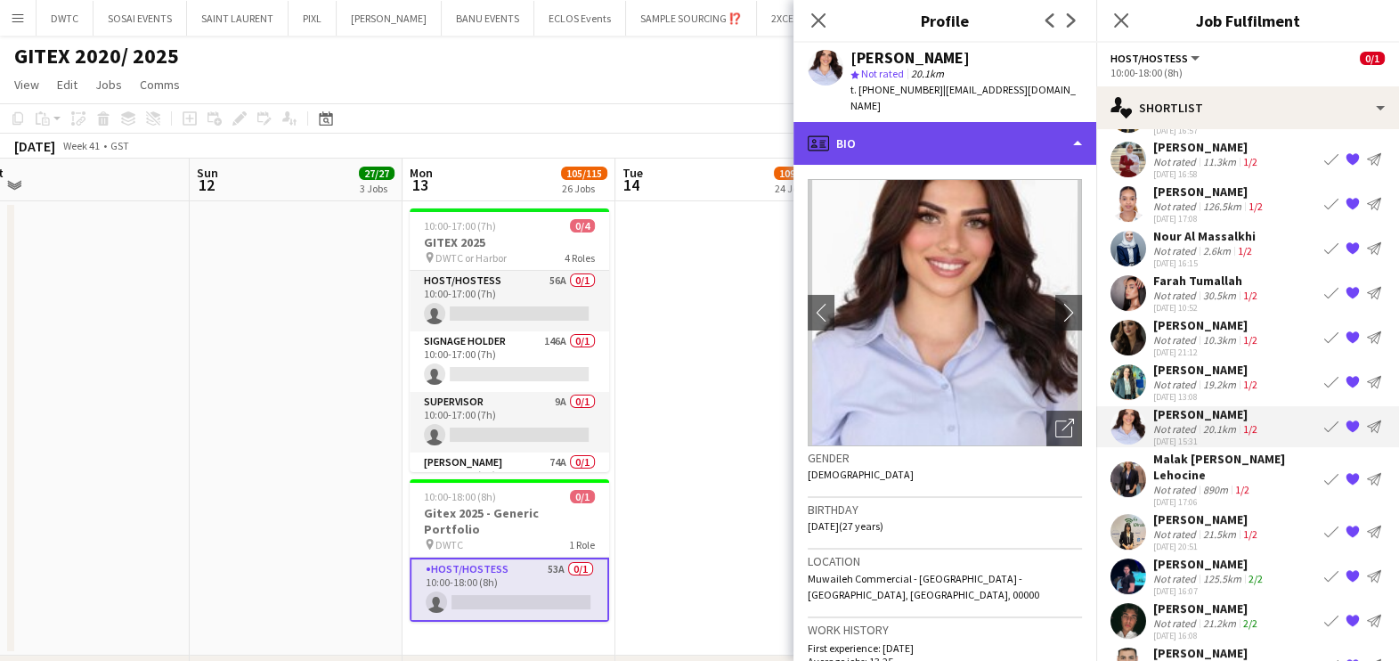
click at [837, 131] on div "profile Bio" at bounding box center [945, 143] width 303 height 43
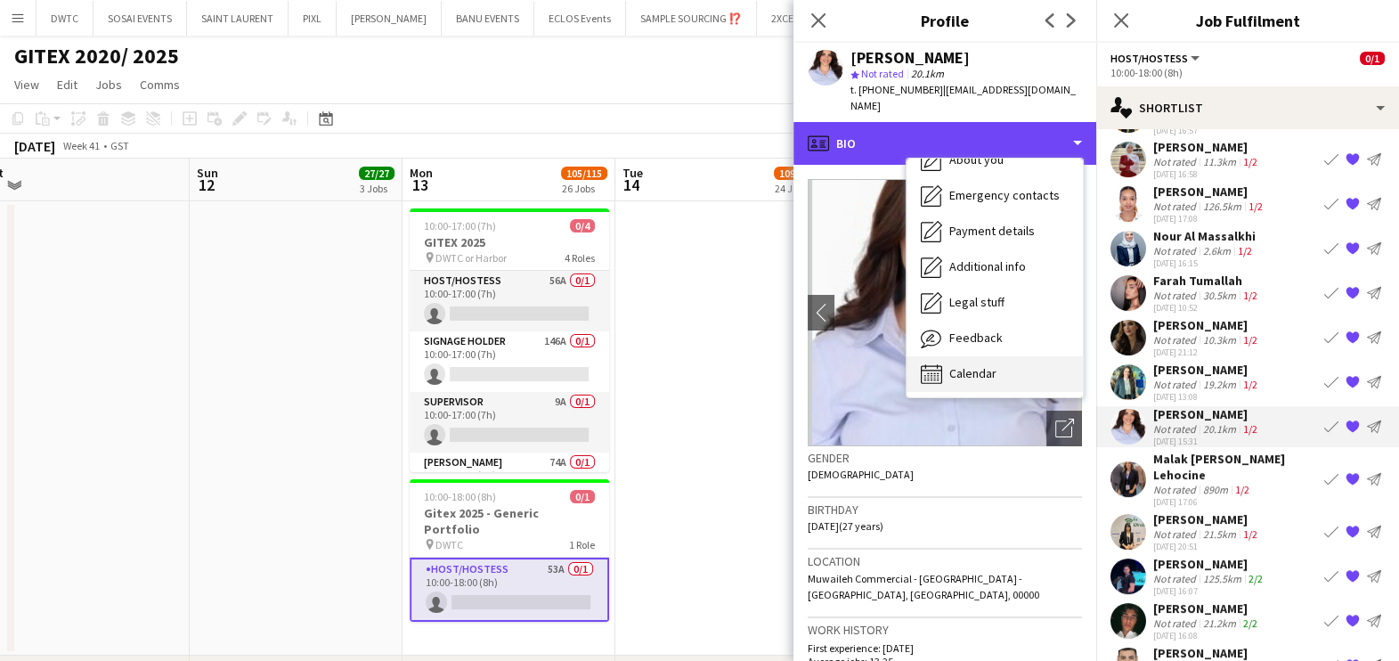
scroll to position [131, 0]
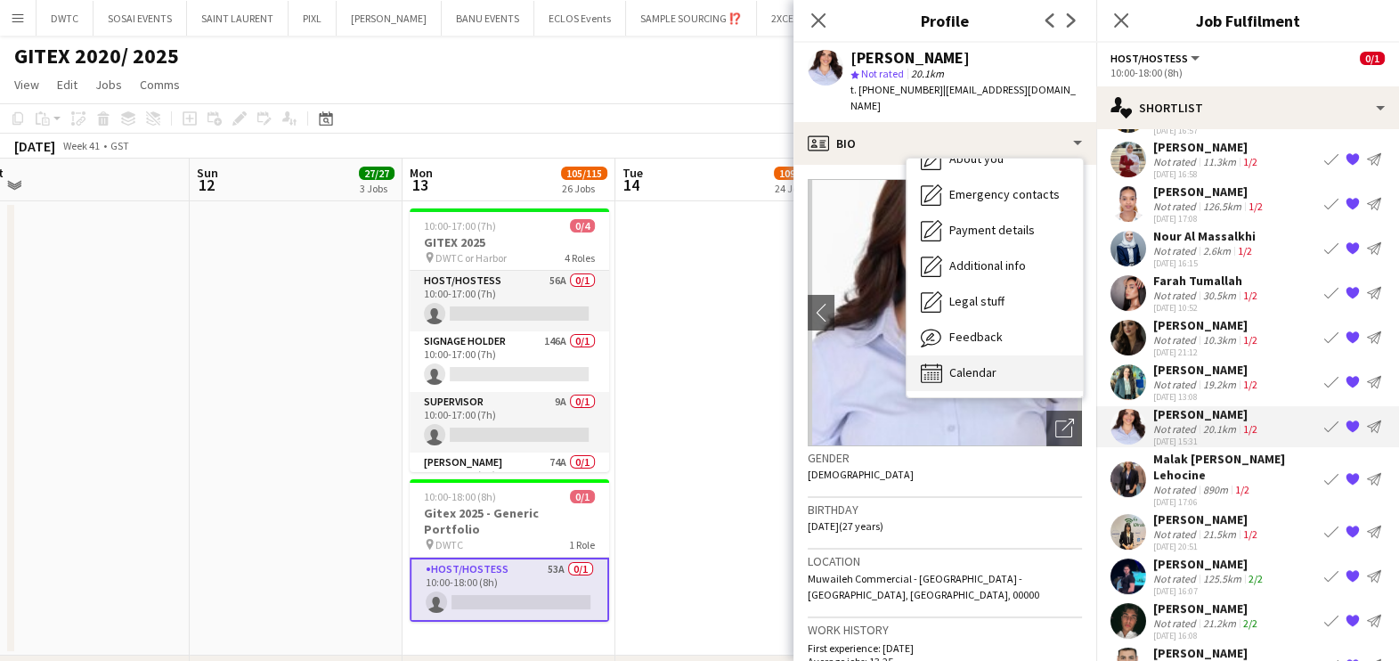
click at [989, 364] on span "Calendar" at bounding box center [972, 372] width 47 height 16
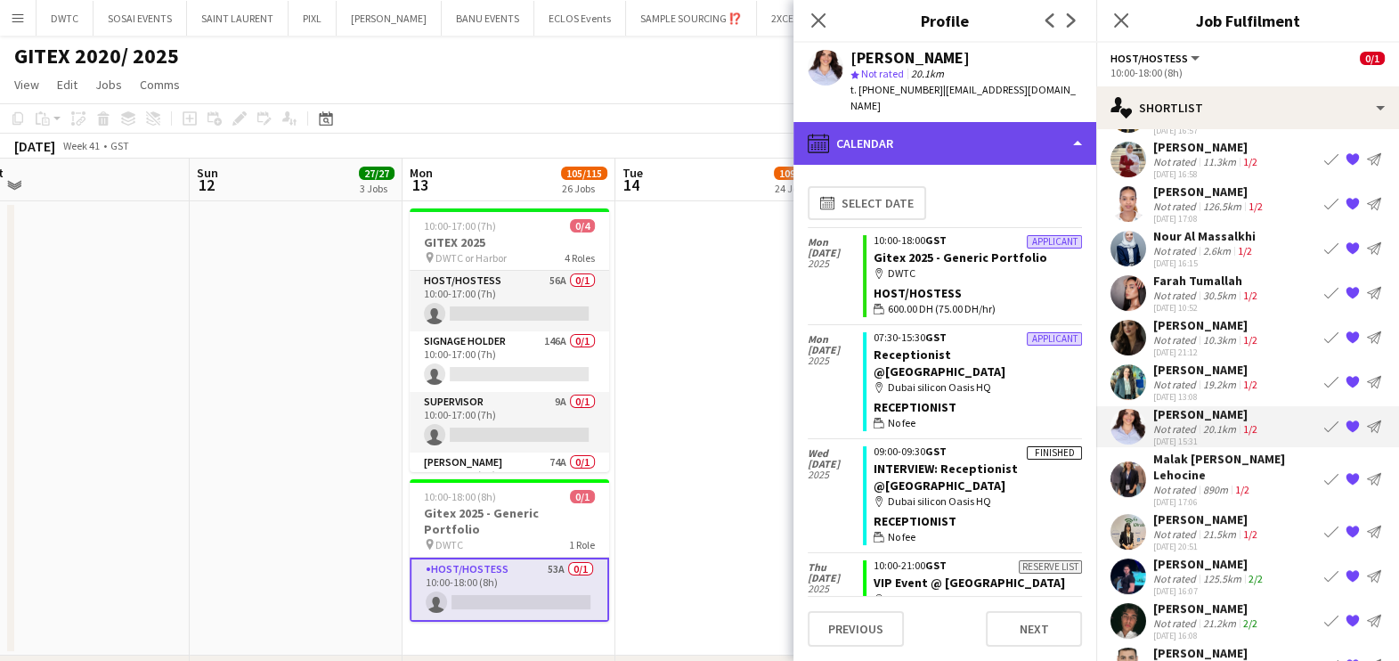
click at [963, 122] on div "calendar-full Calendar" at bounding box center [945, 143] width 303 height 43
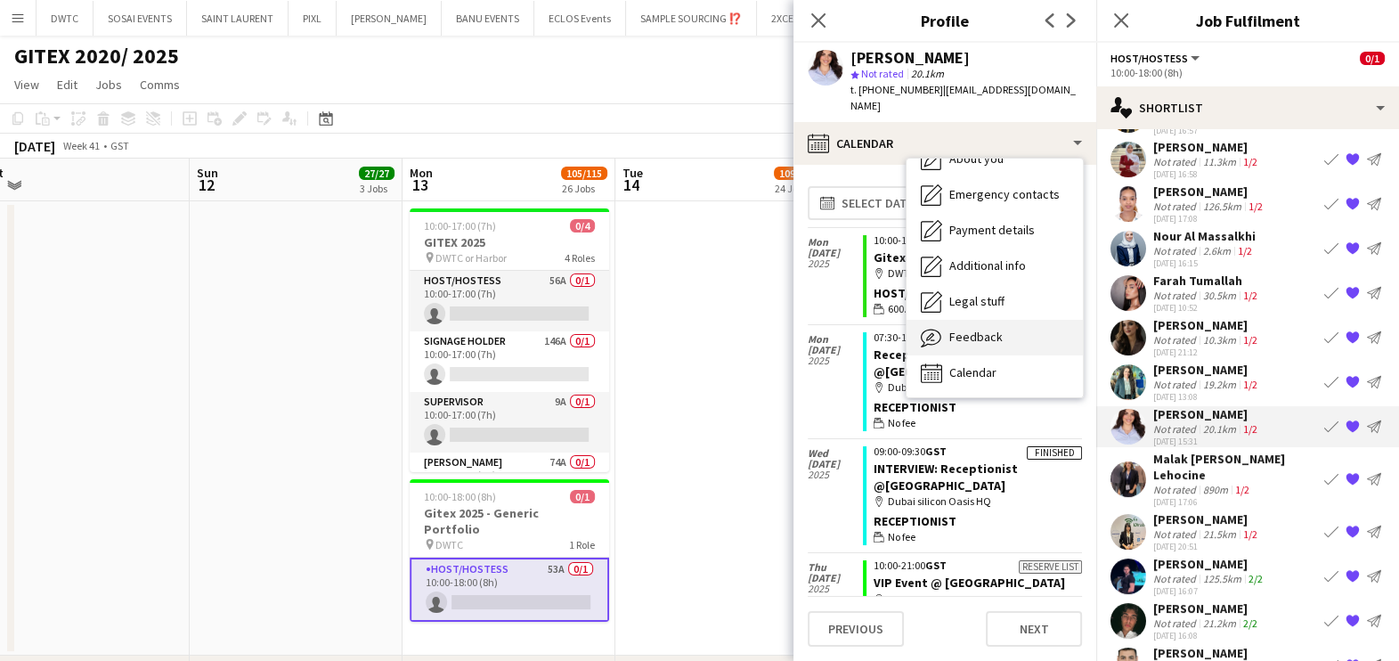
click at [994, 330] on div "Feedback Feedback" at bounding box center [995, 338] width 176 height 36
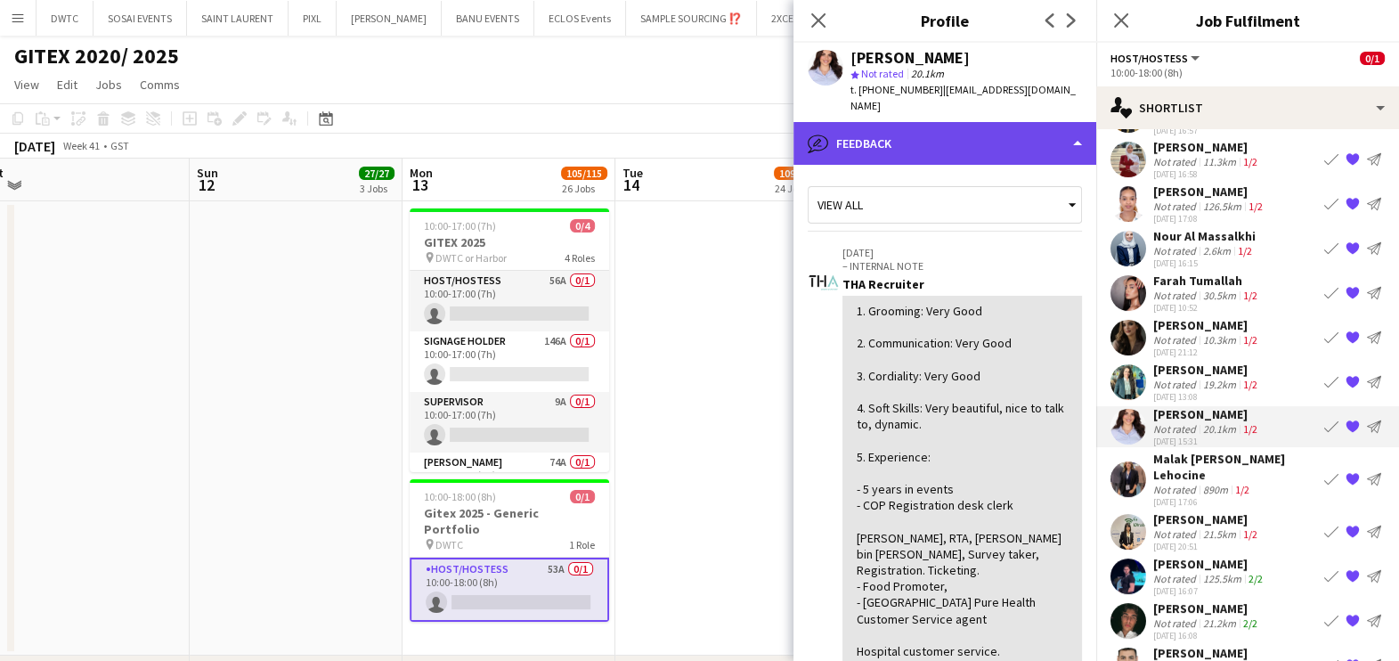
click at [868, 122] on div "bubble-pencil Feedback" at bounding box center [945, 143] width 303 height 43
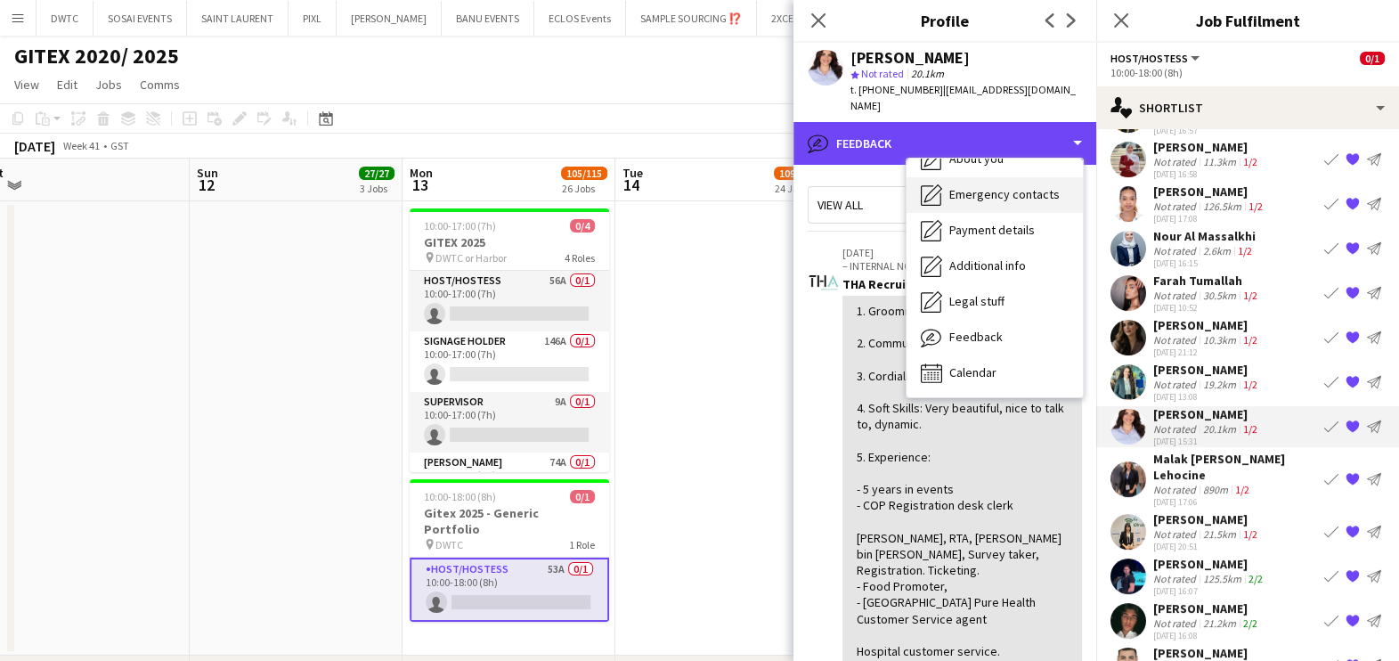
scroll to position [0, 0]
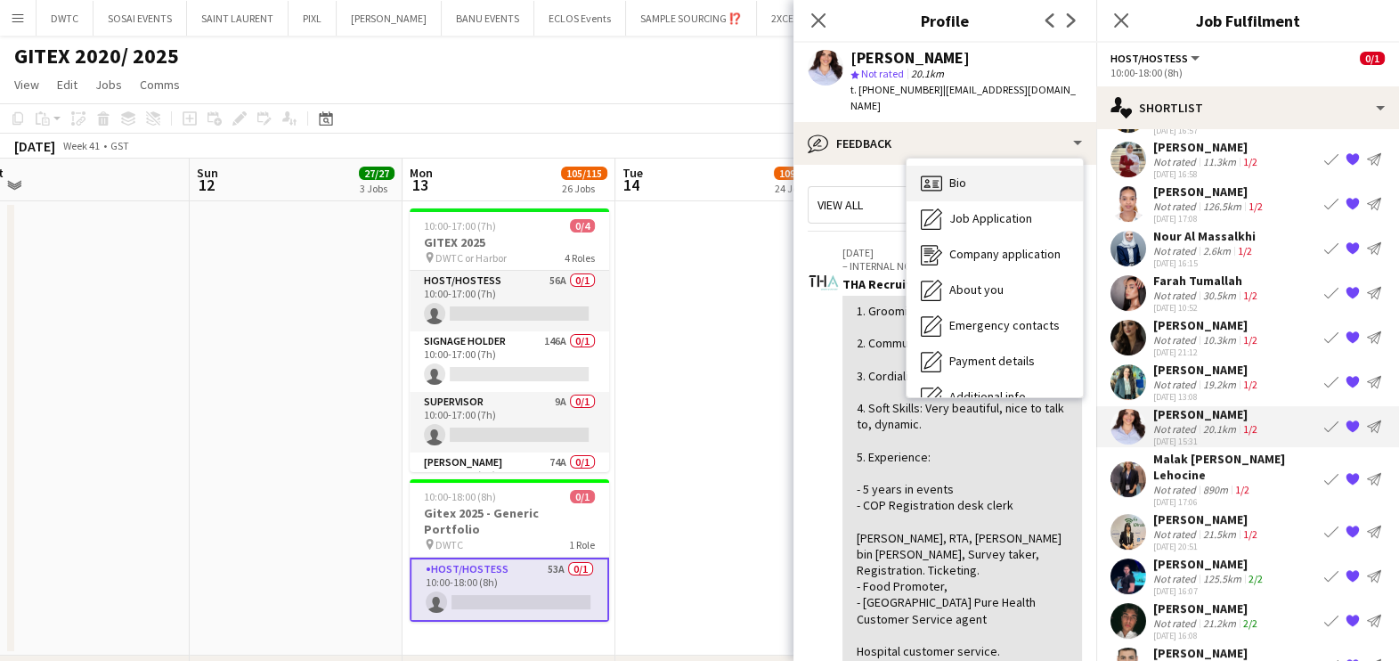
click at [1001, 166] on div "Bio Bio" at bounding box center [995, 184] width 176 height 36
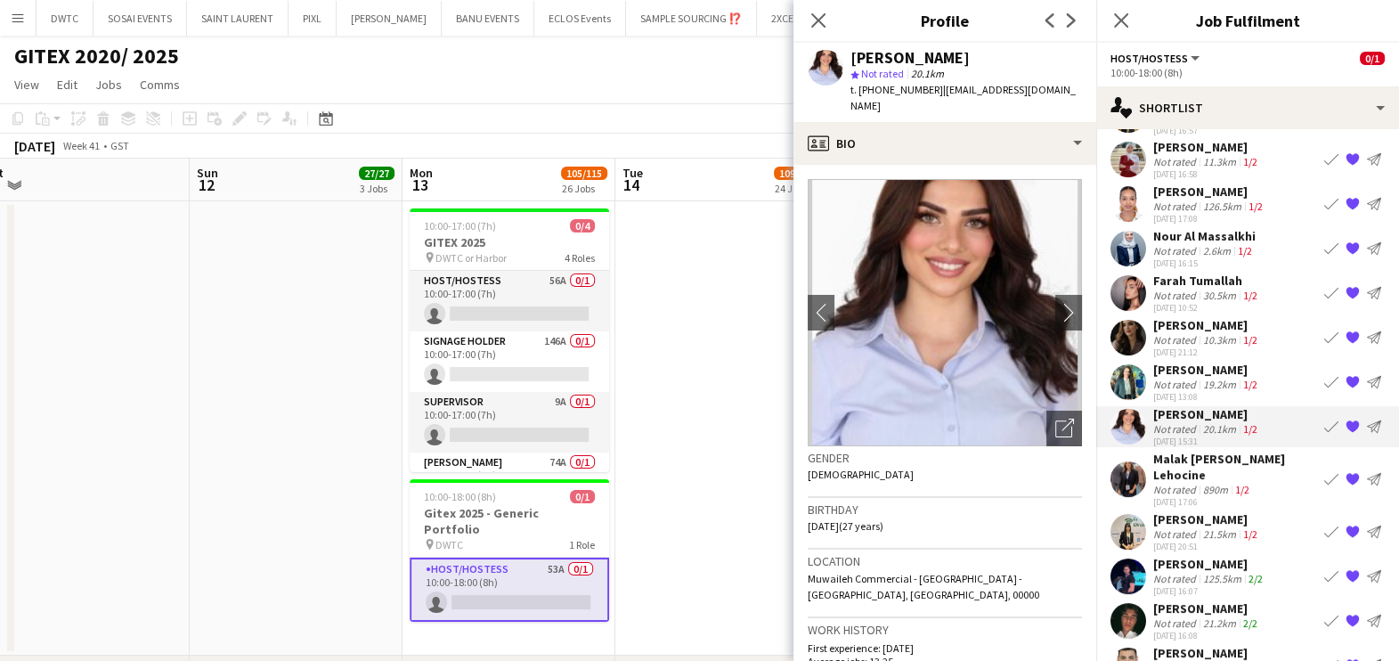
click at [726, 510] on app-date-cell at bounding box center [721, 428] width 213 height 454
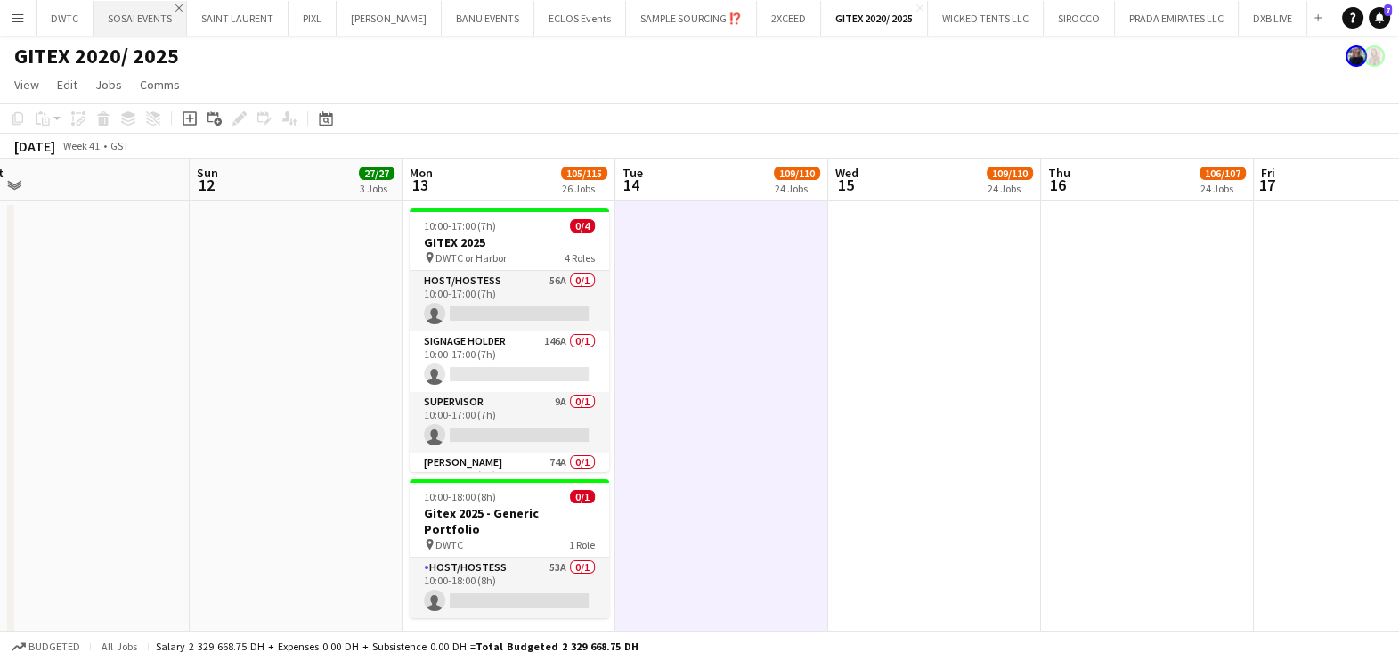
click at [179, 4] on app-icon "Close" at bounding box center [178, 7] width 7 height 7
click at [183, 3] on button "[GEOGRAPHIC_DATA]" at bounding box center [145, 18] width 102 height 35
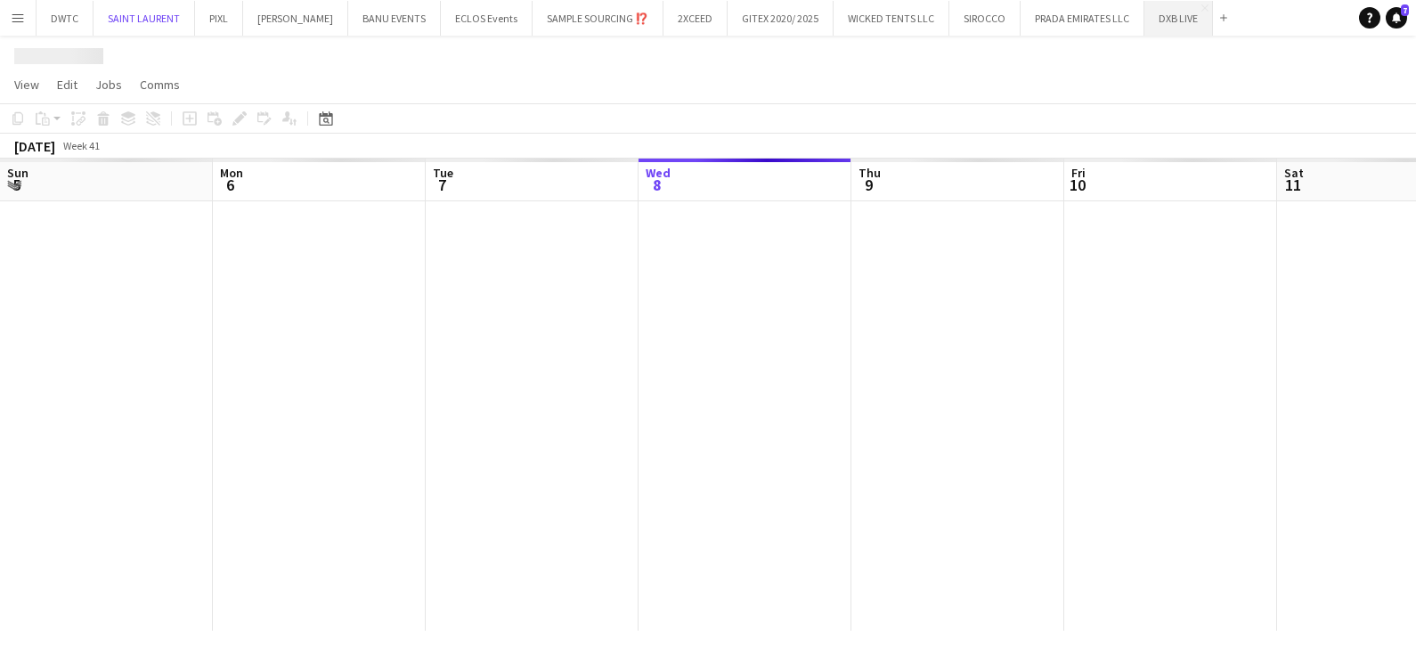
scroll to position [0, 426]
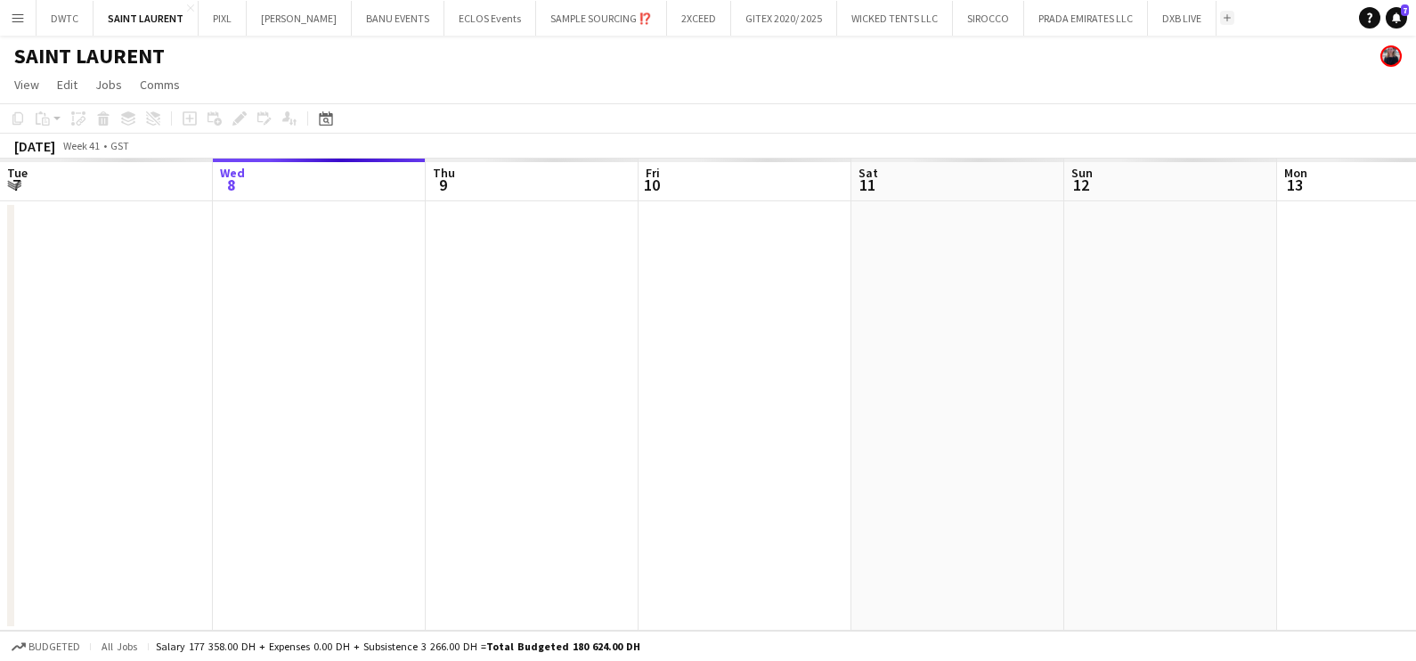
click at [1224, 14] on app-icon "Add" at bounding box center [1227, 17] width 7 height 7
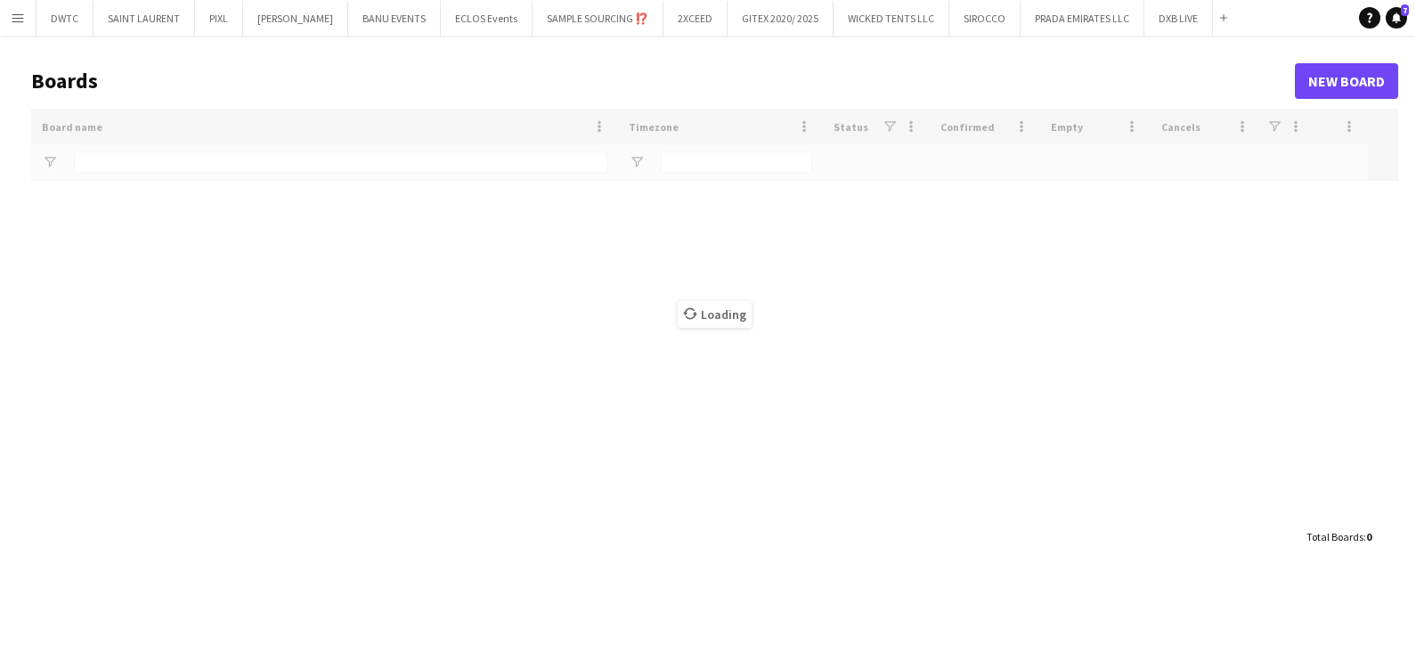
click at [200, 152] on div "Loading" at bounding box center [714, 314] width 1367 height 411
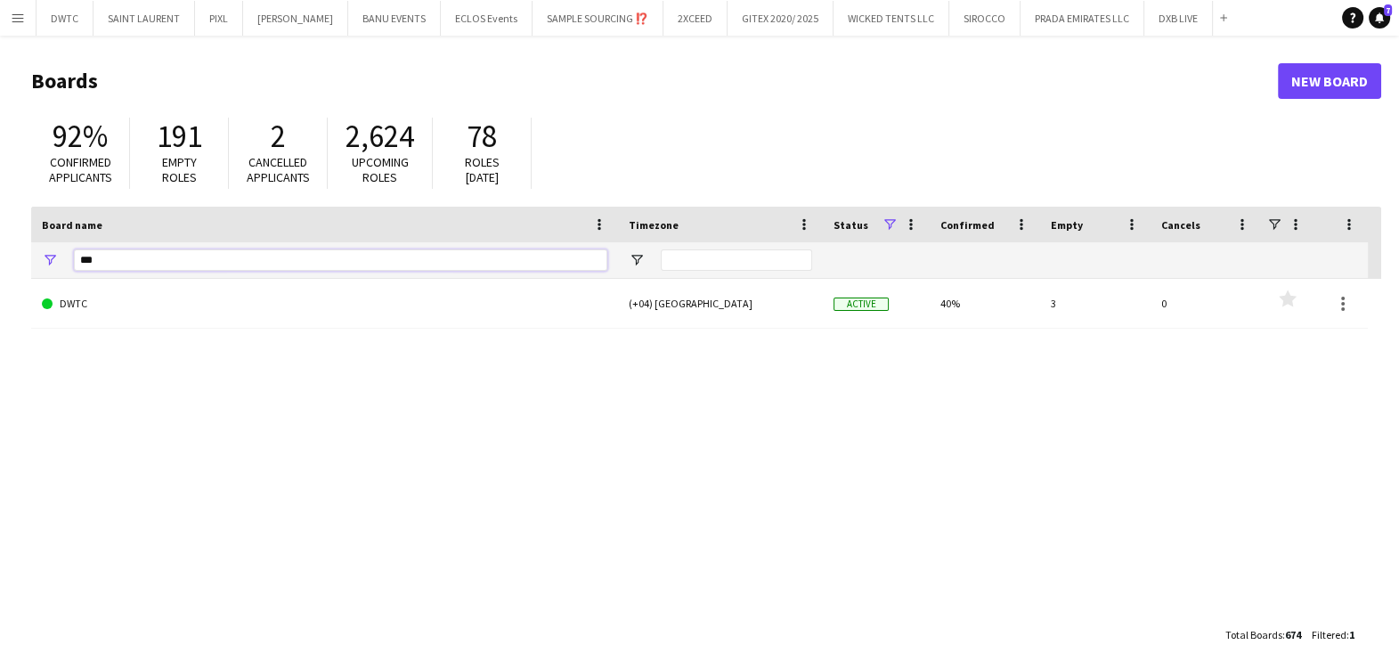
click at [188, 258] on input "***" at bounding box center [340, 259] width 533 height 21
click at [188, 259] on input "***" at bounding box center [340, 259] width 533 height 21
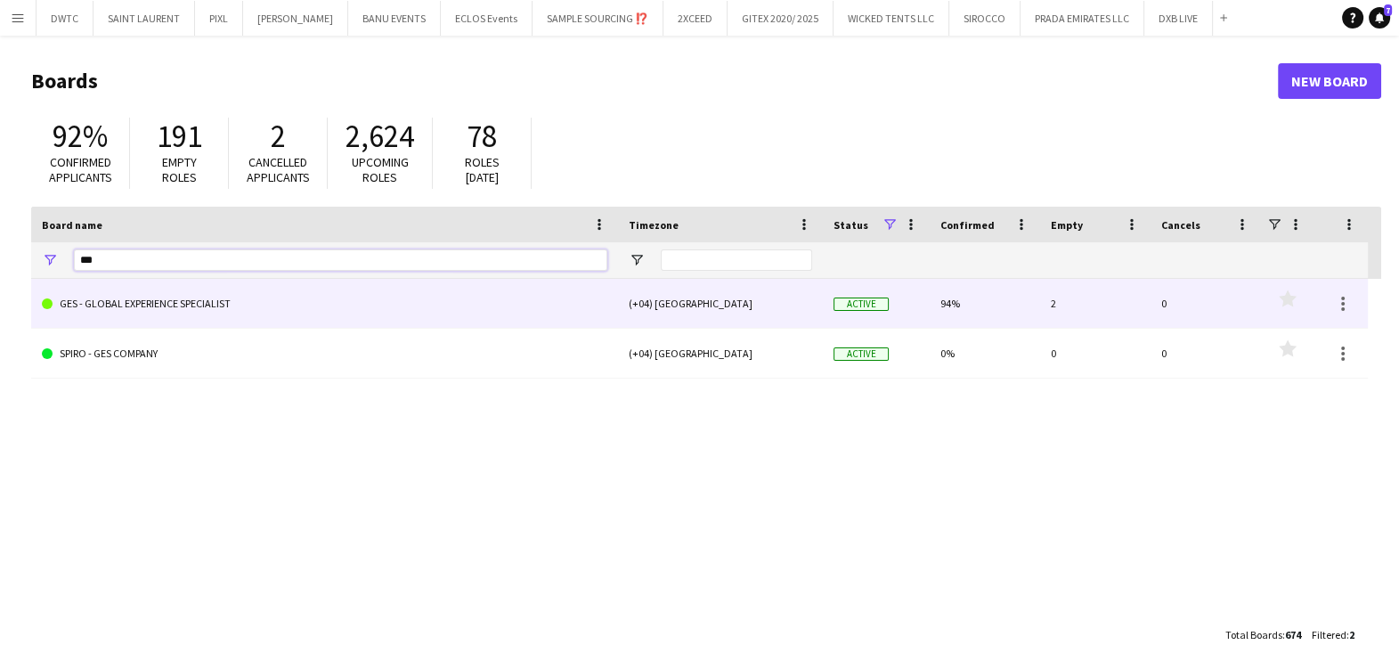
type input "***"
click at [185, 297] on link "GES - GLOBAL EXPERIENCE SPECIALIST" at bounding box center [325, 304] width 566 height 50
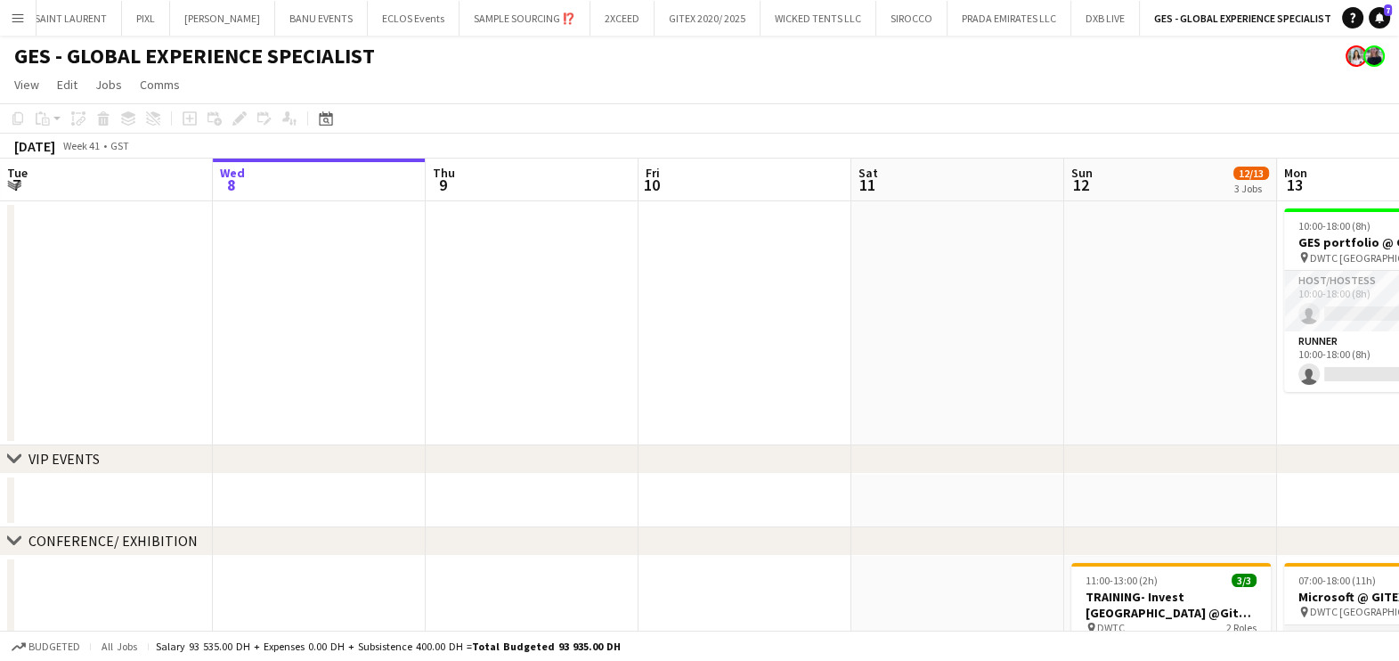
scroll to position [0, 616]
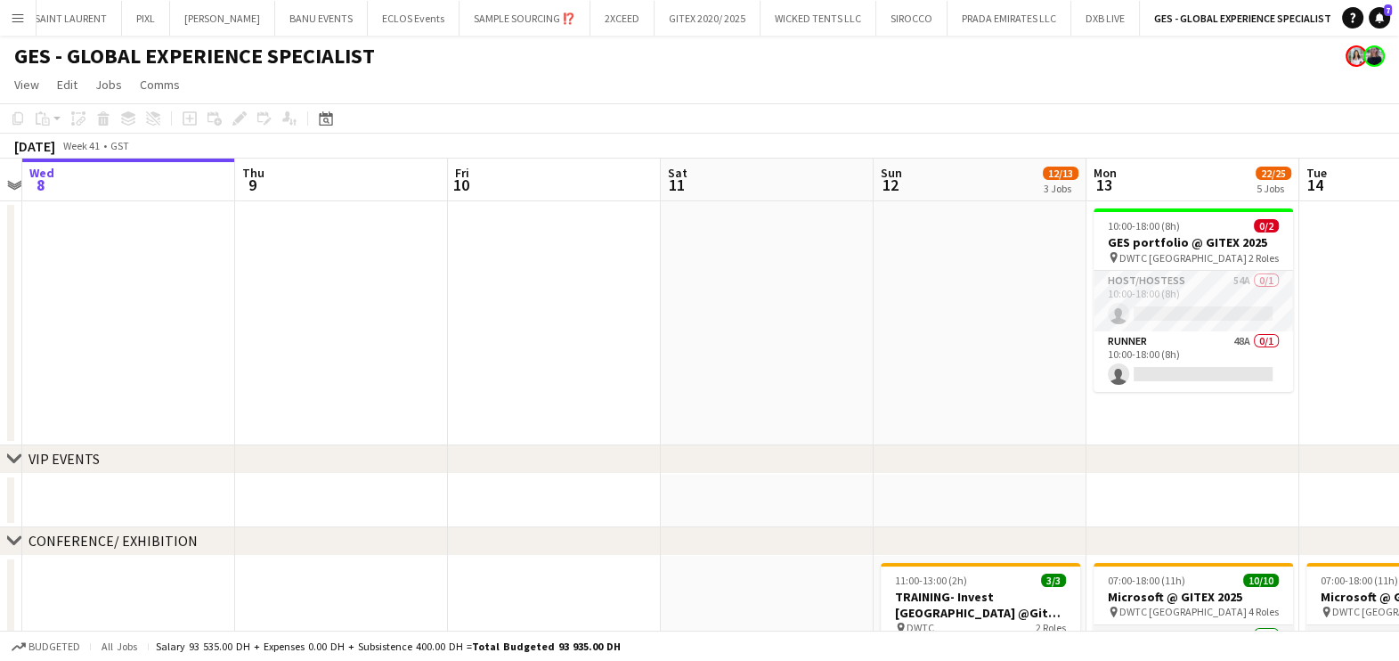
drag, startPoint x: 512, startPoint y: 328, endPoint x: 220, endPoint y: 354, distance: 293.3
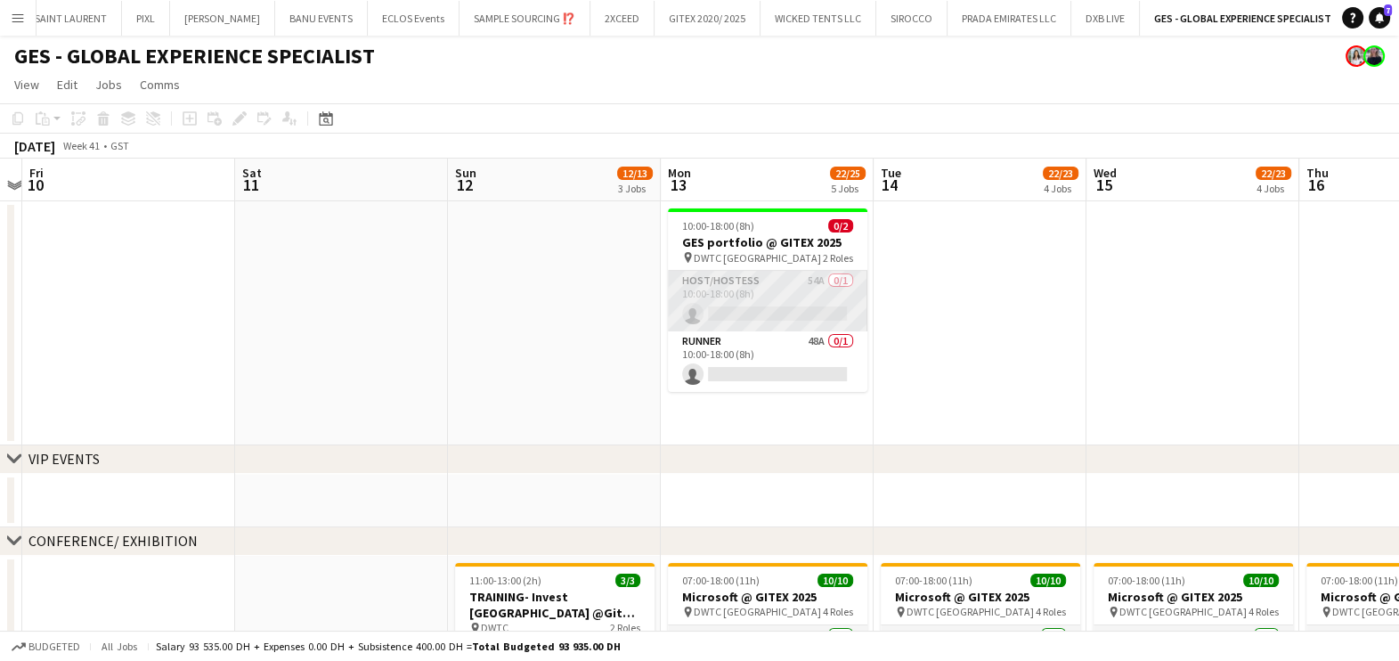
click at [720, 297] on app-card-role "Host/Hostess 54A 0/1 10:00-18:00 (8h) single-neutral-actions" at bounding box center [767, 301] width 199 height 61
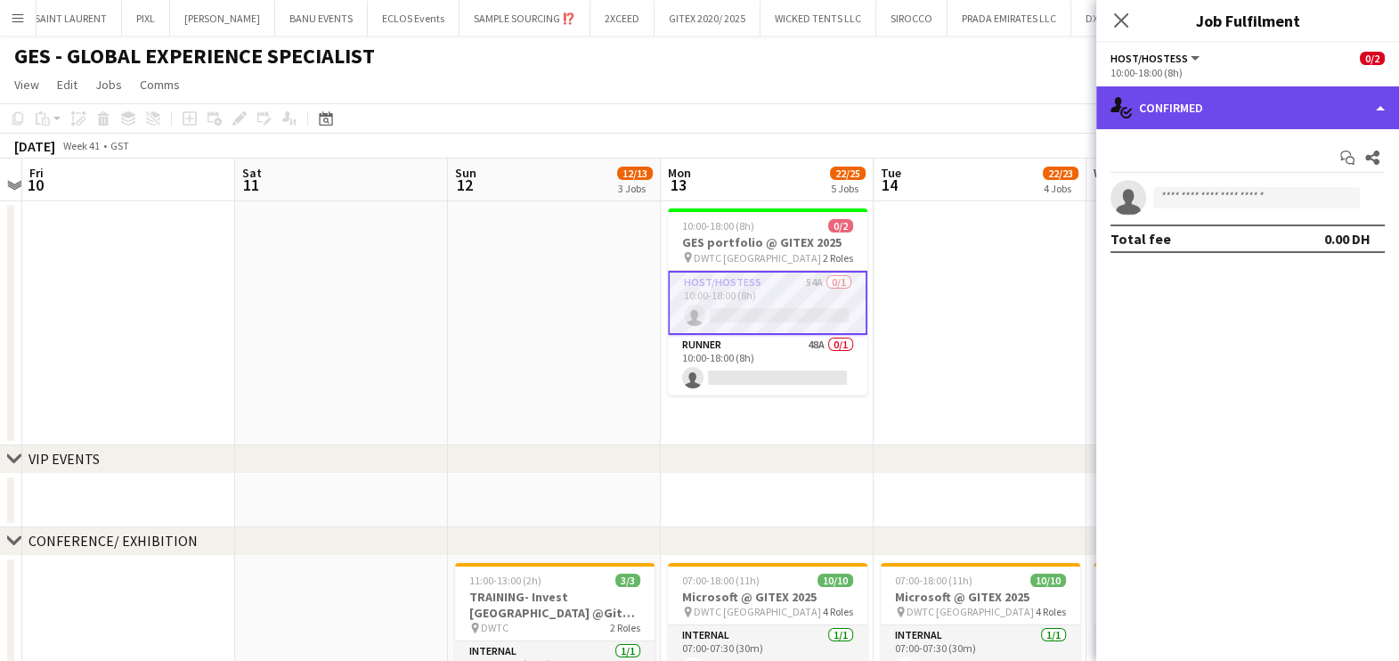
click at [1219, 105] on div "single-neutral-actions-check-2 Confirmed" at bounding box center [1247, 107] width 303 height 43
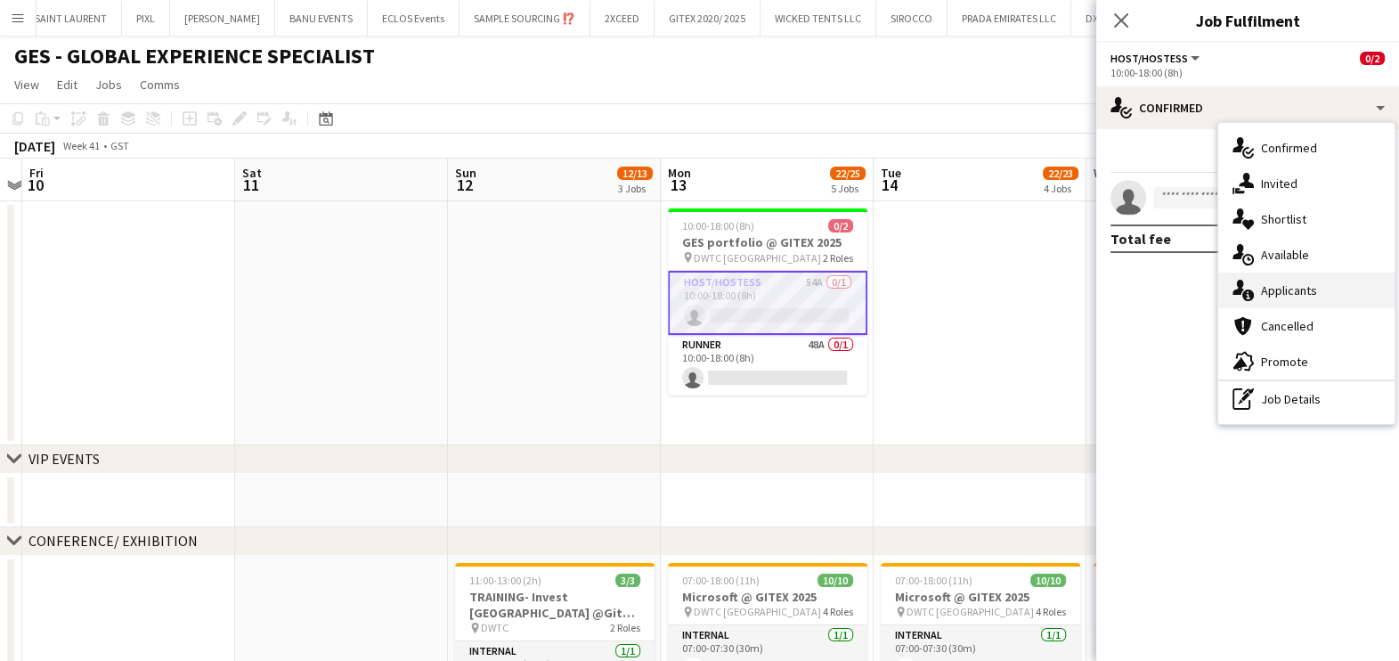
click at [1326, 291] on div "single-neutral-actions-information Applicants" at bounding box center [1306, 291] width 176 height 36
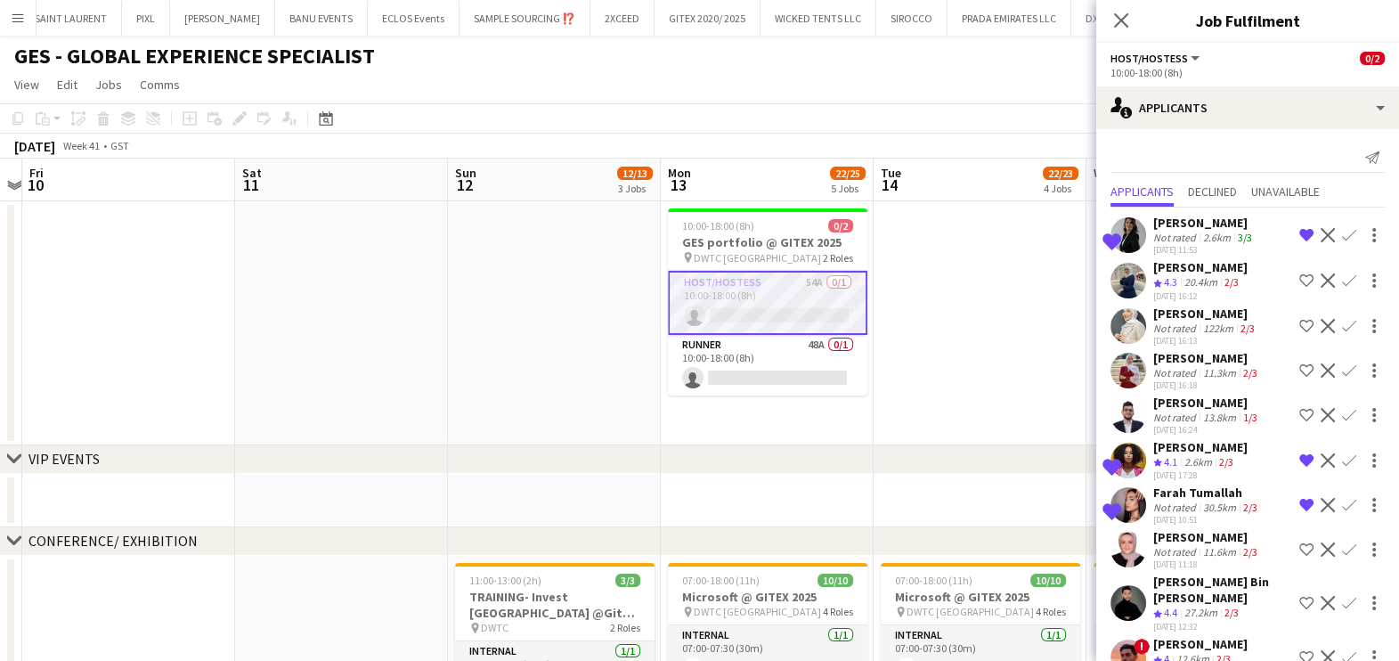
click at [1234, 72] on div "10:00-18:00 (8h)" at bounding box center [1248, 72] width 274 height 13
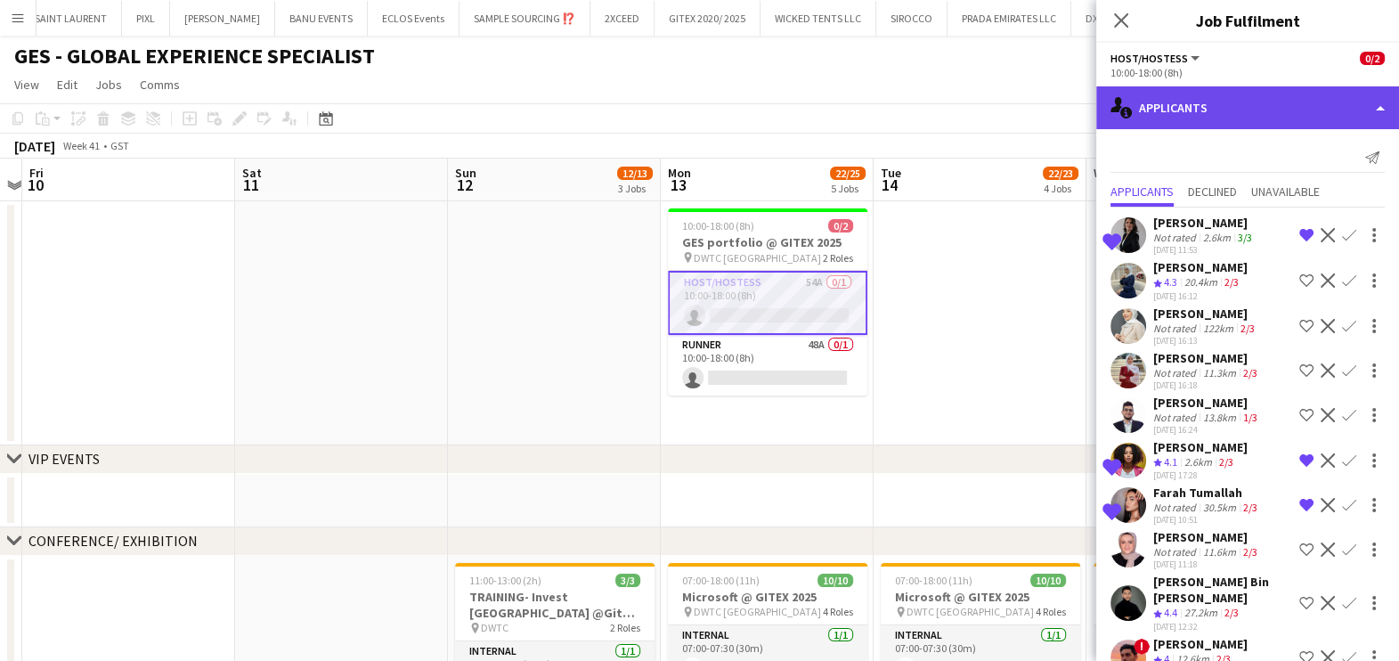
click at [1239, 107] on div "single-neutral-actions-information Applicants" at bounding box center [1247, 107] width 303 height 43
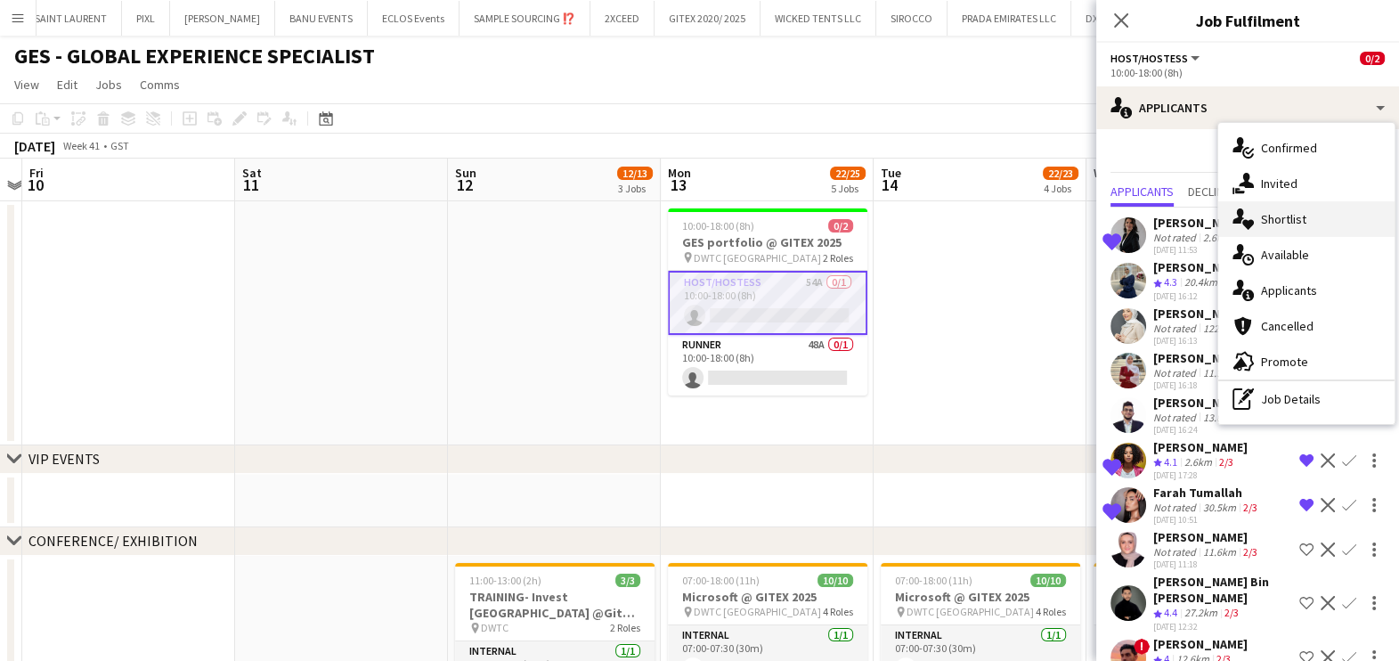
click at [1259, 223] on div "single-neutral-actions-heart Shortlist" at bounding box center [1306, 219] width 176 height 36
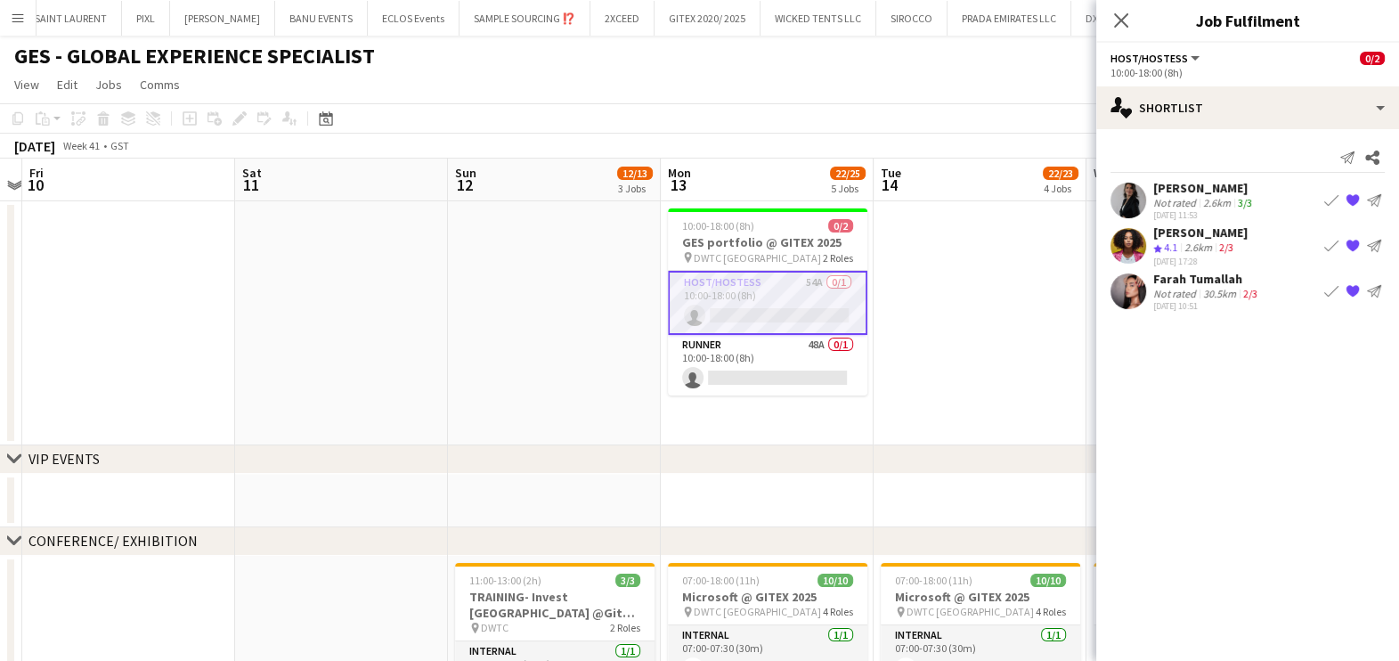
click at [1355, 194] on app-icon "{{ spriteTitle }}" at bounding box center [1353, 200] width 14 height 14
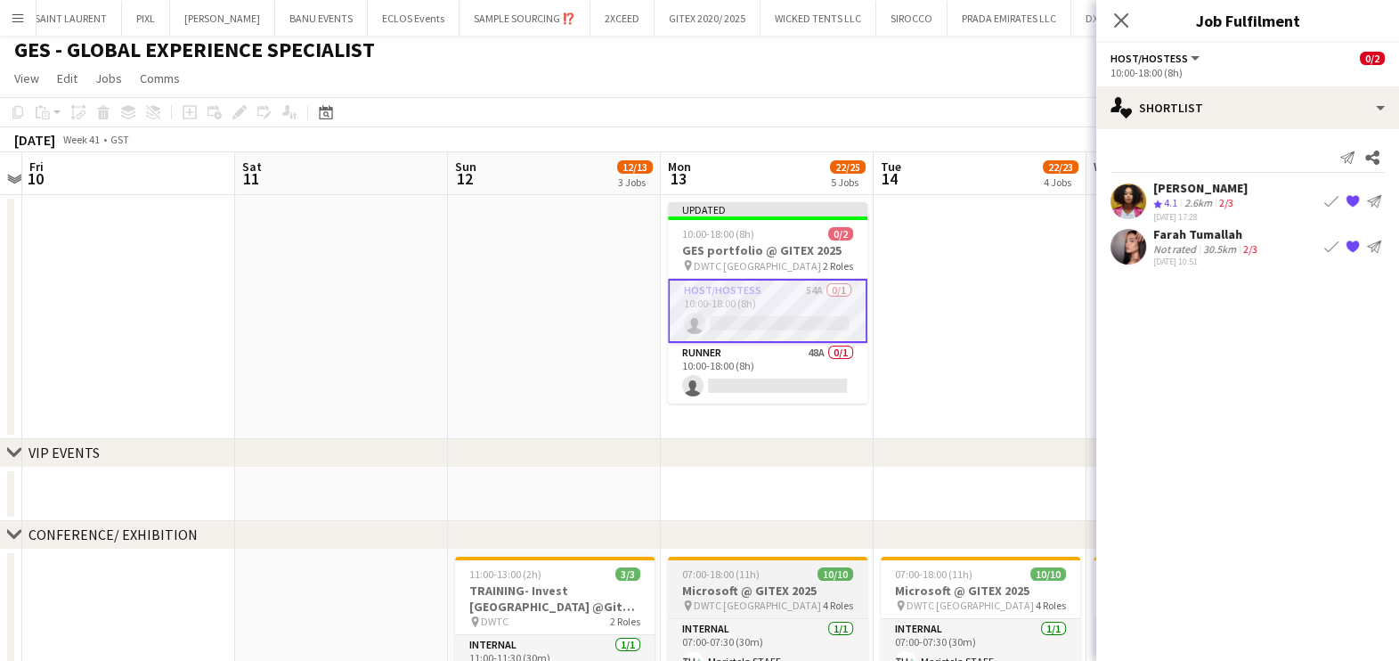
scroll to position [0, 0]
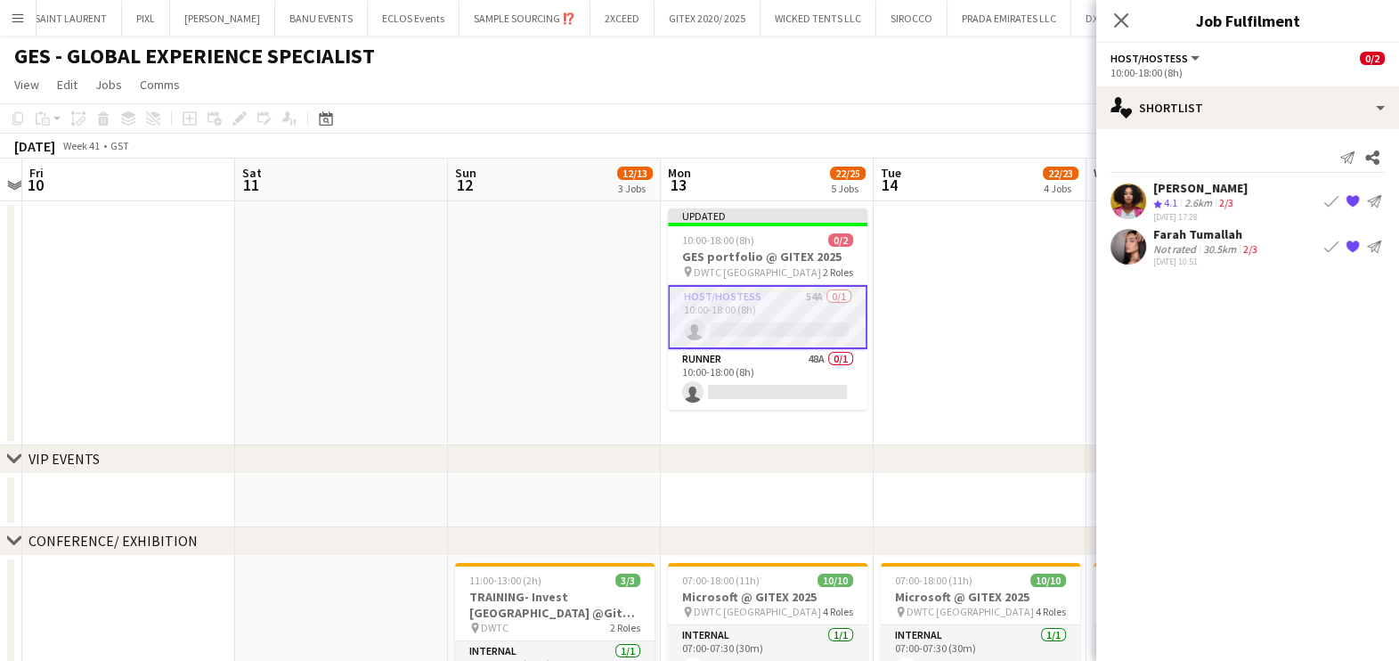
click at [802, 316] on app-card-role "Host/Hostess 54A 0/1 10:00-18:00 (8h) single-neutral-actions" at bounding box center [767, 317] width 199 height 64
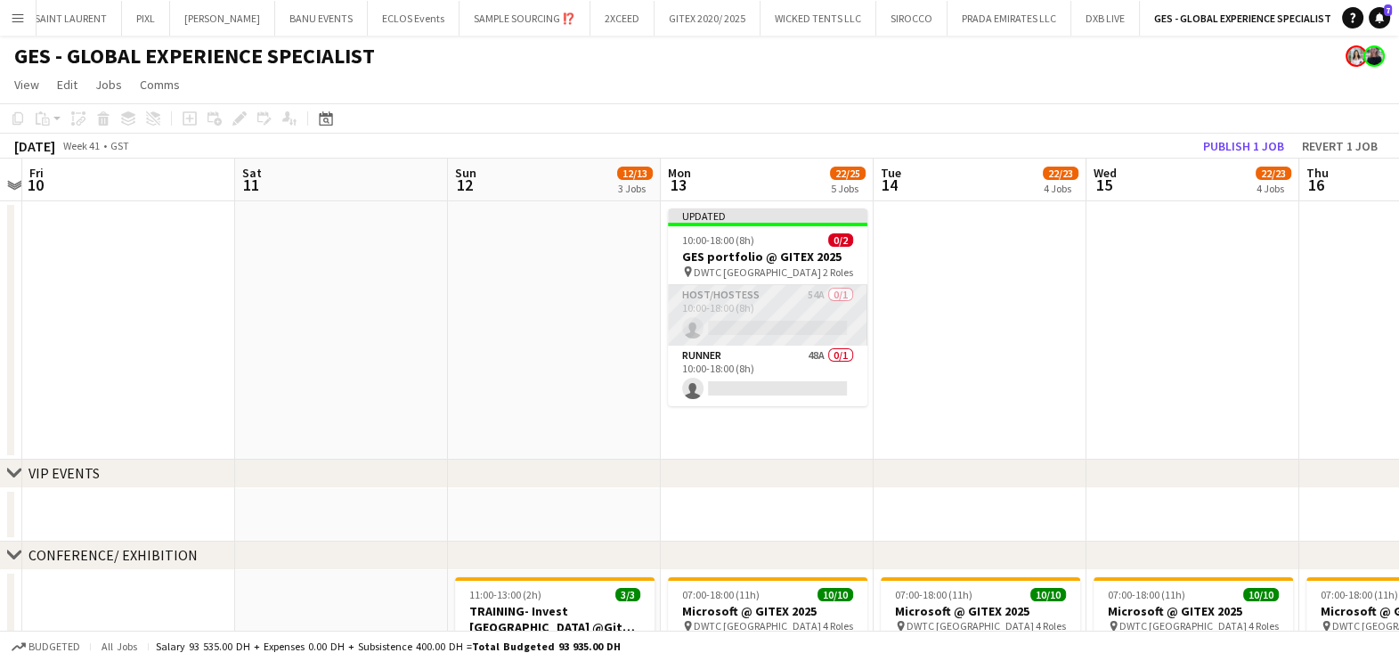
click at [802, 316] on app-card-role "Host/Hostess 54A 0/1 10:00-18:00 (8h) single-neutral-actions" at bounding box center [767, 315] width 199 height 61
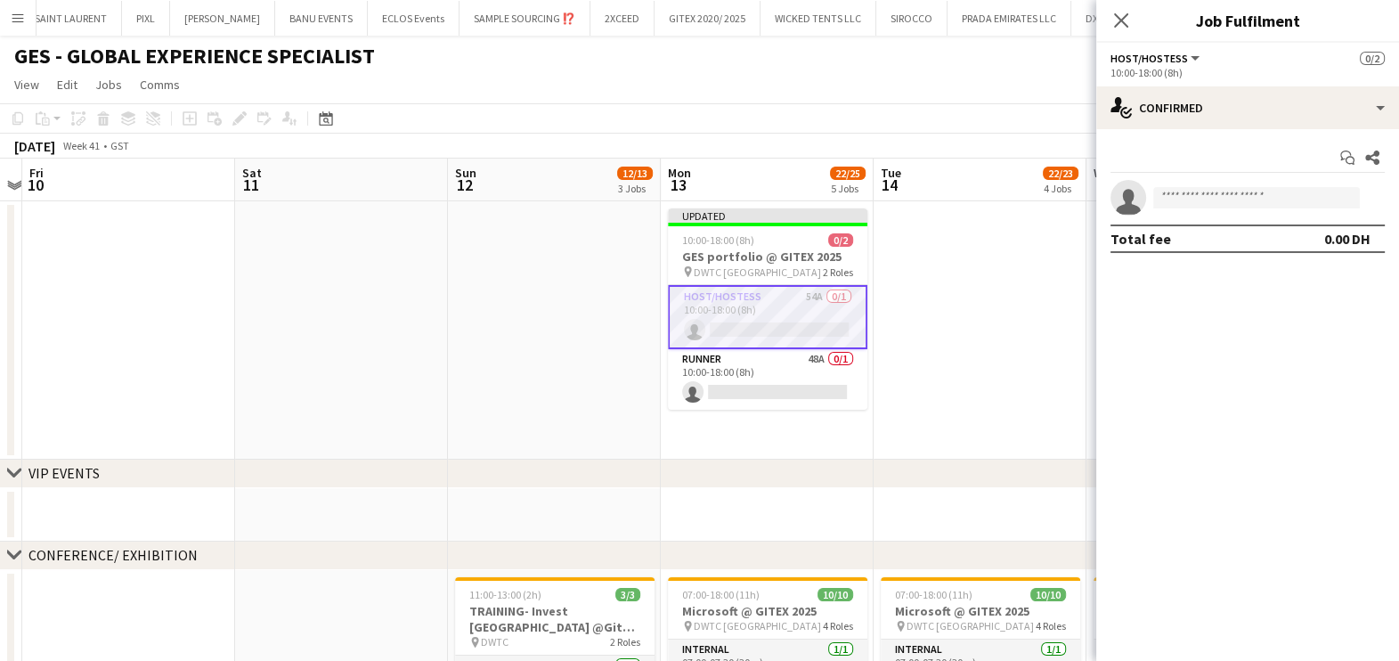
click at [802, 316] on app-card-role "Host/Hostess 54A 0/1 10:00-18:00 (8h) single-neutral-actions" at bounding box center [767, 317] width 199 height 64
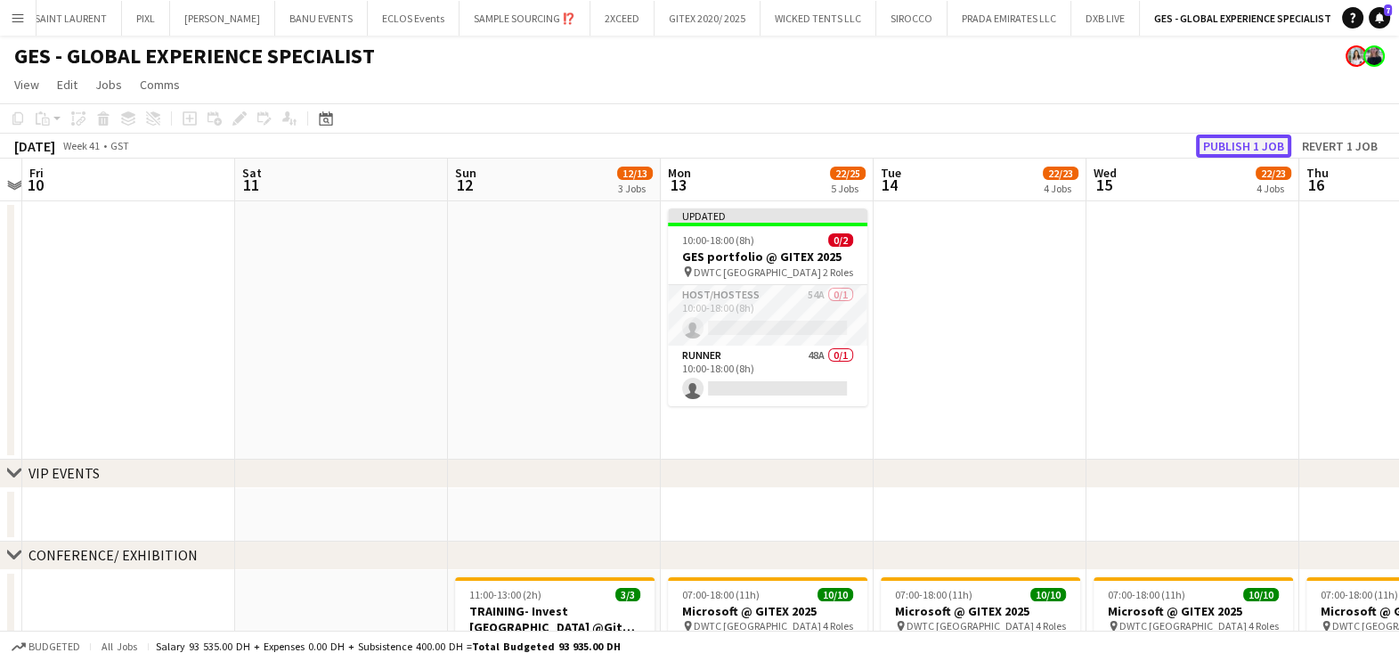
click at [1243, 155] on button "Publish 1 job" at bounding box center [1243, 145] width 95 height 23
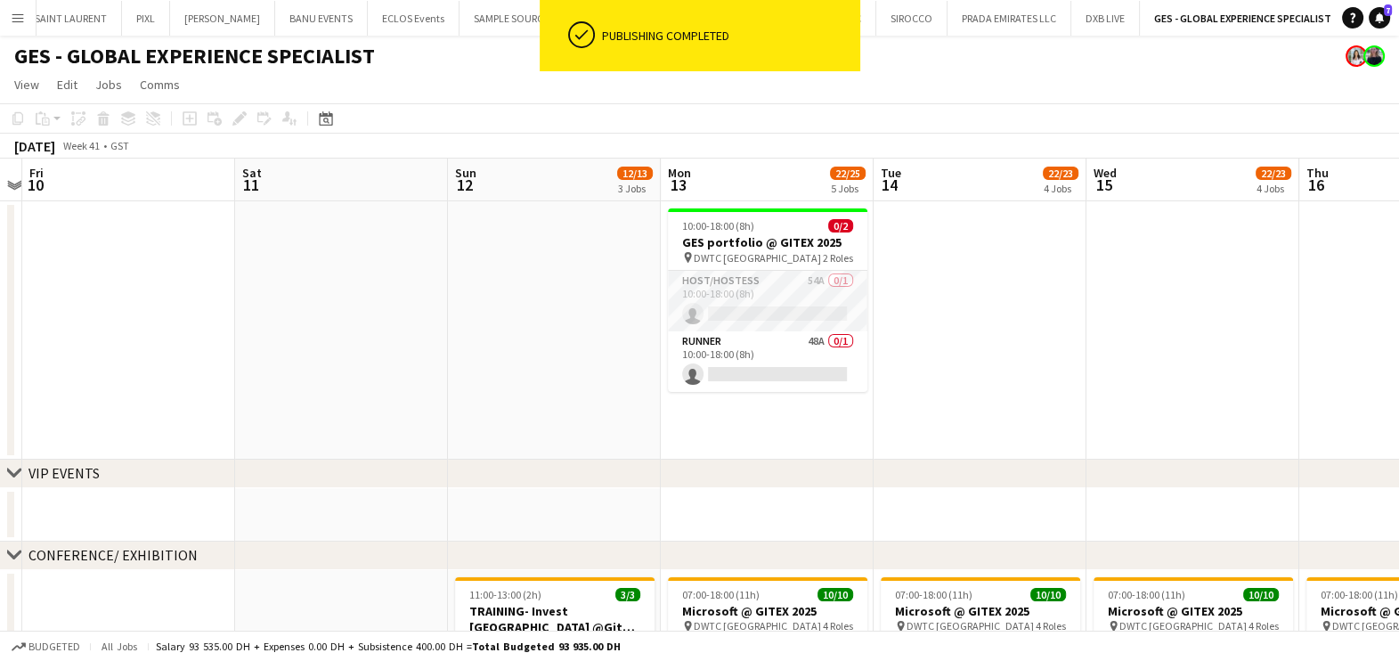
click at [734, 302] on app-card-role "Host/Hostess 54A 0/1 10:00-18:00 (8h) single-neutral-actions" at bounding box center [767, 301] width 199 height 61
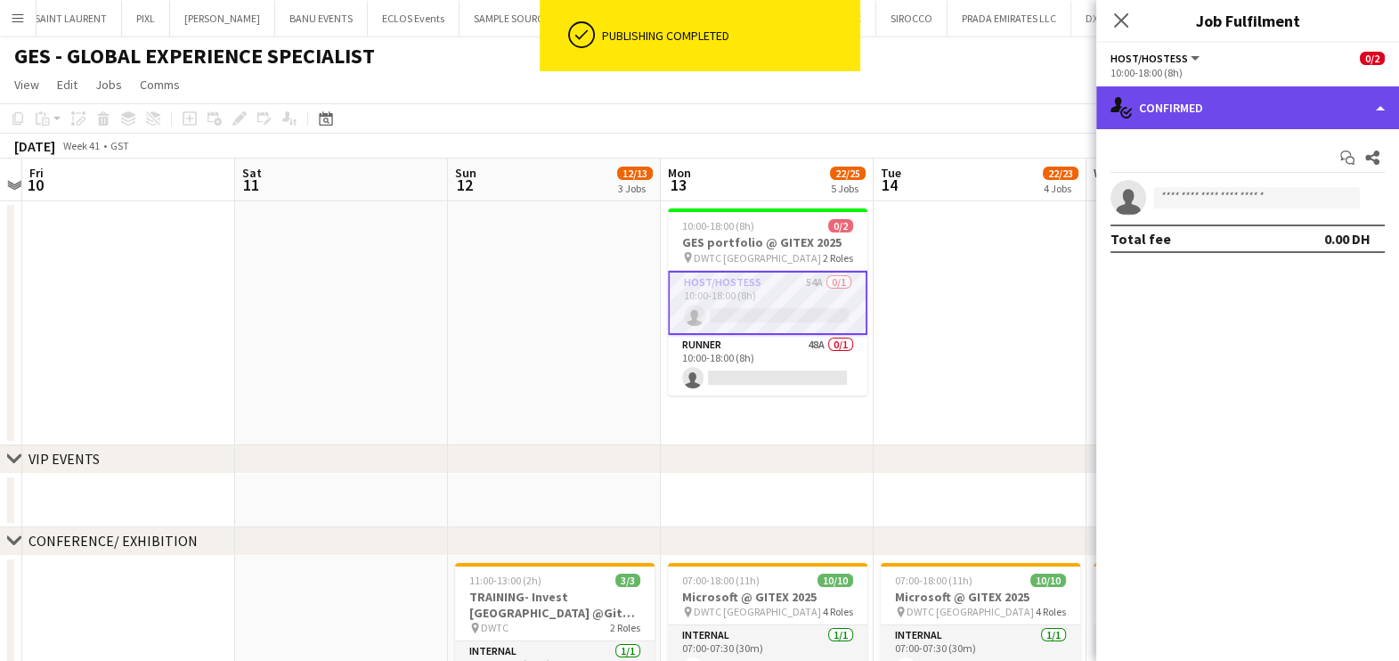
click at [1185, 106] on div "single-neutral-actions-check-2 Confirmed" at bounding box center [1247, 107] width 303 height 43
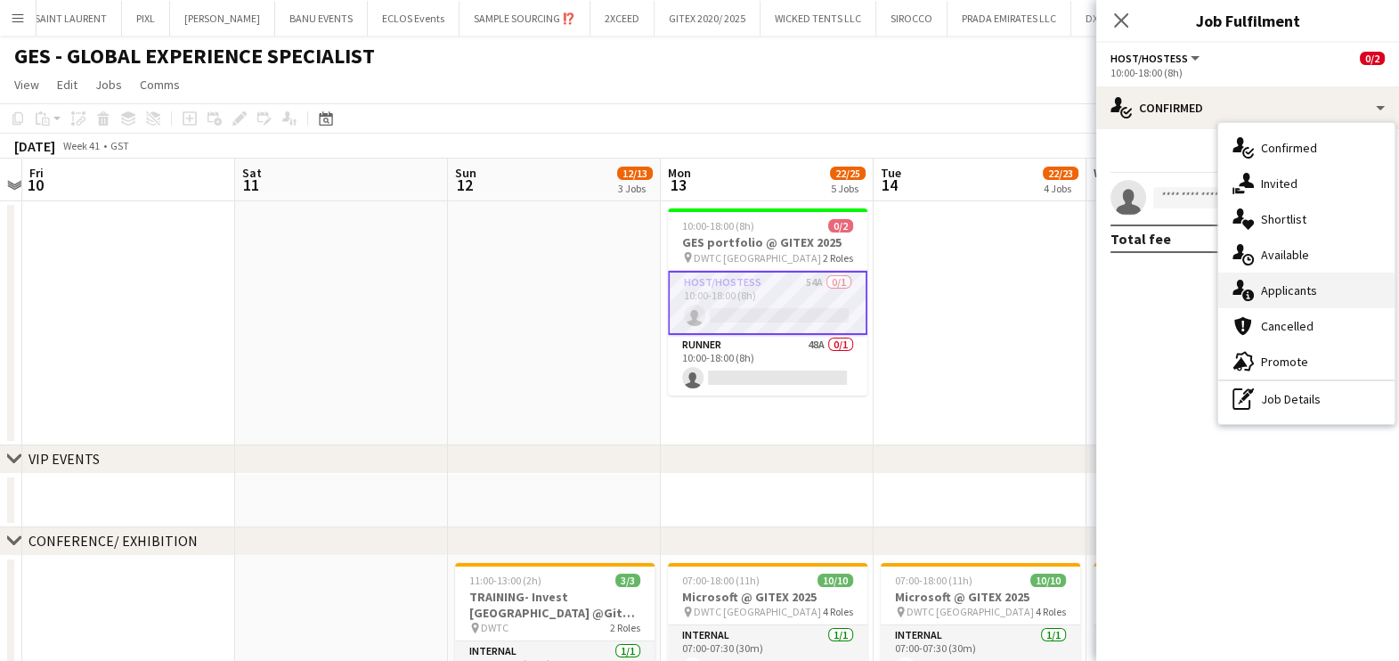
click at [1313, 288] on span "Applicants" at bounding box center [1289, 290] width 56 height 16
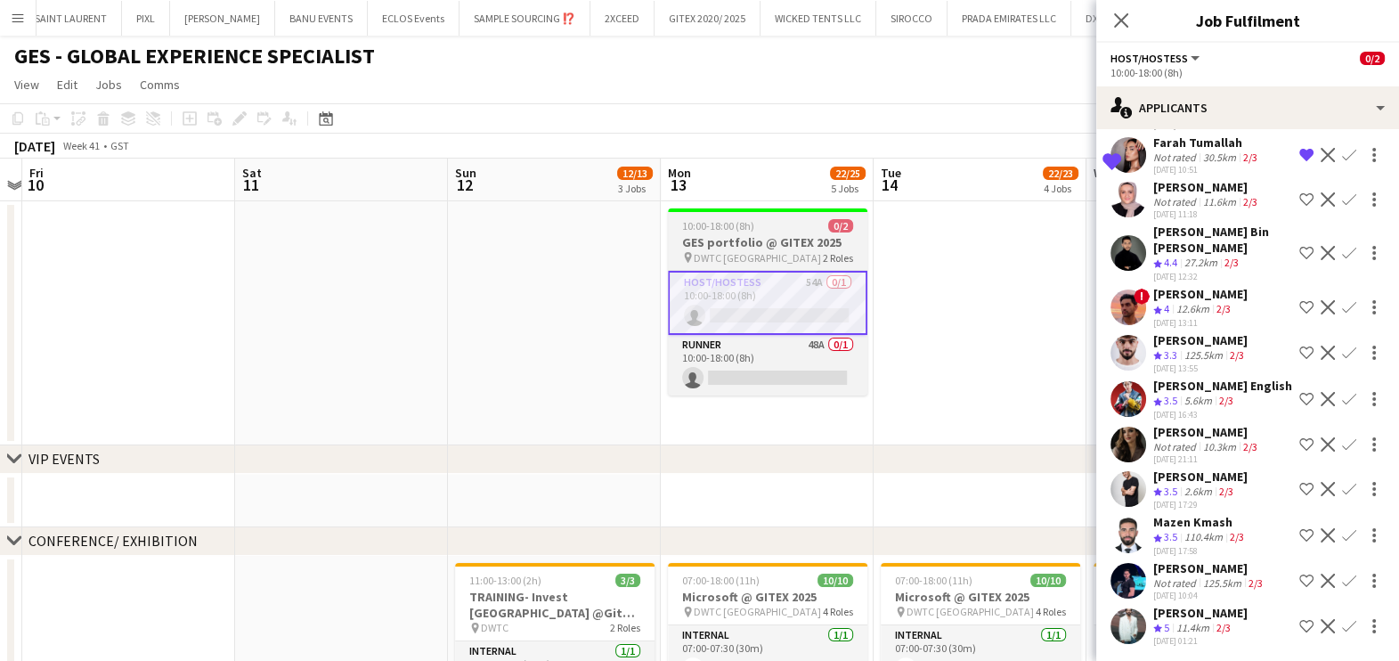
click at [796, 225] on div "10:00-18:00 (8h) 0/2" at bounding box center [767, 225] width 199 height 13
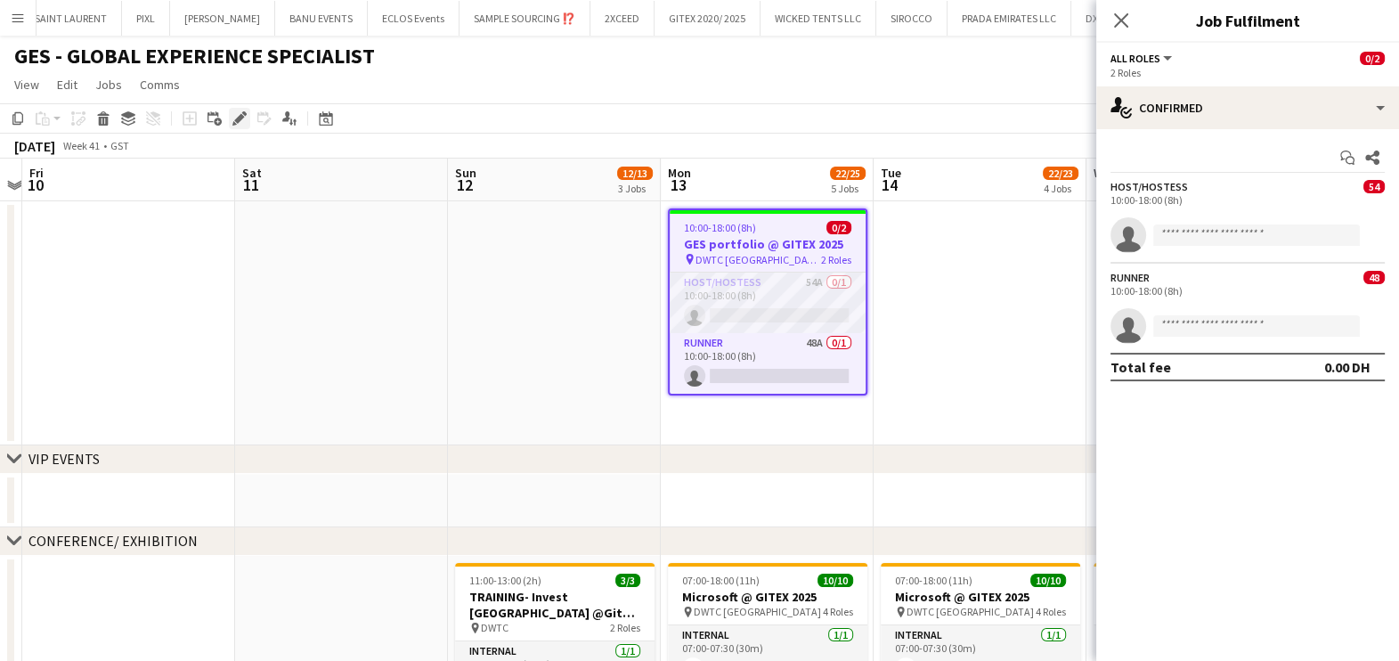
click at [244, 122] on icon "Edit" at bounding box center [239, 118] width 14 height 14
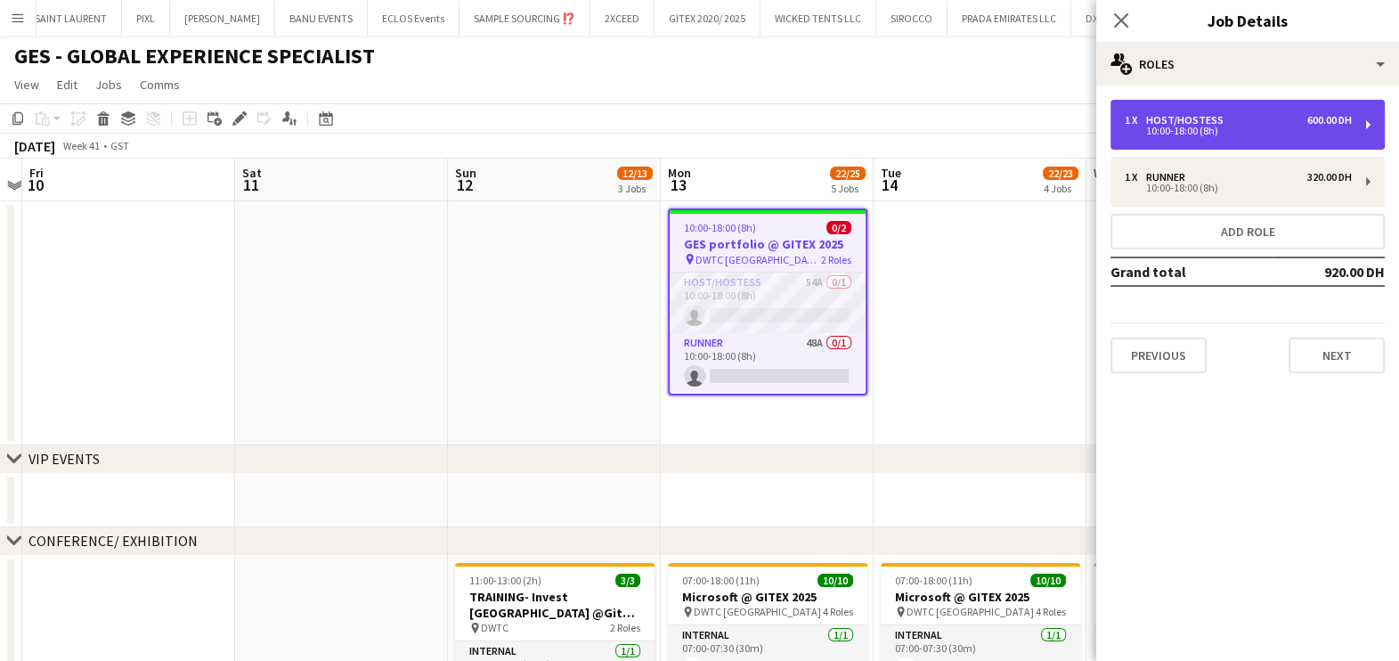
click at [1175, 120] on div "Host/Hostess" at bounding box center [1188, 120] width 85 height 12
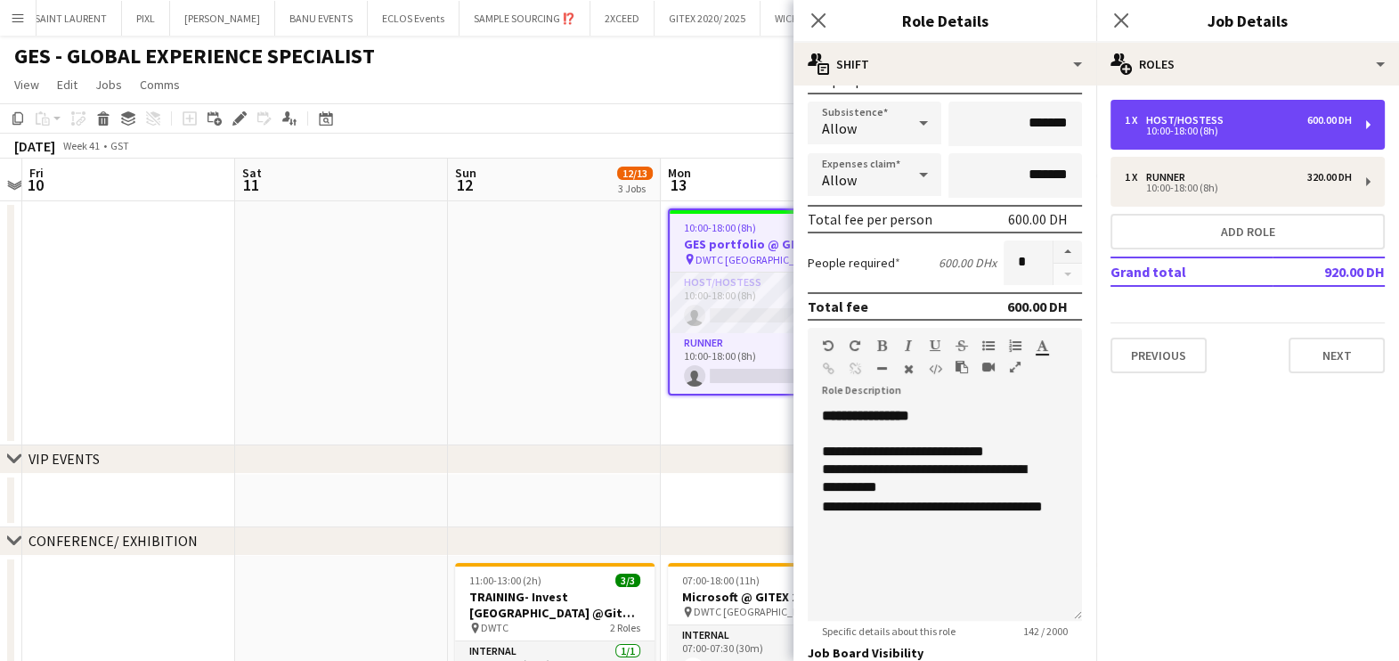
scroll to position [449, 0]
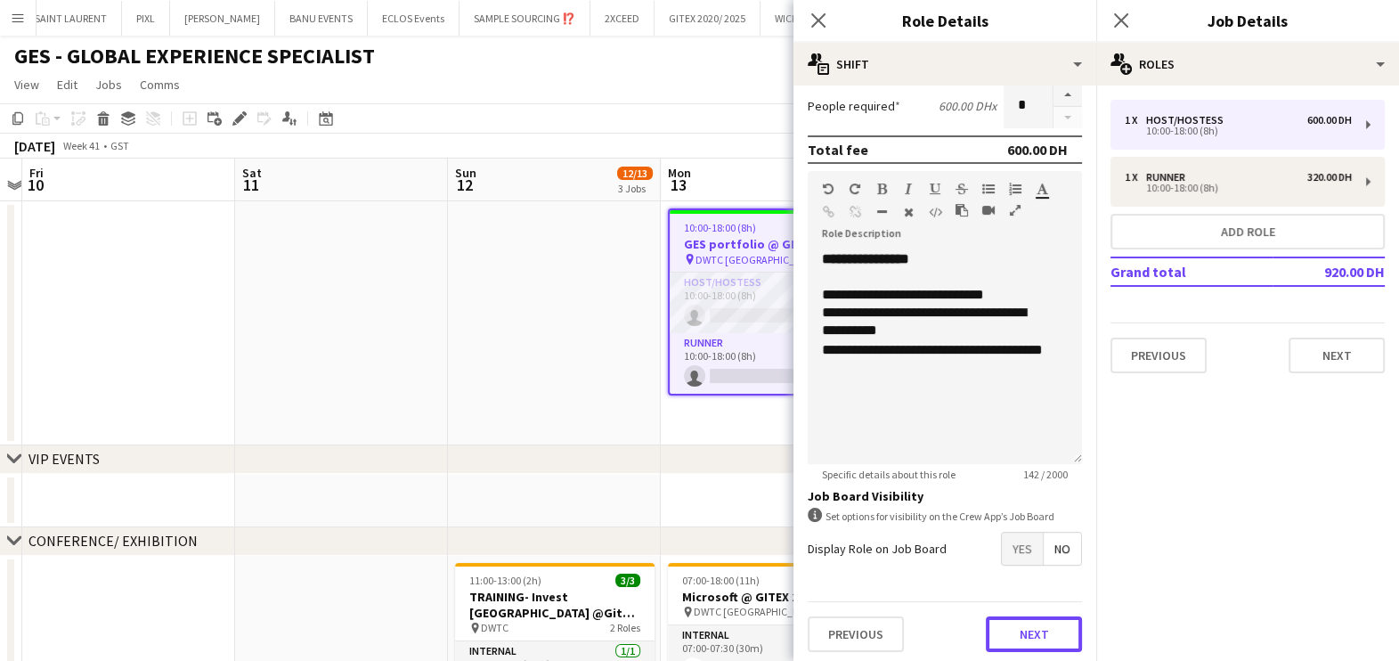
click at [997, 623] on button "Next" at bounding box center [1034, 634] width 96 height 36
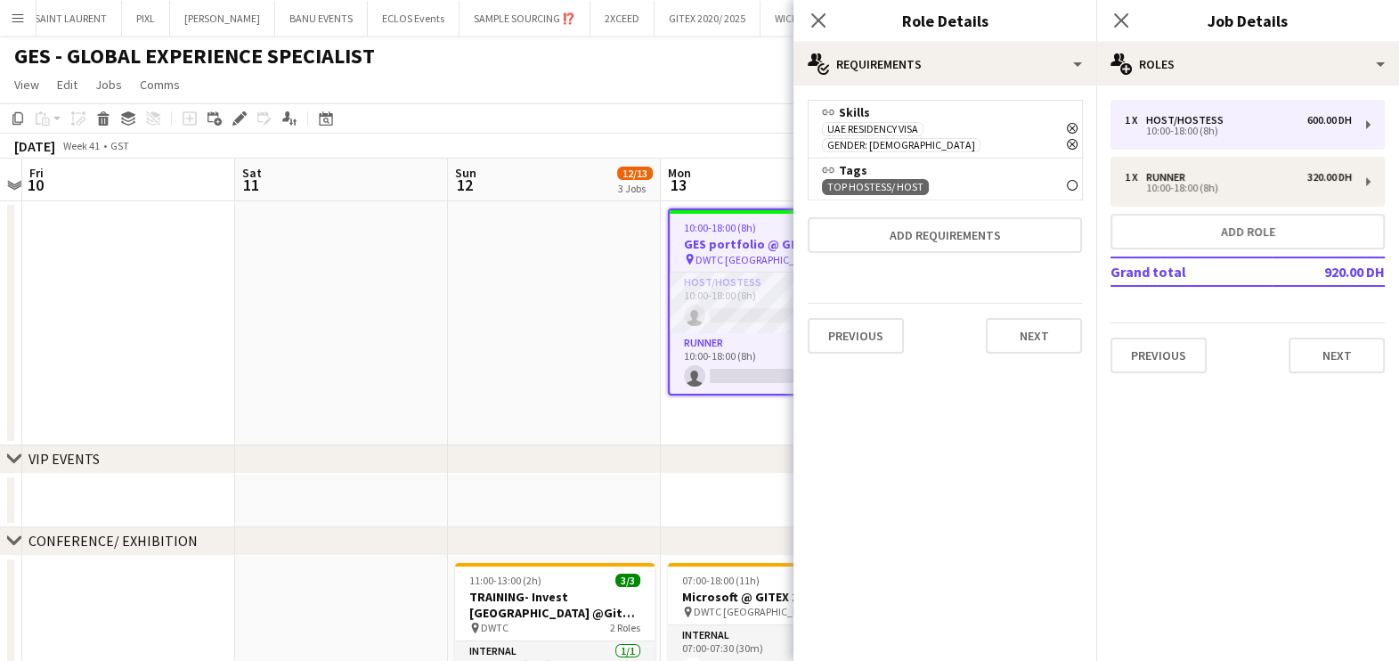
scroll to position [0, 0]
click at [1070, 182] on icon at bounding box center [1072, 185] width 7 height 7
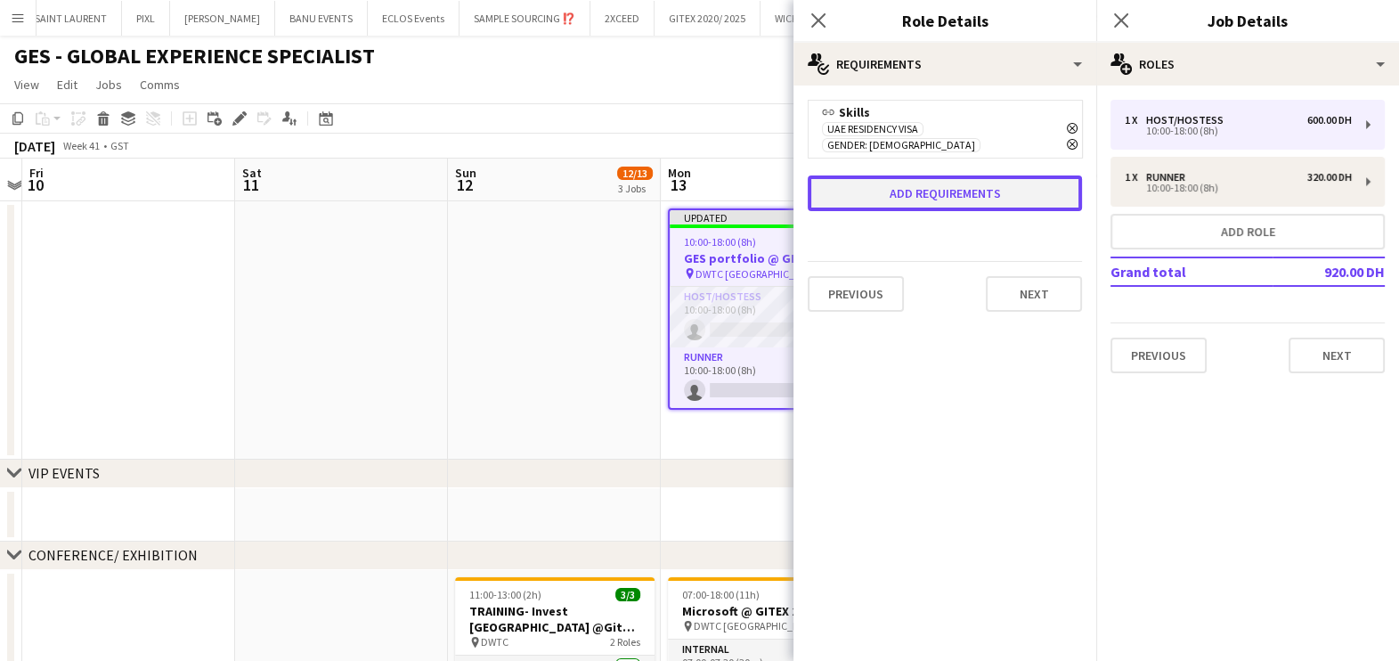
click at [970, 175] on button "Add requirements" at bounding box center [945, 193] width 274 height 36
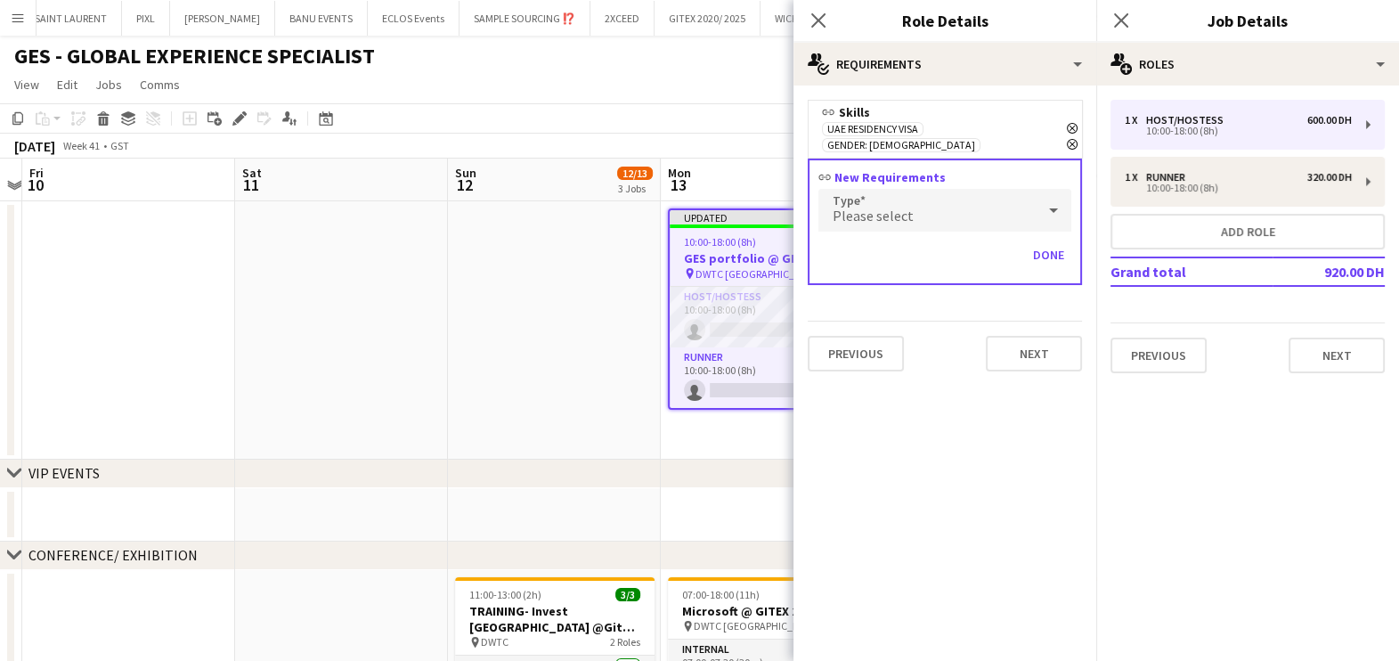
click at [936, 191] on div "Please select" at bounding box center [926, 210] width 217 height 43
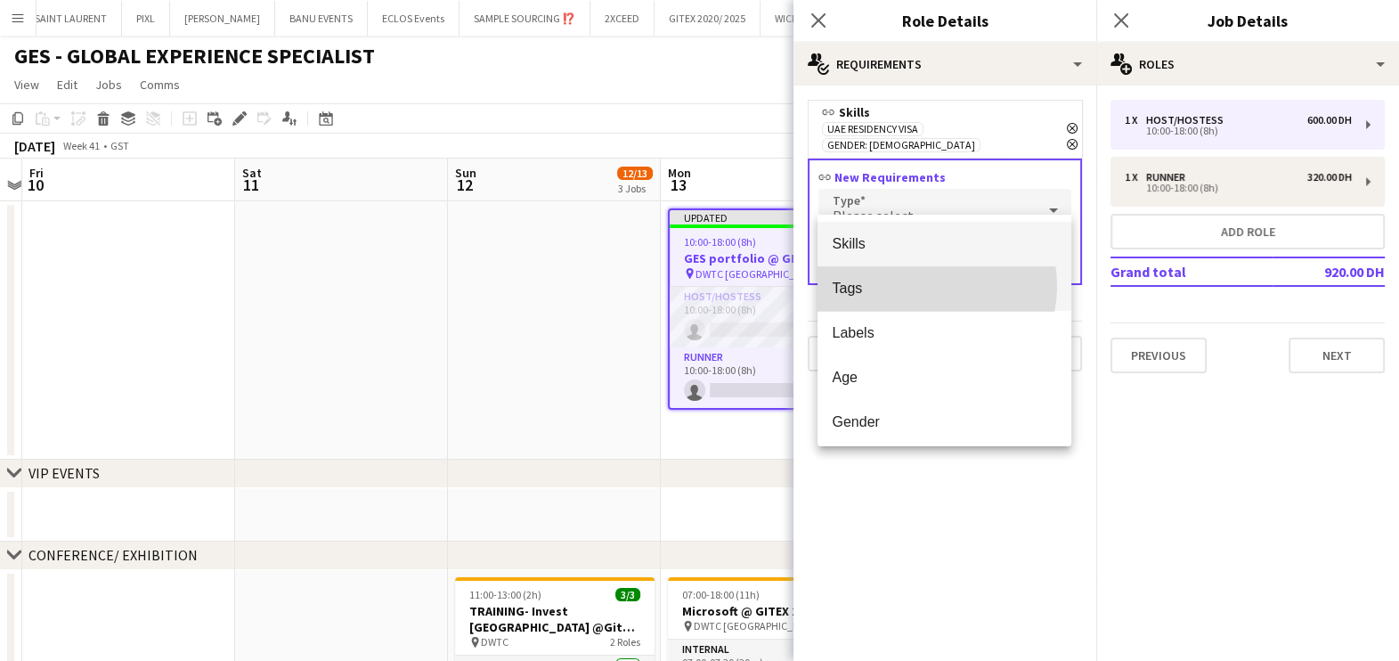
click at [921, 286] on span "Tags" at bounding box center [944, 288] width 225 height 17
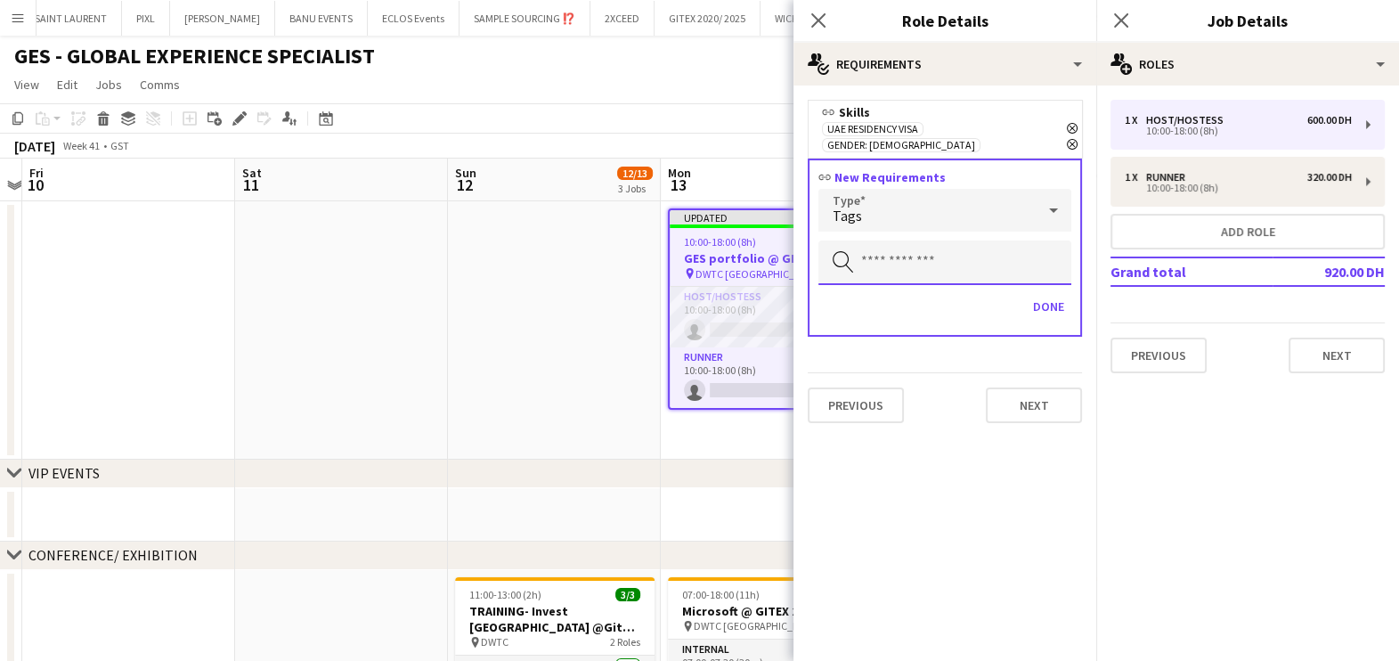
click at [916, 241] on input "text" at bounding box center [944, 262] width 253 height 45
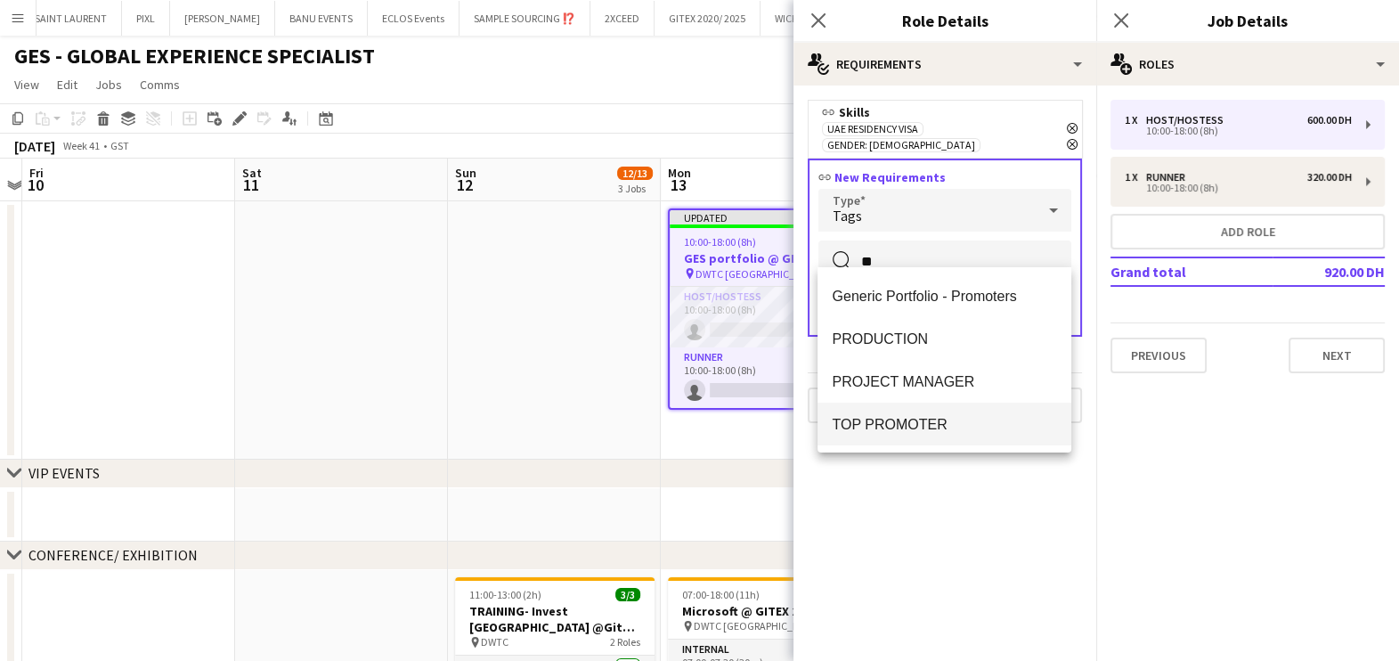
type input "**"
click at [873, 425] on span "TOP PROMOTER" at bounding box center [944, 424] width 225 height 17
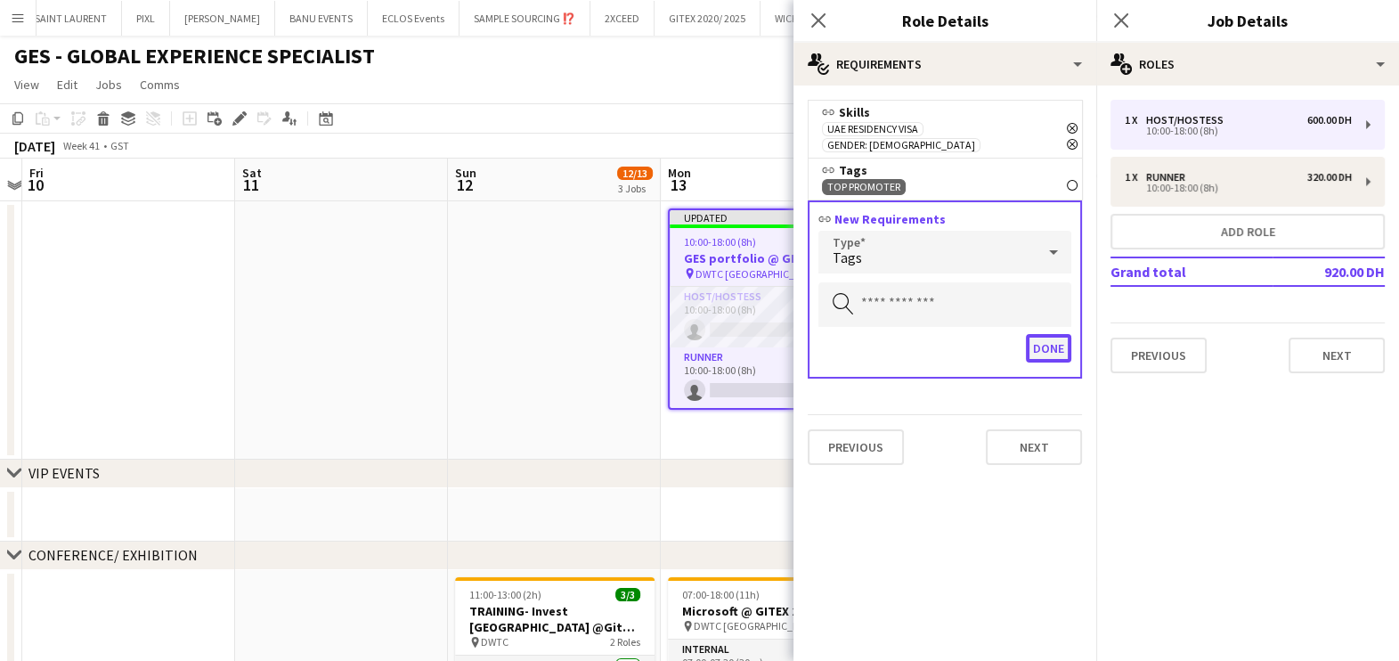
click at [1046, 334] on button "Done" at bounding box center [1048, 348] width 45 height 28
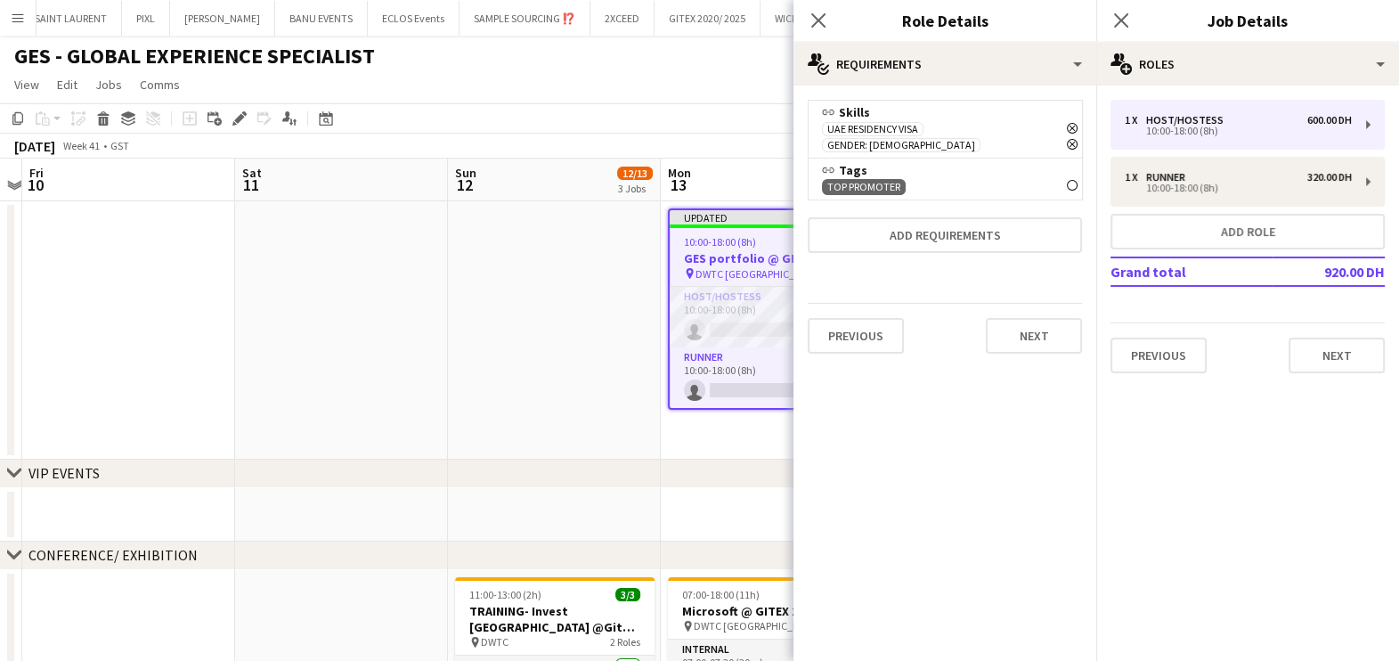
click at [541, 349] on app-date-cell at bounding box center [554, 330] width 213 height 258
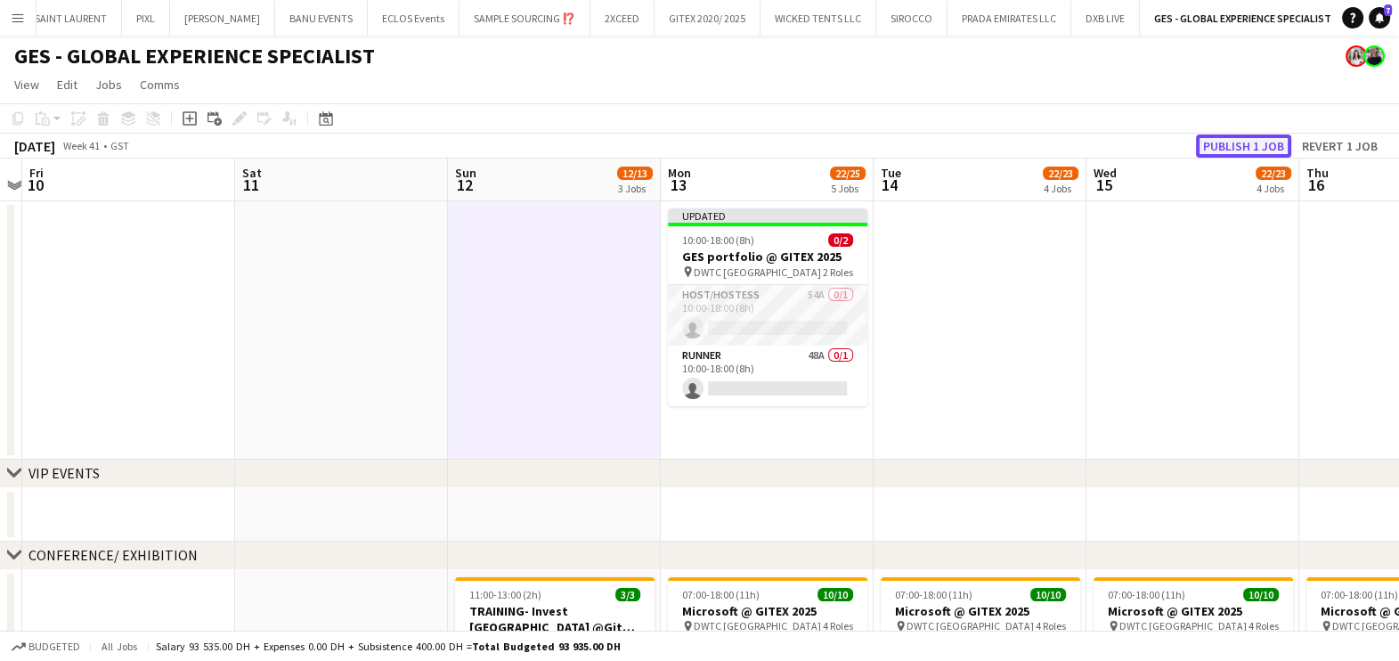
click at [1261, 142] on button "Publish 1 job" at bounding box center [1243, 145] width 95 height 23
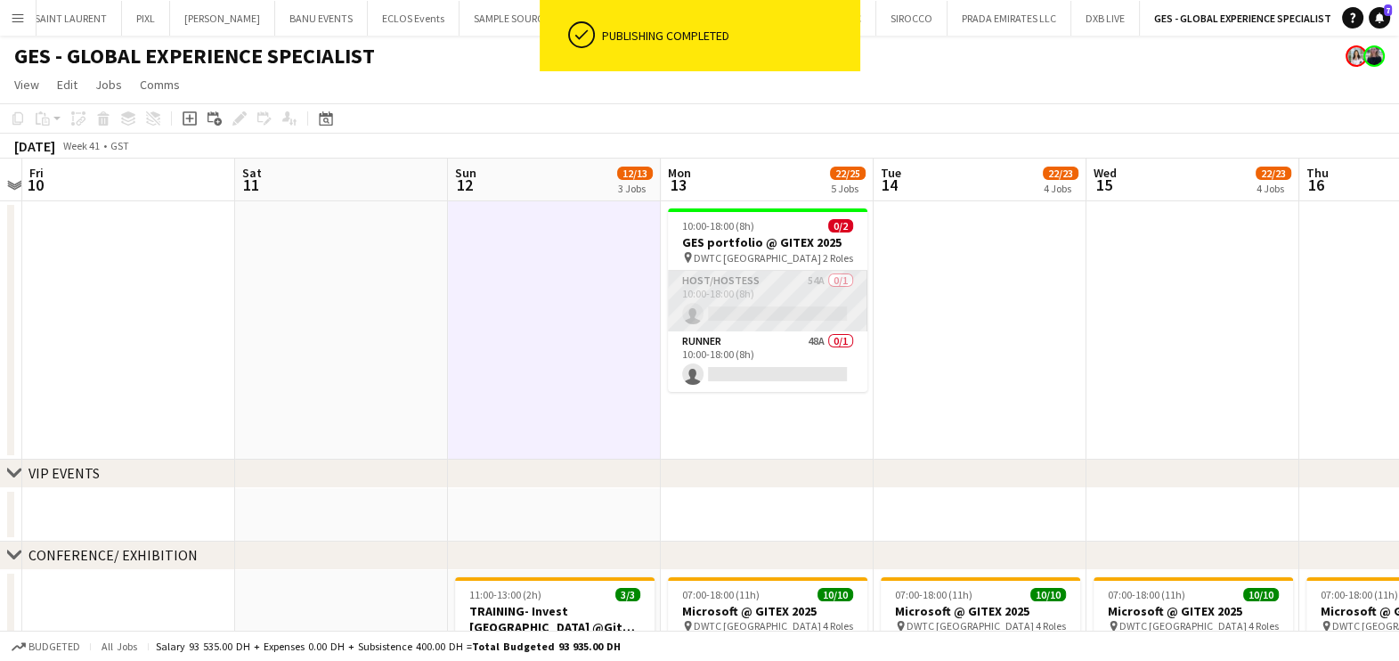
click at [758, 289] on app-card-role "Host/Hostess 54A 0/1 10:00-18:00 (8h) single-neutral-actions" at bounding box center [767, 301] width 199 height 61
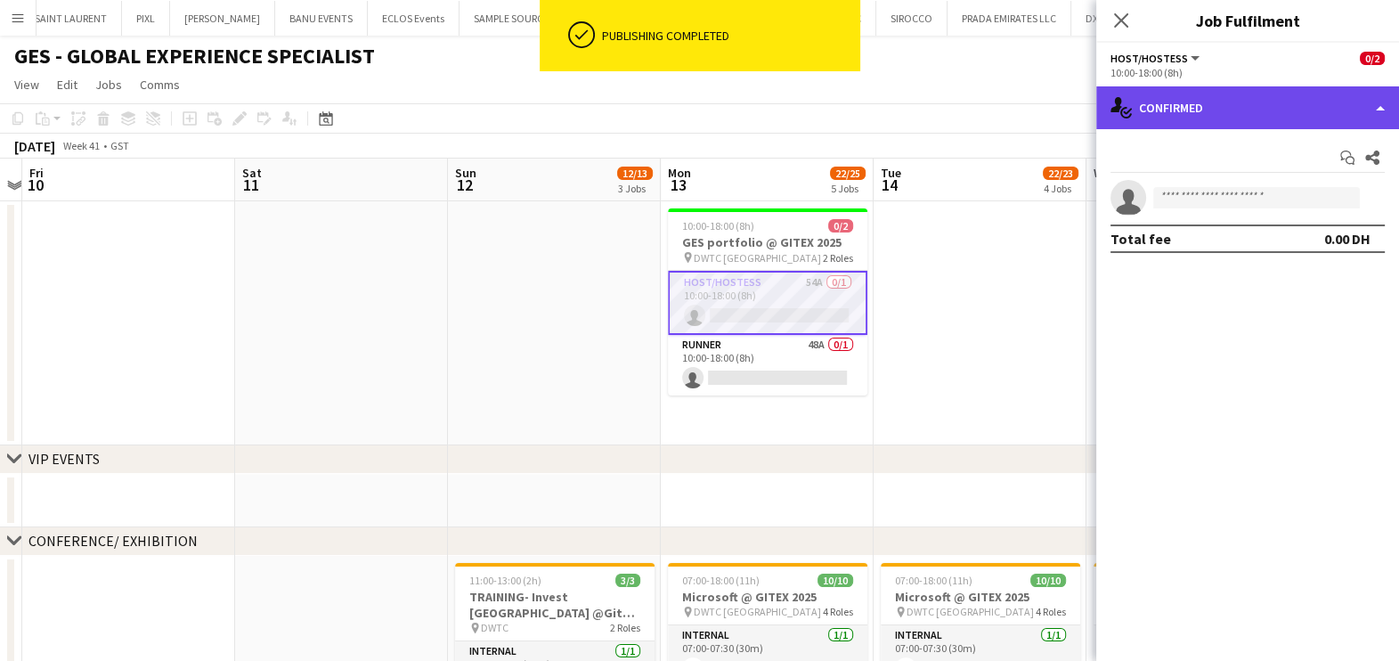
click at [1229, 106] on div "single-neutral-actions-check-2 Confirmed" at bounding box center [1247, 107] width 303 height 43
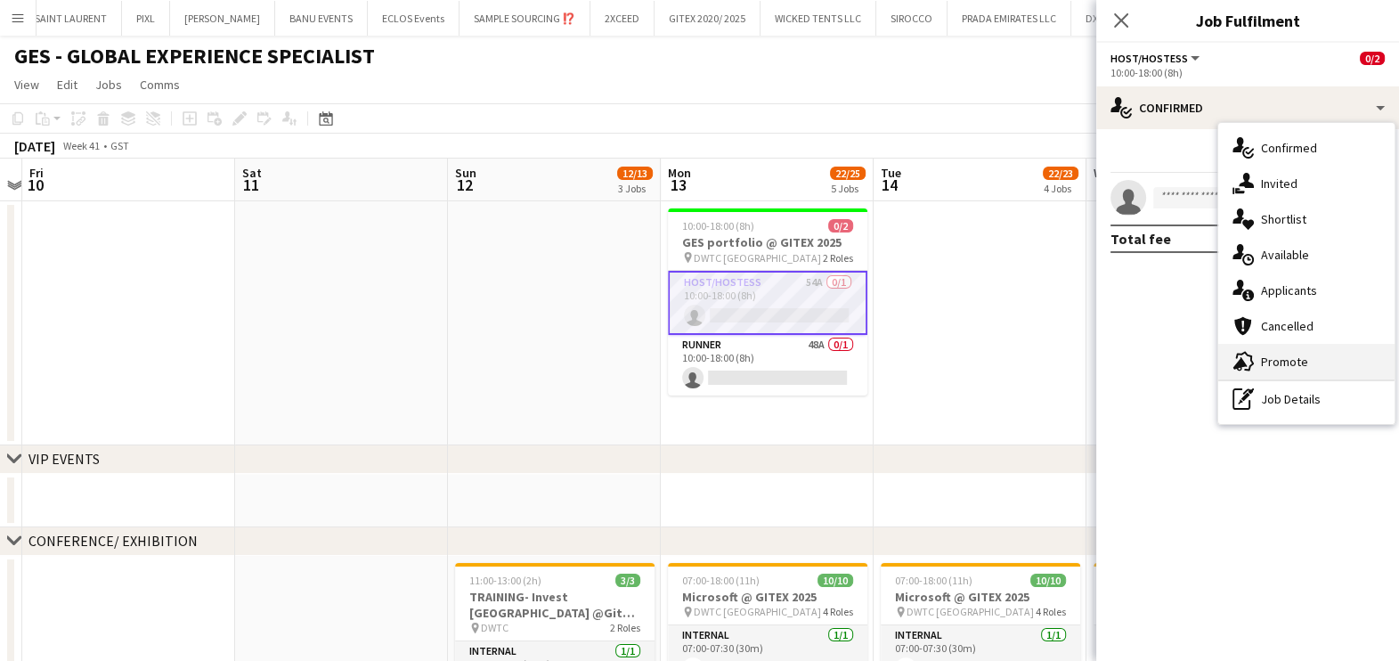
click at [1287, 365] on span "Promote" at bounding box center [1284, 362] width 47 height 16
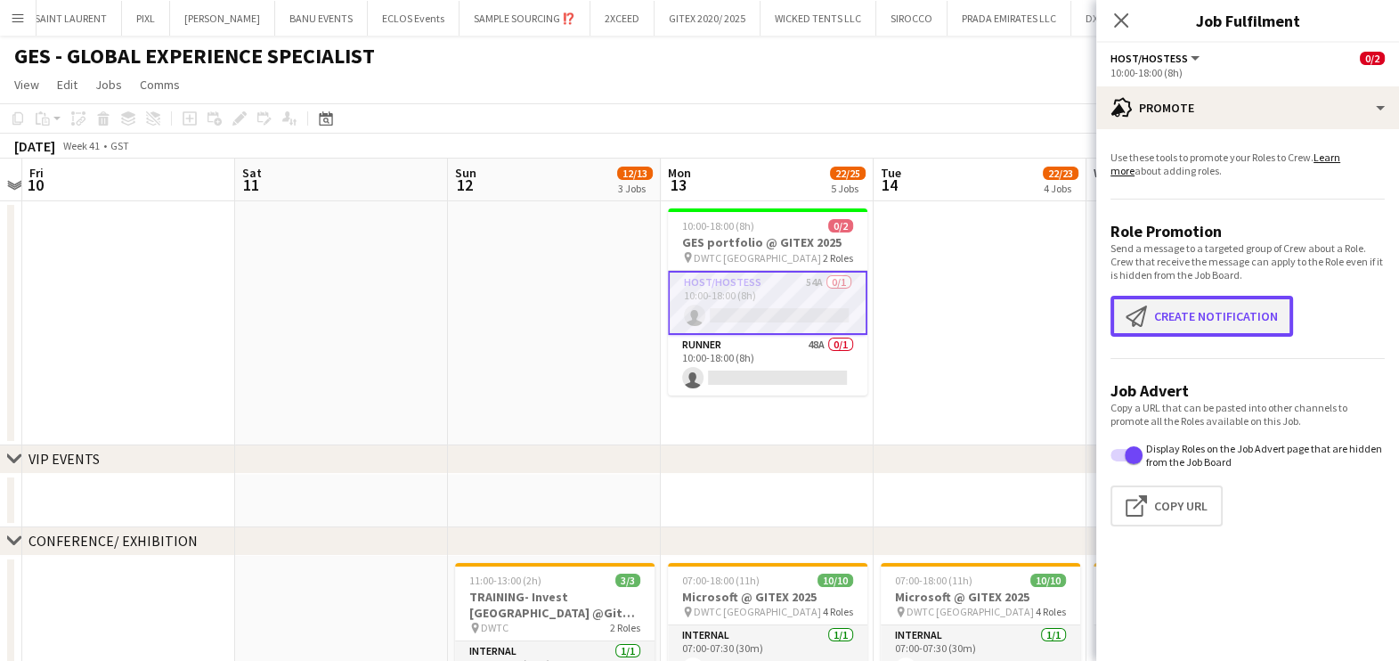
click at [1176, 300] on button "Create notification Create notification" at bounding box center [1202, 316] width 183 height 41
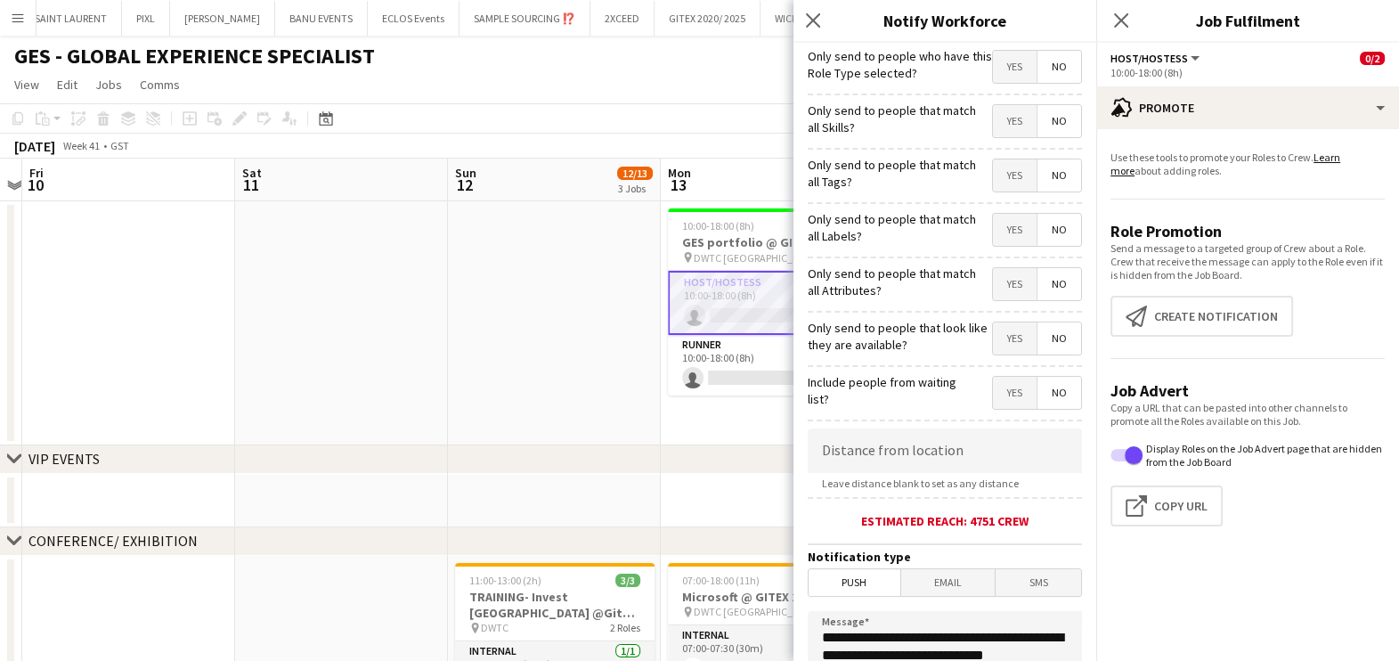
click at [1005, 127] on span "Yes" at bounding box center [1015, 121] width 44 height 32
click at [994, 182] on span "Yes" at bounding box center [1015, 175] width 44 height 32
click at [999, 227] on span "Yes" at bounding box center [1015, 230] width 44 height 32
click at [1005, 271] on span "Yes" at bounding box center [1015, 284] width 44 height 32
click at [1002, 327] on span "Yes" at bounding box center [1015, 338] width 44 height 32
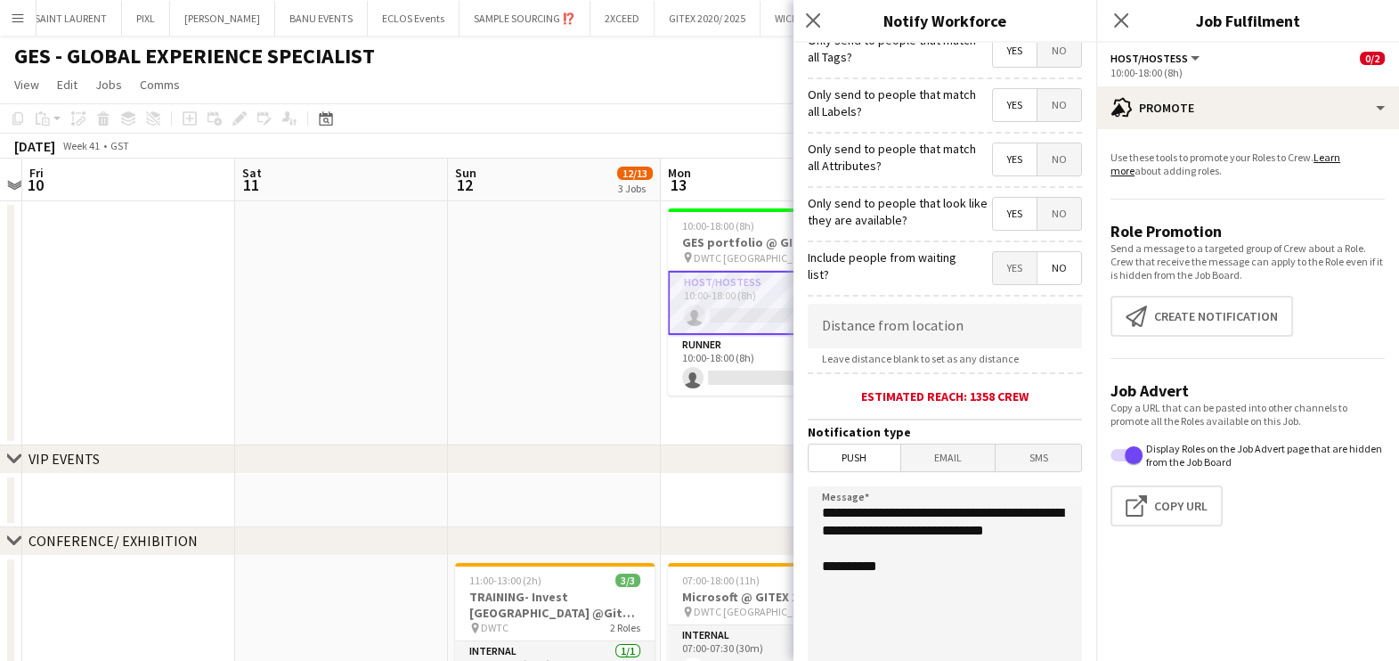
scroll to position [315, 0]
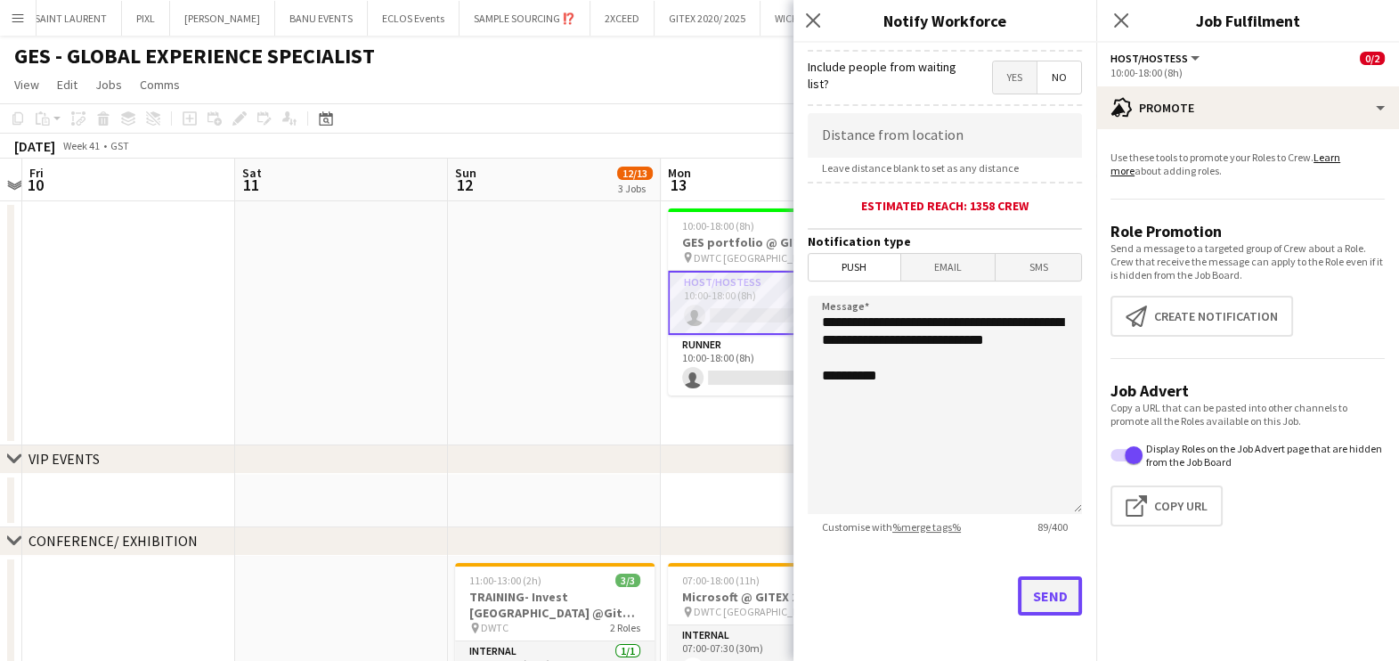
click at [1032, 583] on button "Send" at bounding box center [1050, 595] width 64 height 39
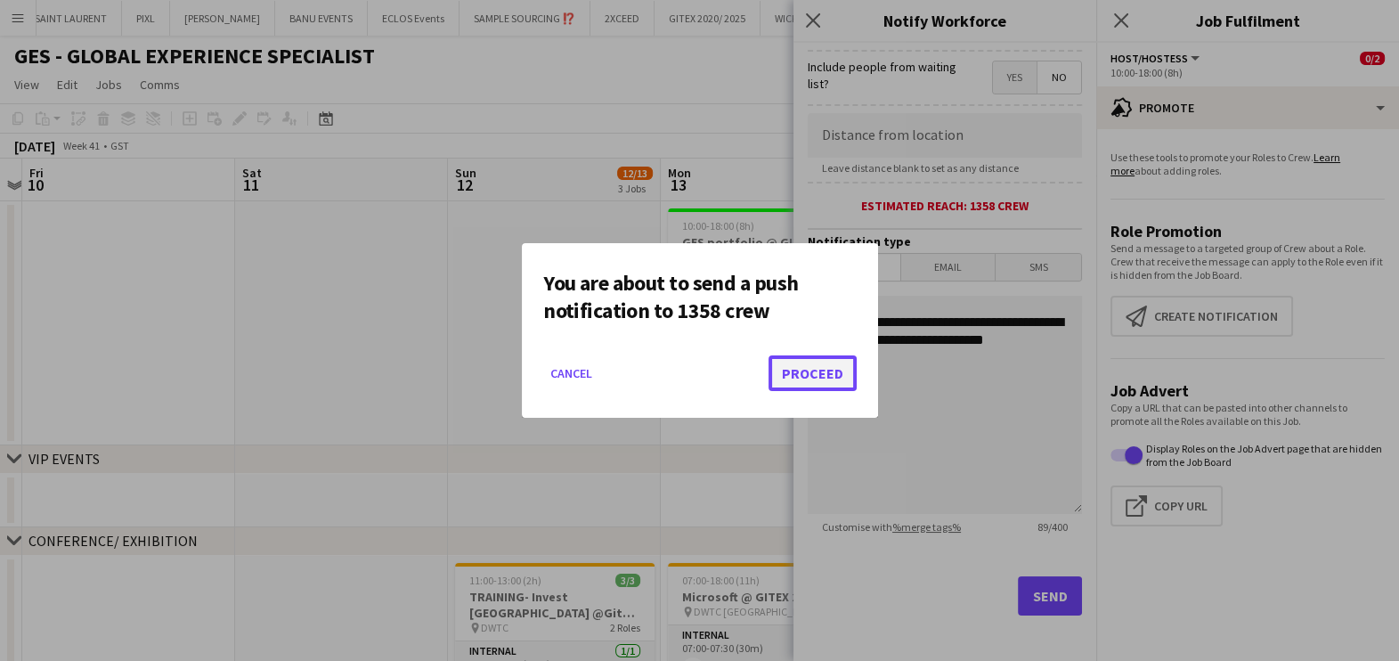
click at [814, 374] on button "Proceed" at bounding box center [813, 373] width 88 height 36
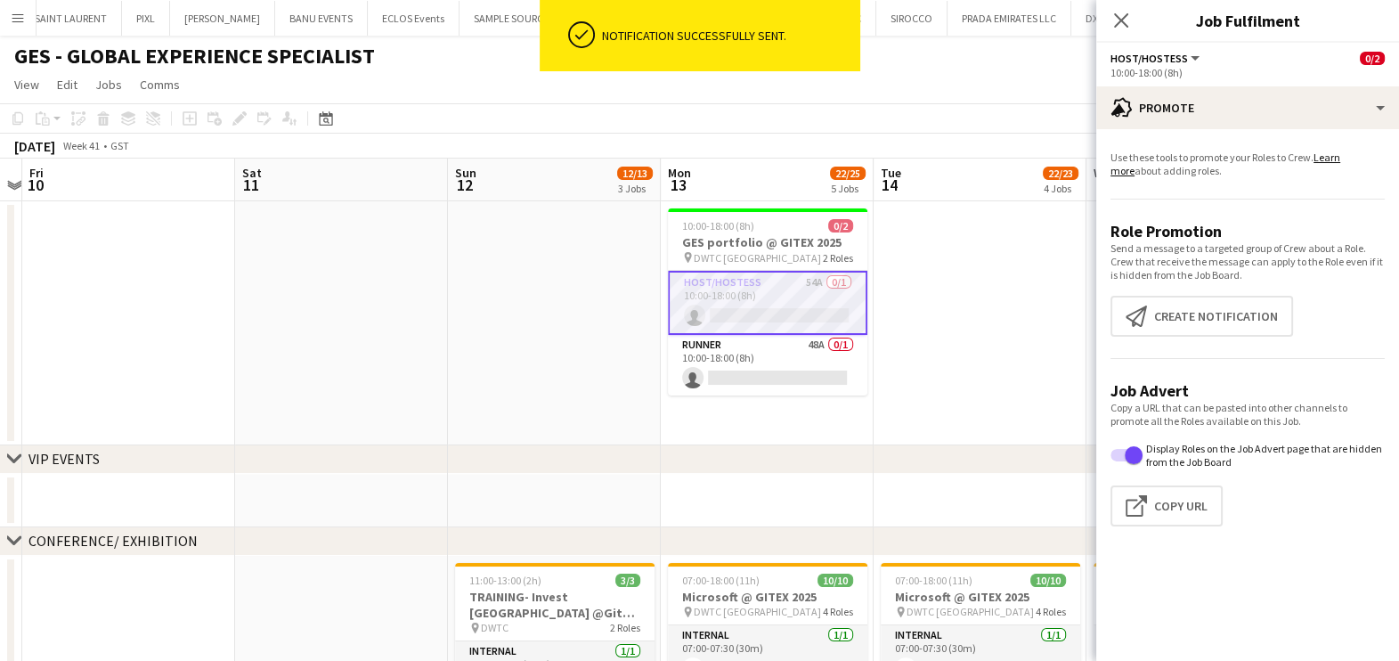
click at [950, 323] on app-date-cell at bounding box center [980, 323] width 213 height 244
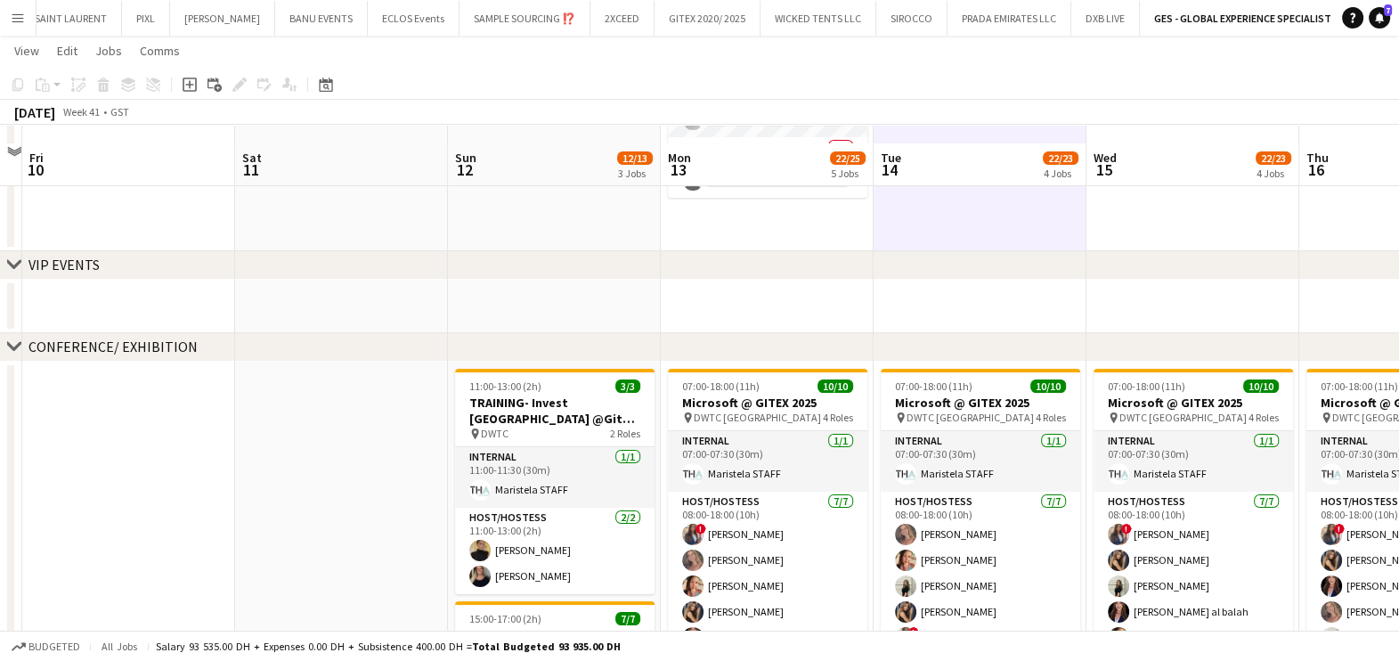
scroll to position [141, 0]
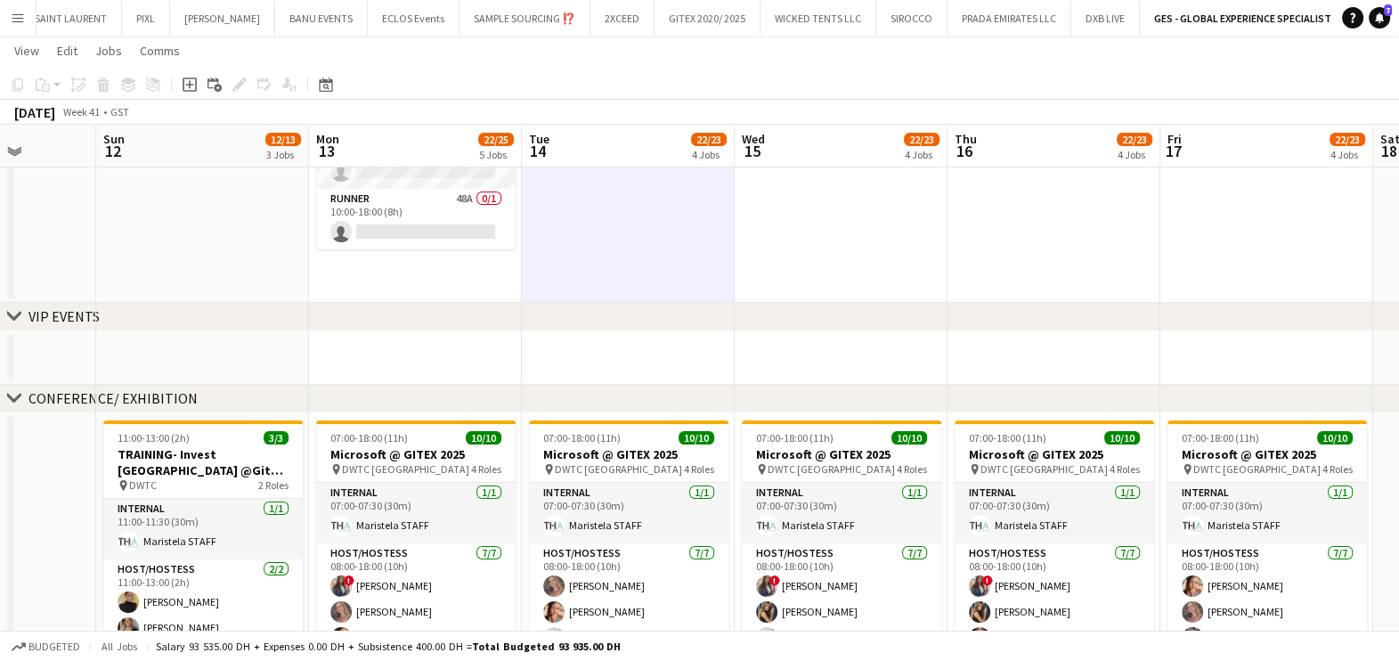
drag, startPoint x: 737, startPoint y: 248, endPoint x: 662, endPoint y: 252, distance: 75.8
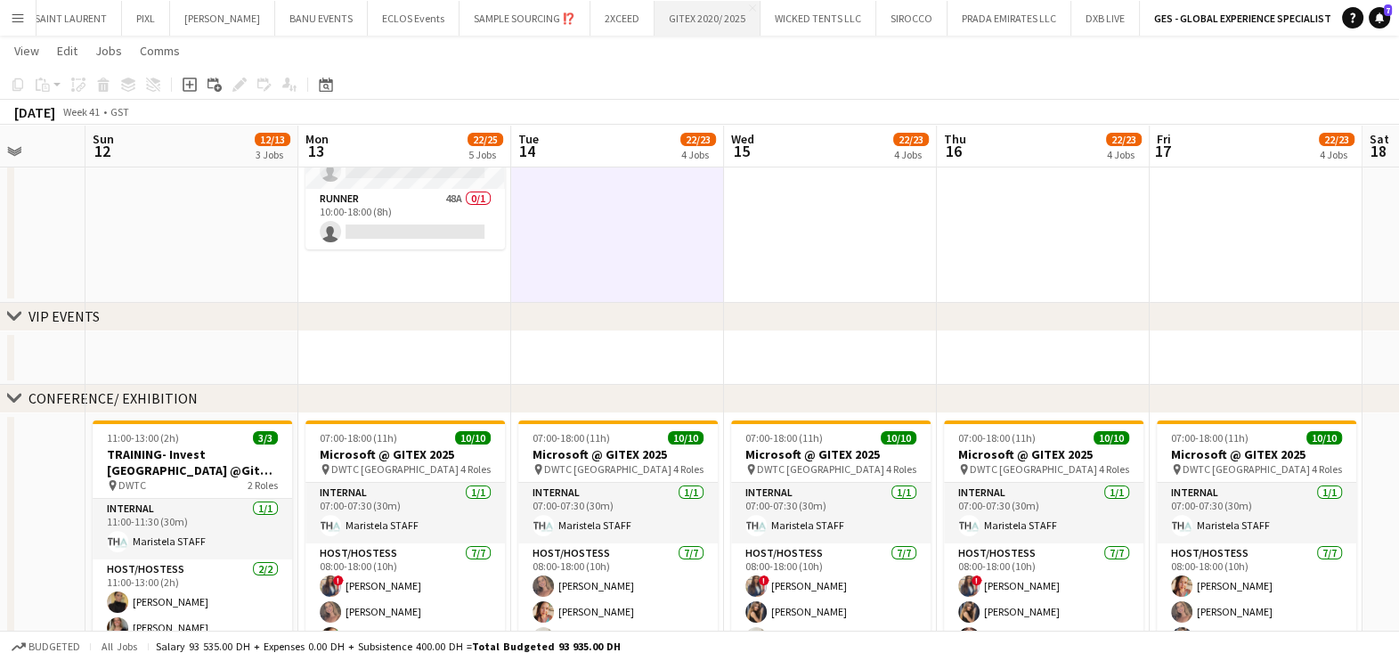
click at [670, 22] on button "GITEX 2020/ 2025 Close" at bounding box center [708, 18] width 106 height 35
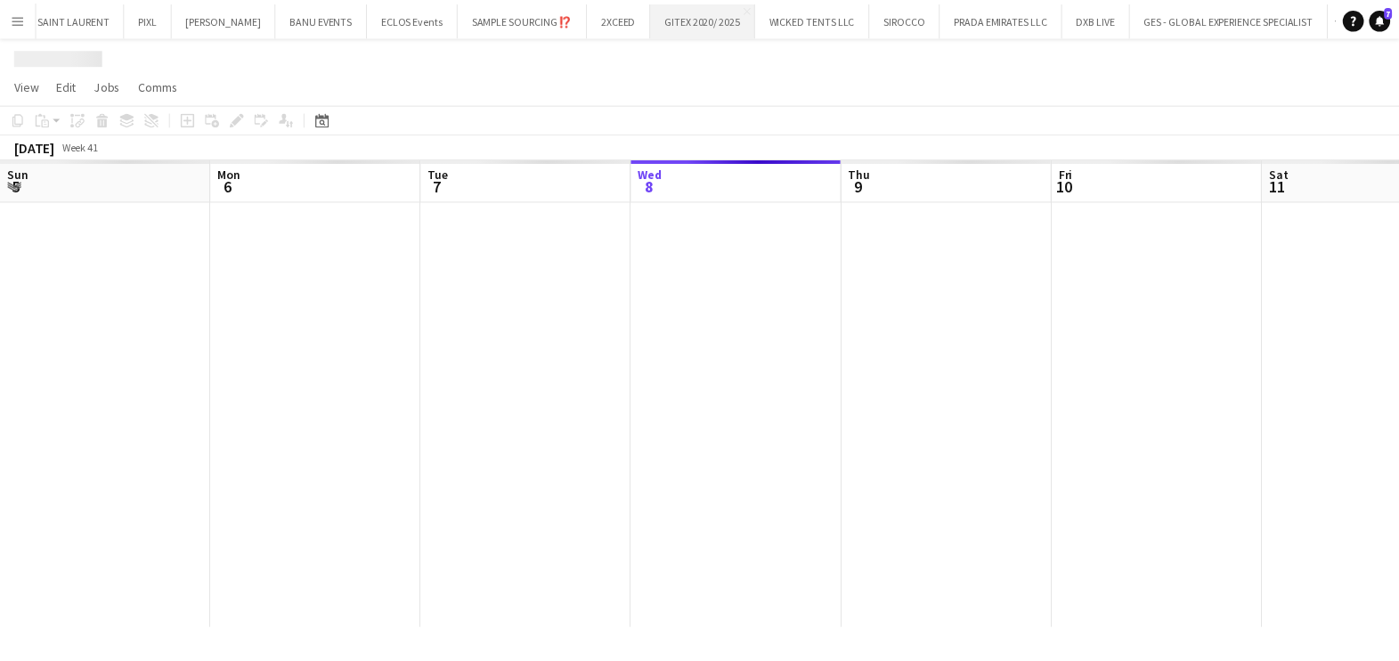
scroll to position [0, 426]
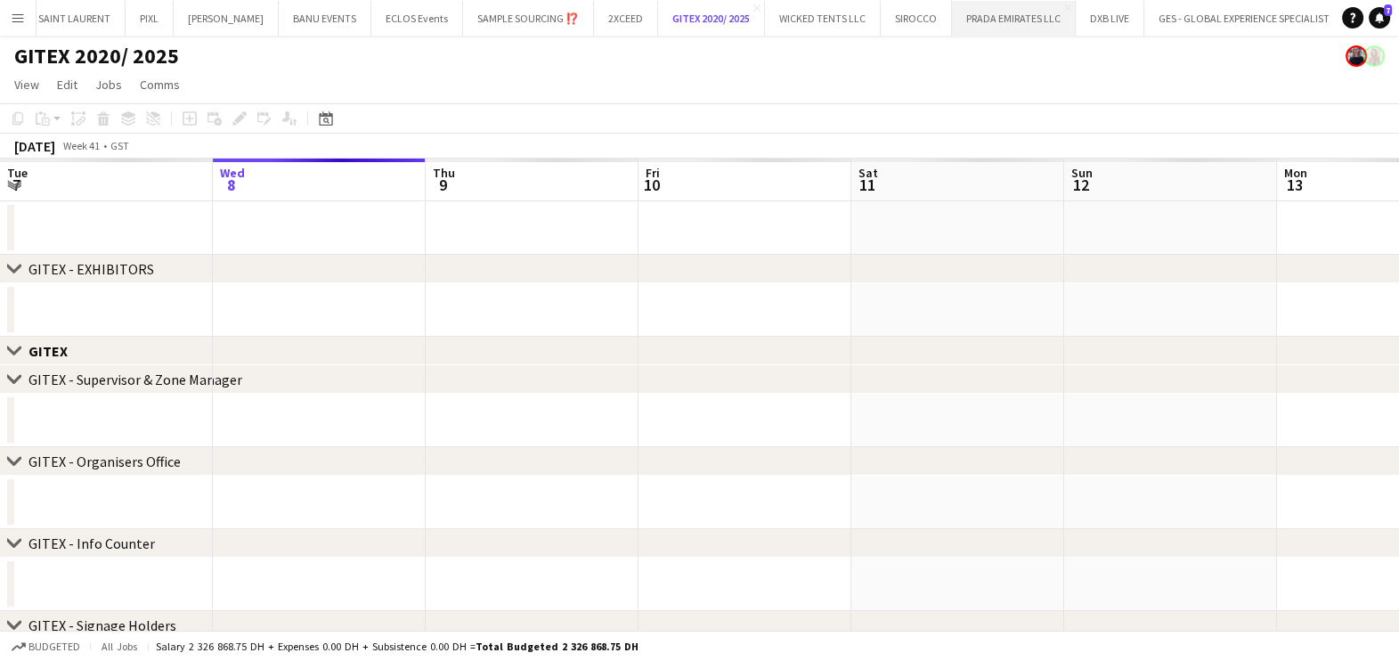
drag, startPoint x: 672, startPoint y: 13, endPoint x: 1046, endPoint y: 15, distance: 373.2
click at [1046, 15] on div "DWTC Close [GEOGRAPHIC_DATA] PIXL Close [PERSON_NAME] Close BANU EVENTS Close E…" at bounding box center [685, 18] width 1299 height 36
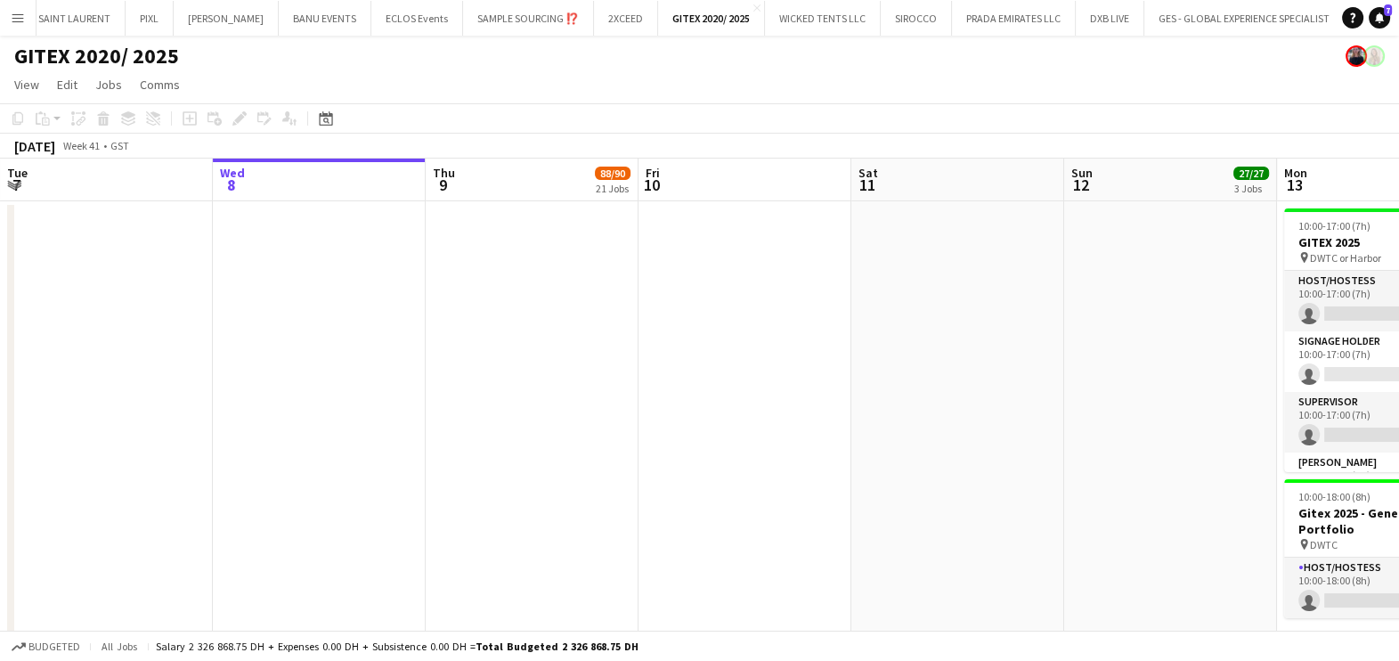
drag, startPoint x: 566, startPoint y: 244, endPoint x: 377, endPoint y: 281, distance: 193.2
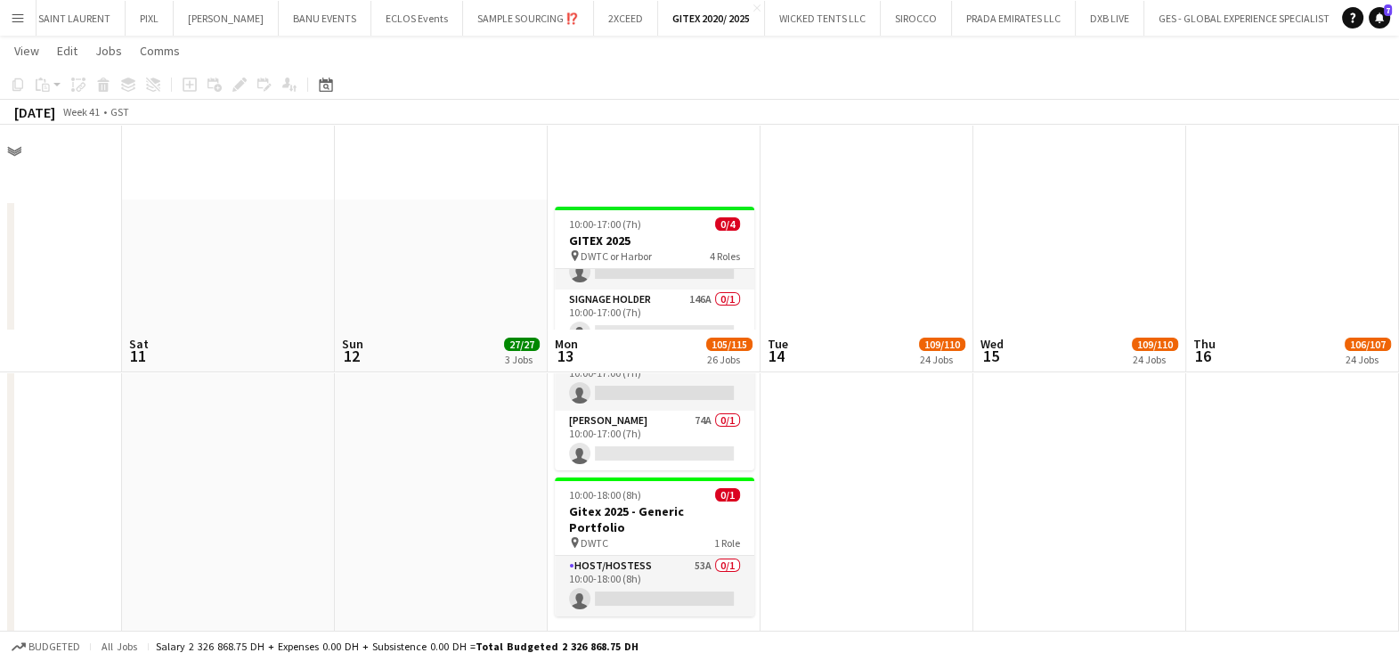
scroll to position [222, 0]
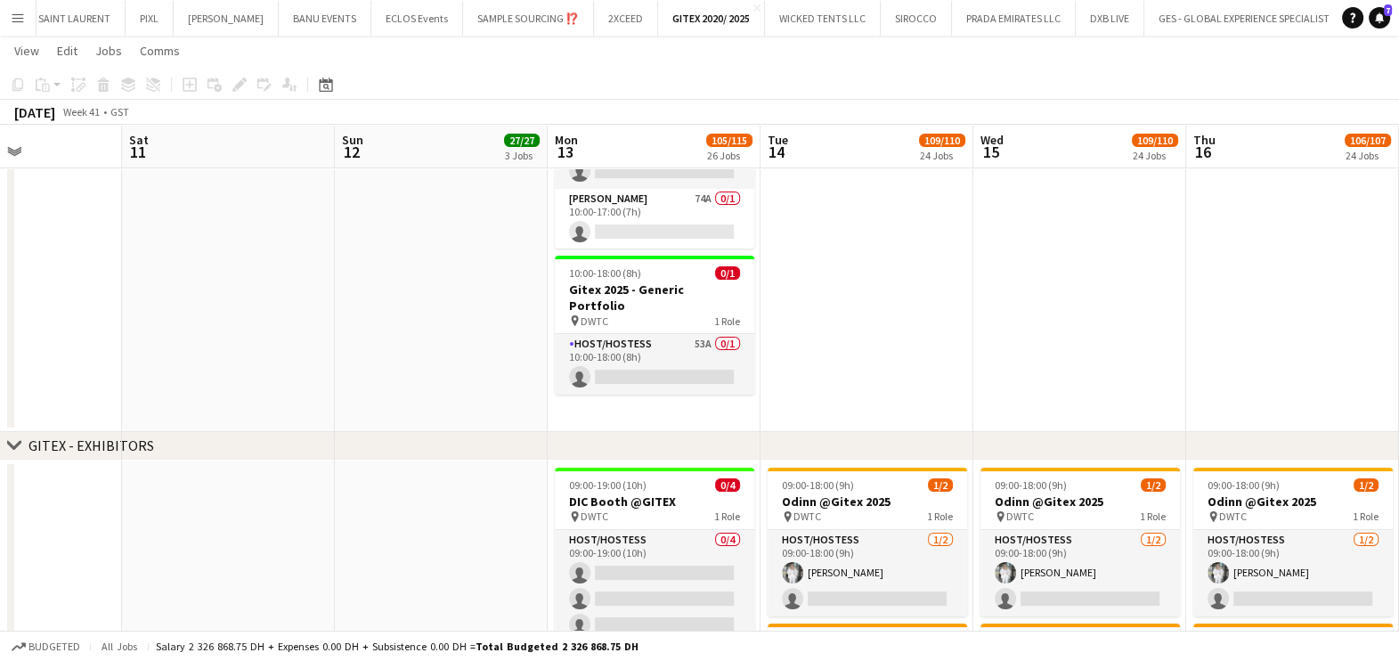
drag, startPoint x: 614, startPoint y: 344, endPoint x: 1050, endPoint y: 214, distance: 455.3
click at [615, 344] on app-card-role "Host/Hostess 53A 0/1 10:00-18:00 (8h) single-neutral-actions" at bounding box center [654, 364] width 199 height 61
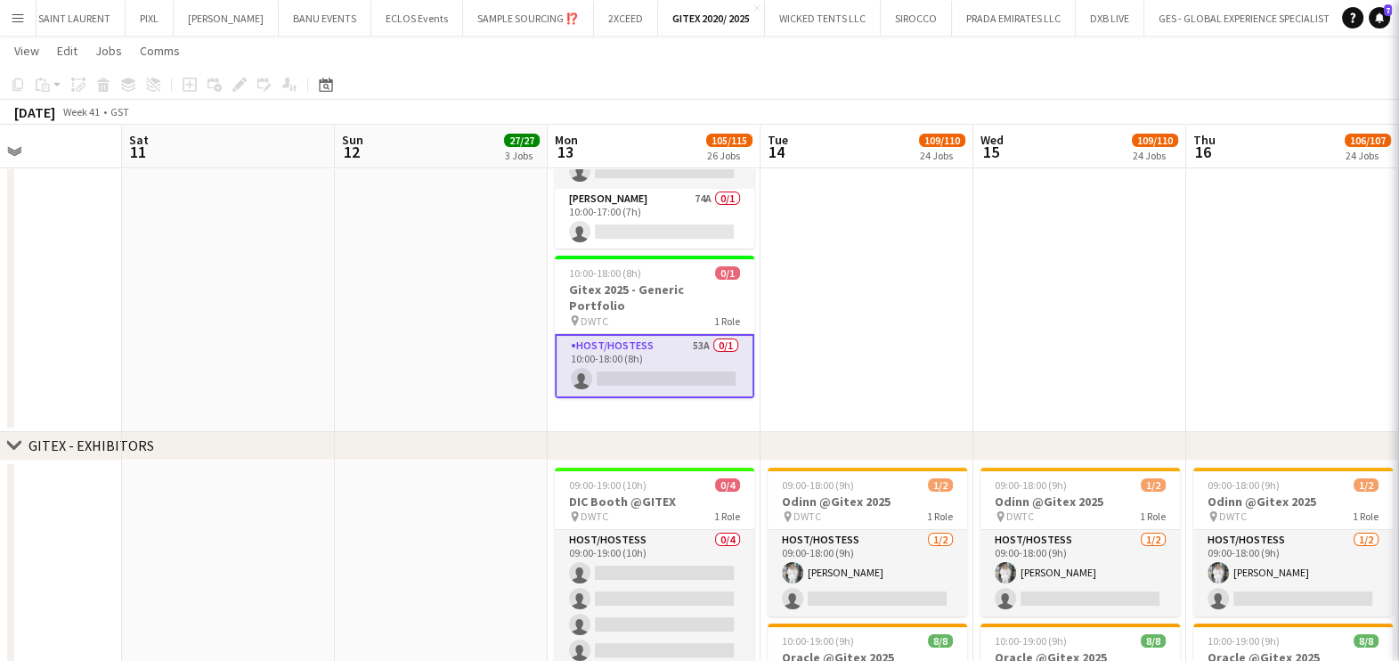
scroll to position [0, 517]
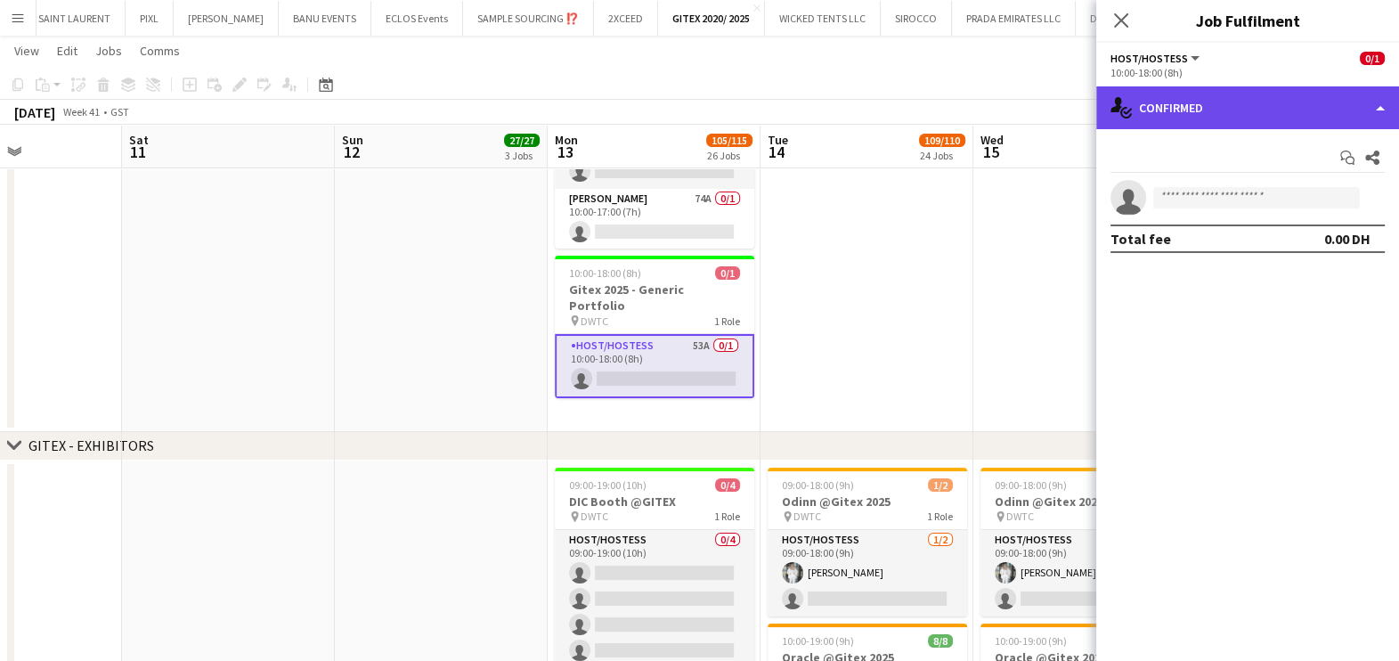
click at [1296, 94] on div "single-neutral-actions-check-2 Confirmed" at bounding box center [1247, 107] width 303 height 43
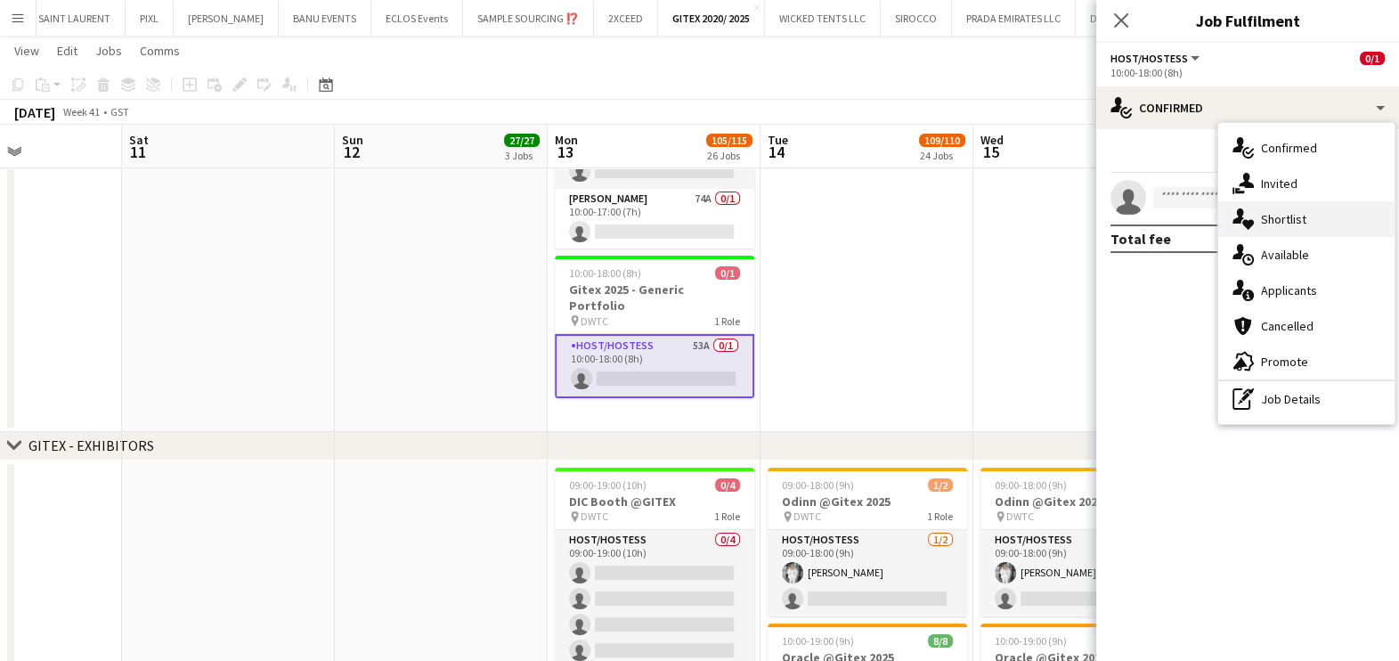
click at [1281, 213] on span "Shortlist" at bounding box center [1283, 219] width 45 height 16
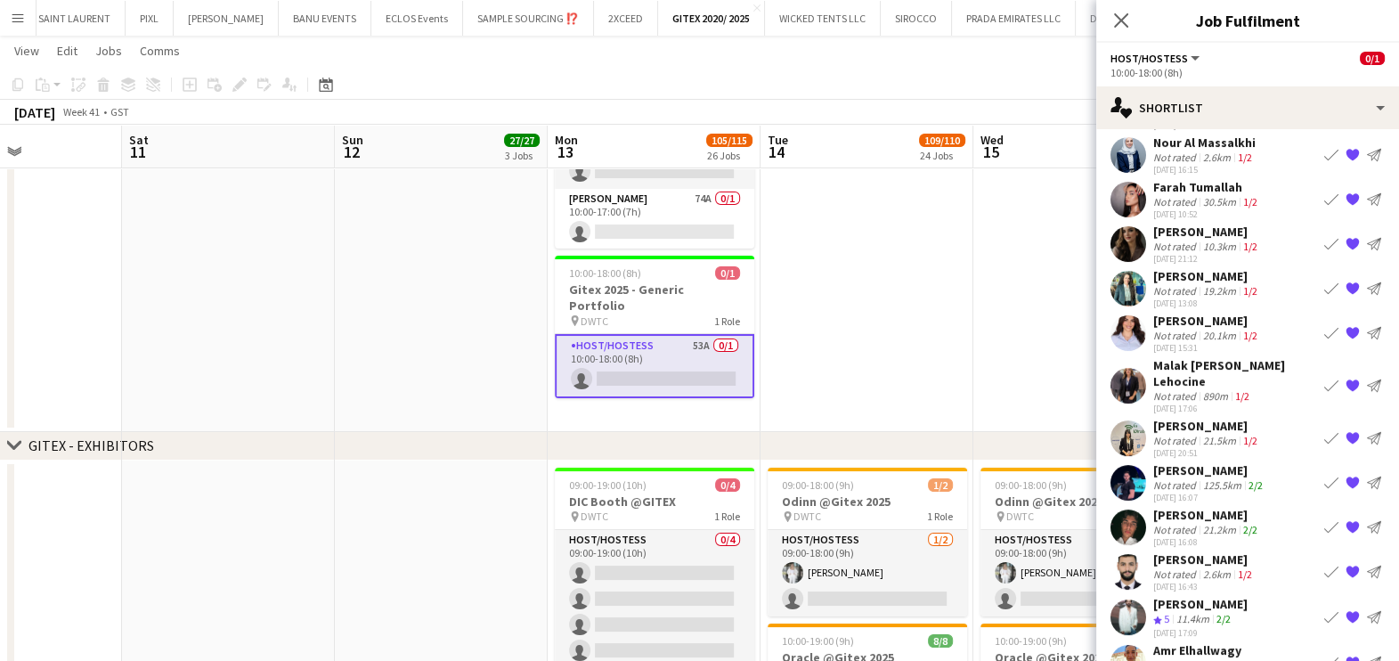
scroll to position [334, 0]
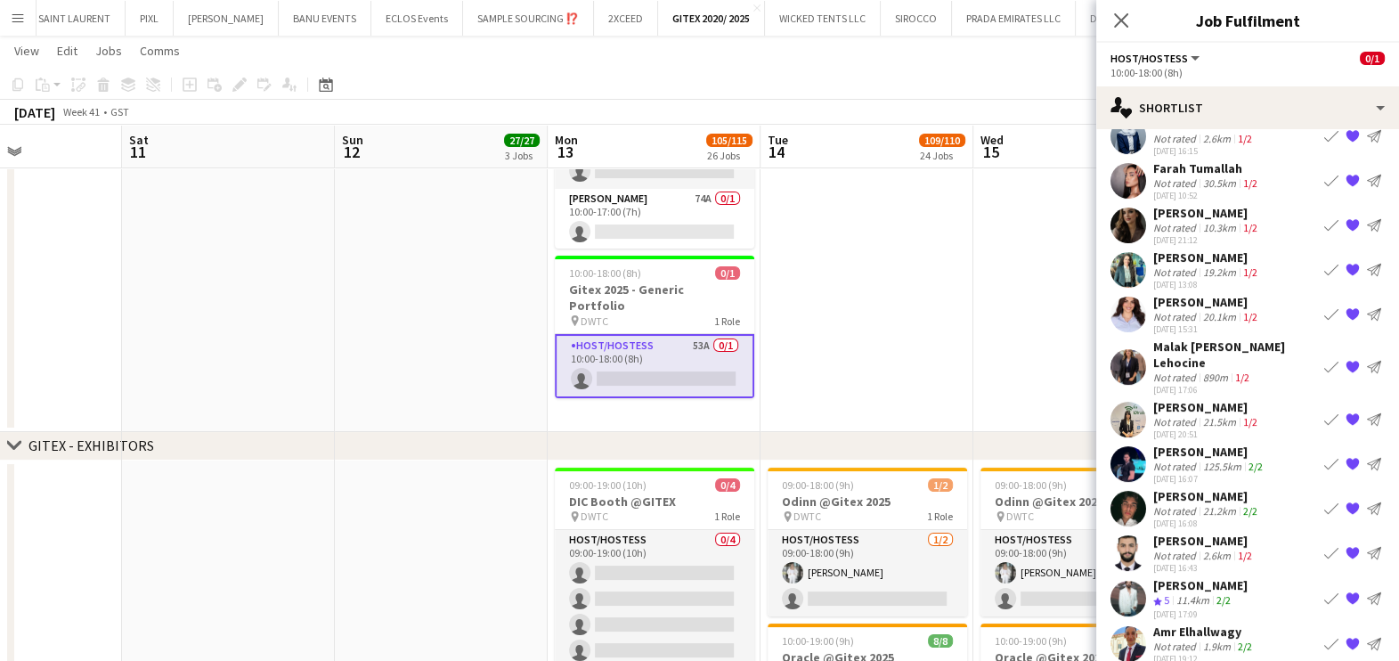
click at [1187, 415] on div "Not rated" at bounding box center [1176, 421] width 46 height 13
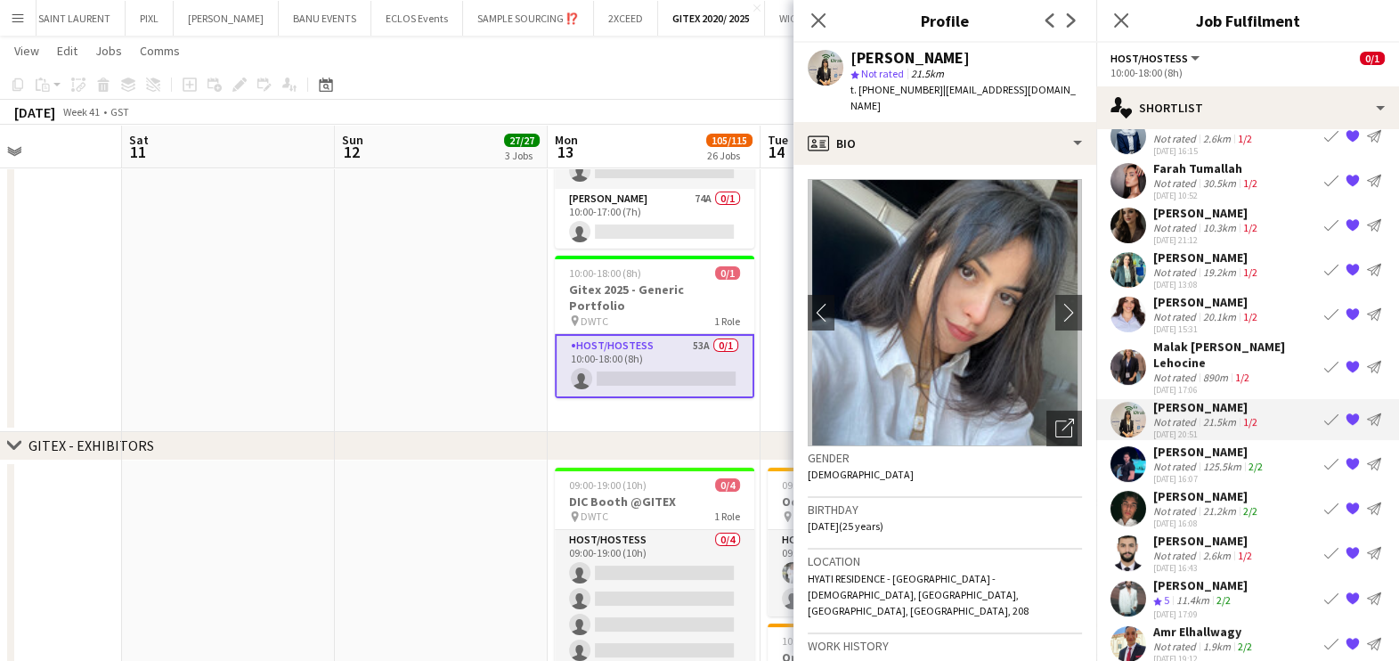
click at [1176, 313] on div "Not rated" at bounding box center [1176, 316] width 46 height 13
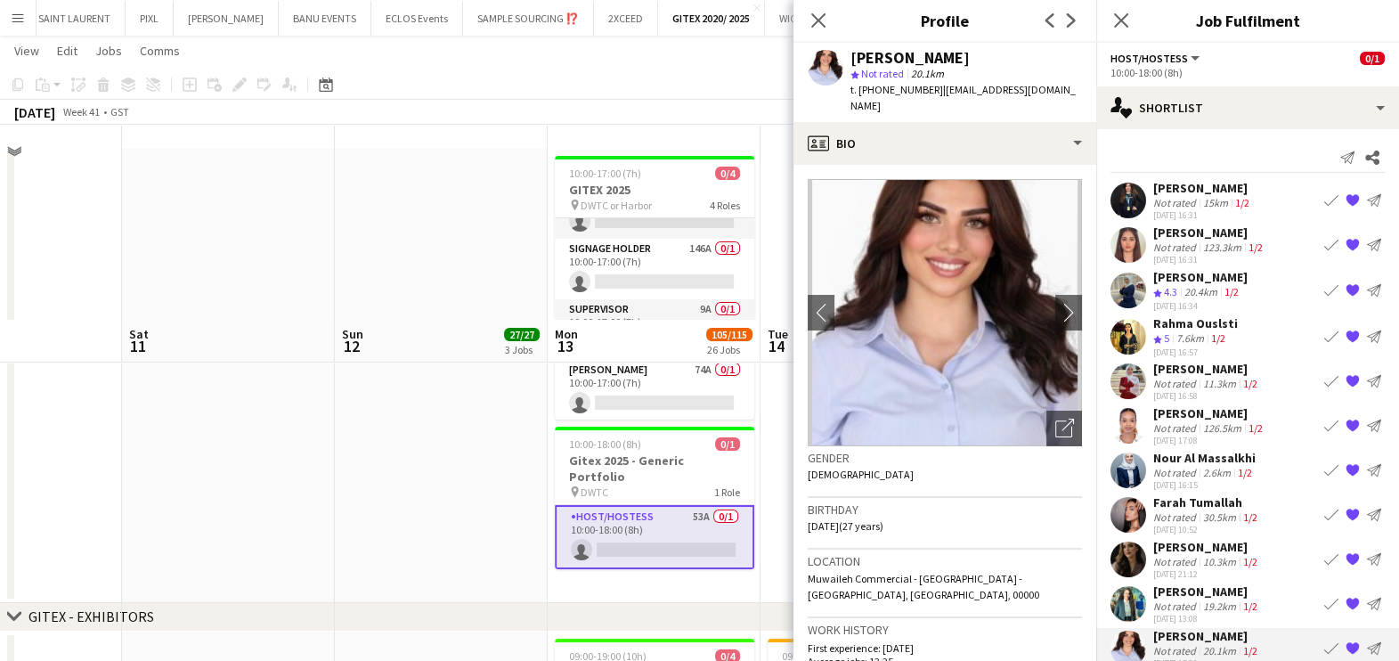
scroll to position [0, 0]
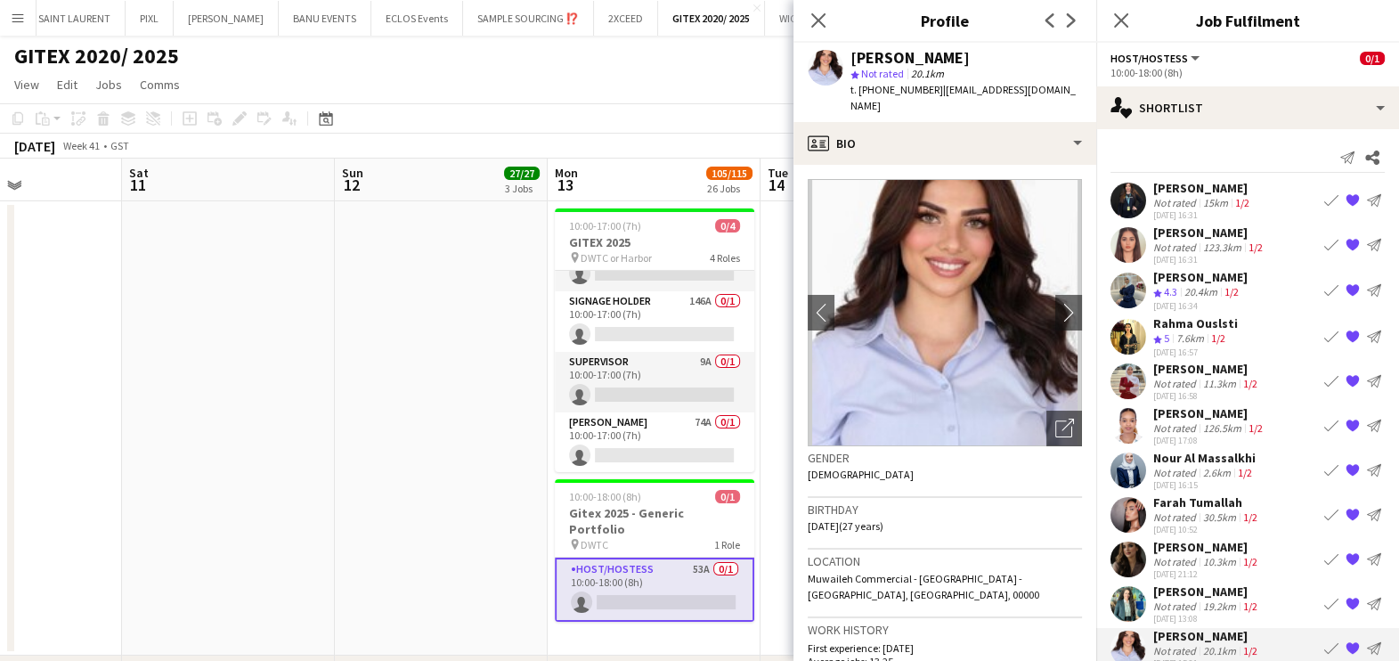
click at [1171, 281] on div "[PERSON_NAME]" at bounding box center [1200, 277] width 94 height 16
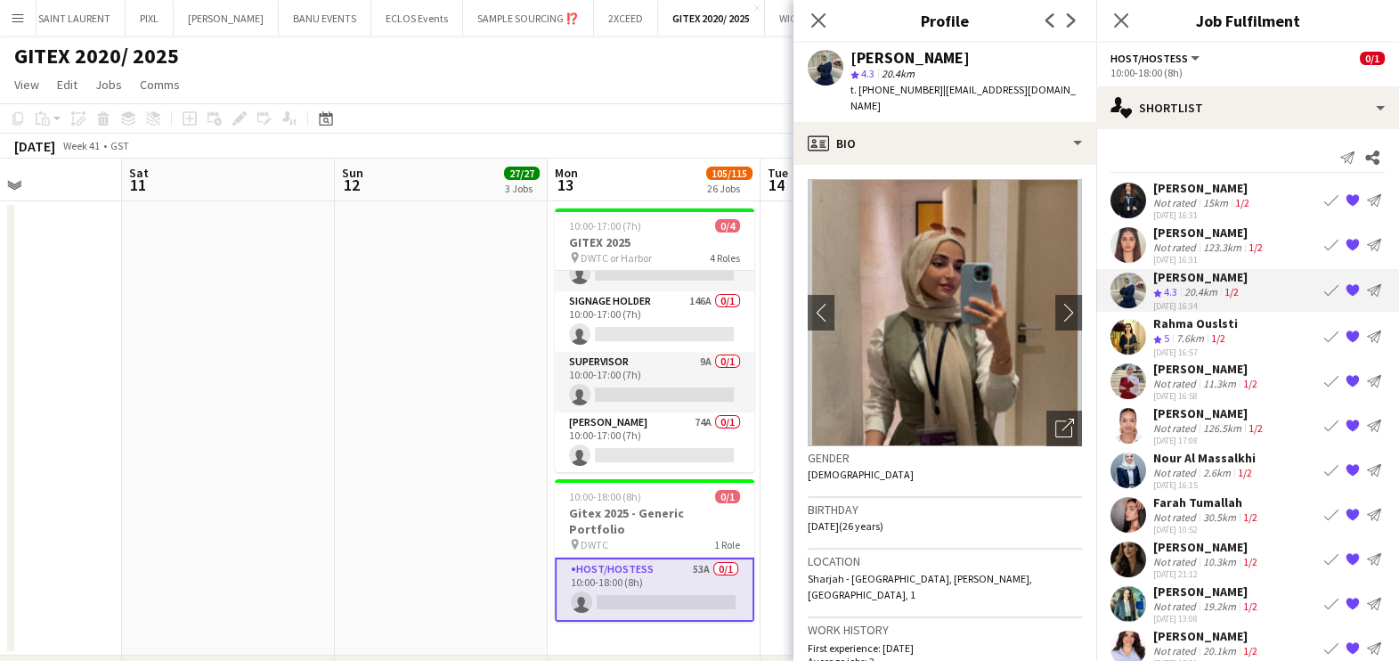
click at [1181, 555] on div "Not rated" at bounding box center [1176, 561] width 46 height 13
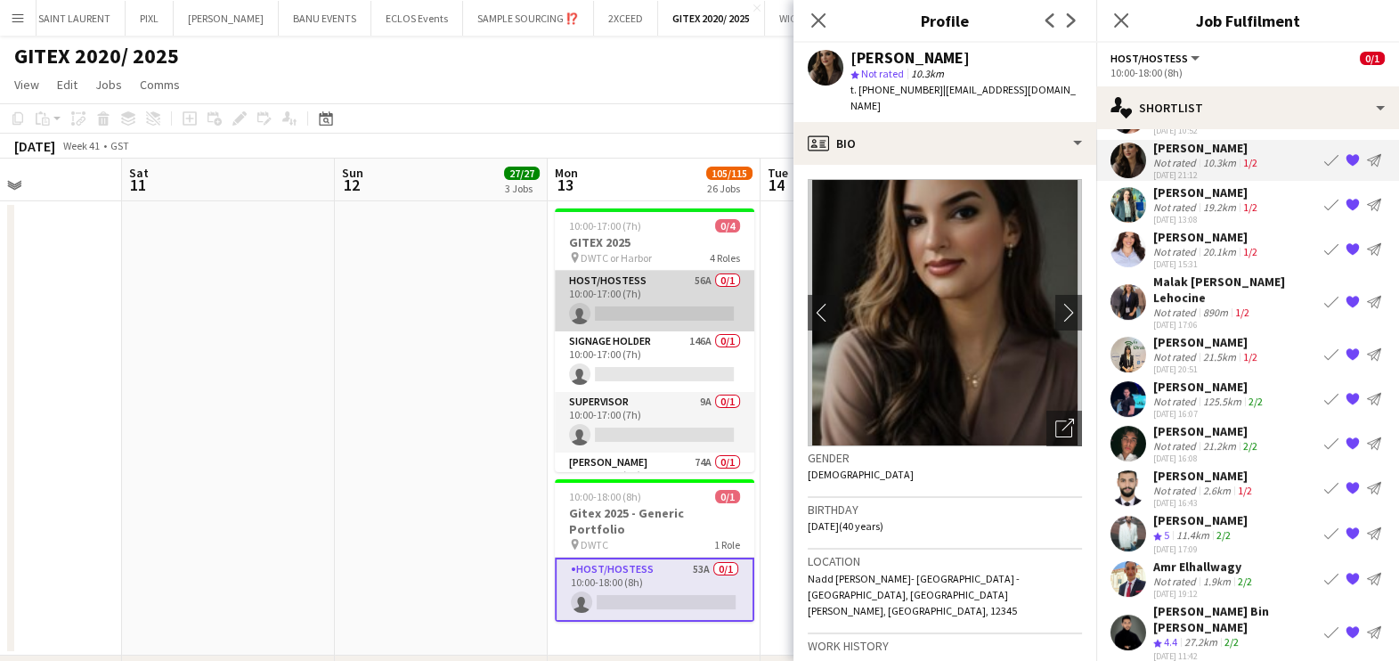
click at [654, 305] on app-card-role "Host/Hostess 56A 0/1 10:00-17:00 (7h) single-neutral-actions" at bounding box center [654, 301] width 199 height 61
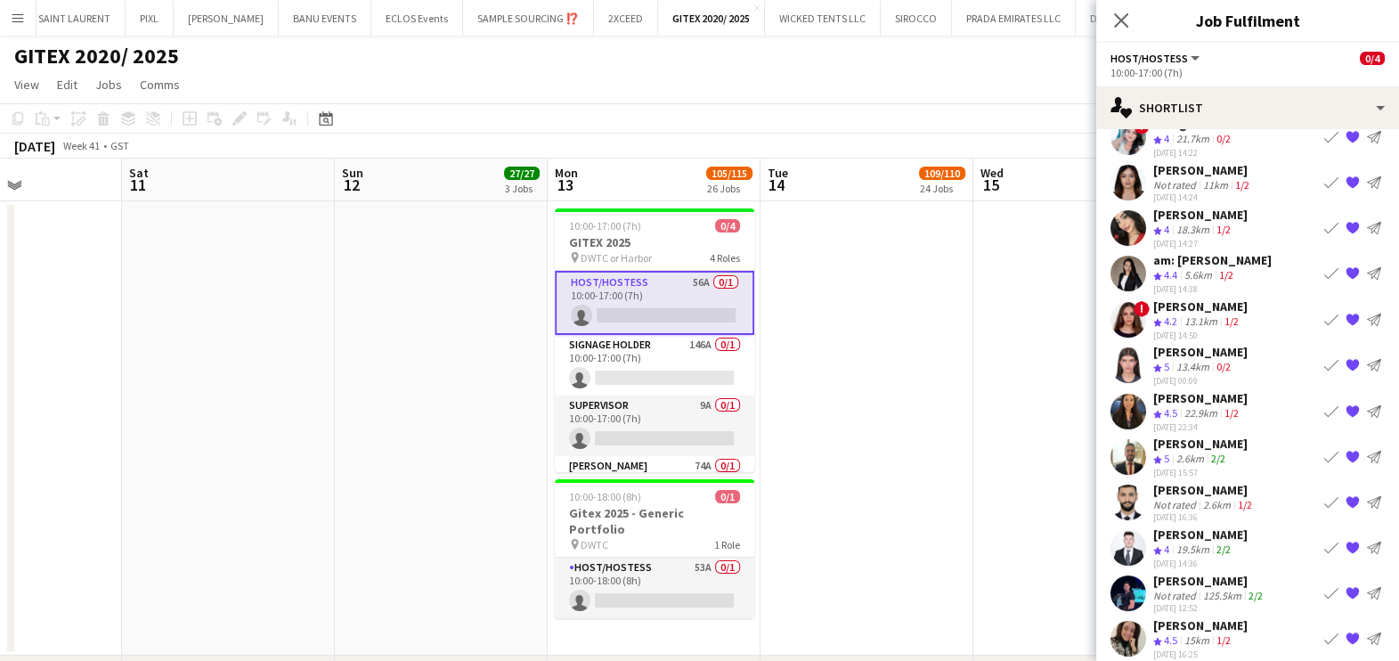
scroll to position [258, 0]
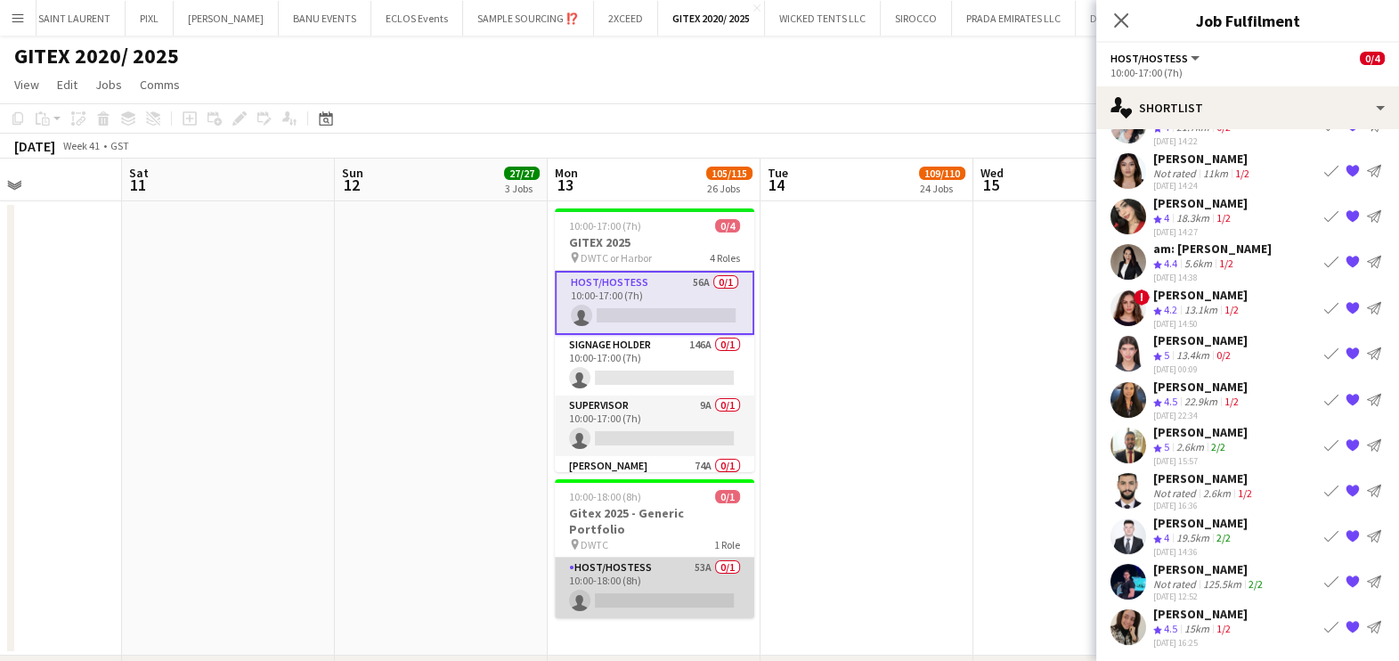
click at [638, 560] on app-card-role "Host/Hostess 53A 0/1 10:00-18:00 (8h) single-neutral-actions" at bounding box center [654, 588] width 199 height 61
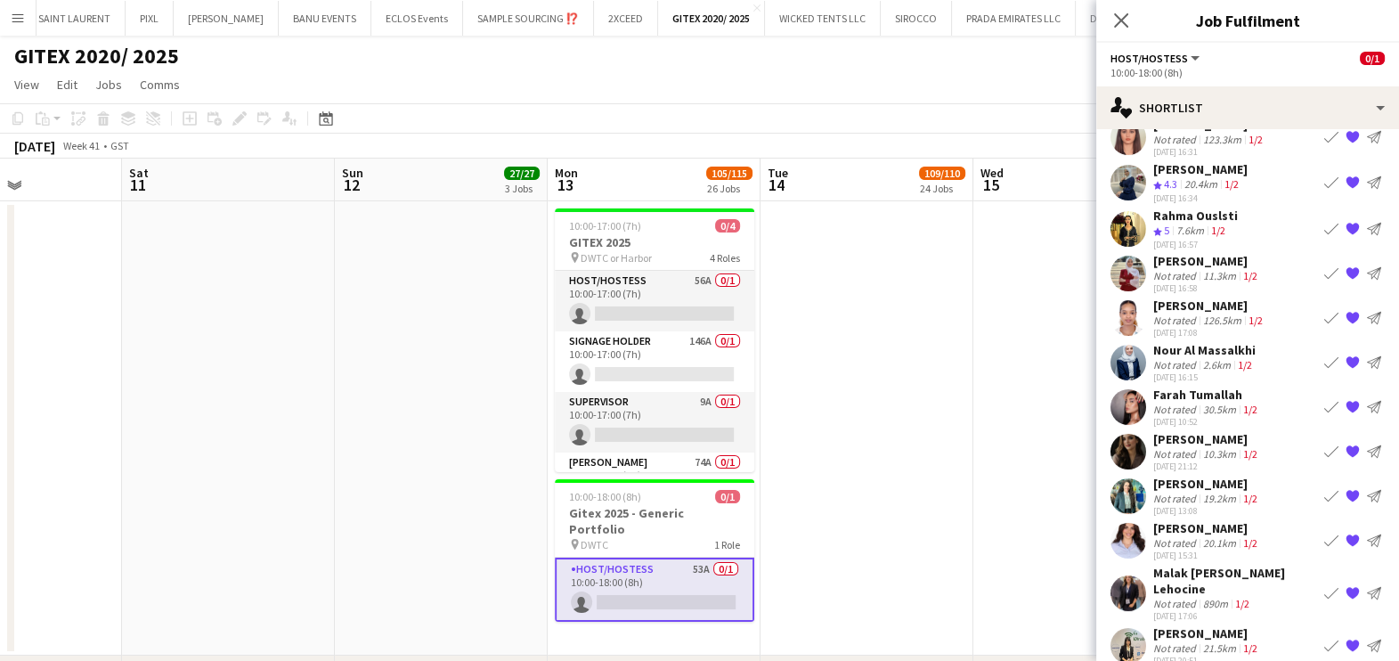
scroll to position [65, 0]
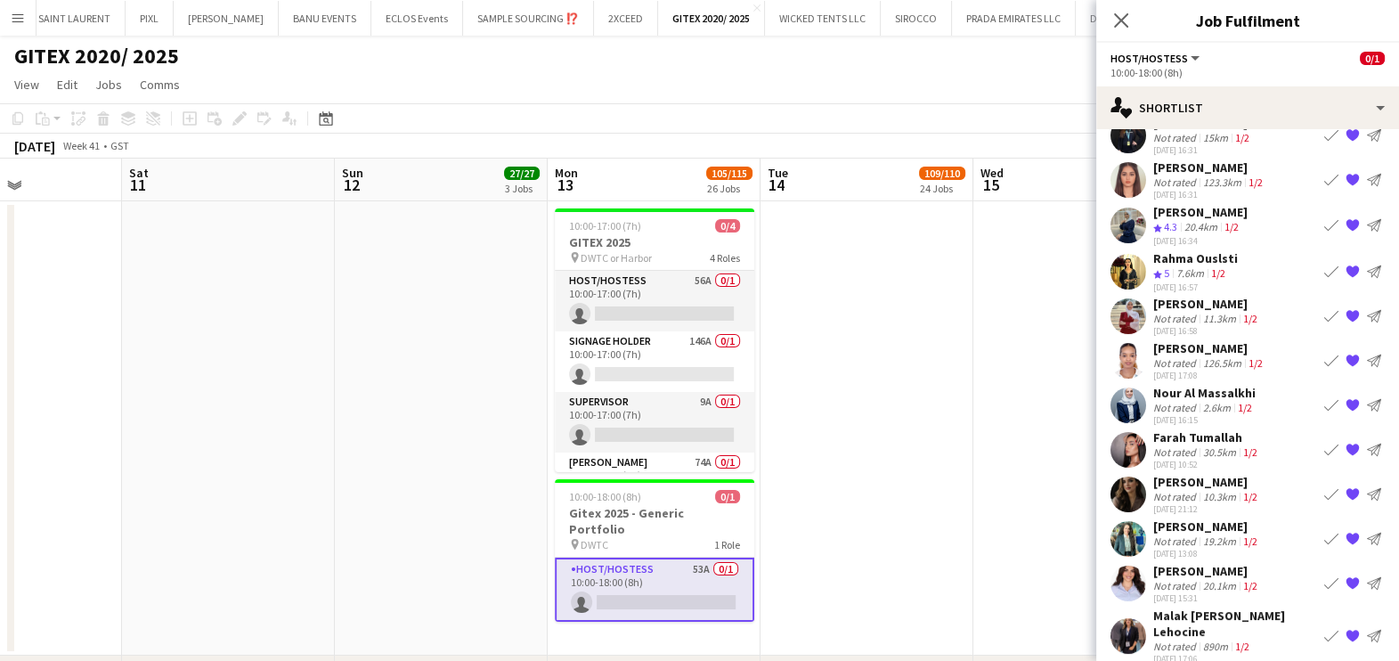
click at [1184, 308] on div "[PERSON_NAME]" at bounding box center [1207, 304] width 108 height 16
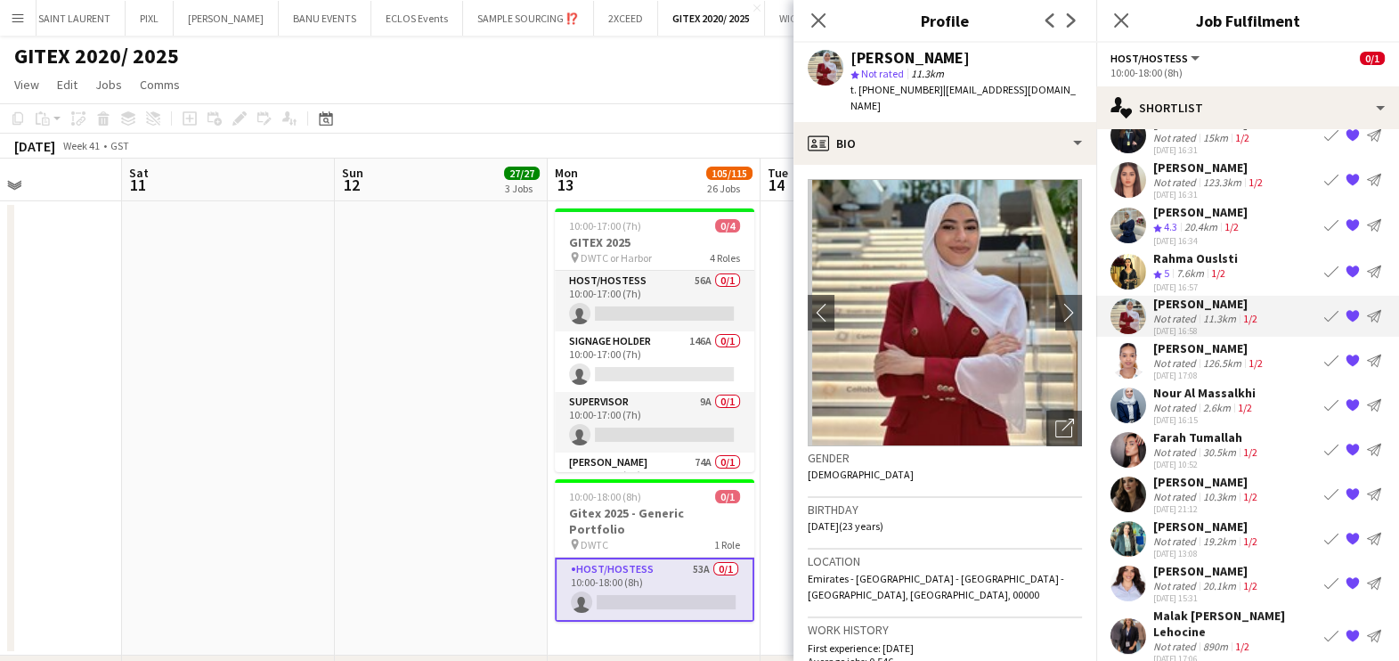
click at [702, 75] on app-page-menu "View Day view expanded Day view collapsed Month view Date picker Jump to [DATE]…" at bounding box center [699, 86] width 1399 height 34
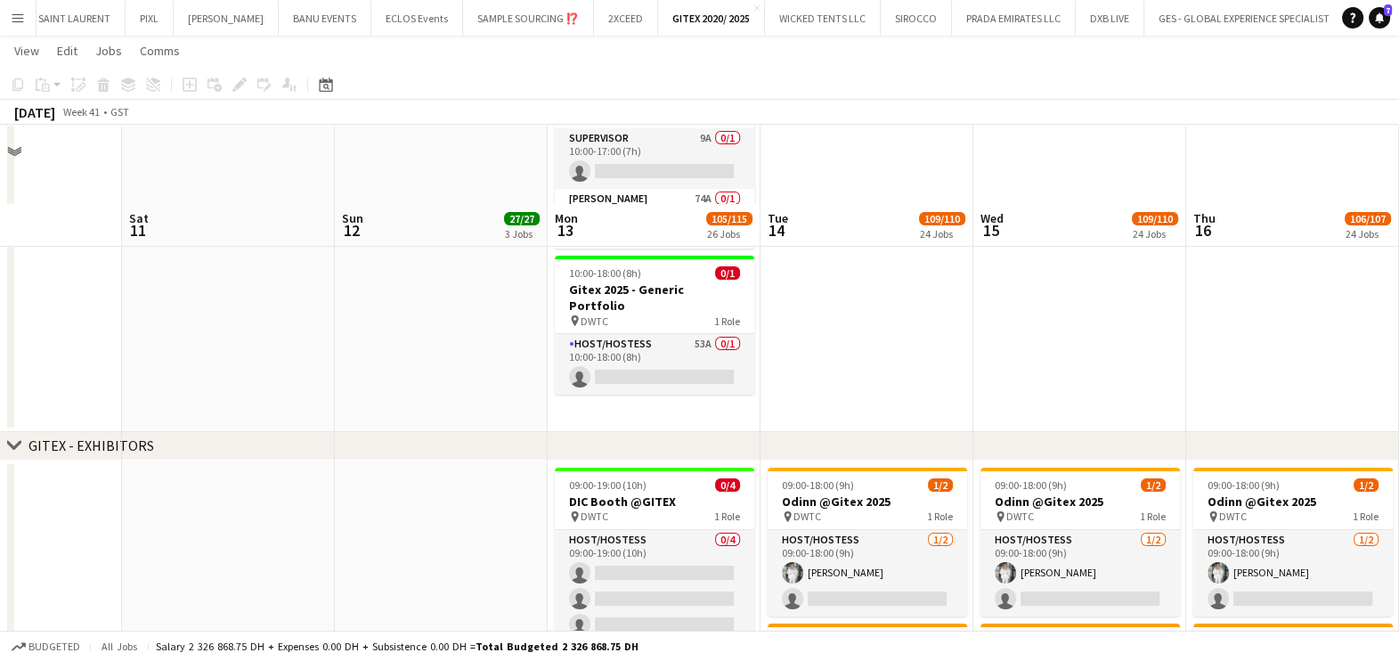
scroll to position [334, 0]
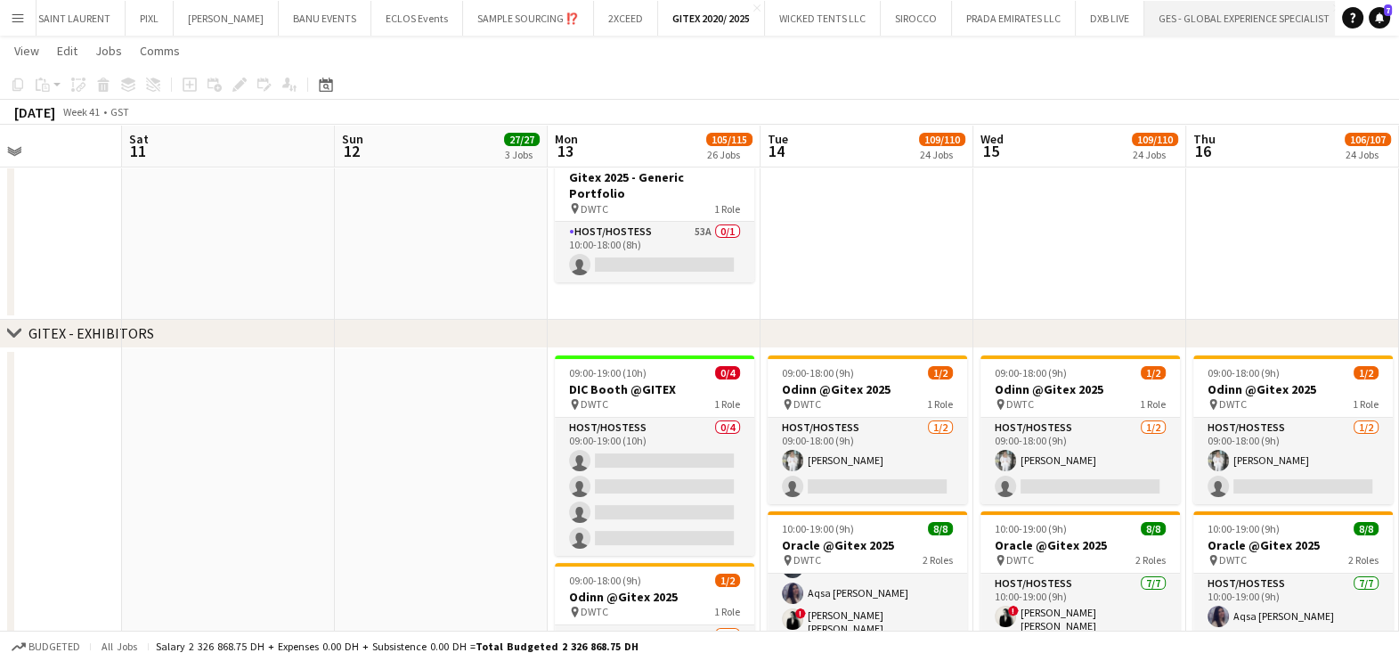
click at [1202, 23] on button "GES - GLOBAL EXPERIENCE SPECIALIST Close" at bounding box center [1244, 18] width 200 height 35
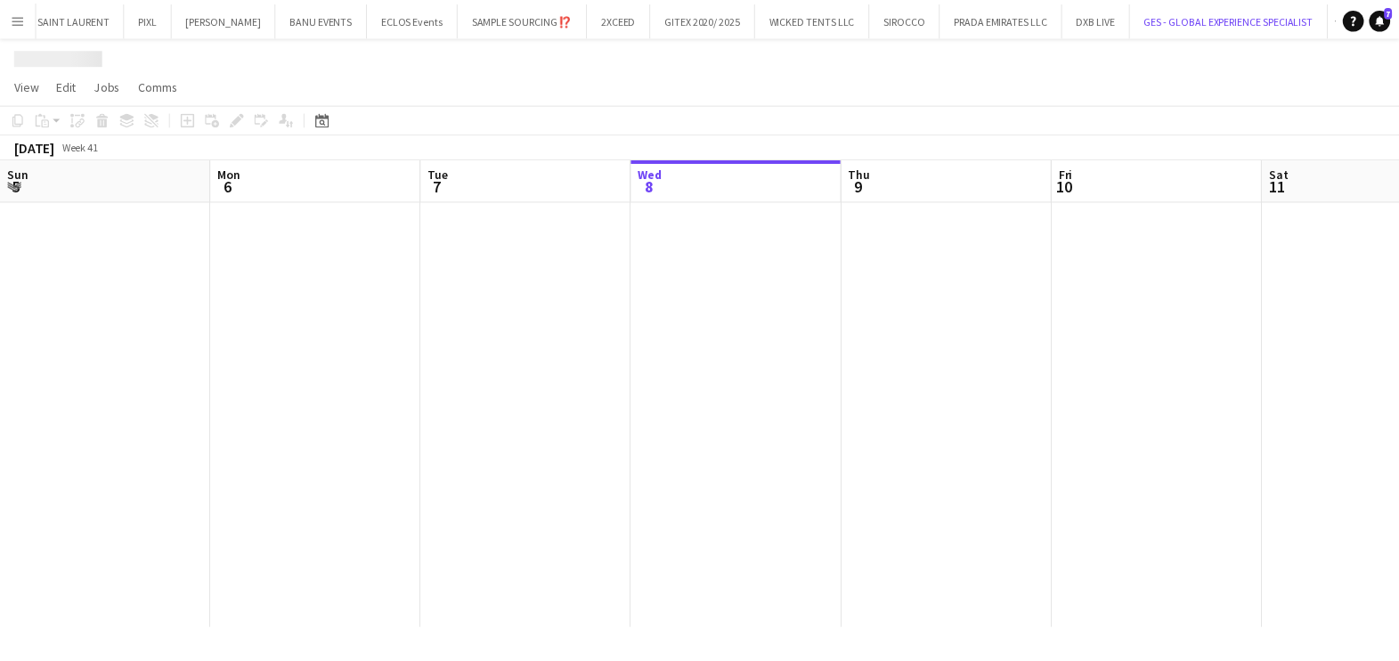
scroll to position [0, 426]
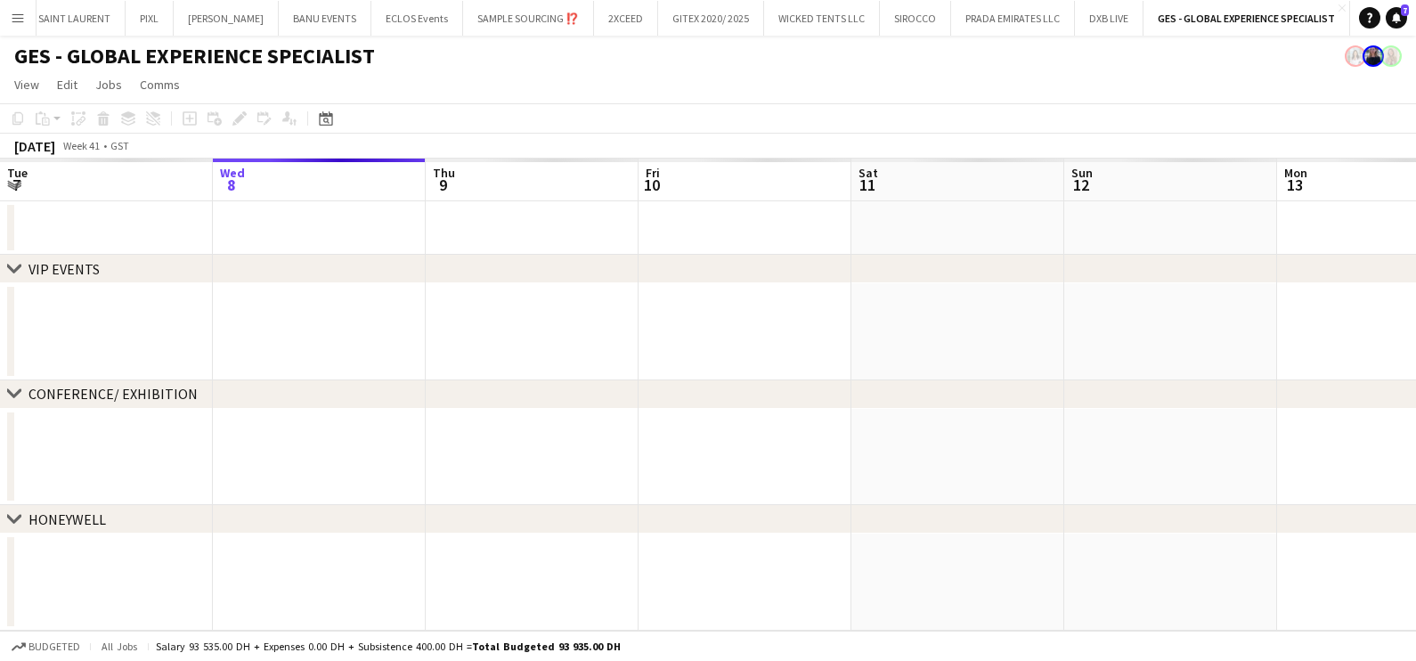
click at [394, 365] on div "chevron-right VIP EVENTS chevron-right CONFERENCE/ EXHIBITION chevron-right HON…" at bounding box center [708, 395] width 1416 height 472
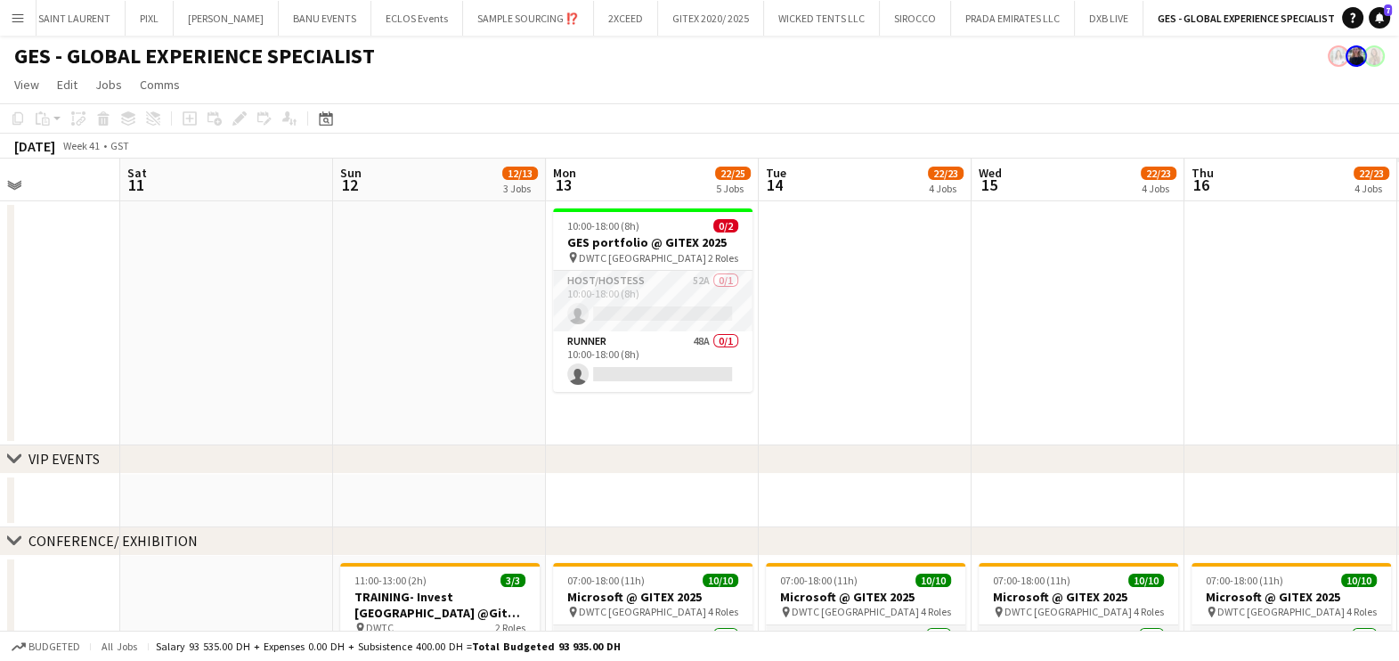
scroll to position [0, 520]
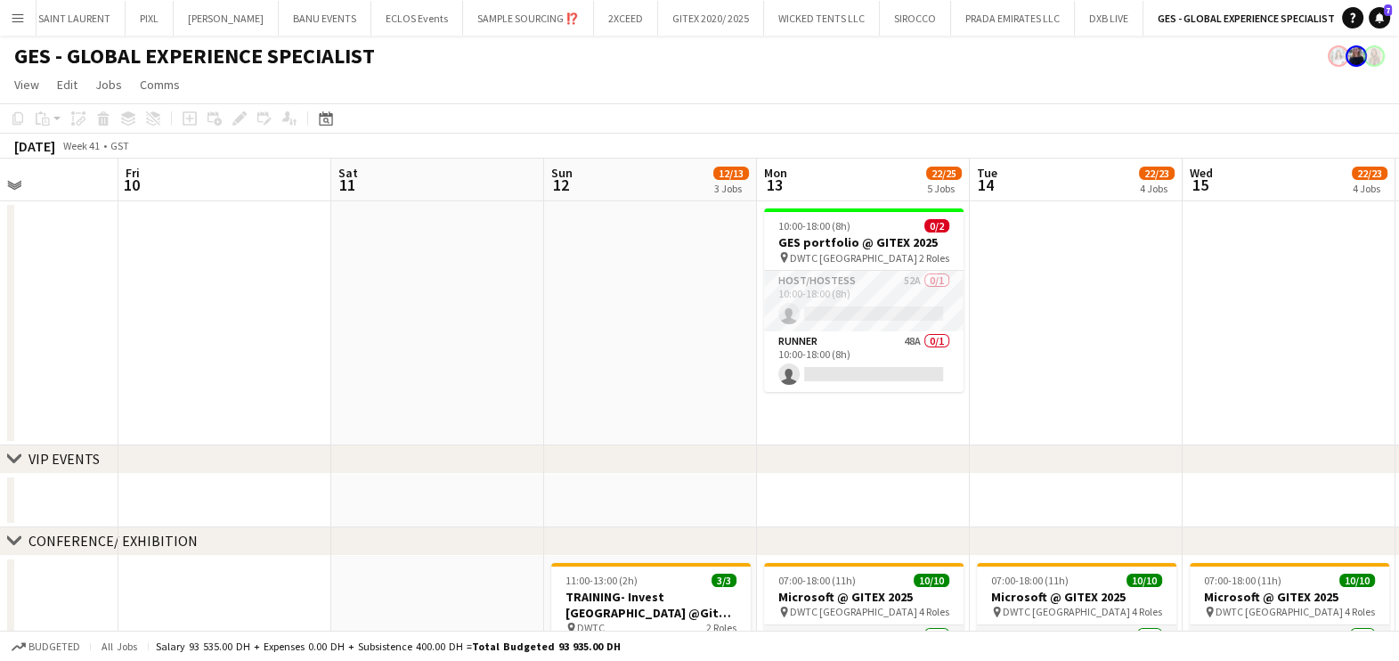
drag, startPoint x: 1059, startPoint y: 362, endPoint x: 539, endPoint y: 357, distance: 520.1
click at [917, 296] on app-card-role "Host/Hostess 52A 0/1 10:00-18:00 (8h) single-neutral-actions" at bounding box center [863, 301] width 199 height 61
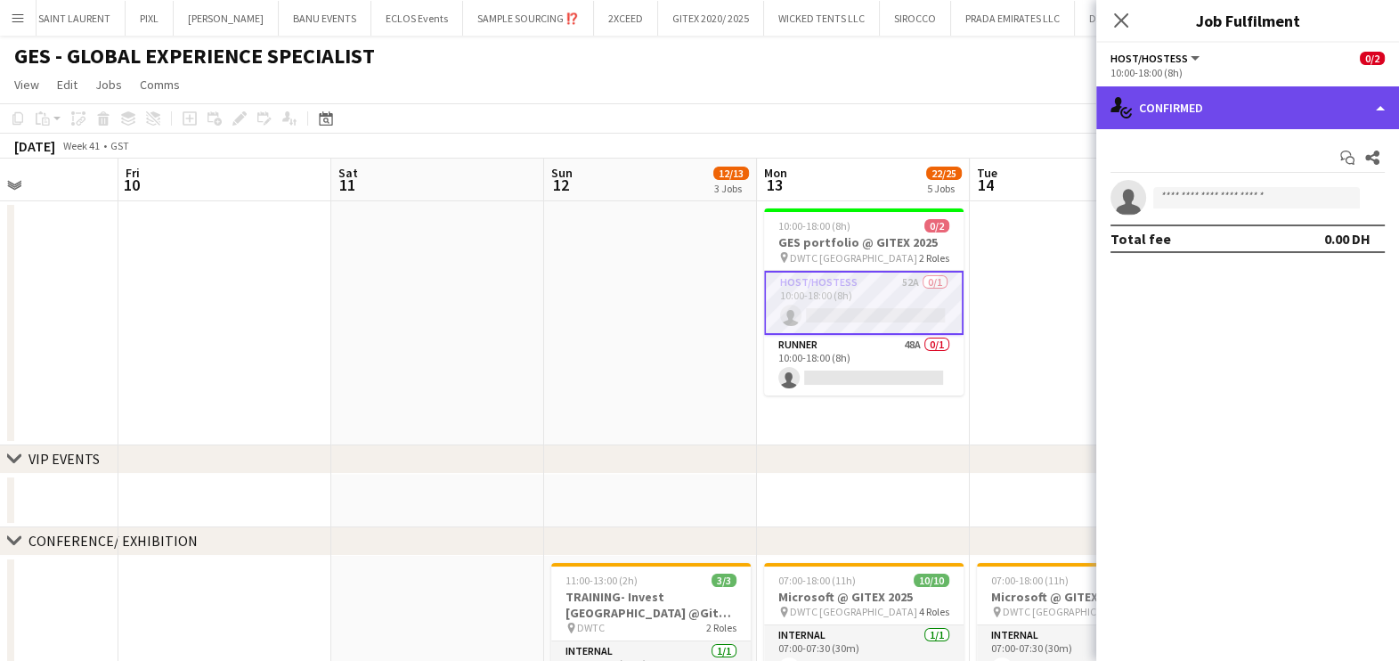
click at [1219, 103] on div "single-neutral-actions-check-2 Confirmed" at bounding box center [1247, 107] width 303 height 43
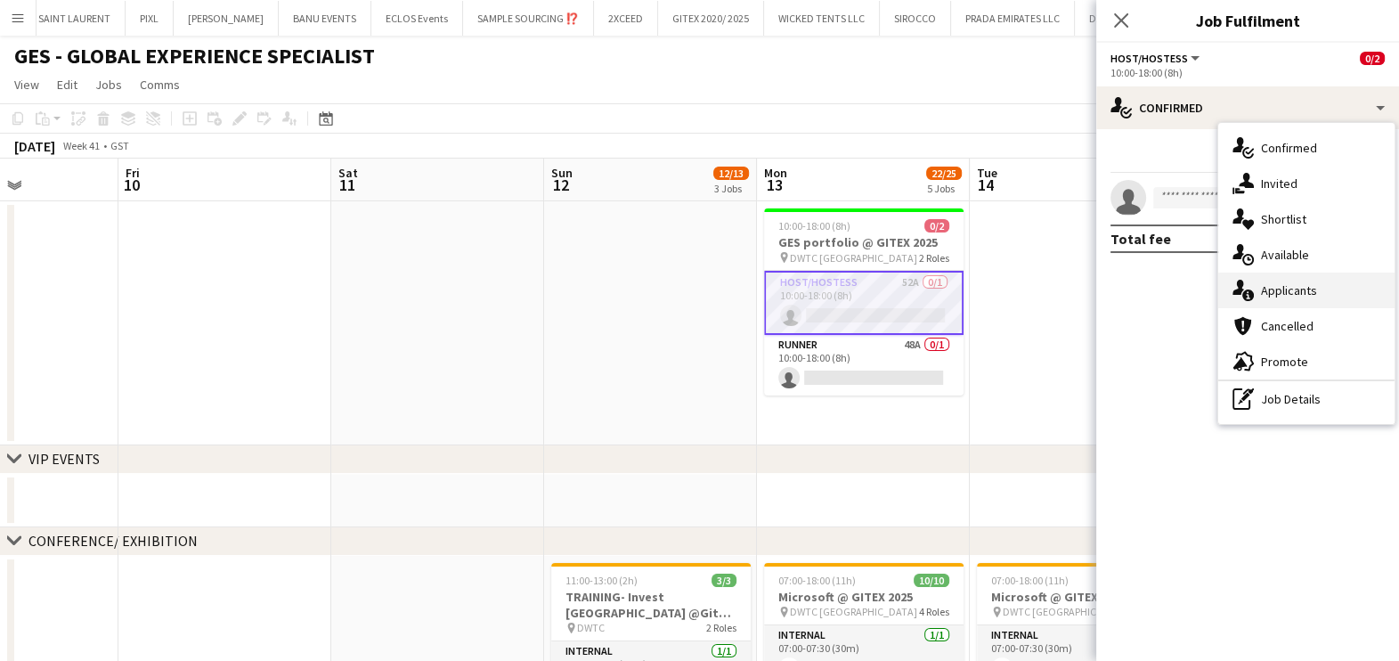
click at [1286, 289] on span "Applicants" at bounding box center [1289, 290] width 56 height 16
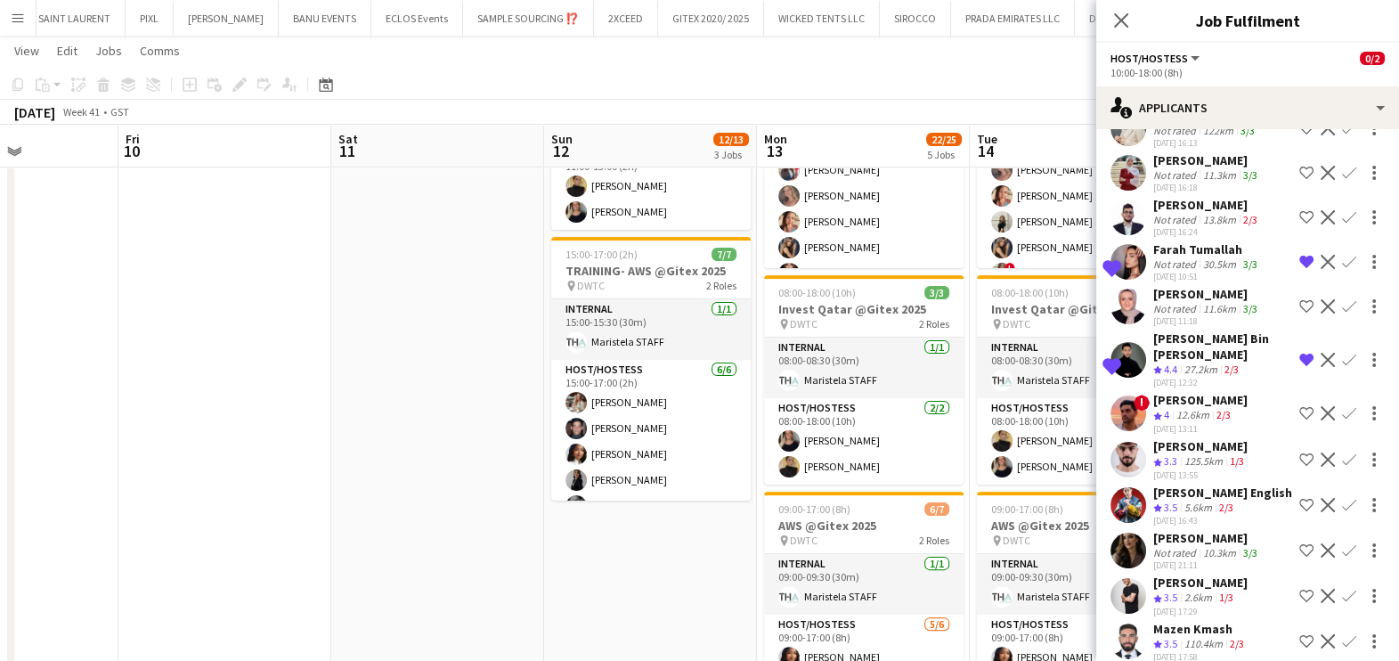
scroll to position [259, 0]
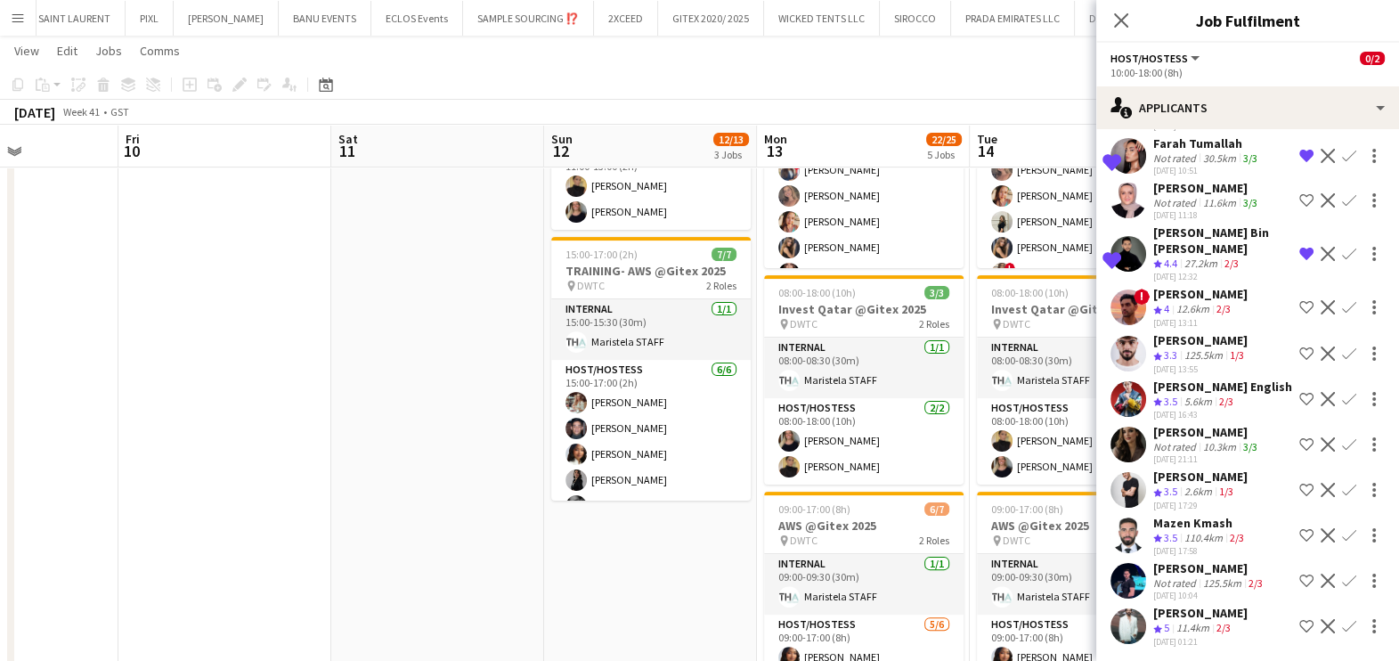
click at [1180, 436] on div "[PERSON_NAME]" at bounding box center [1207, 432] width 108 height 16
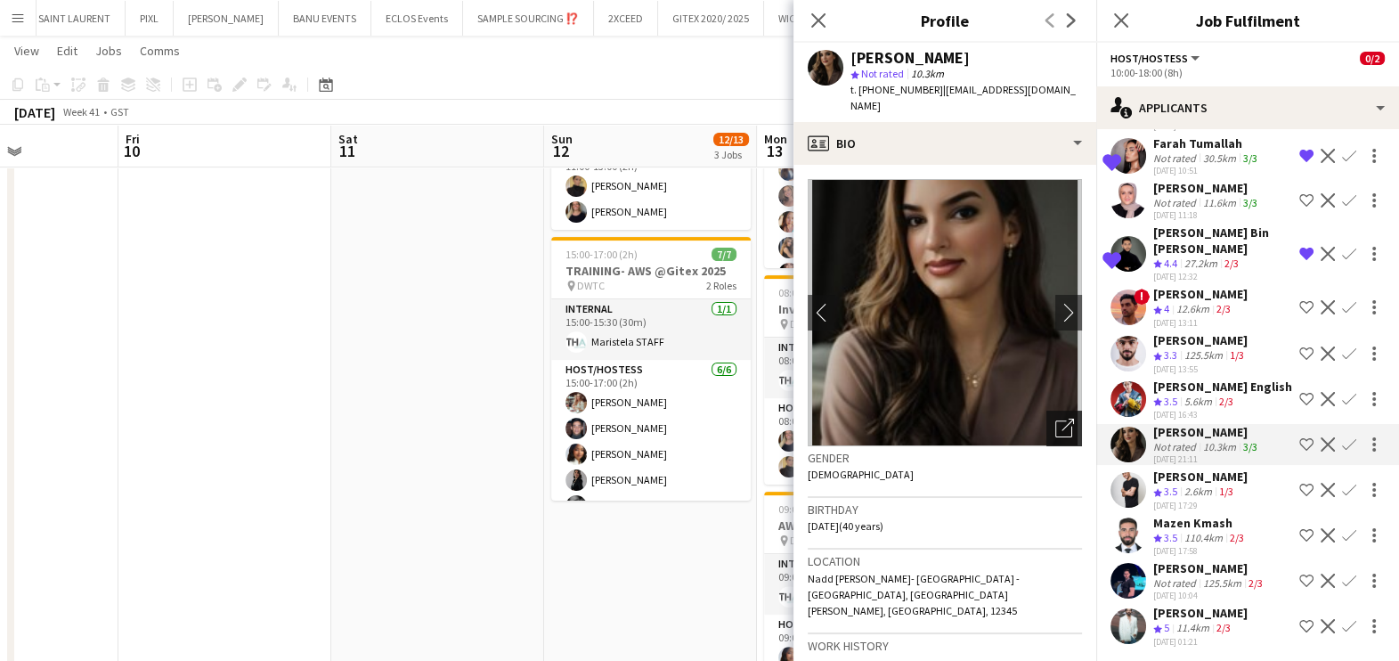
click at [1049, 411] on div "Open photos pop-in" at bounding box center [1064, 429] width 36 height 36
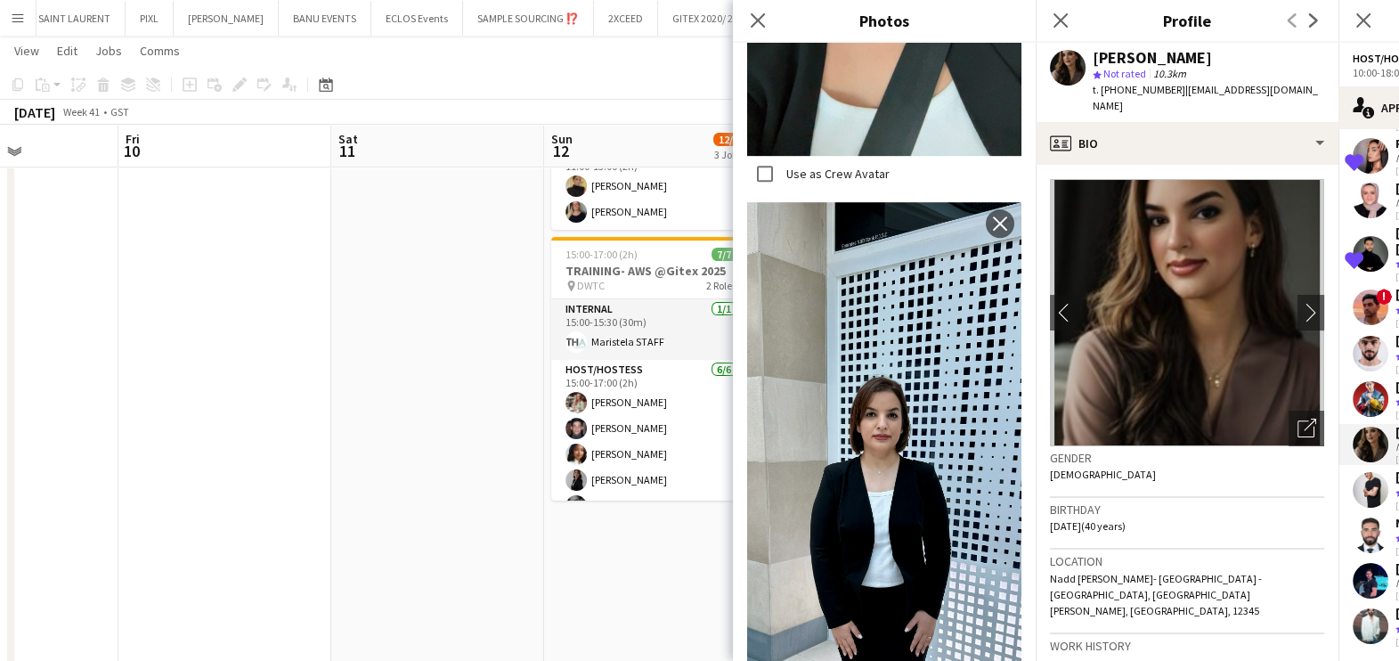
scroll to position [1446, 0]
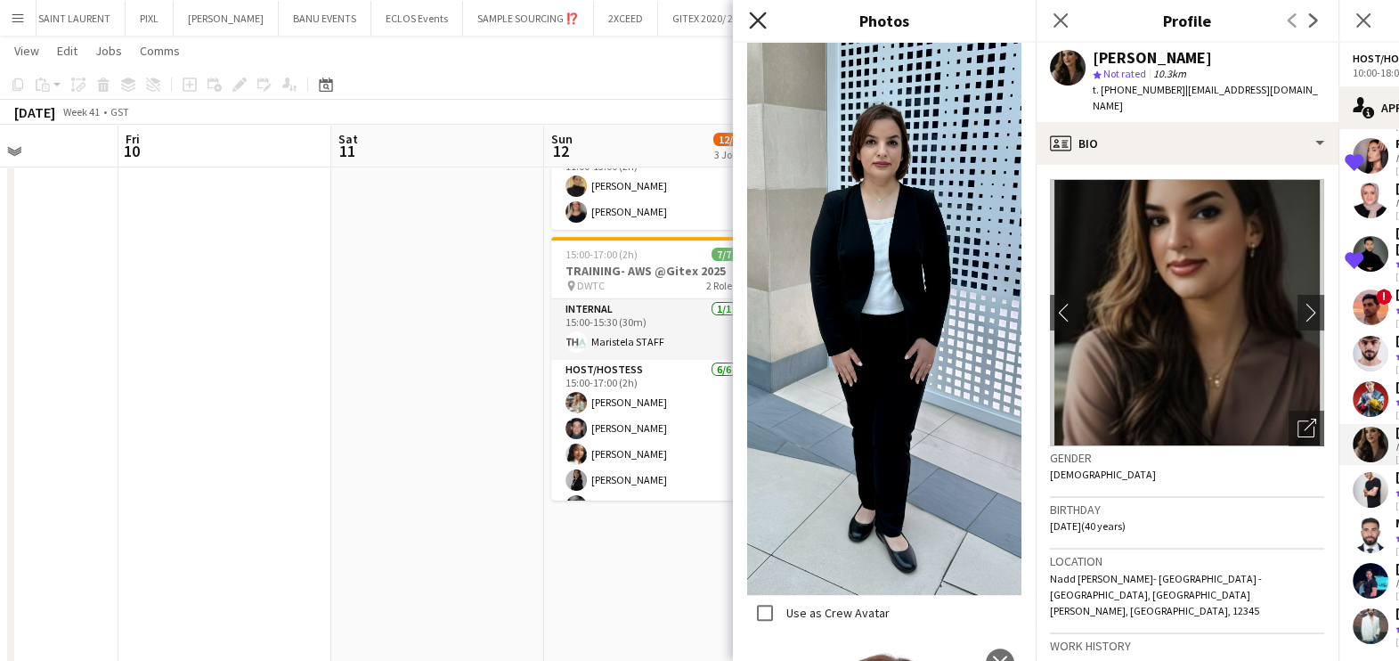
click at [757, 13] on icon "Close pop-in" at bounding box center [757, 20] width 17 height 17
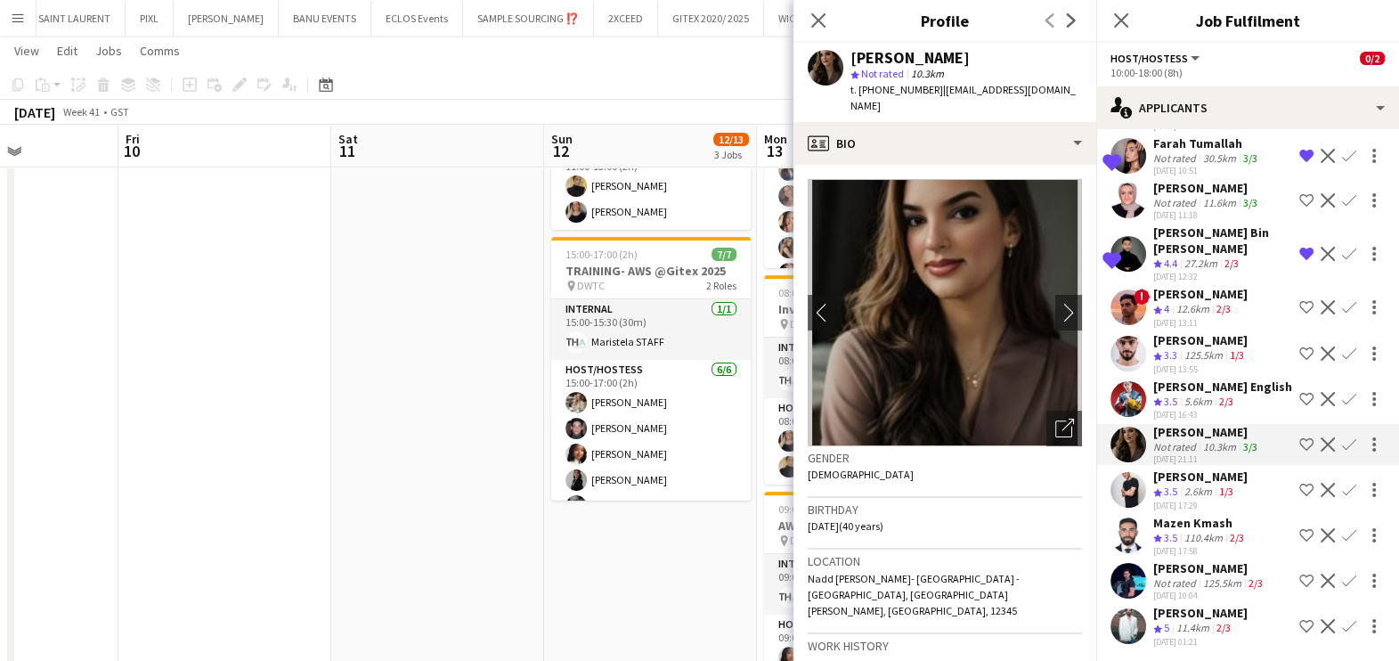
click at [698, 111] on div "[DATE] Week 41 • GST" at bounding box center [699, 112] width 1399 height 25
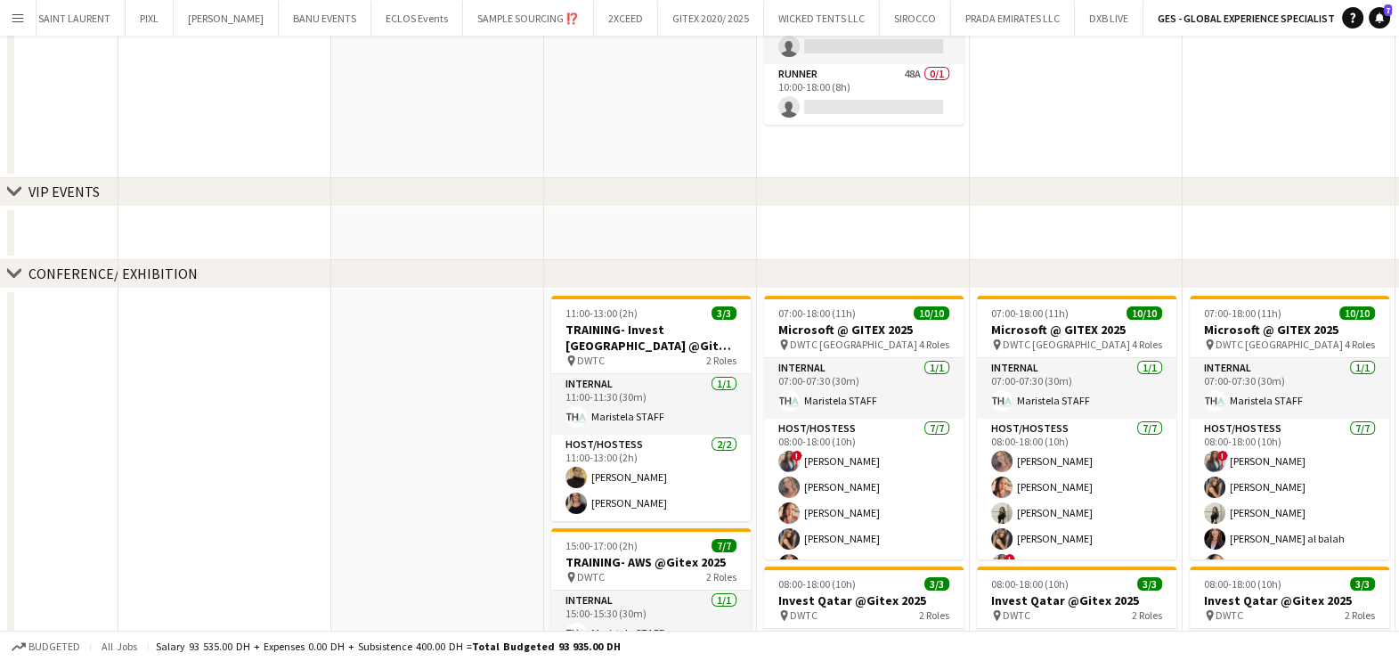
scroll to position [0, 0]
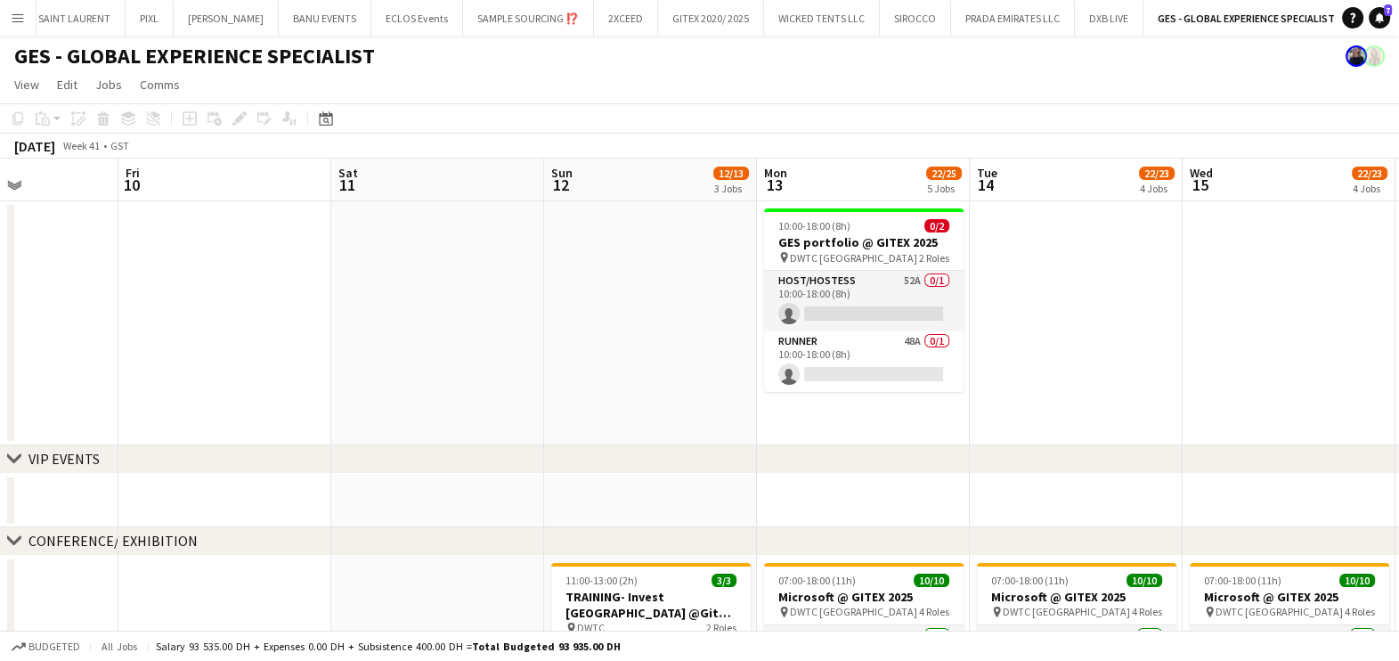
click at [1078, 331] on app-date-cell at bounding box center [1076, 323] width 213 height 244
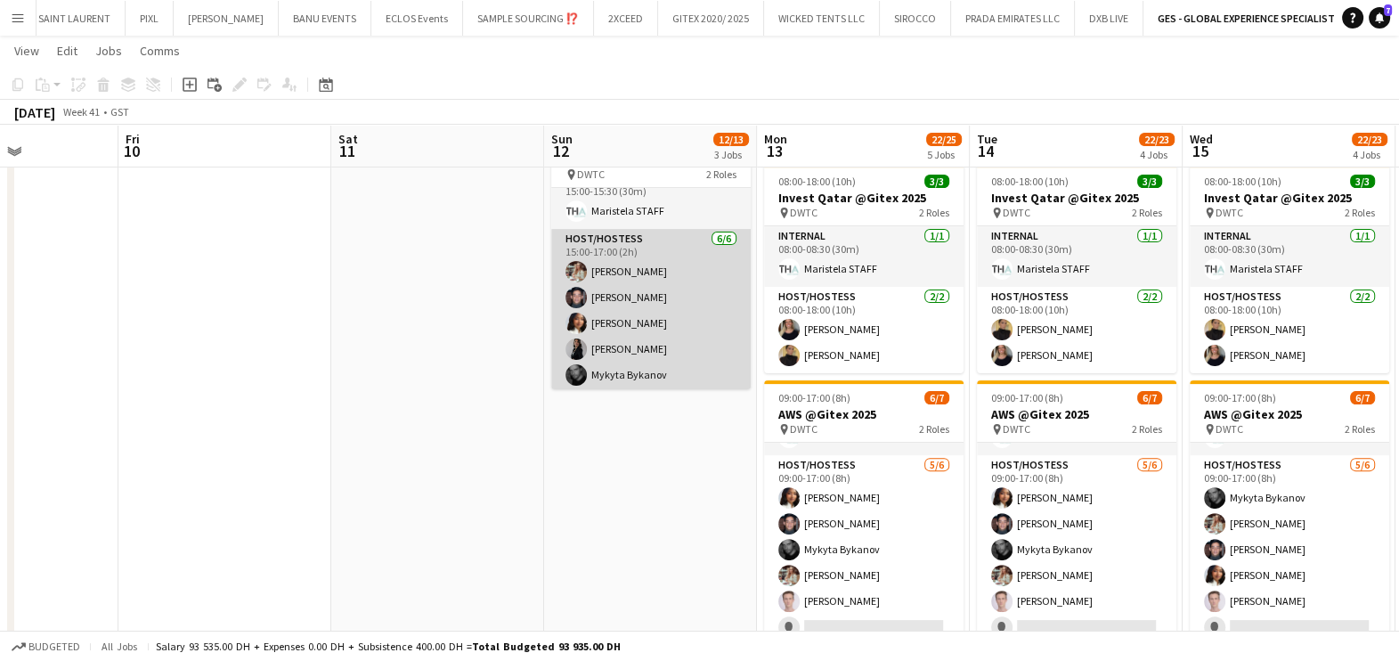
scroll to position [48, 0]
click at [614, 294] on app-card-role "Host/Hostess [DATE] 15:00-17:00 (2h) Maryna Tsypar [PERSON_NAME] [PERSON_NAME] …" at bounding box center [650, 295] width 199 height 190
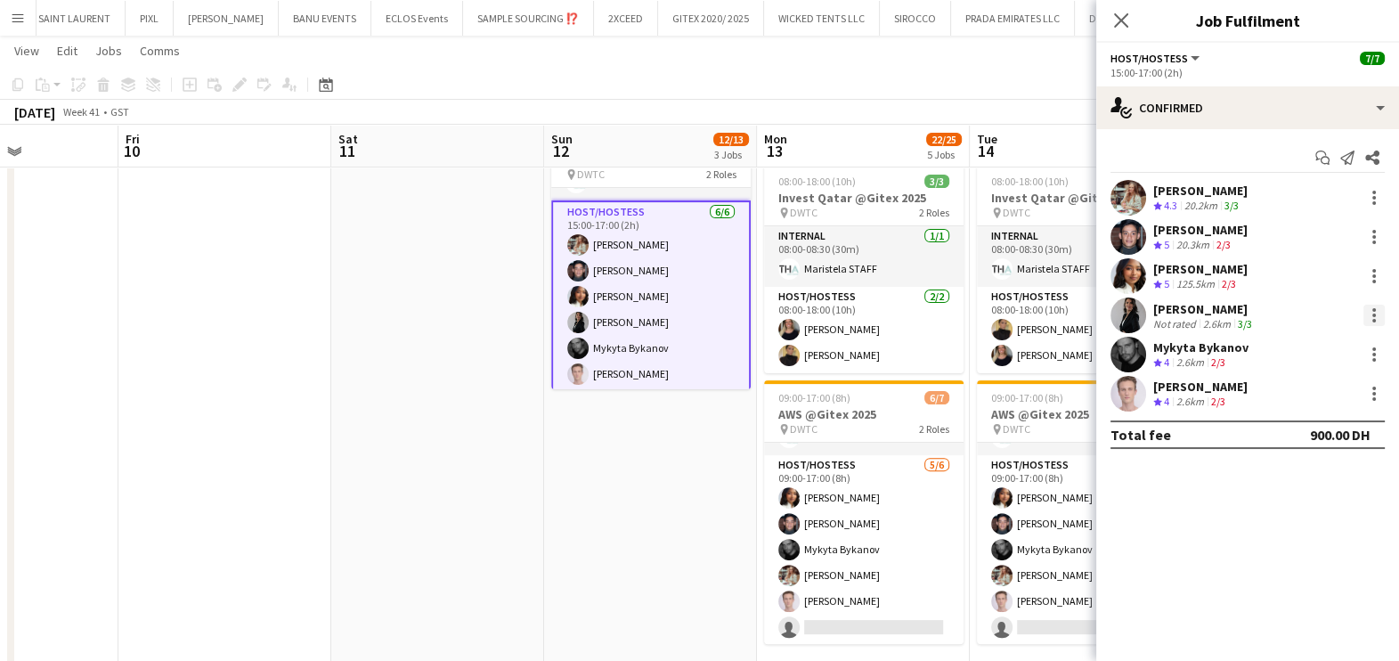
click at [1382, 314] on div at bounding box center [1373, 315] width 21 height 21
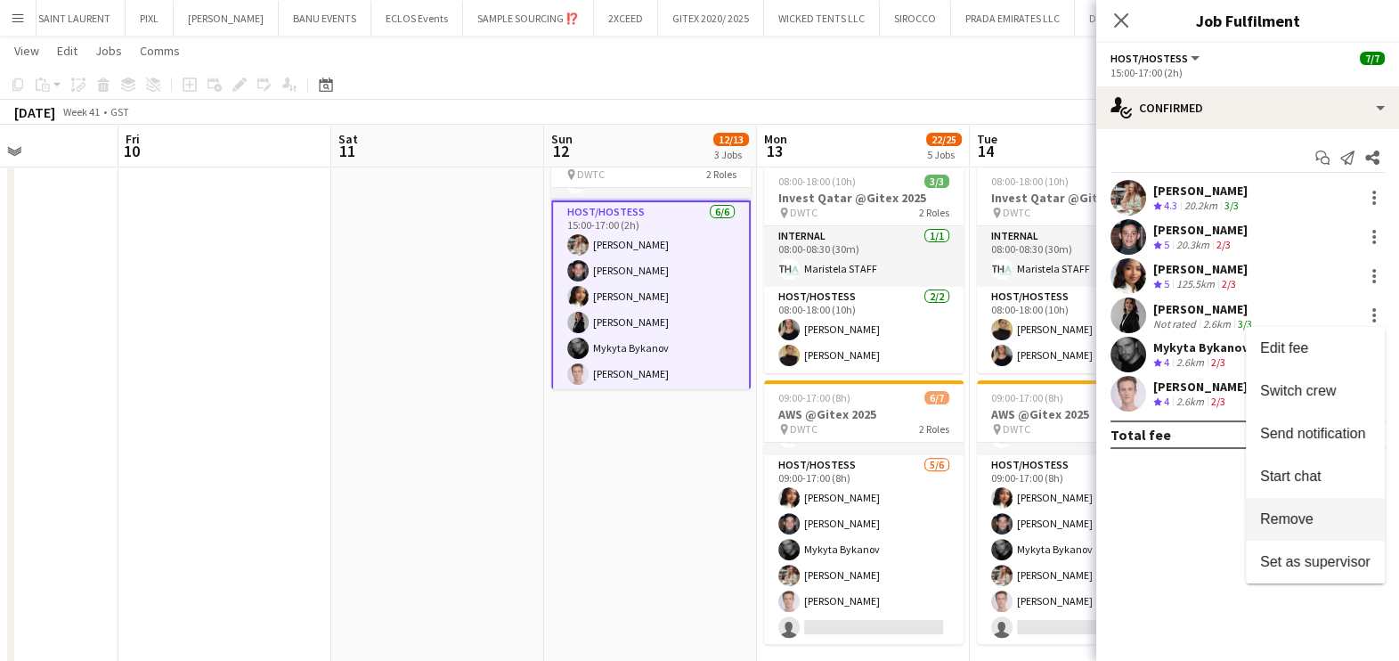
click at [1301, 517] on span "Remove" at bounding box center [1286, 518] width 53 height 15
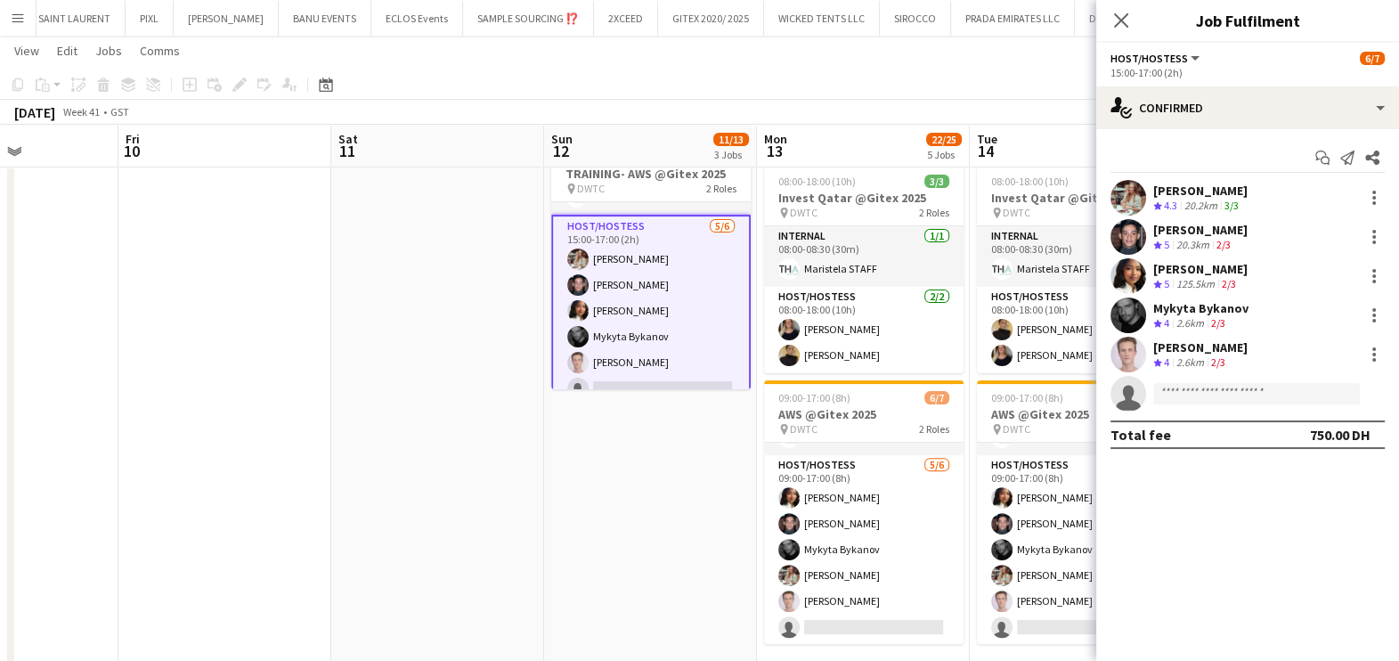
click at [667, 533] on app-date-cell "11:00-13:00 (2h) 3/3 TRAINING- Invest Qatar @Gitex 2025 pin DWTC 2 Roles Intern…" at bounding box center [650, 291] width 213 height 811
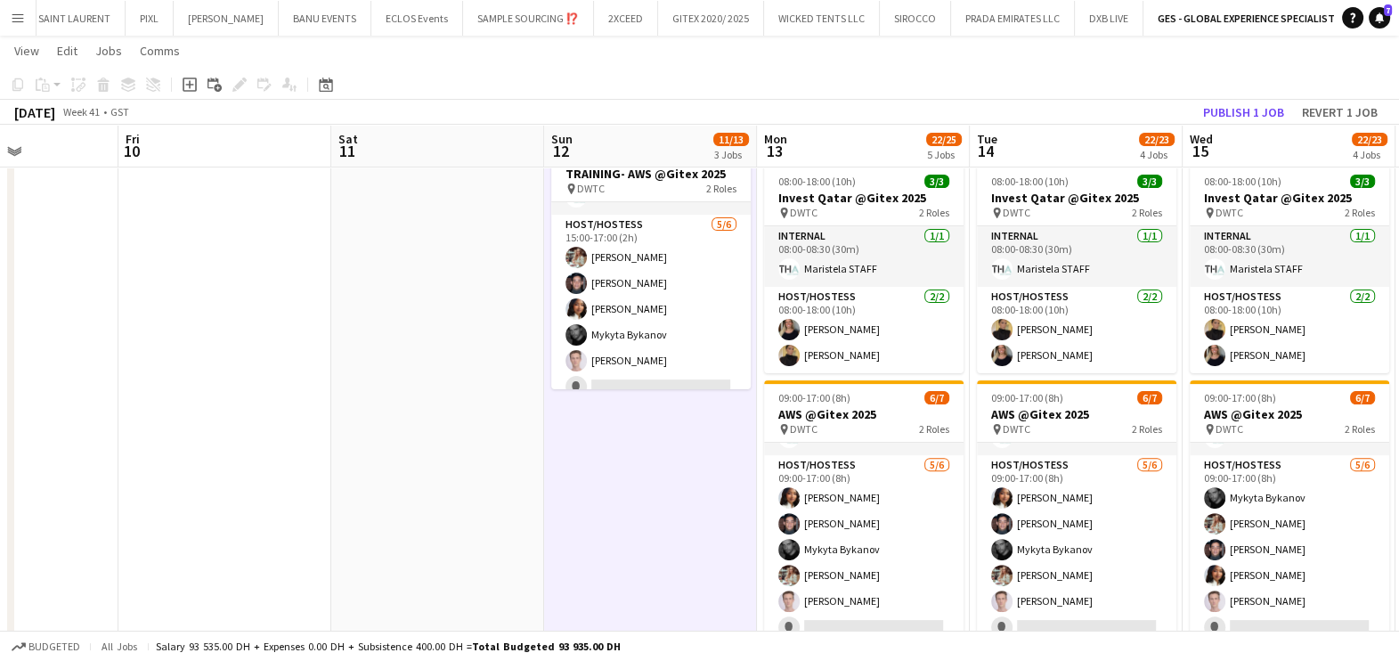
click at [1251, 94] on app-toolbar "Copy Paste Paste Ctrl+V Paste with crew Ctrl+Shift+V Paste linked Job [GEOGRAPH…" at bounding box center [699, 84] width 1399 height 30
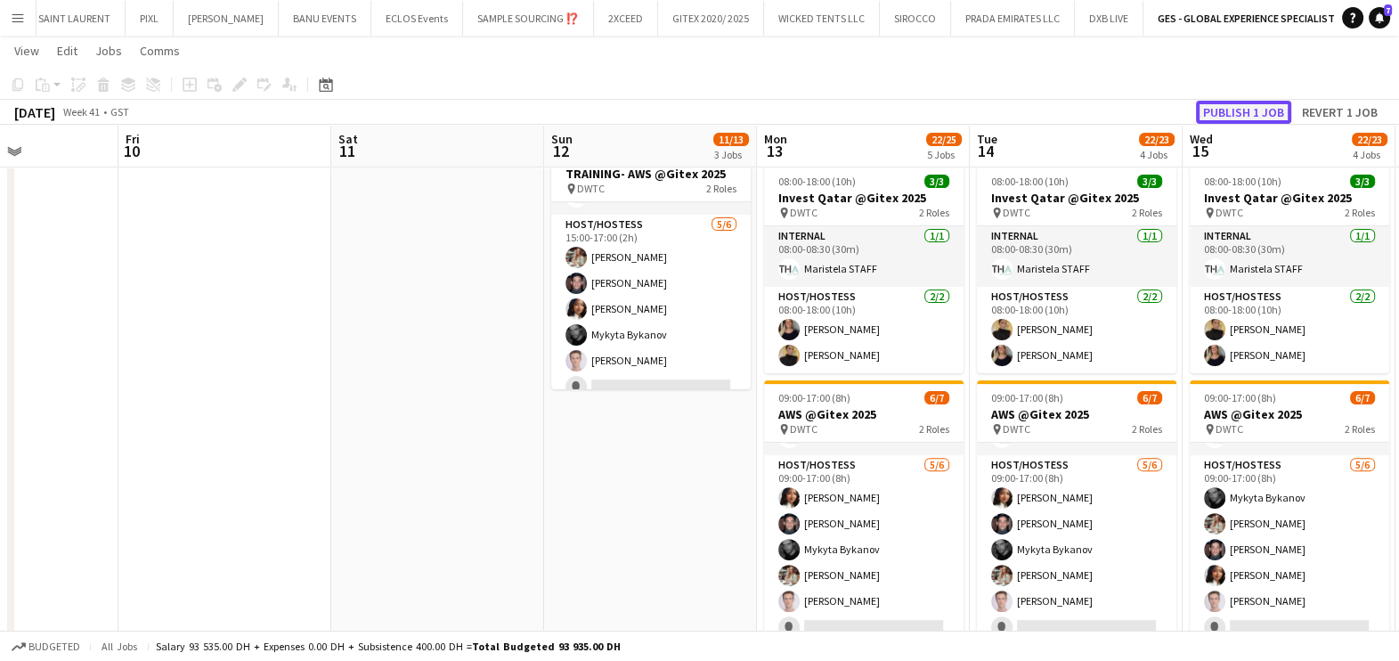
click at [1250, 107] on button "Publish 1 job" at bounding box center [1243, 112] width 95 height 23
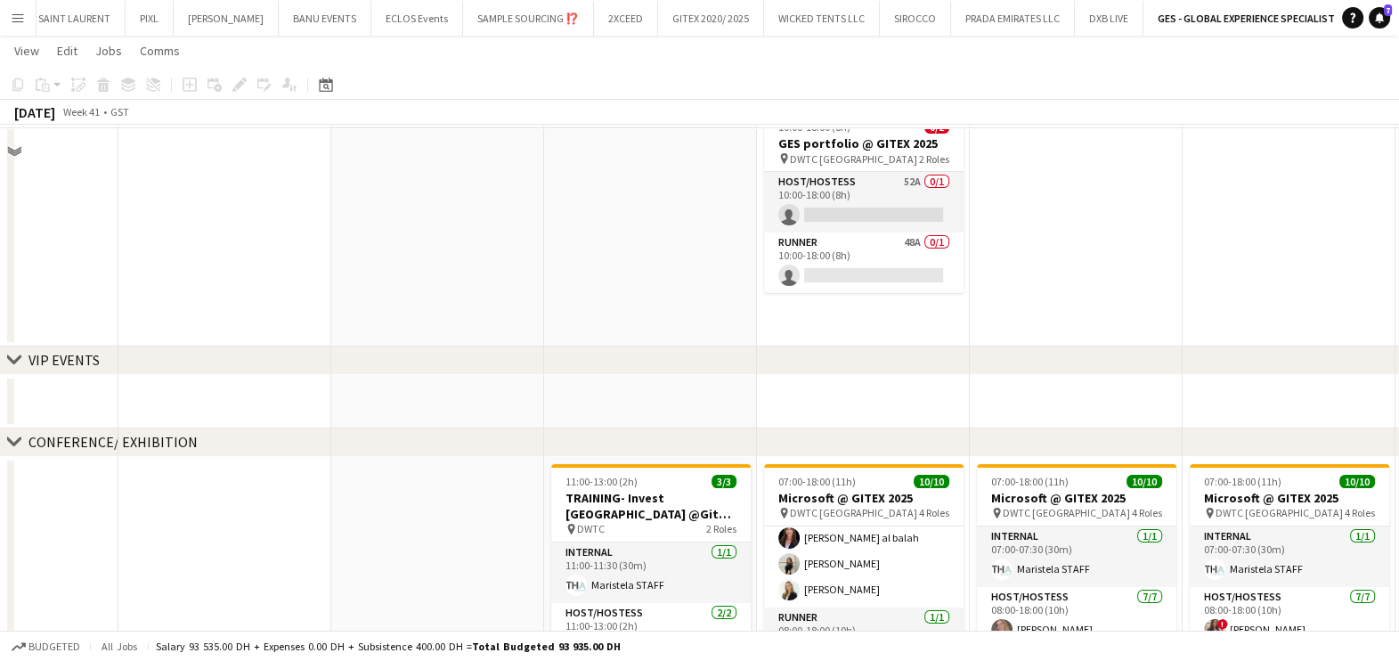
scroll to position [0, 0]
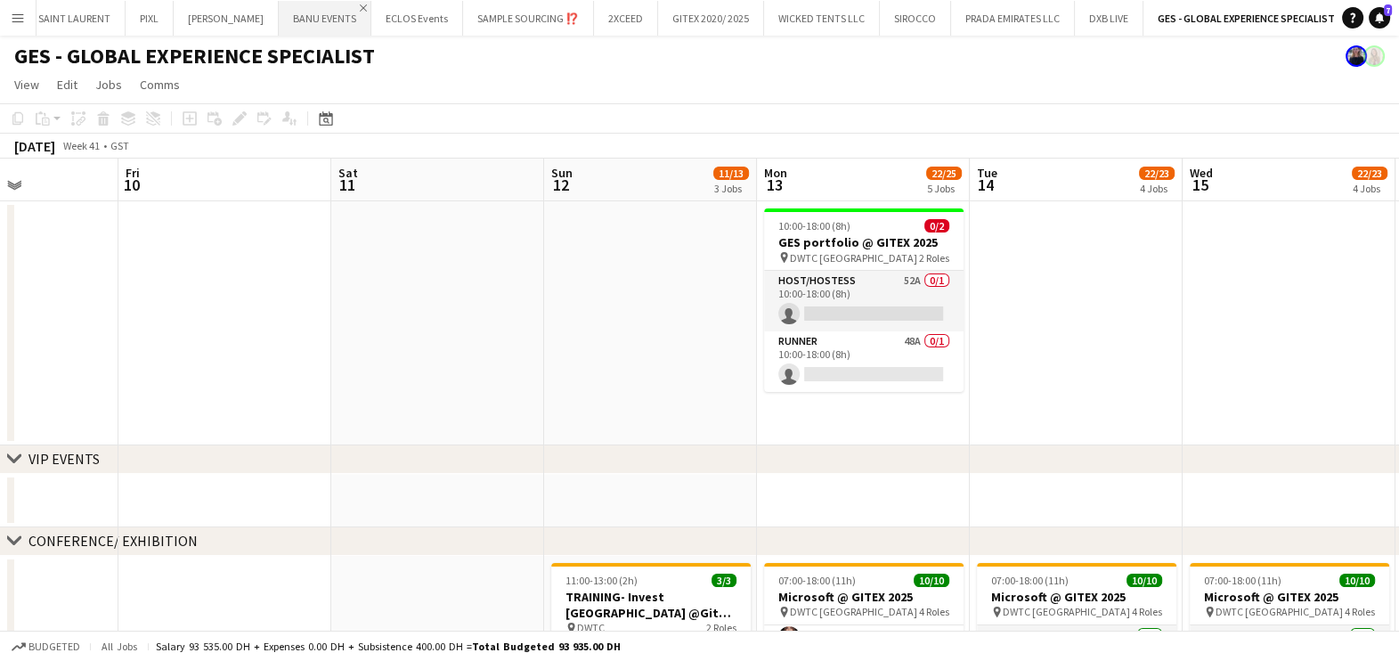
click at [360, 4] on app-icon "Close" at bounding box center [363, 7] width 7 height 7
click at [428, 6] on app-icon "Close" at bounding box center [431, 7] width 7 height 7
click at [1241, 18] on div "Add" at bounding box center [1245, 18] width 21 height 36
click at [1239, 16] on button "Add" at bounding box center [1246, 18] width 14 height 14
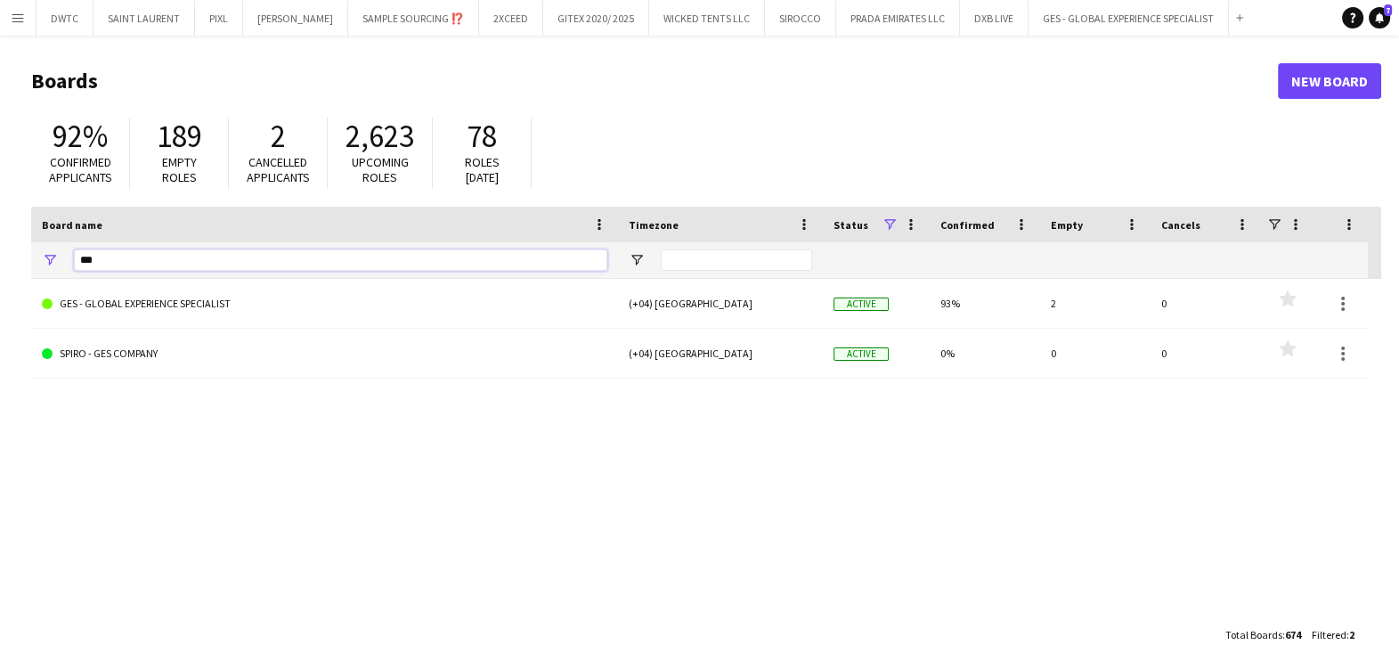
click at [133, 263] on input "***" at bounding box center [340, 259] width 533 height 21
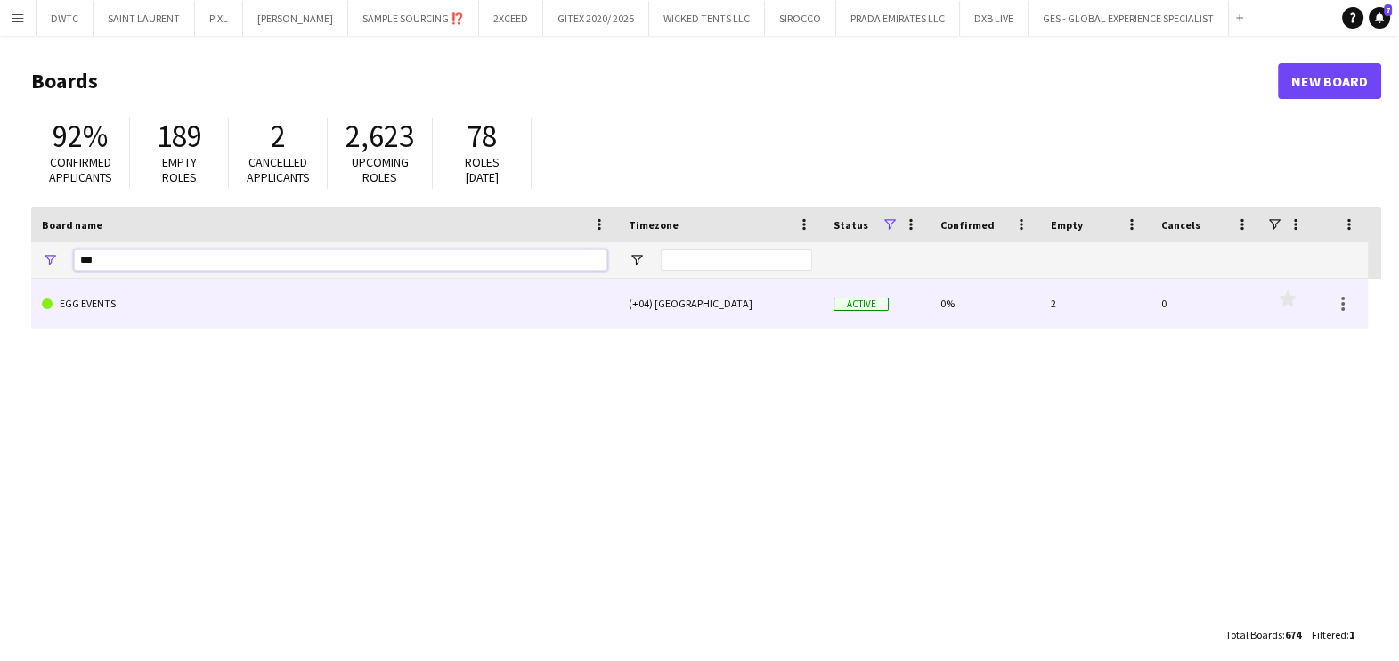
type input "***"
click at [134, 297] on link "EGG EVENTS" at bounding box center [325, 304] width 566 height 50
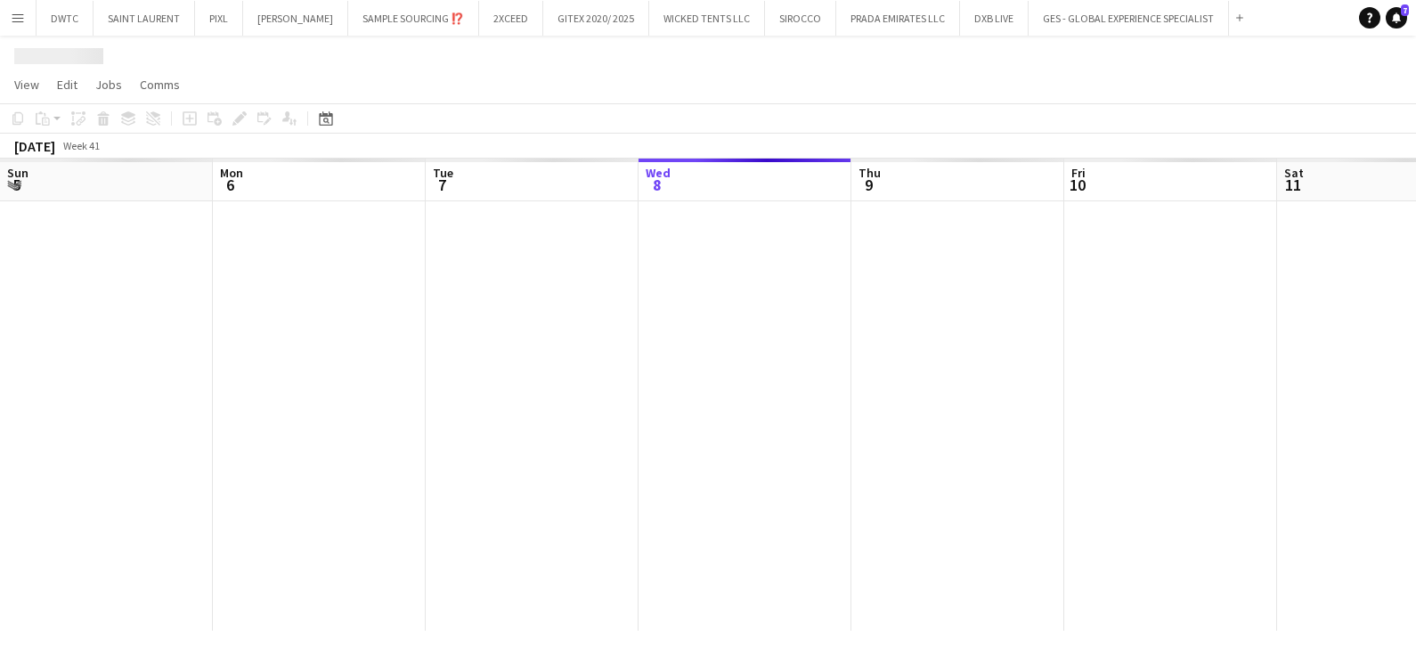
scroll to position [0, 426]
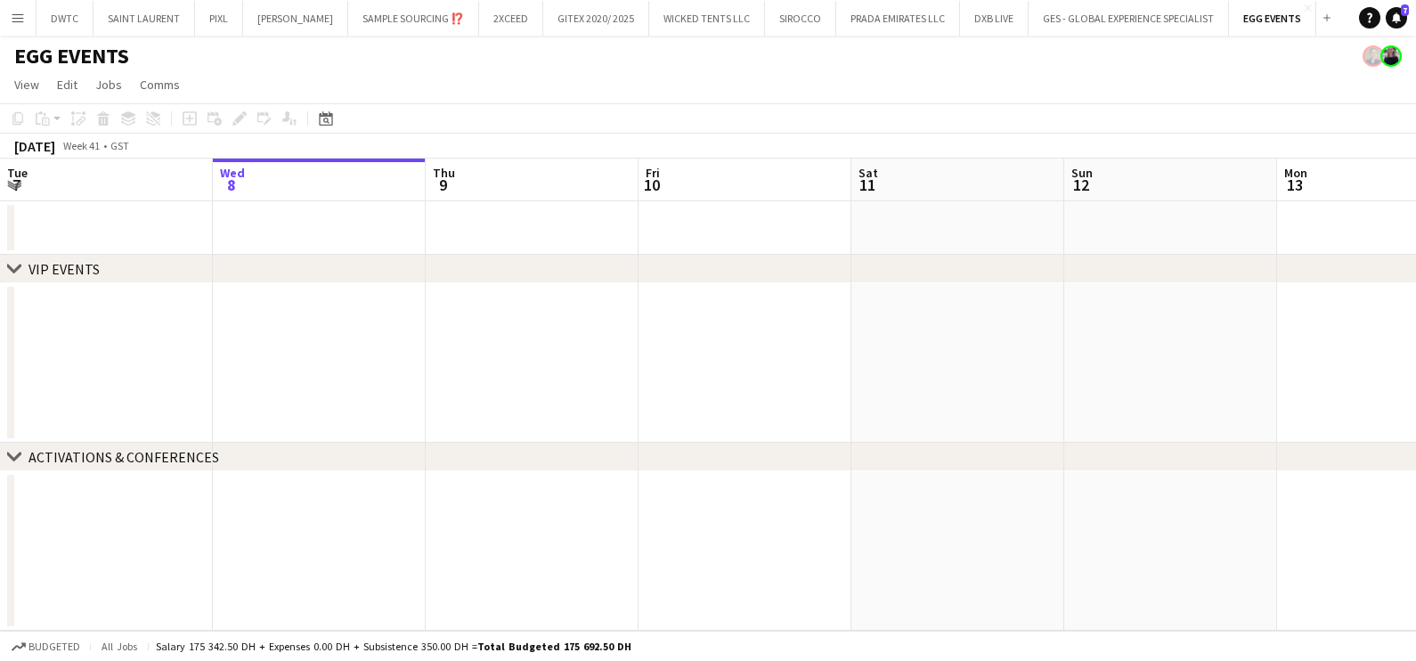
drag, startPoint x: 1019, startPoint y: 368, endPoint x: 448, endPoint y: 365, distance: 570.9
click at [650, 363] on app-calendar-viewport "Sun 5 Mon 6 Tue 7 Wed 8 Thu 9 Fri 10 Sat 11 Sun 12 Mon 13 Tue 14 Wed 15 Thu 16" at bounding box center [708, 395] width 1416 height 472
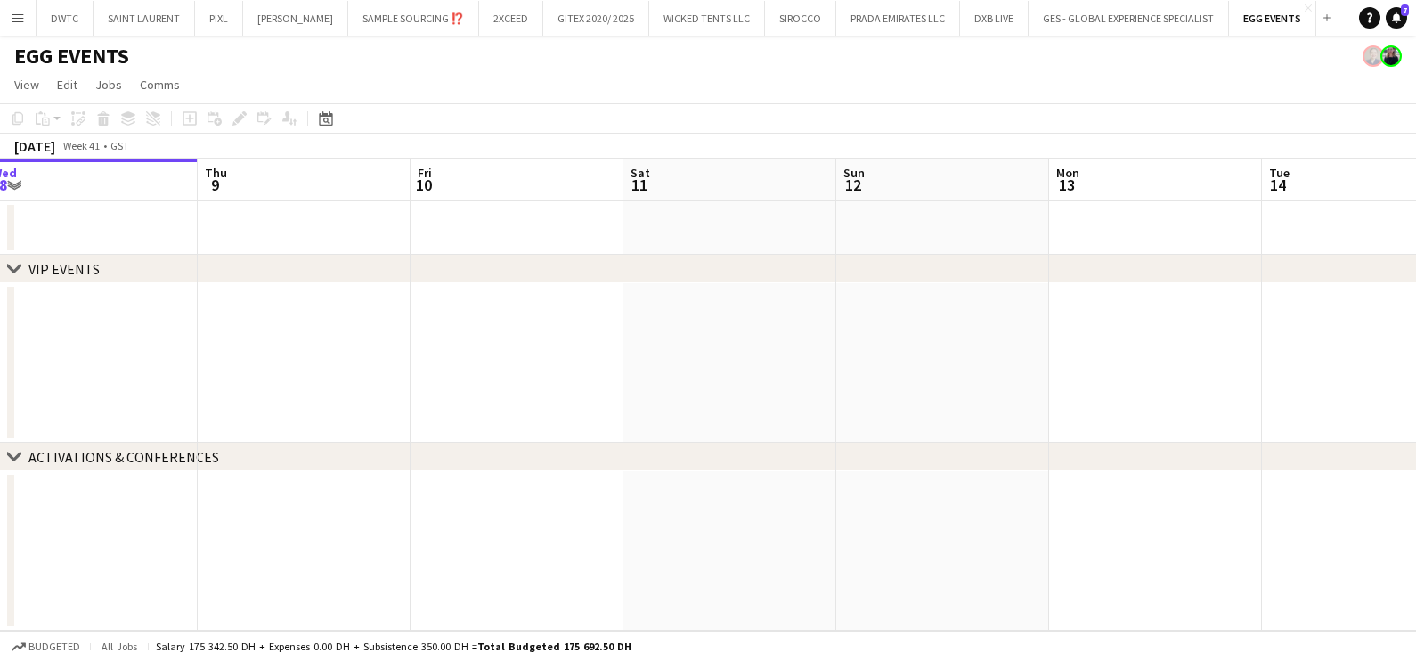
drag, startPoint x: 980, startPoint y: 374, endPoint x: 302, endPoint y: 379, distance: 677.8
click at [269, 374] on app-calendar-viewport "Sun 5 Mon 6 Tue 7 Wed 8 Thu 9 Fri 10 Sat 11 Sun 12 Mon 13 Tue 14 Wed 15 Thu 16" at bounding box center [708, 395] width 1416 height 472
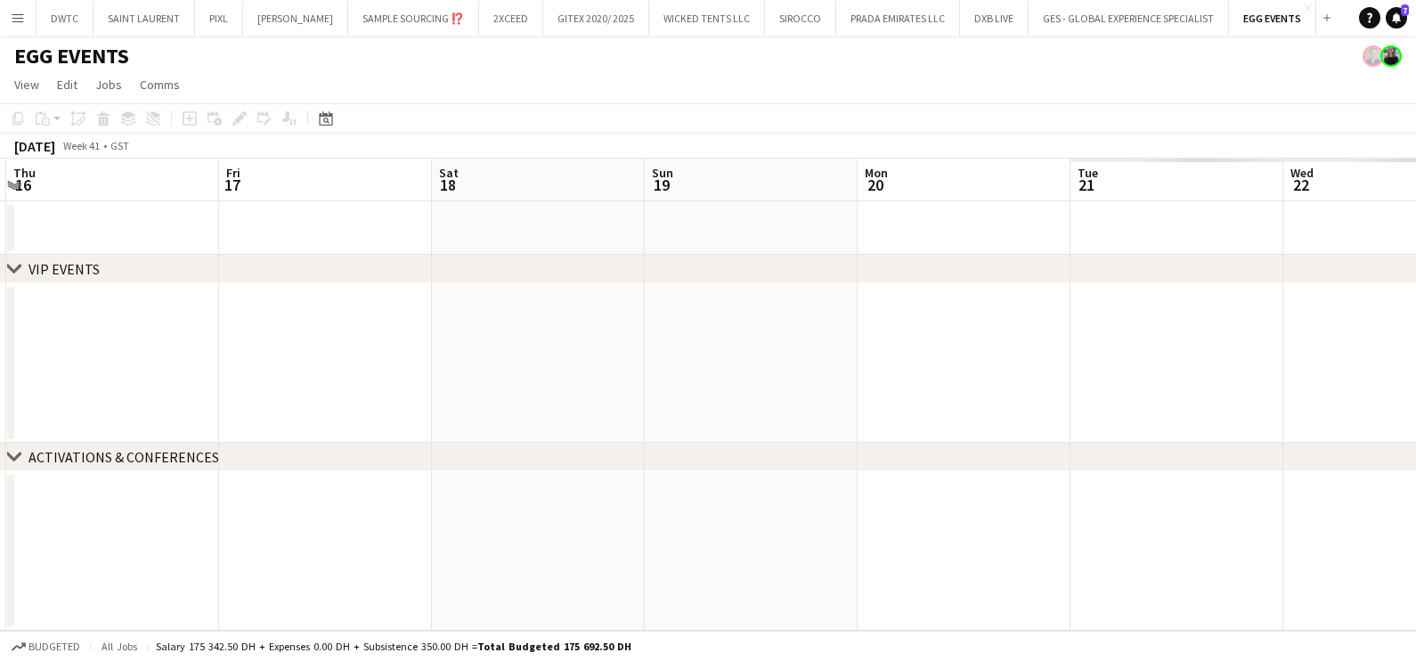
drag, startPoint x: 1085, startPoint y: 386, endPoint x: 64, endPoint y: 386, distance: 1020.6
click at [58, 386] on app-calendar-viewport "Mon 13 Tue 14 Wed 15 Thu 16 Fri 17 Sat 18 Sun 19 Mon 20 Tue 21 Wed 22 Thu 23 Fr…" at bounding box center [708, 395] width 1416 height 472
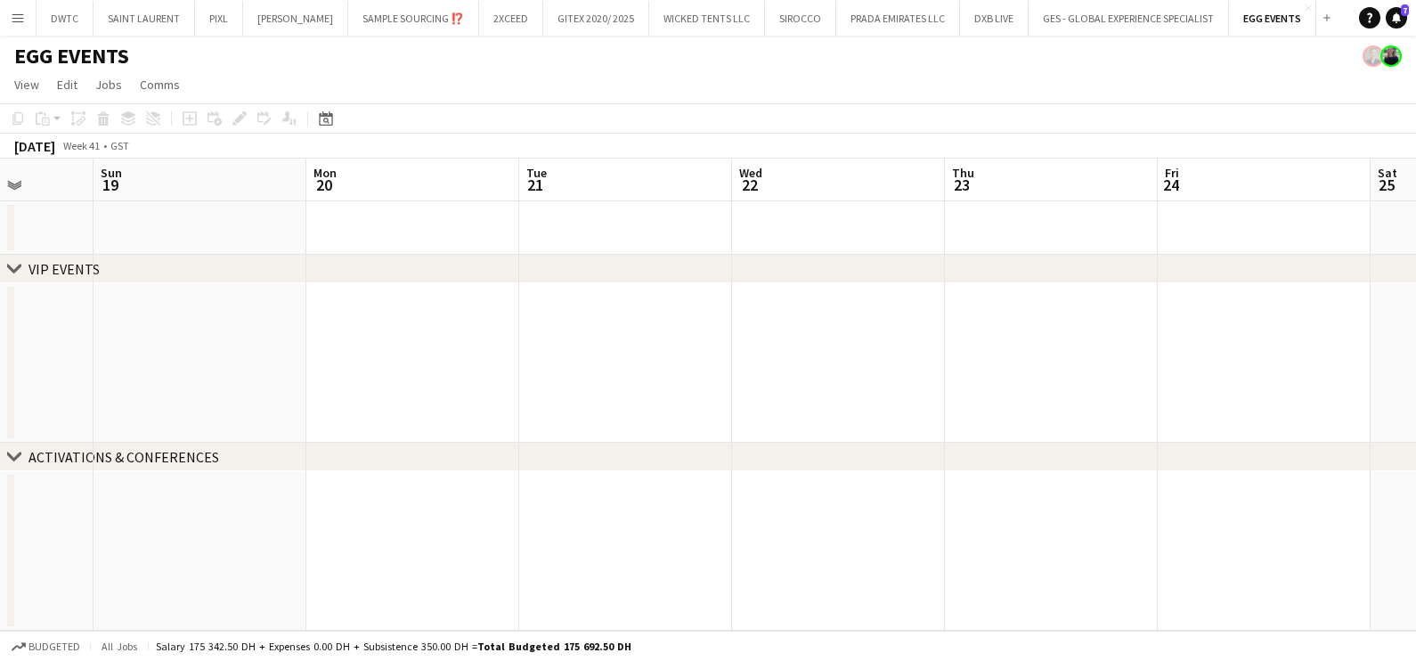
drag, startPoint x: -4, startPoint y: 390, endPoint x: 104, endPoint y: 398, distance: 108.9
click at [0, 392] on html "Menu Boards Boards Boards All jobs Status Workforce Workforce My Workforce Recr…" at bounding box center [708, 330] width 1416 height 661
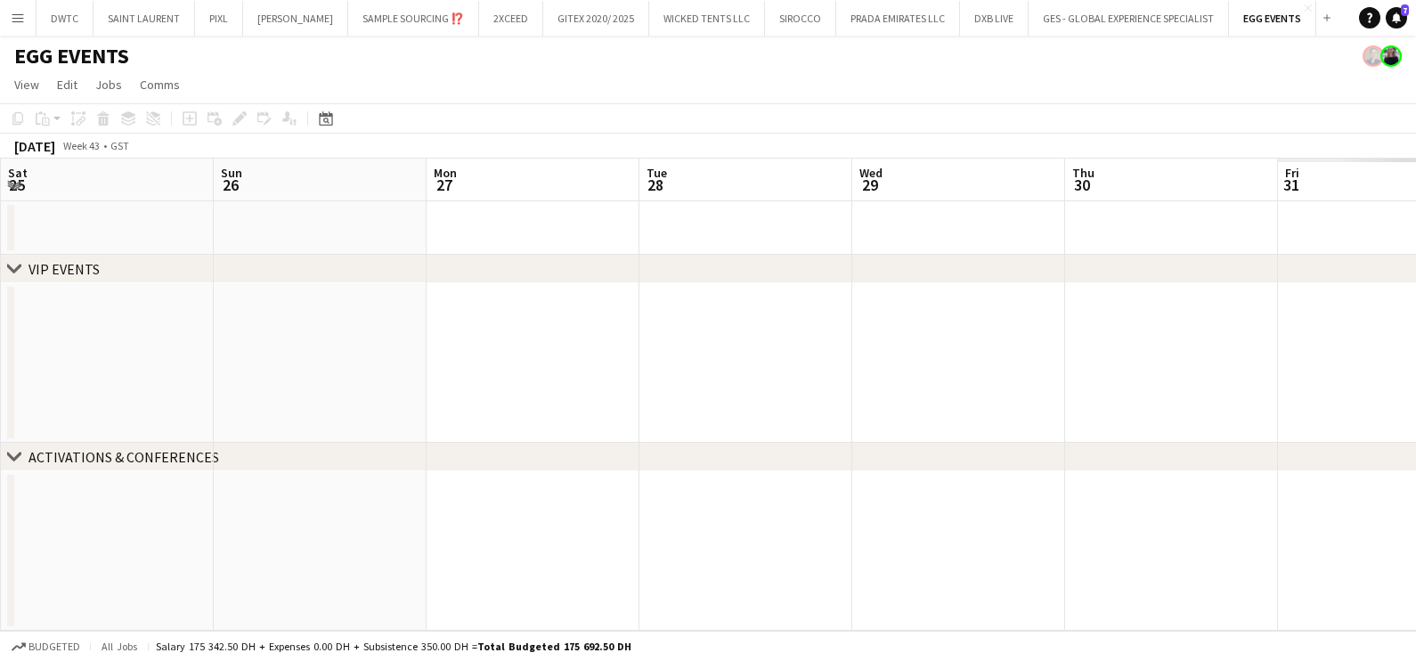
drag, startPoint x: 435, startPoint y: 400, endPoint x: 12, endPoint y: 400, distance: 422.1
click at [0, 400] on html "Menu Boards Boards Boards All jobs Status Workforce Workforce My Workforce Recr…" at bounding box center [708, 330] width 1416 height 661
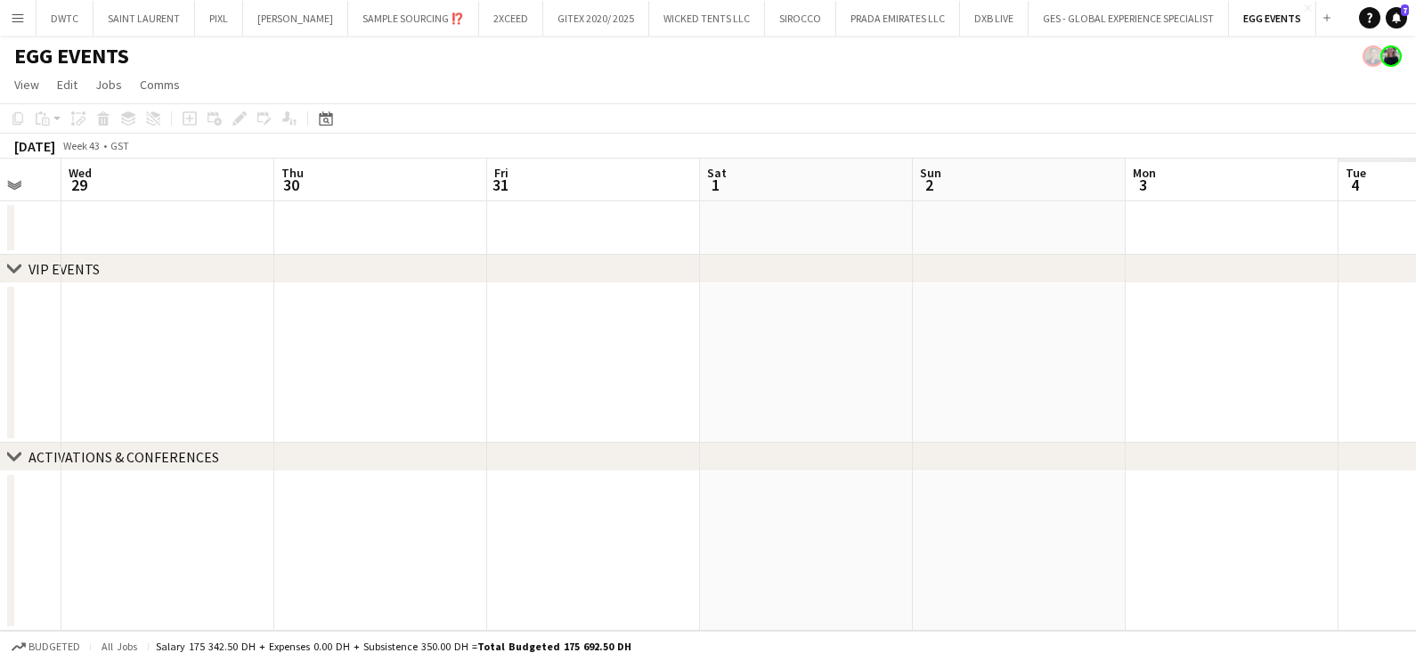
drag, startPoint x: 859, startPoint y: 400, endPoint x: 113, endPoint y: 400, distance: 746.3
click at [114, 400] on app-calendar-viewport "Sat 25 Sun 26 Mon 27 Tue 28 Wed 29 Thu 30 Fri 31 Sat 1 Sun 2 Mon 3 Tue 4 Wed 5" at bounding box center [708, 395] width 1416 height 472
drag, startPoint x: -4, startPoint y: 400, endPoint x: 27, endPoint y: 403, distance: 31.4
click at [0, 401] on html "Menu Boards Boards Boards All jobs Status Workforce Workforce My Workforce Recr…" at bounding box center [708, 330] width 1416 height 661
drag, startPoint x: 329, startPoint y: 404, endPoint x: 441, endPoint y: 409, distance: 112.3
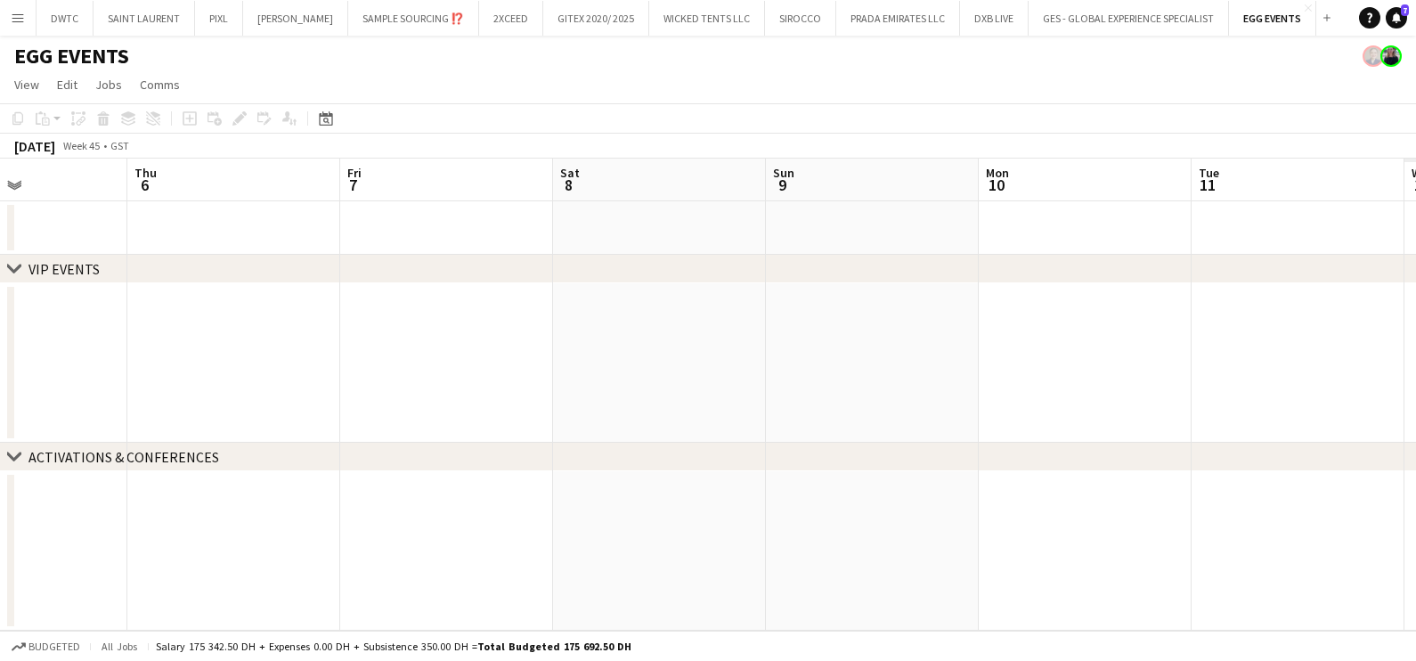
click at [0, 406] on html "Menu Boards Boards Boards All jobs Status Workforce Workforce My Workforce Recr…" at bounding box center [708, 330] width 1416 height 661
drag, startPoint x: 987, startPoint y: 409, endPoint x: 352, endPoint y: 409, distance: 635.0
click at [352, 409] on app-calendar-viewport "Sat 8 Sun 9 Mon 10 Tue 11 Wed 12 Thu 13 Fri 14 Sat 15 Sun 16 Mon 17 Tue 18 Wed …" at bounding box center [708, 395] width 1416 height 472
drag, startPoint x: 524, startPoint y: 405, endPoint x: 350, endPoint y: 405, distance: 173.7
click at [352, 405] on app-calendar-viewport "Sat 8 Sun 9 Mon 10 Tue 11 Wed 12 Thu 13 Fri 14 Sat 15 Sun 16 Mon 17 Tue 18 Wed …" at bounding box center [708, 395] width 1416 height 472
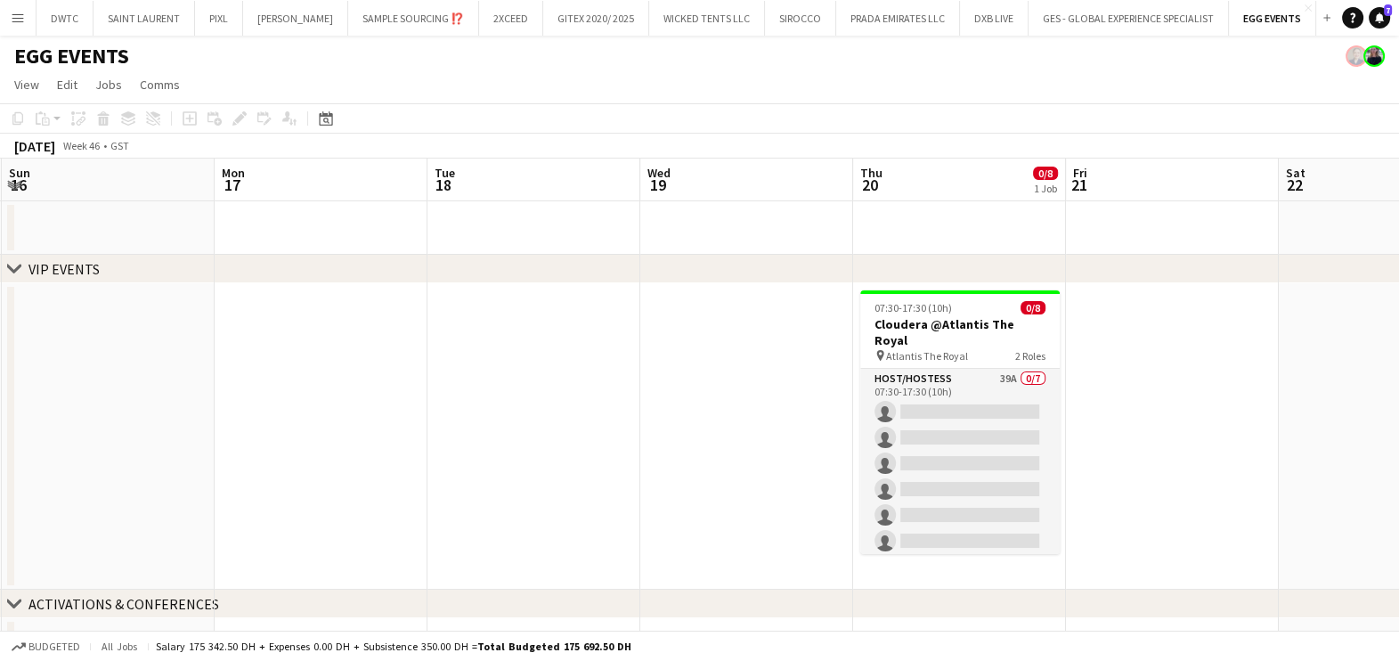
drag, startPoint x: 1216, startPoint y: 385, endPoint x: 606, endPoint y: 385, distance: 610.1
click at [606, 385] on app-calendar-viewport "Thu 13 Fri 14 Sat 15 Sun 16 Mon 17 Tue 18 Wed 19 Thu 20 0/8 1 Job Fri 21 Sat 22…" at bounding box center [699, 415] width 1399 height 513
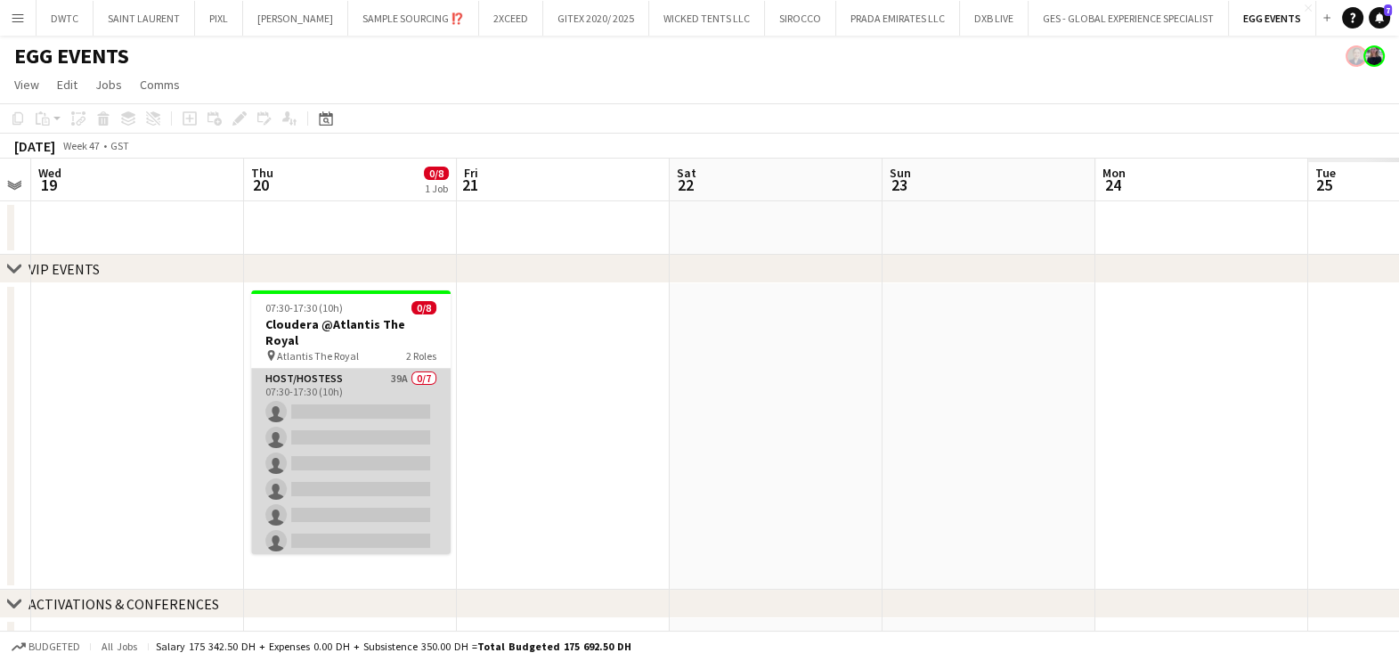
click at [379, 396] on app-card-role "Host/Hostess 39A 0/7 07:30-17:30 (10h) single-neutral-actions single-neutral-ac…" at bounding box center [350, 477] width 199 height 216
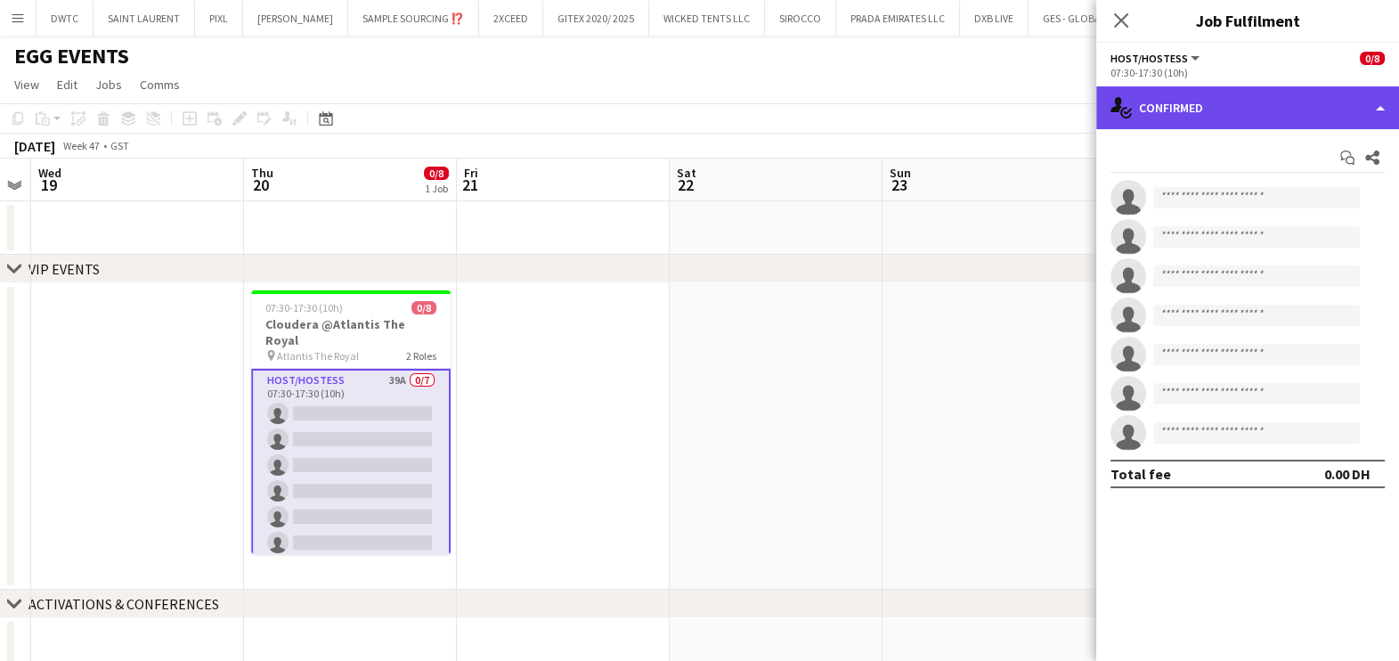
click at [1291, 98] on div "single-neutral-actions-check-2 Confirmed" at bounding box center [1247, 107] width 303 height 43
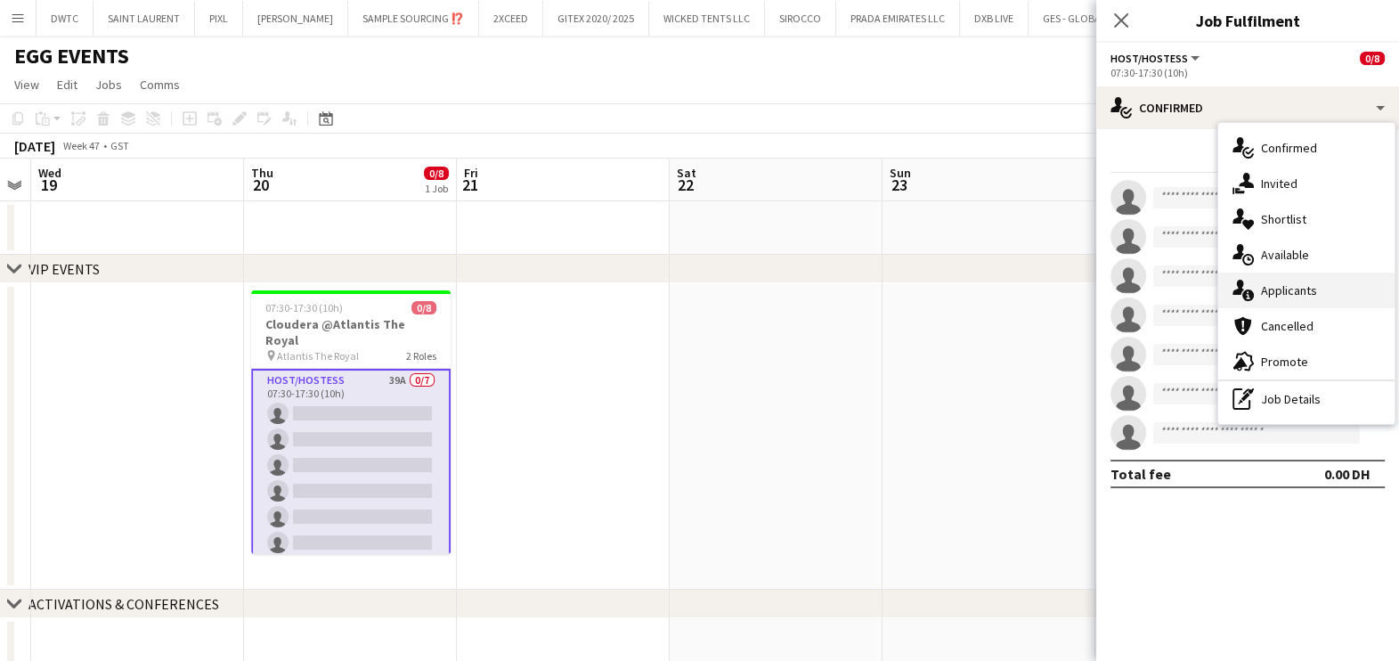
click at [1310, 286] on span "Applicants" at bounding box center [1289, 290] width 56 height 16
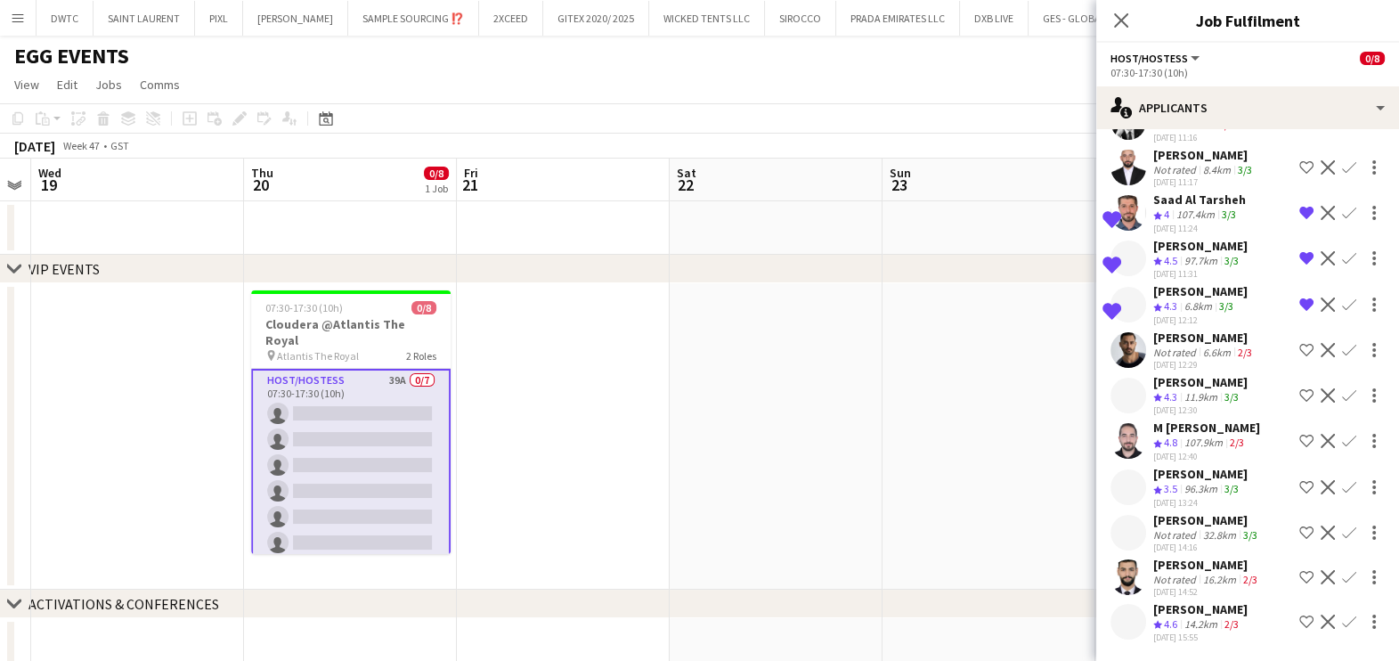
scroll to position [1565, 0]
click at [1299, 615] on app-icon "Shortlist crew" at bounding box center [1306, 622] width 14 height 14
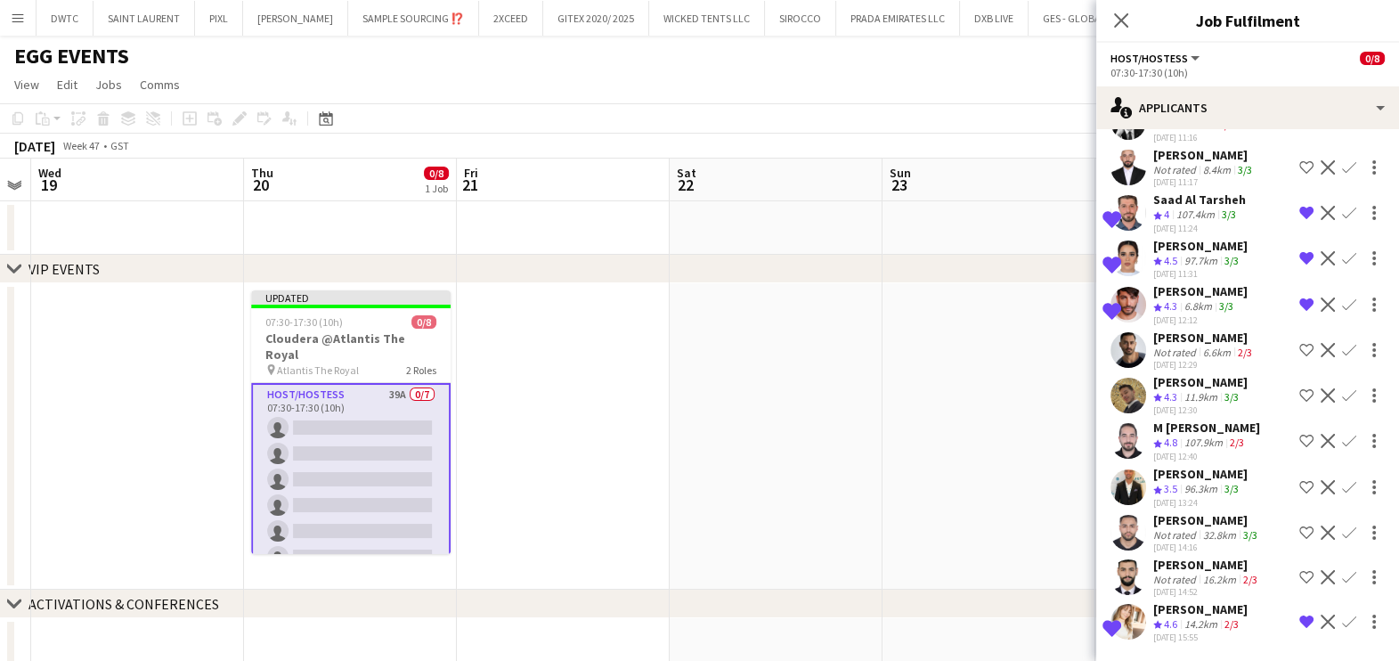
click at [925, 402] on app-date-cell at bounding box center [989, 436] width 213 height 306
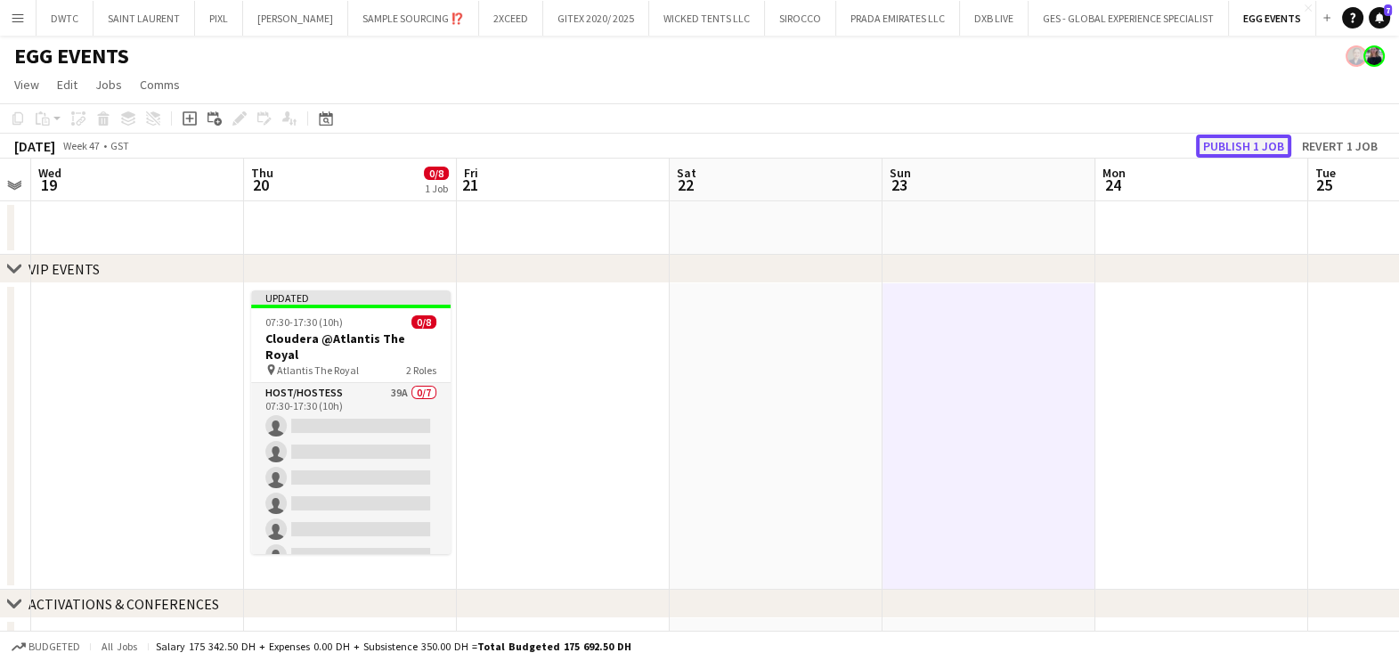
click at [1269, 153] on button "Publish 1 job" at bounding box center [1243, 145] width 95 height 23
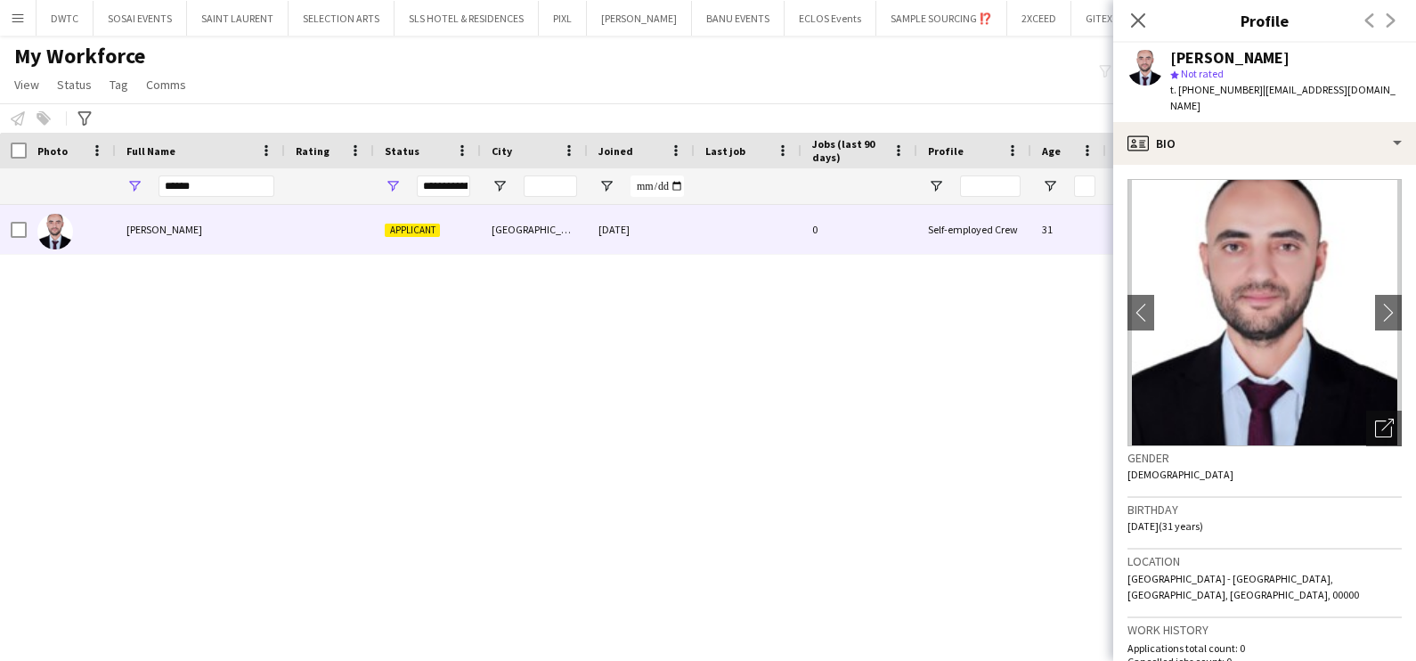
click at [236, 172] on div "******" at bounding box center [217, 186] width 116 height 36
click at [230, 193] on input "******" at bounding box center [217, 185] width 116 height 21
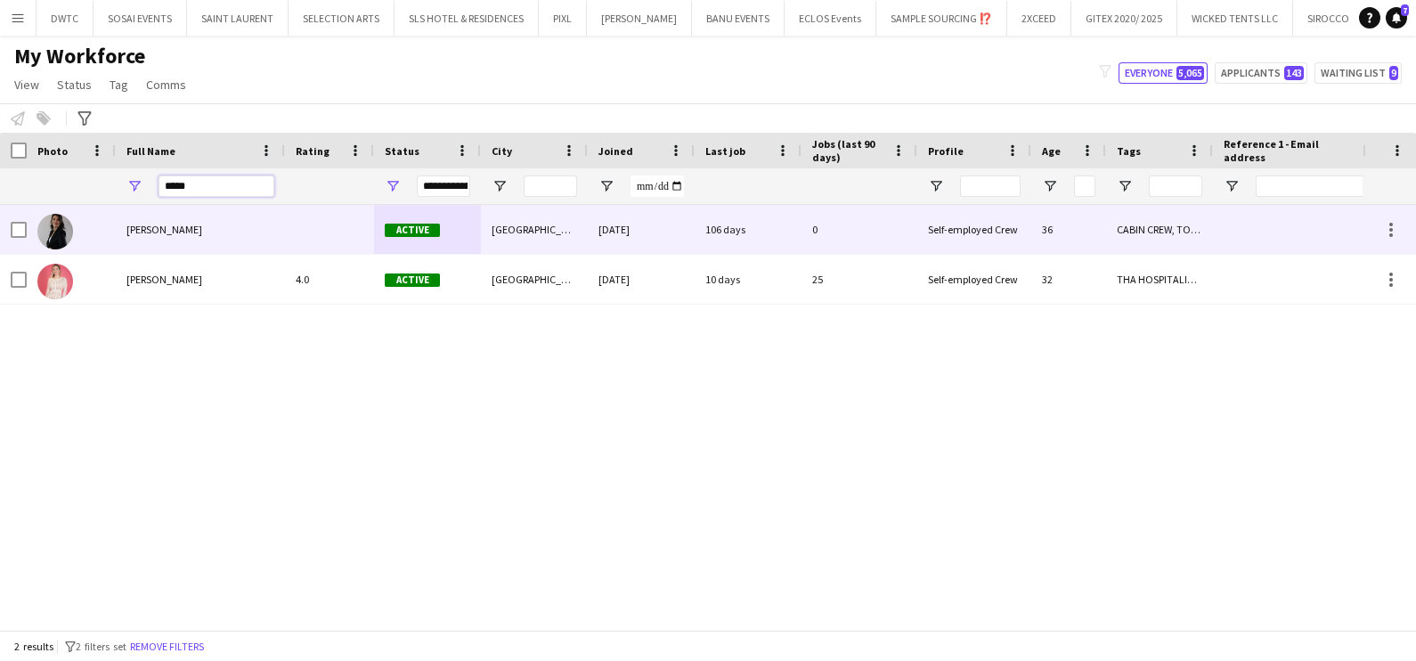
type input "*****"
click at [243, 227] on div "[PERSON_NAME]" at bounding box center [200, 229] width 169 height 49
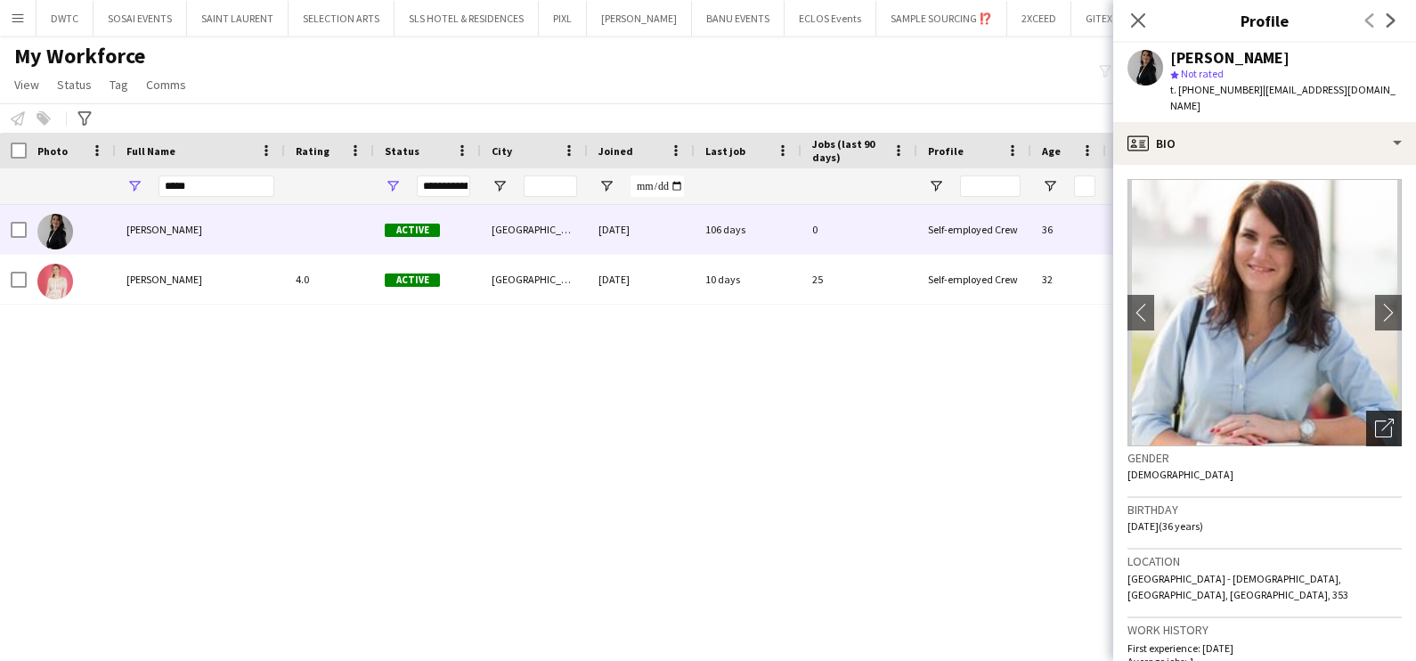
click at [1366, 411] on div "Open photos pop-in" at bounding box center [1384, 429] width 36 height 36
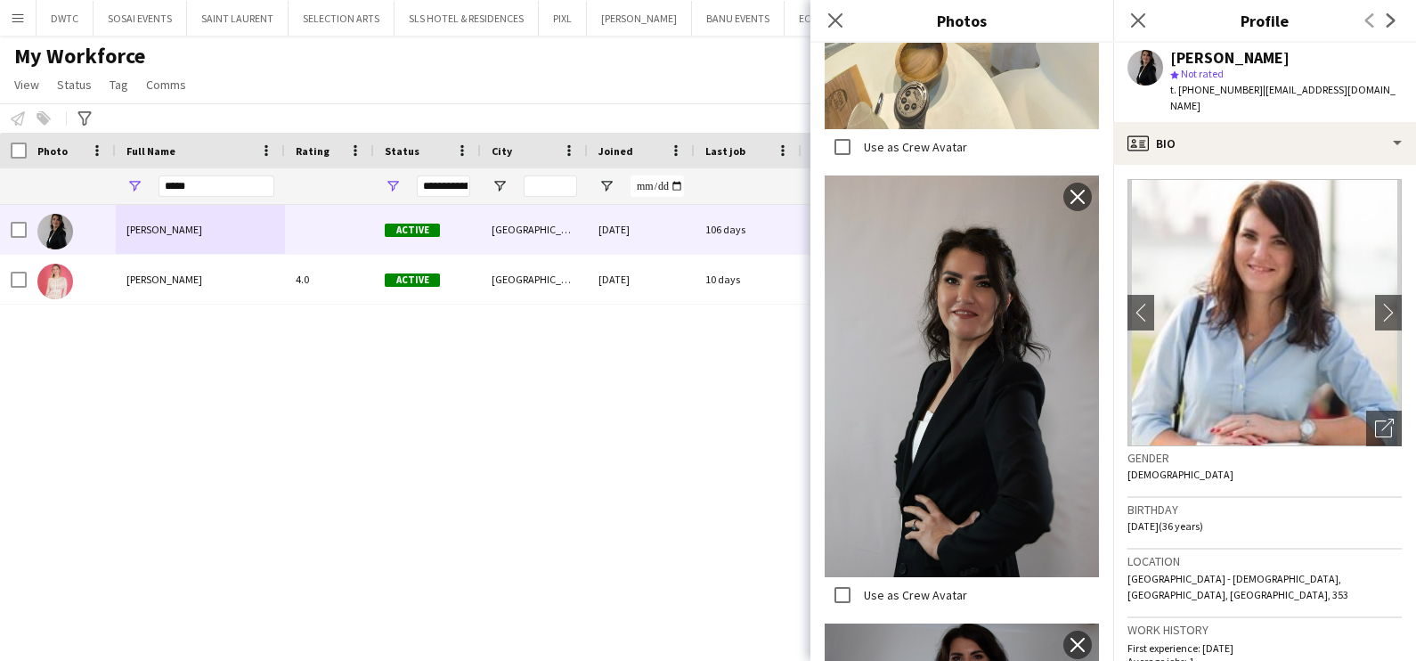
scroll to position [1558, 0]
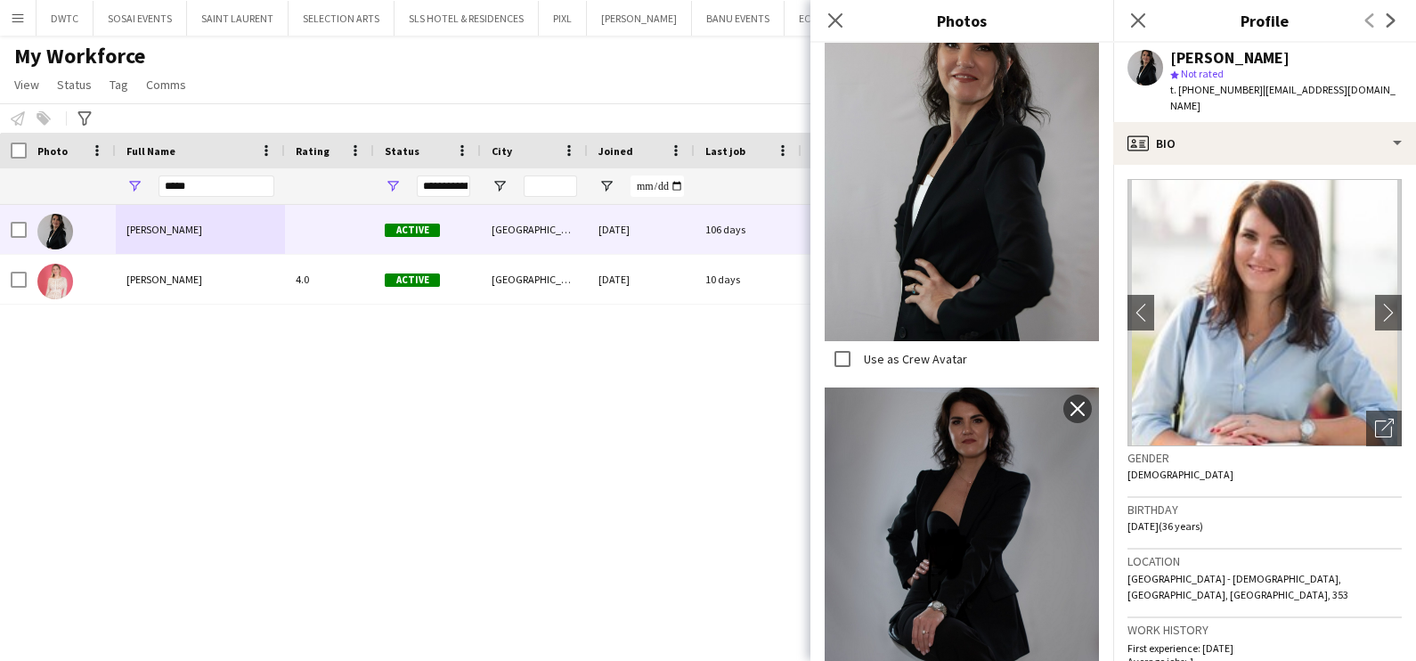
click at [615, 476] on div "Iuliia Frolova Active Dubai 04-01-2025 106 days 0 Self-employed Crew 36 CABIN C…" at bounding box center [681, 409] width 1363 height 408
click at [836, 25] on icon "Close pop-in" at bounding box center [834, 20] width 17 height 17
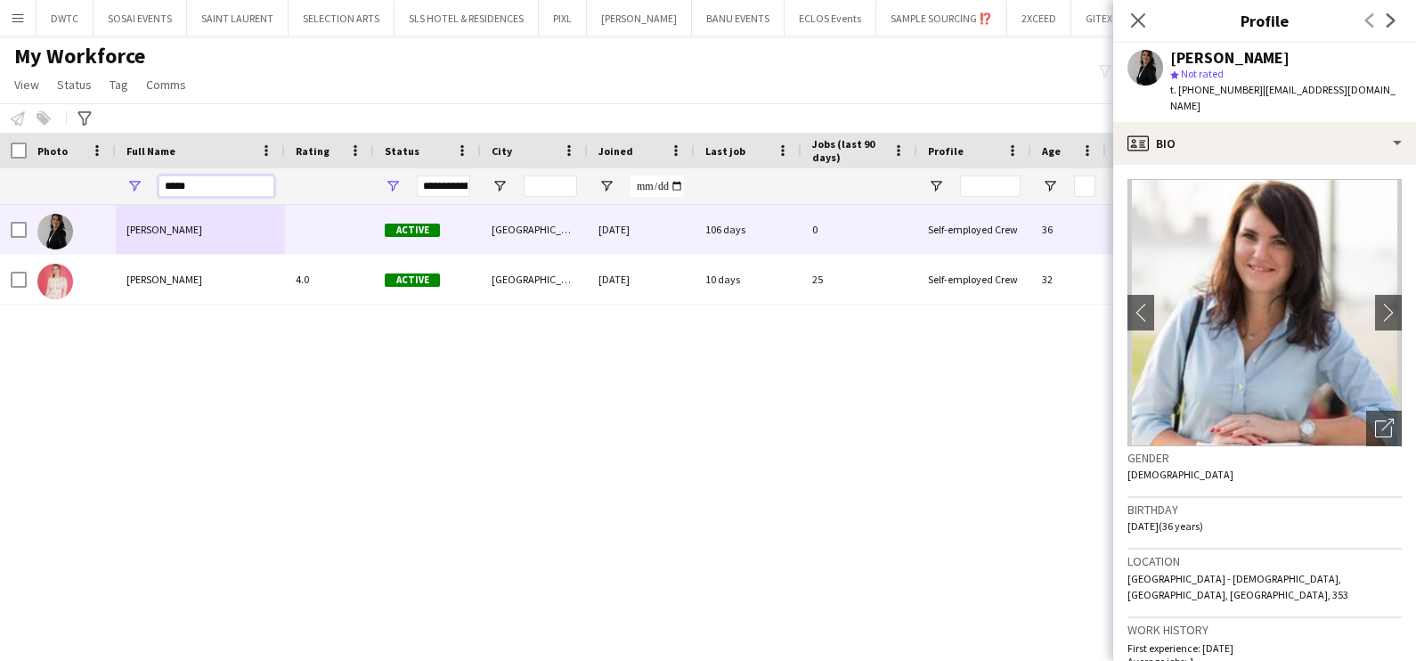
click at [200, 189] on input "*****" at bounding box center [217, 185] width 116 height 21
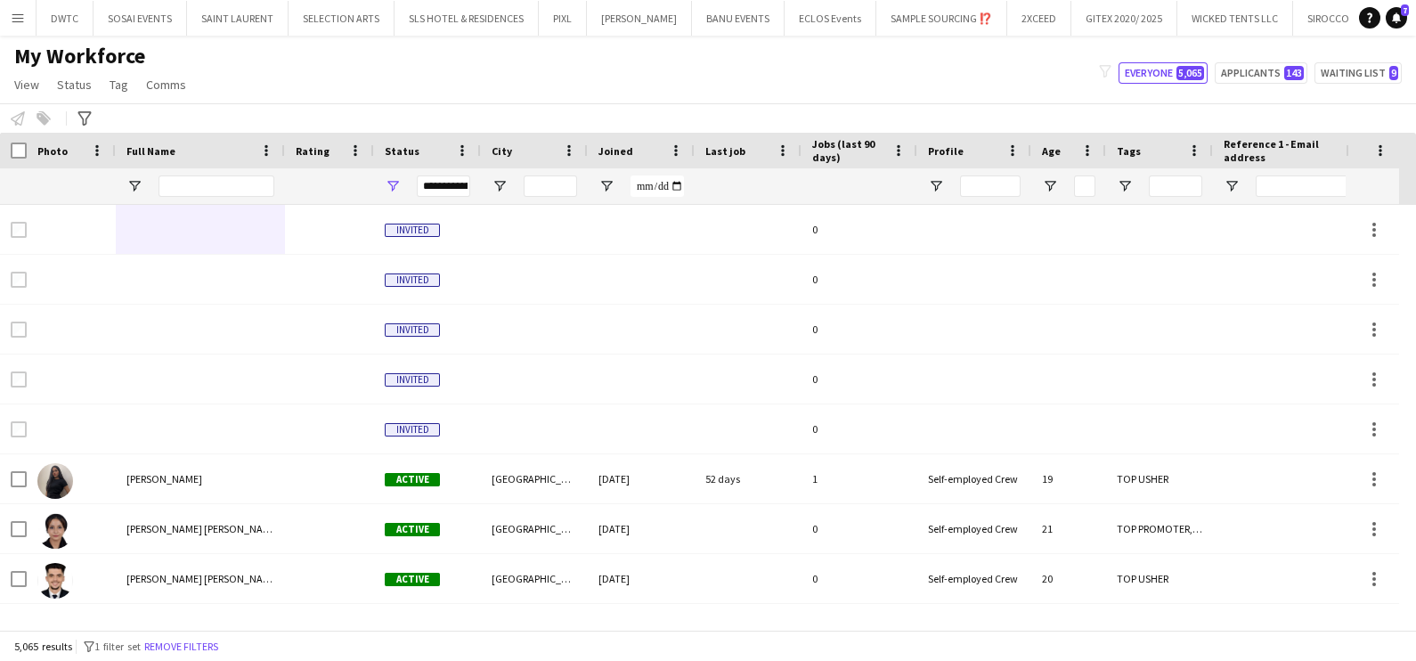
click at [476, 78] on div "My Workforce View Views Default view New view Update view Delete view Edit name…" at bounding box center [708, 73] width 1416 height 61
